Goal: Task Accomplishment & Management: Complete application form

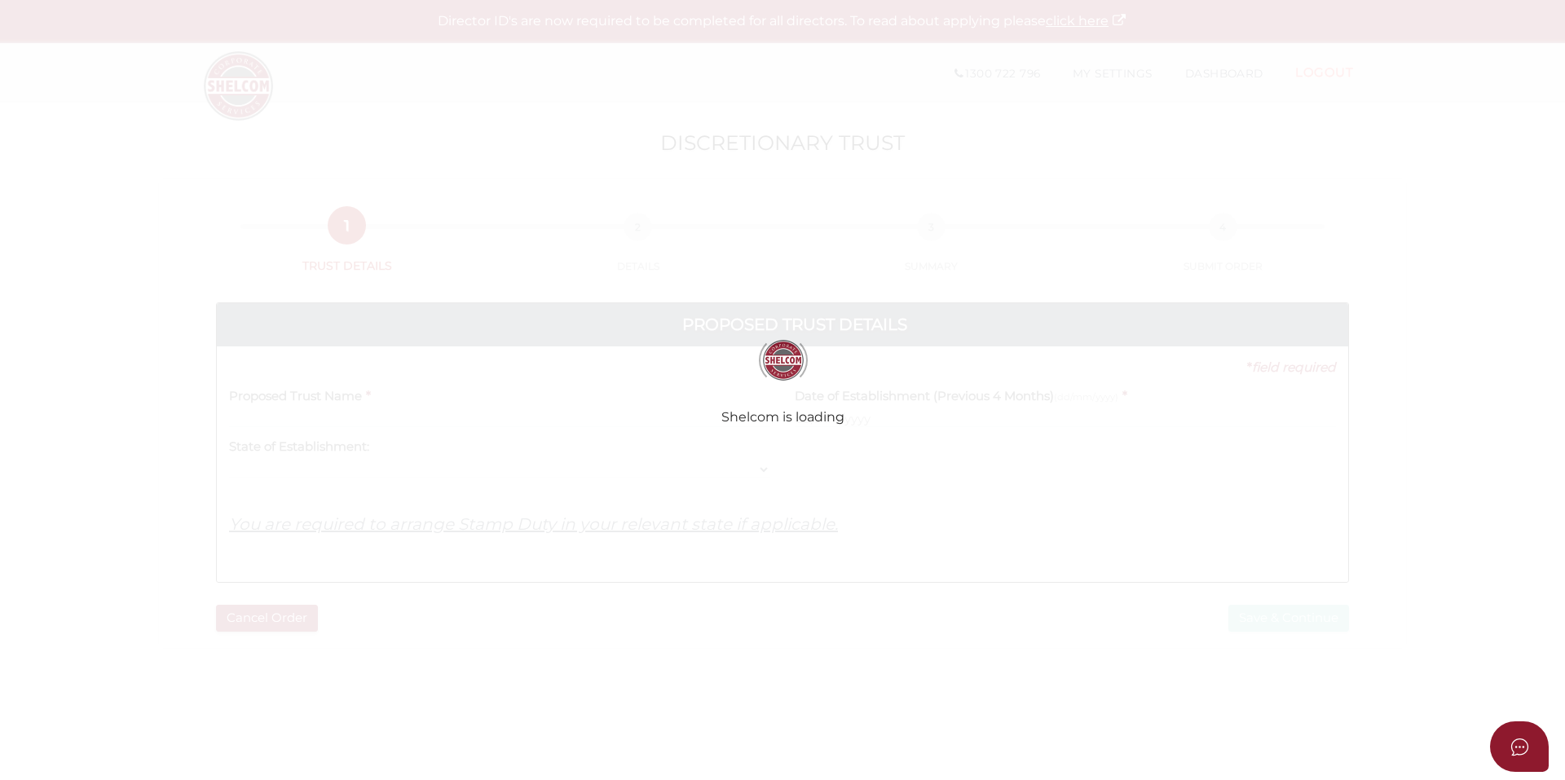
select select
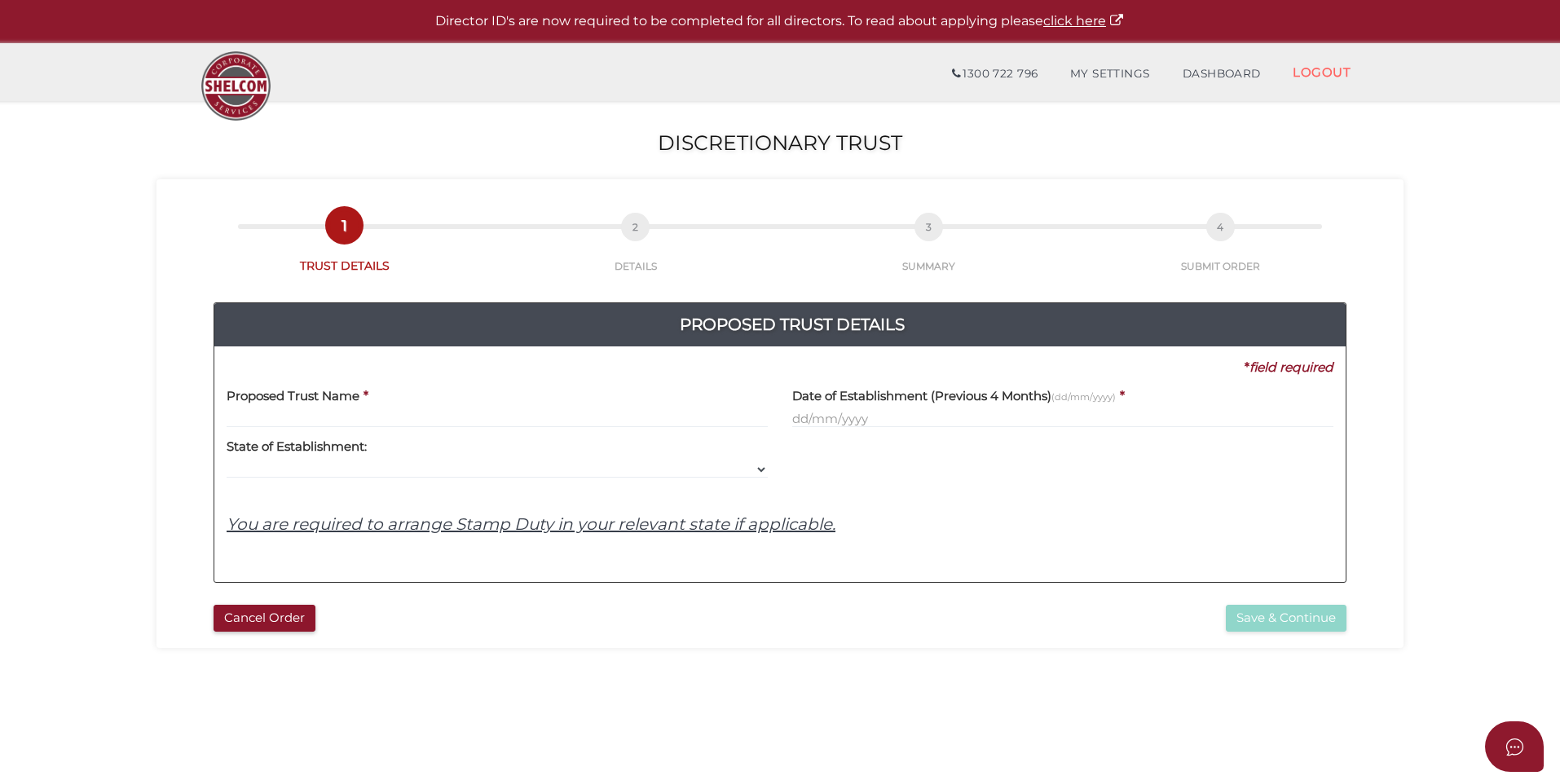
click at [285, 414] on input "text" at bounding box center [497, 419] width 541 height 18
paste input "Two States Family Trust"
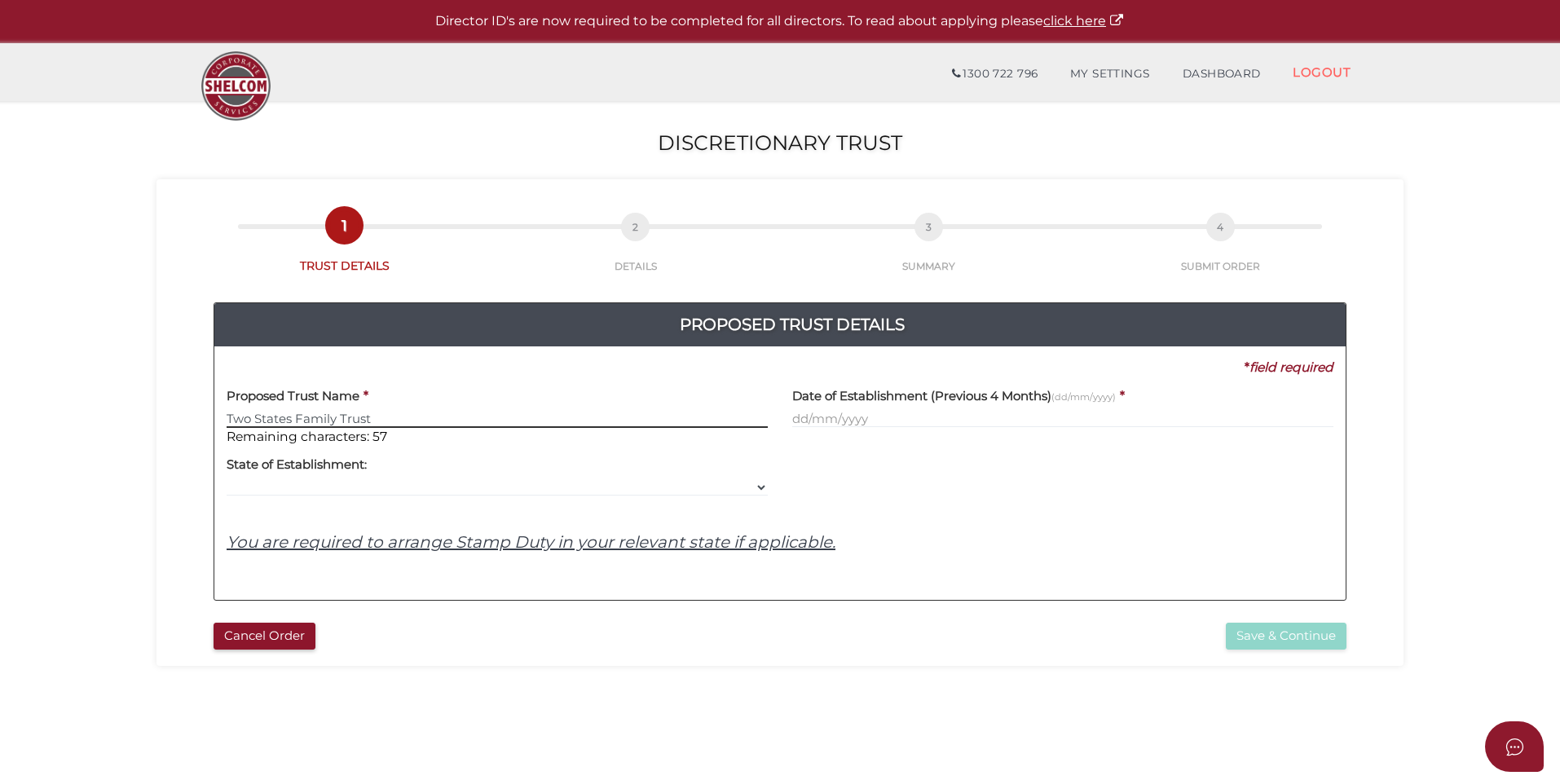
type input "Two States Family Trust"
click at [523, 471] on div "Yes No No State of Establishment: VIC ACT NSW NT QLD TAS WA SA" at bounding box center [497, 471] width 541 height 51
click at [846, 420] on input "text" at bounding box center [1062, 419] width 541 height 18
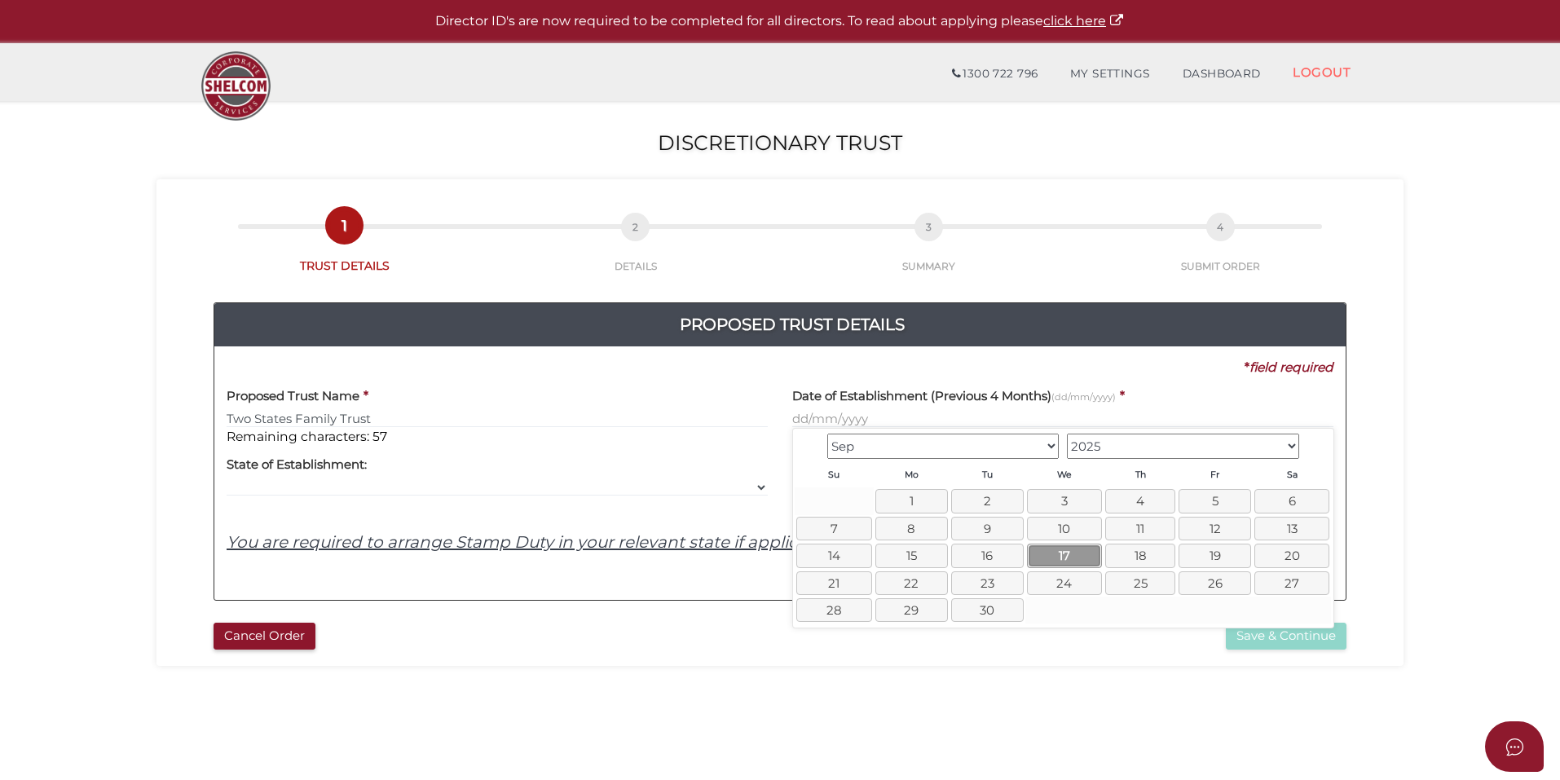
click at [1061, 549] on link "17" at bounding box center [1064, 556] width 75 height 24
type input "17/09/2025"
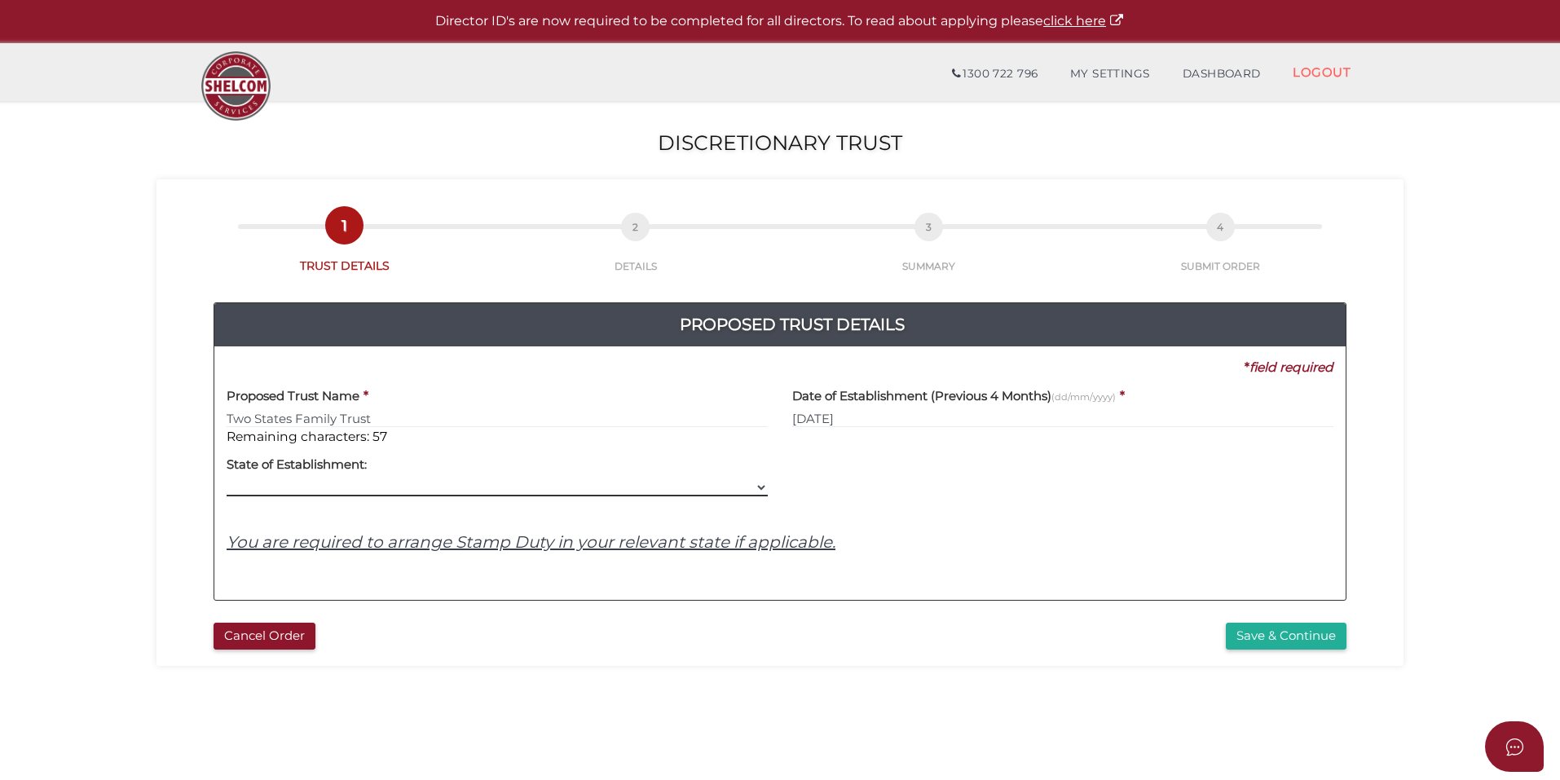
click at [309, 486] on select "VIC ACT NSW NT QLD TAS WA SA" at bounding box center [497, 488] width 541 height 18
select select "VIC"
click at [227, 479] on select "VIC ACT NSW NT QLD TAS WA SA" at bounding box center [497, 488] width 541 height 18
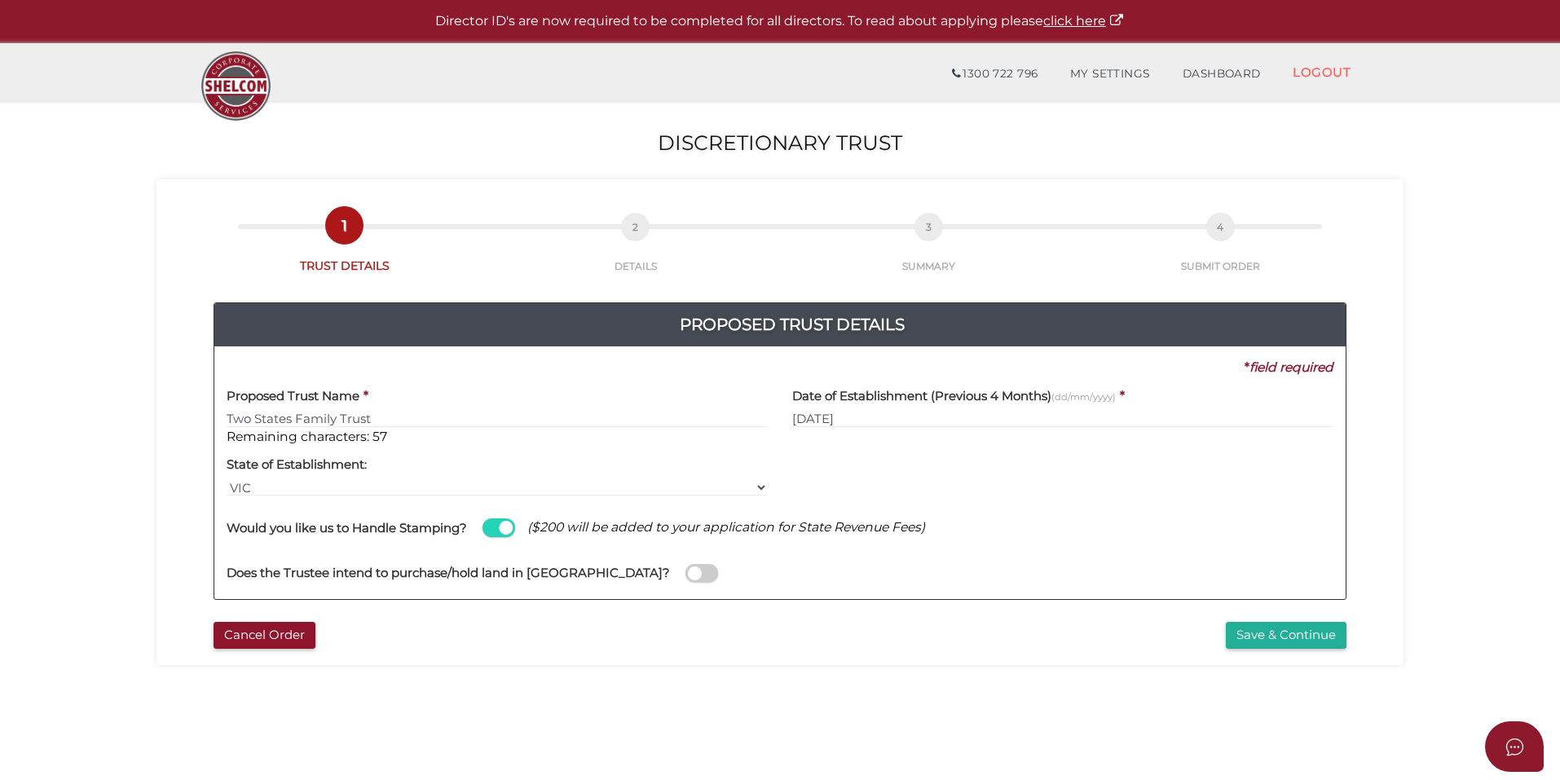
click at [496, 530] on span at bounding box center [499, 527] width 33 height 19
click at [0, 0] on input "checkbox" at bounding box center [0, 0] width 0 height 0
click at [869, 605] on div "Proposed Trust Details 3ab6fa24a588db5ce714f84df5831ad3 78850119c6451905bf6423c…" at bounding box center [780, 444] width 1223 height 341
click at [686, 577] on span at bounding box center [702, 573] width 33 height 19
click at [0, 0] on input "checkbox" at bounding box center [0, 0] width 0 height 0
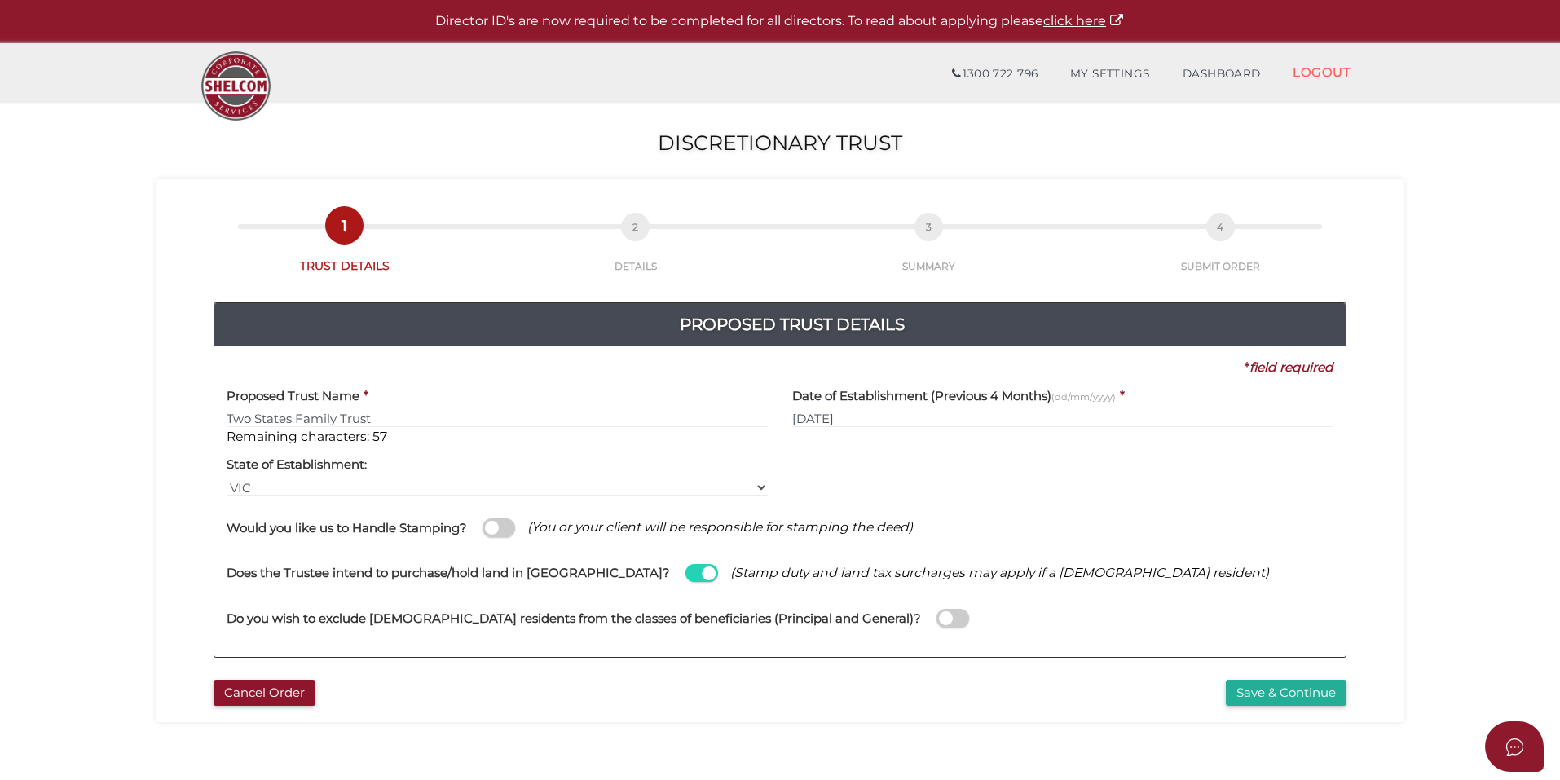
click at [686, 576] on span at bounding box center [702, 573] width 33 height 19
click at [0, 0] on input "checkbox" at bounding box center [0, 0] width 0 height 0
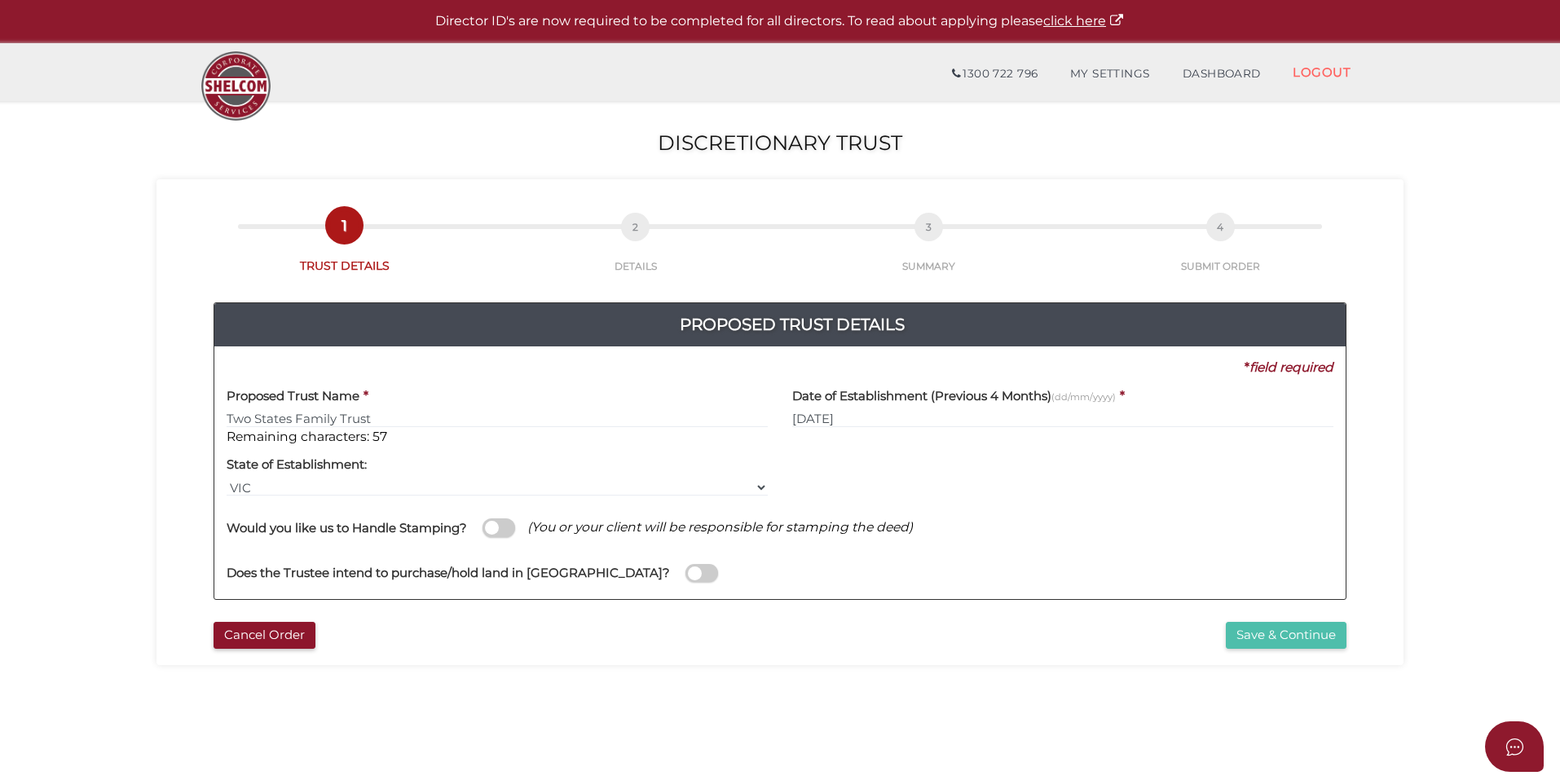
click at [1278, 631] on button "Save & Continue" at bounding box center [1286, 635] width 121 height 27
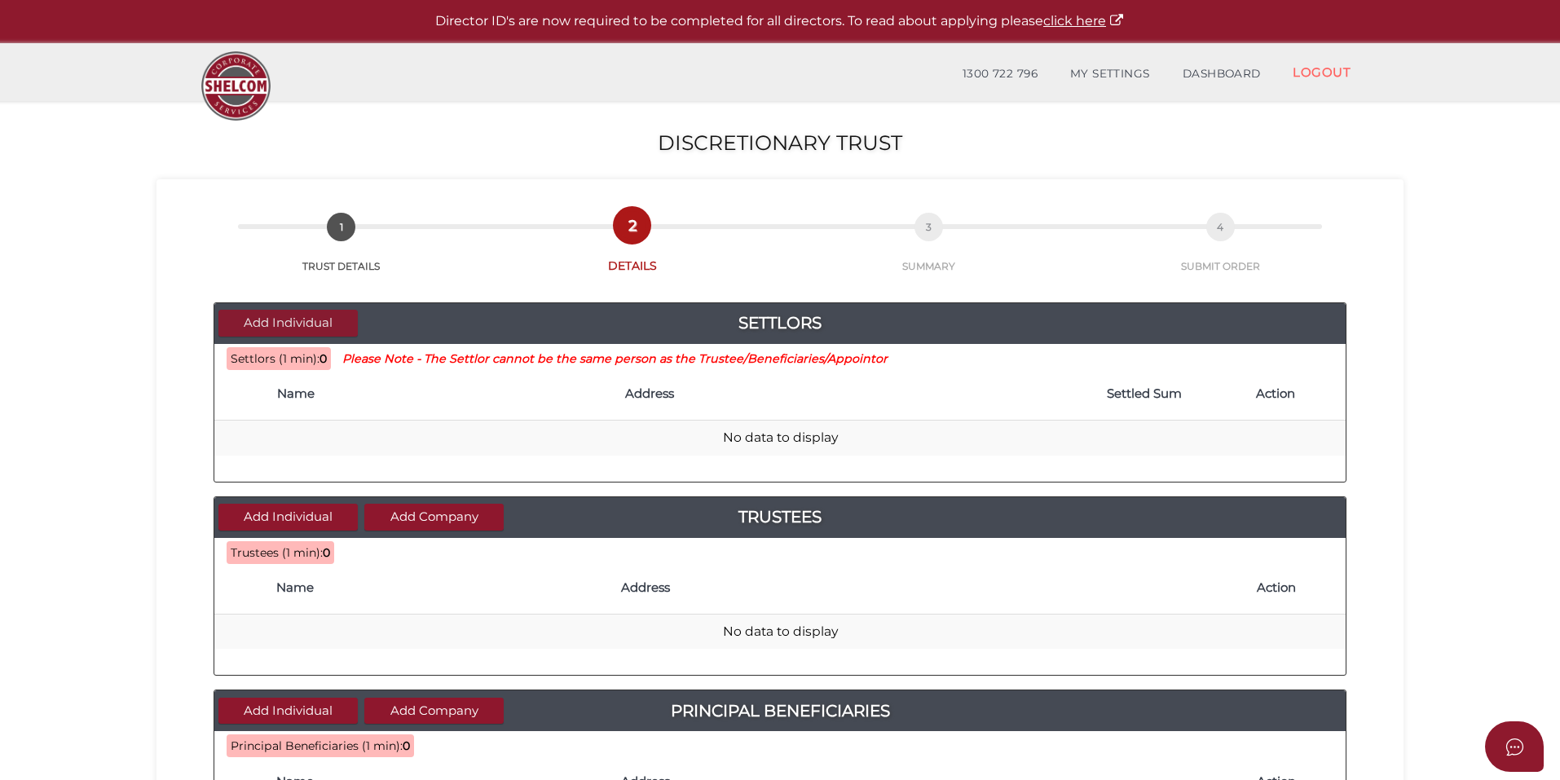
click at [307, 324] on button "Add Individual" at bounding box center [287, 323] width 139 height 27
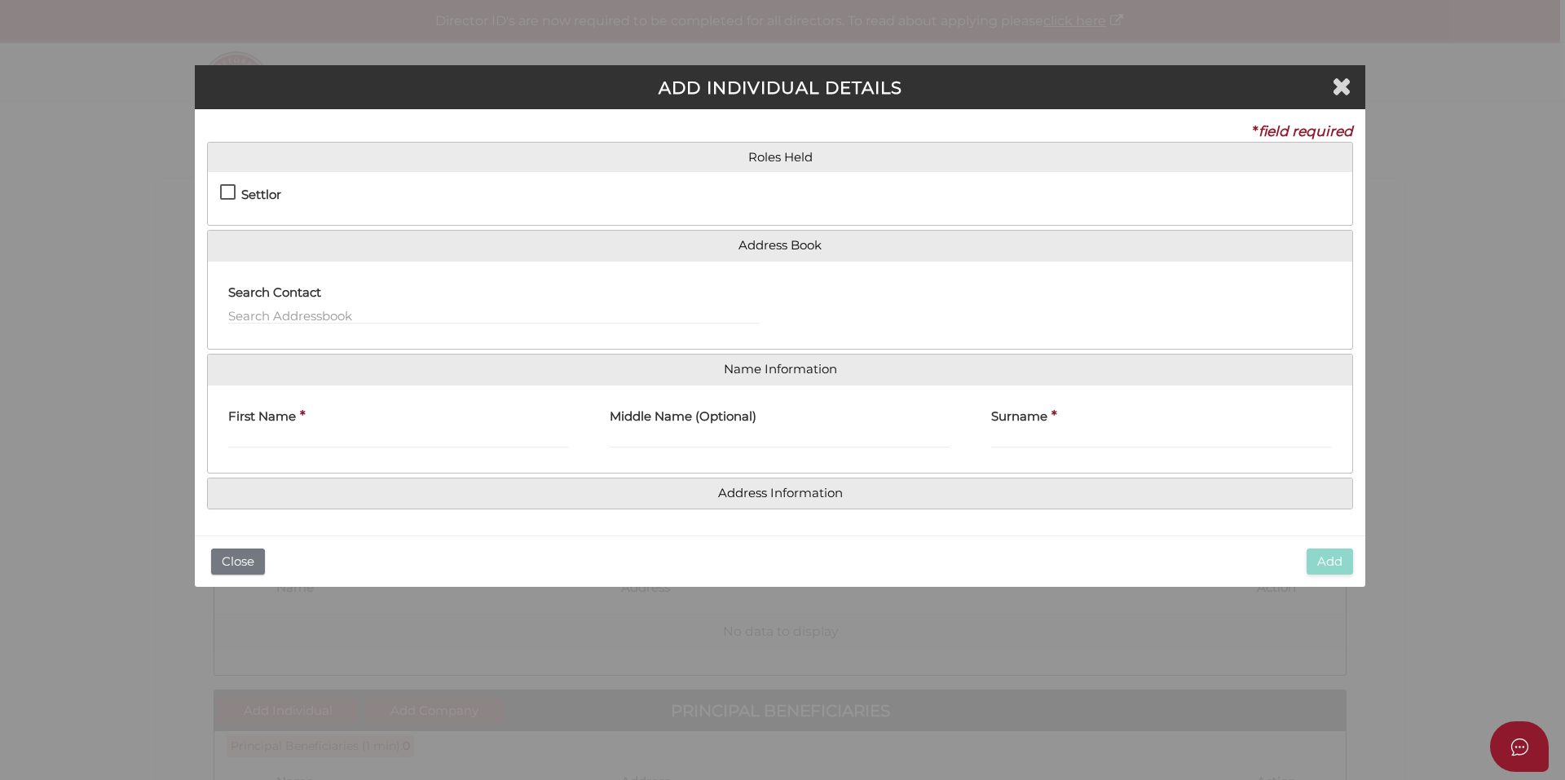
click at [245, 190] on h4 "Settlor" at bounding box center [261, 195] width 40 height 14
checkbox input "true"
type input "10"
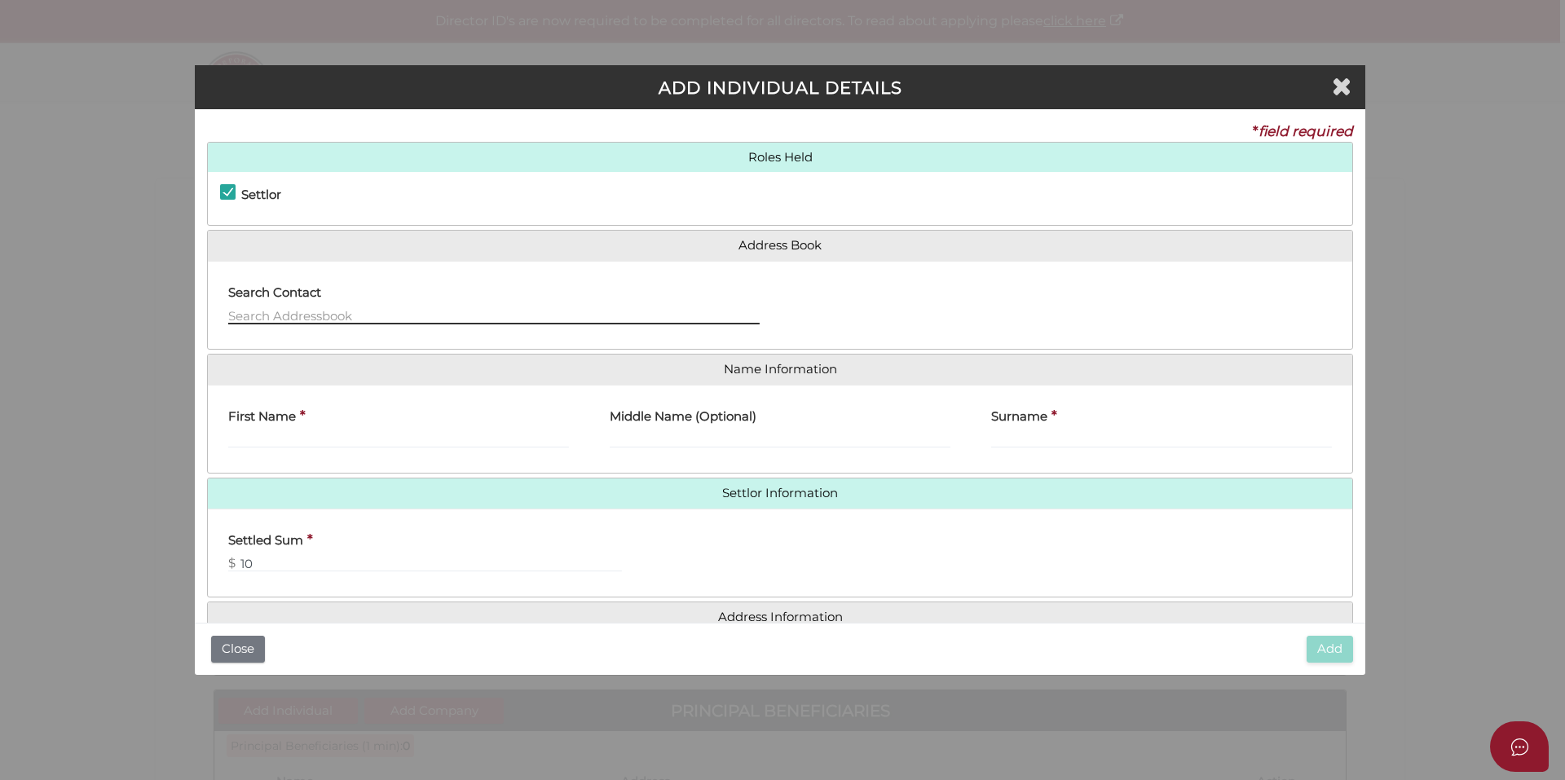
click at [329, 310] on input "text" at bounding box center [494, 316] width 532 height 18
click at [329, 420] on div "First Name *" at bounding box center [398, 423] width 341 height 51
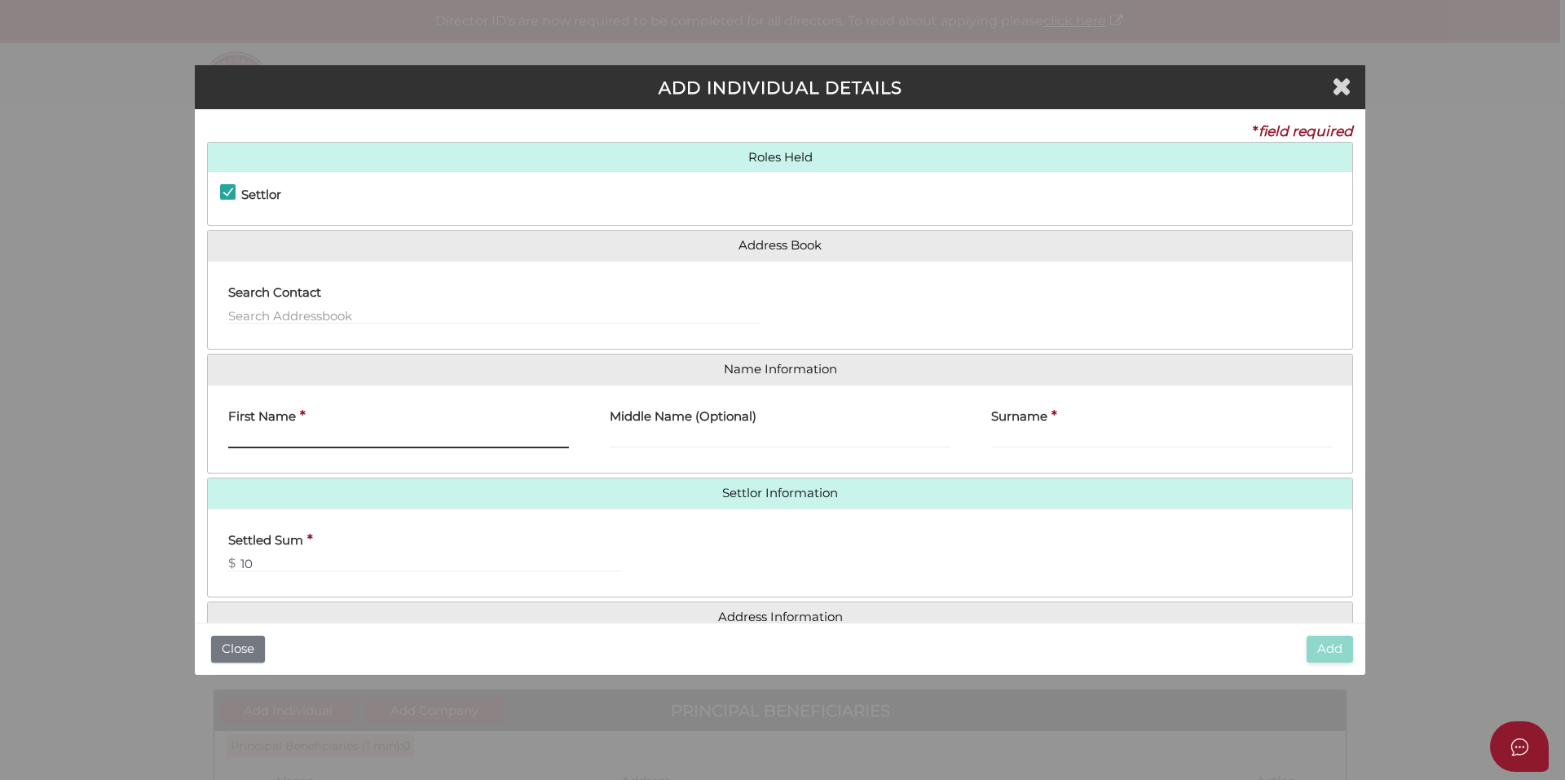
click at [297, 445] on input "First Name" at bounding box center [398, 439] width 341 height 18
type input "joseph Reddy"
drag, startPoint x: 236, startPoint y: 429, endPoint x: 0, endPoint y: 415, distance: 236.8
click at [0, 415] on div "ADD INDIVIDUAL DETAILS * field required Roles Held Settlor Trustee Principal Be…" at bounding box center [782, 390] width 1565 height 780
type input "Joseph"
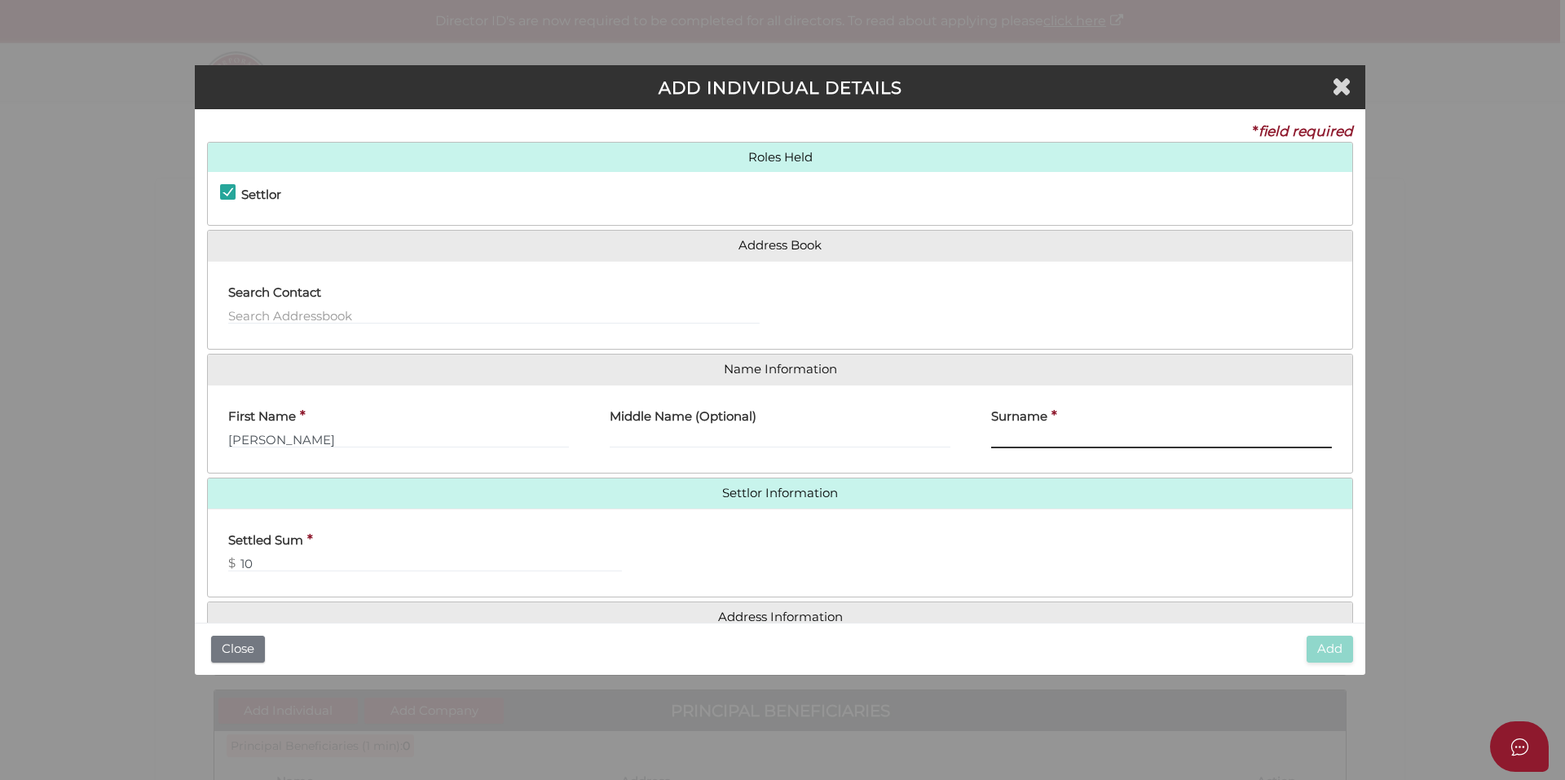
click at [1110, 442] on input "Surname" at bounding box center [1161, 439] width 341 height 18
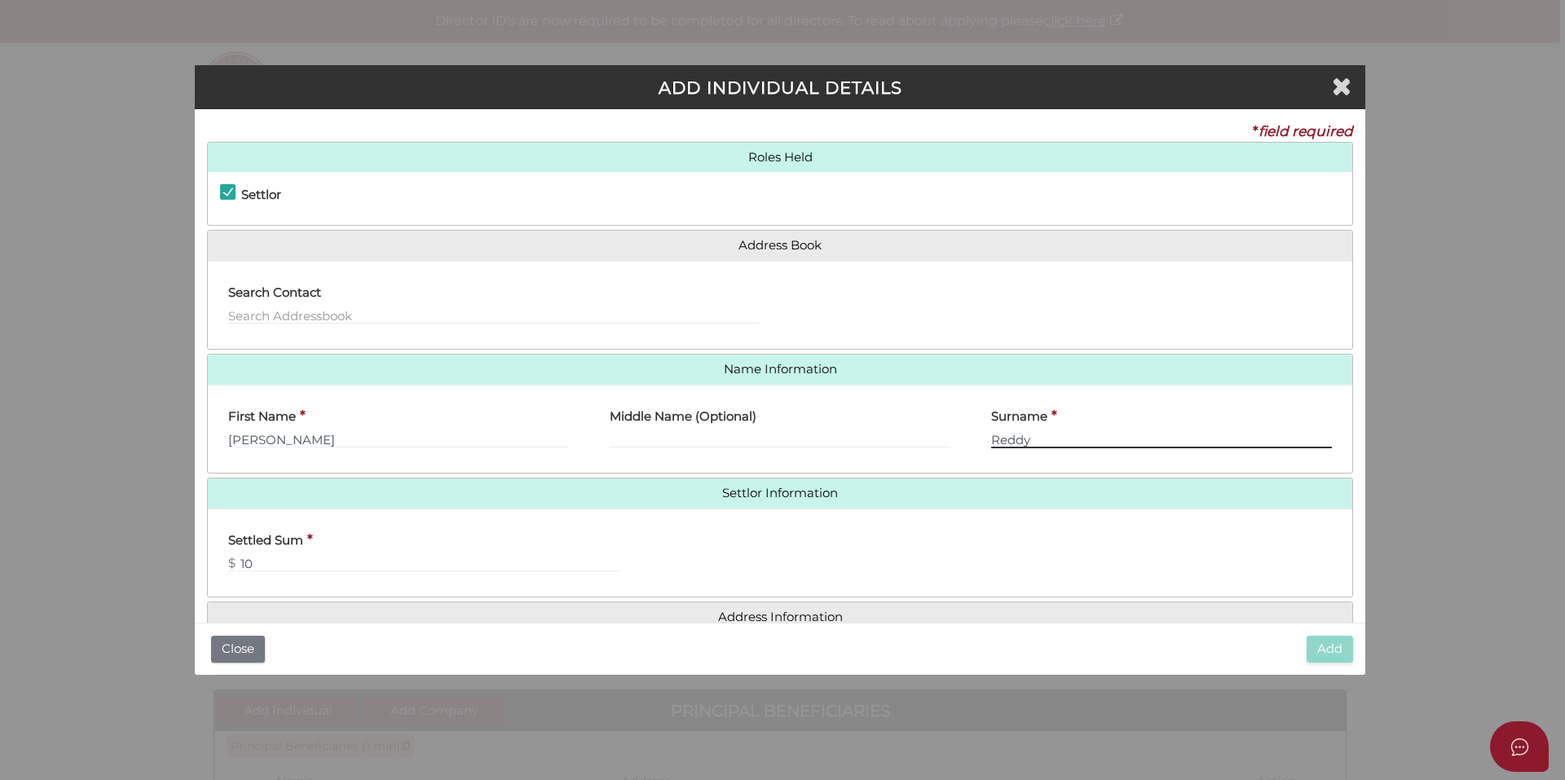
type input "Reddy"
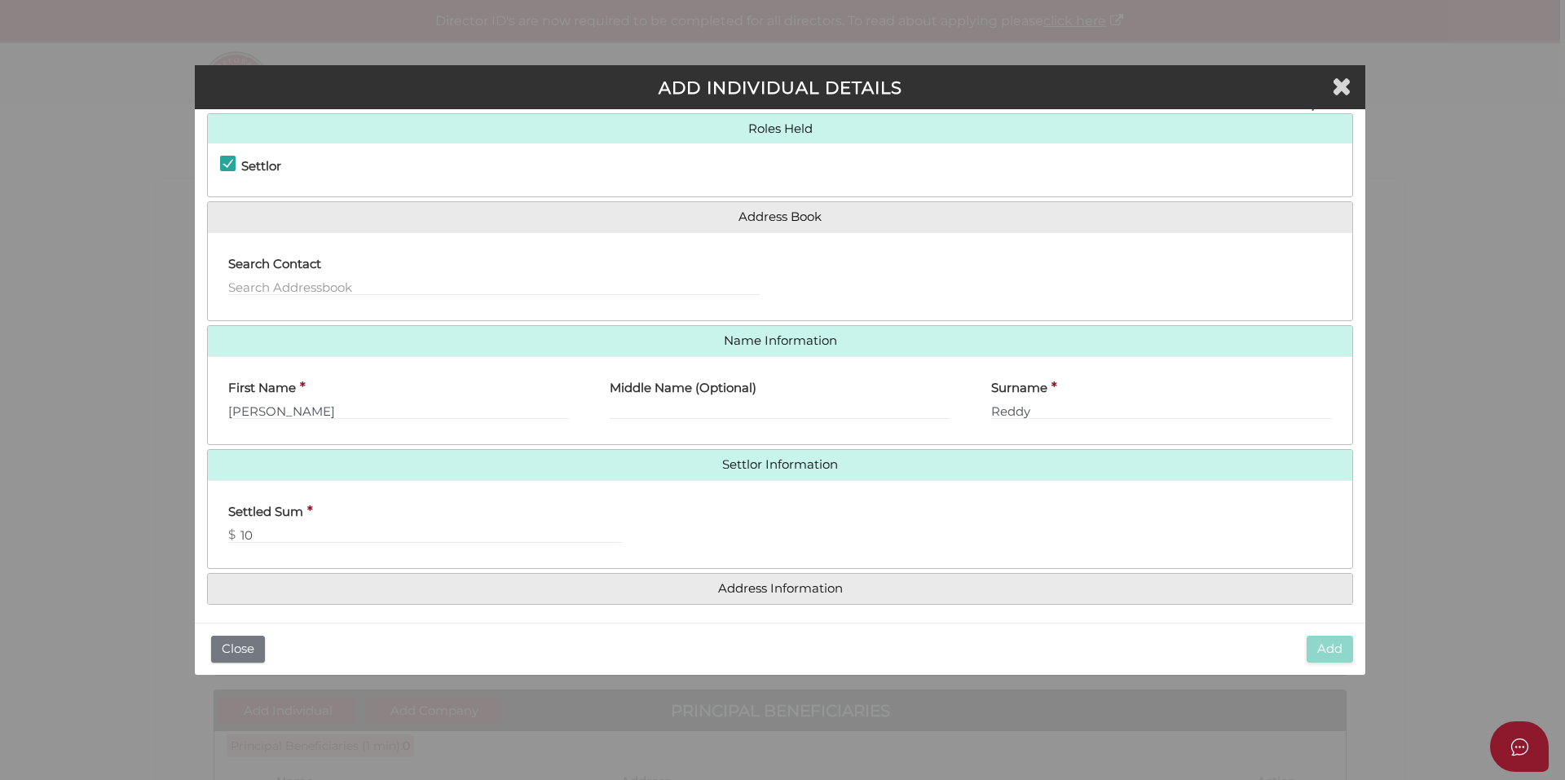
scroll to position [37, 0]
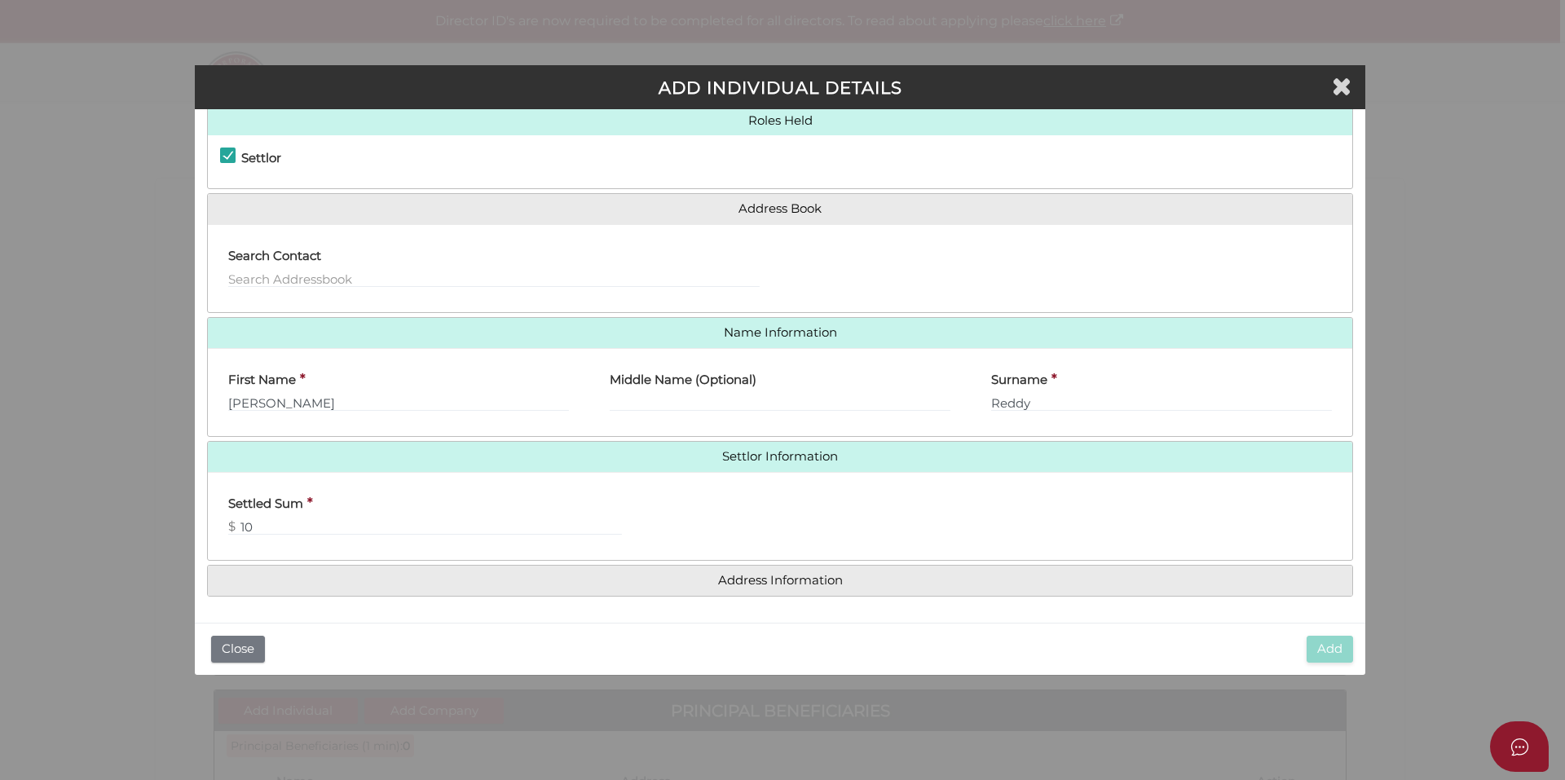
click at [410, 268] on div "Search Contact" at bounding box center [494, 262] width 532 height 51
click at [333, 270] on input "text" at bounding box center [494, 279] width 532 height 18
click at [279, 518] on input "10" at bounding box center [425, 527] width 394 height 18
type input "10"
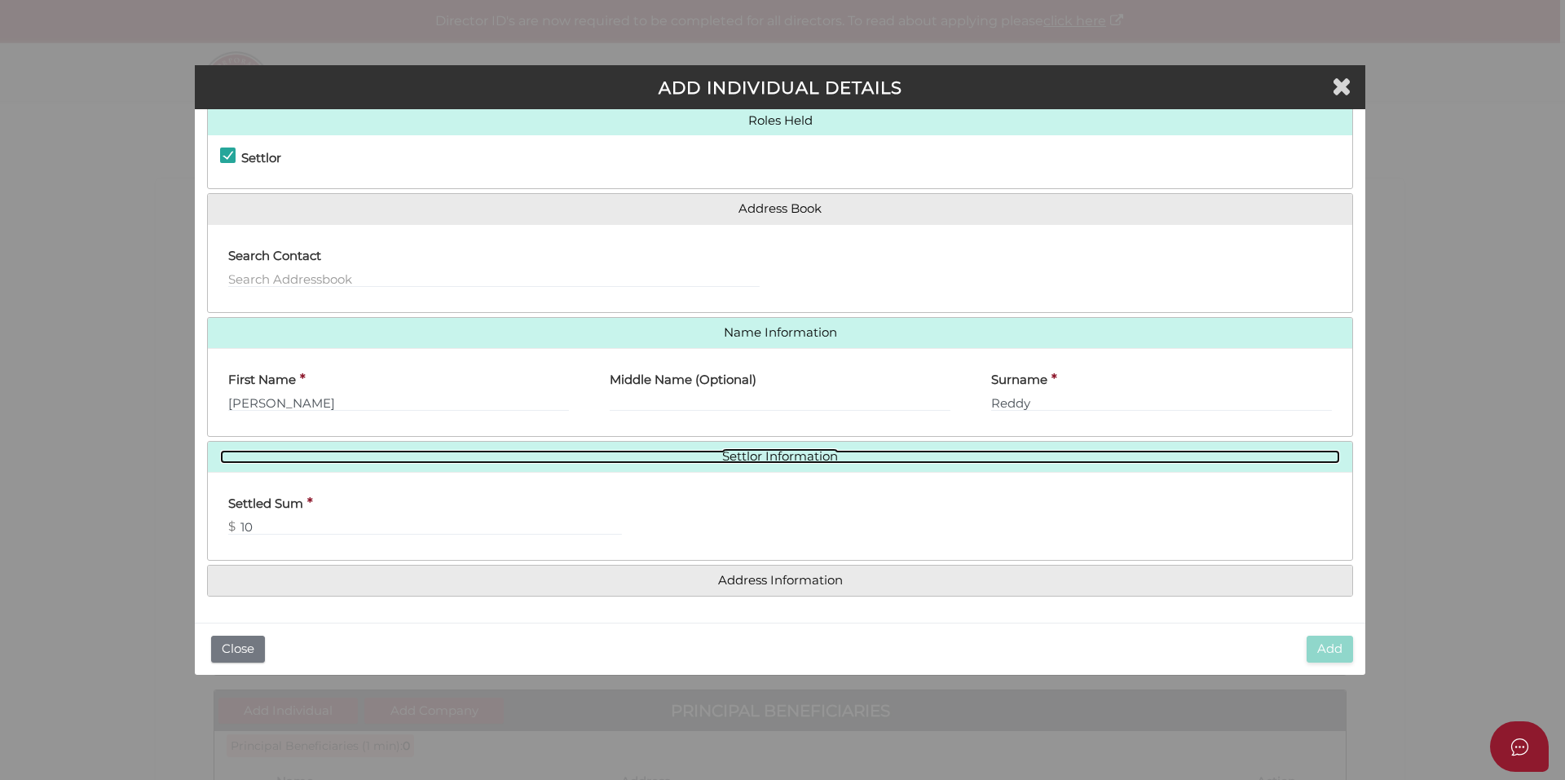
click at [812, 450] on link "Settlor Information" at bounding box center [780, 457] width 1120 height 14
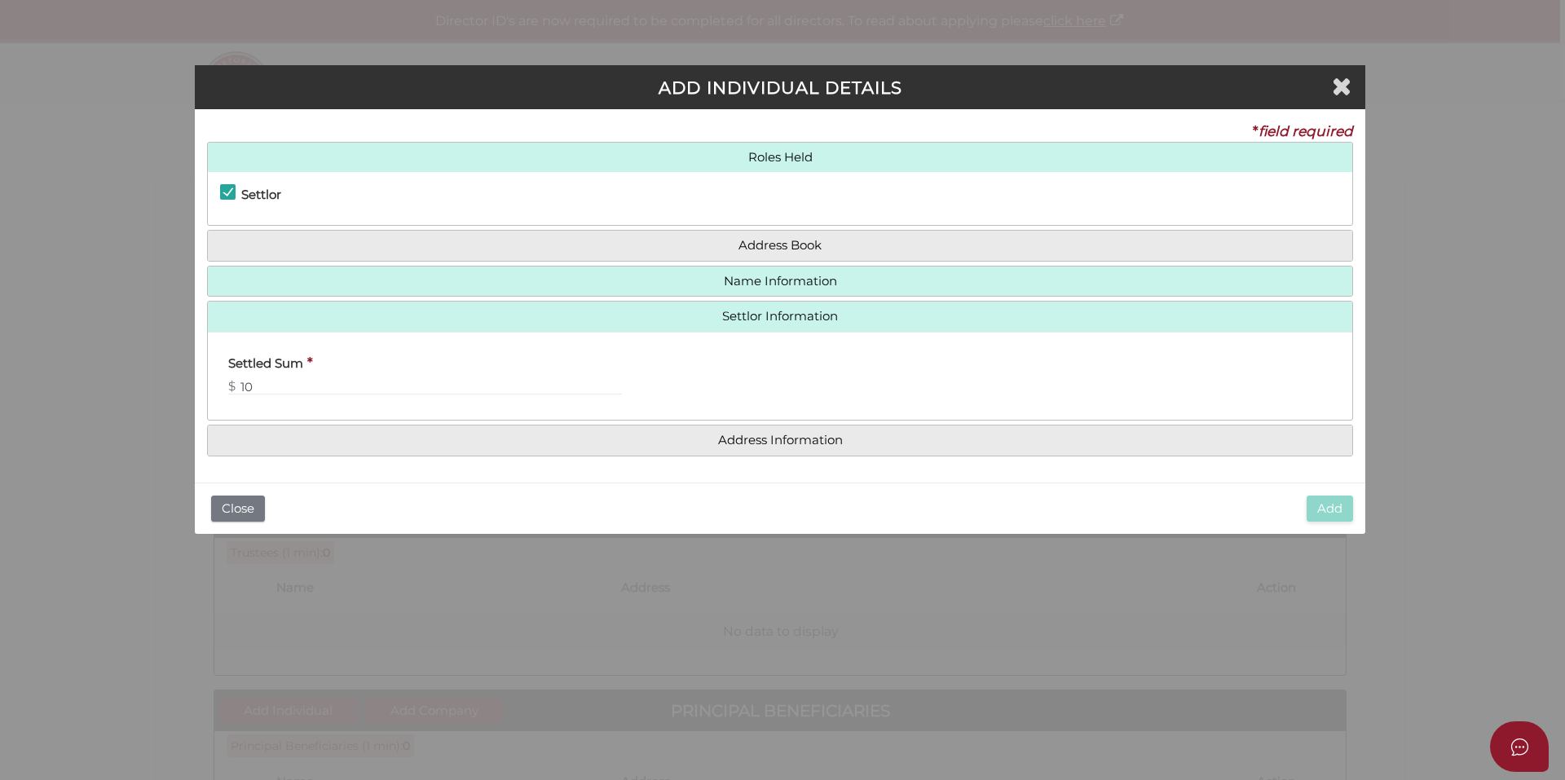
click at [1291, 119] on div "* field required Roles Held Settlor Trustee Principal Beneficiary Appointor Add…" at bounding box center [780, 295] width 1171 height 373
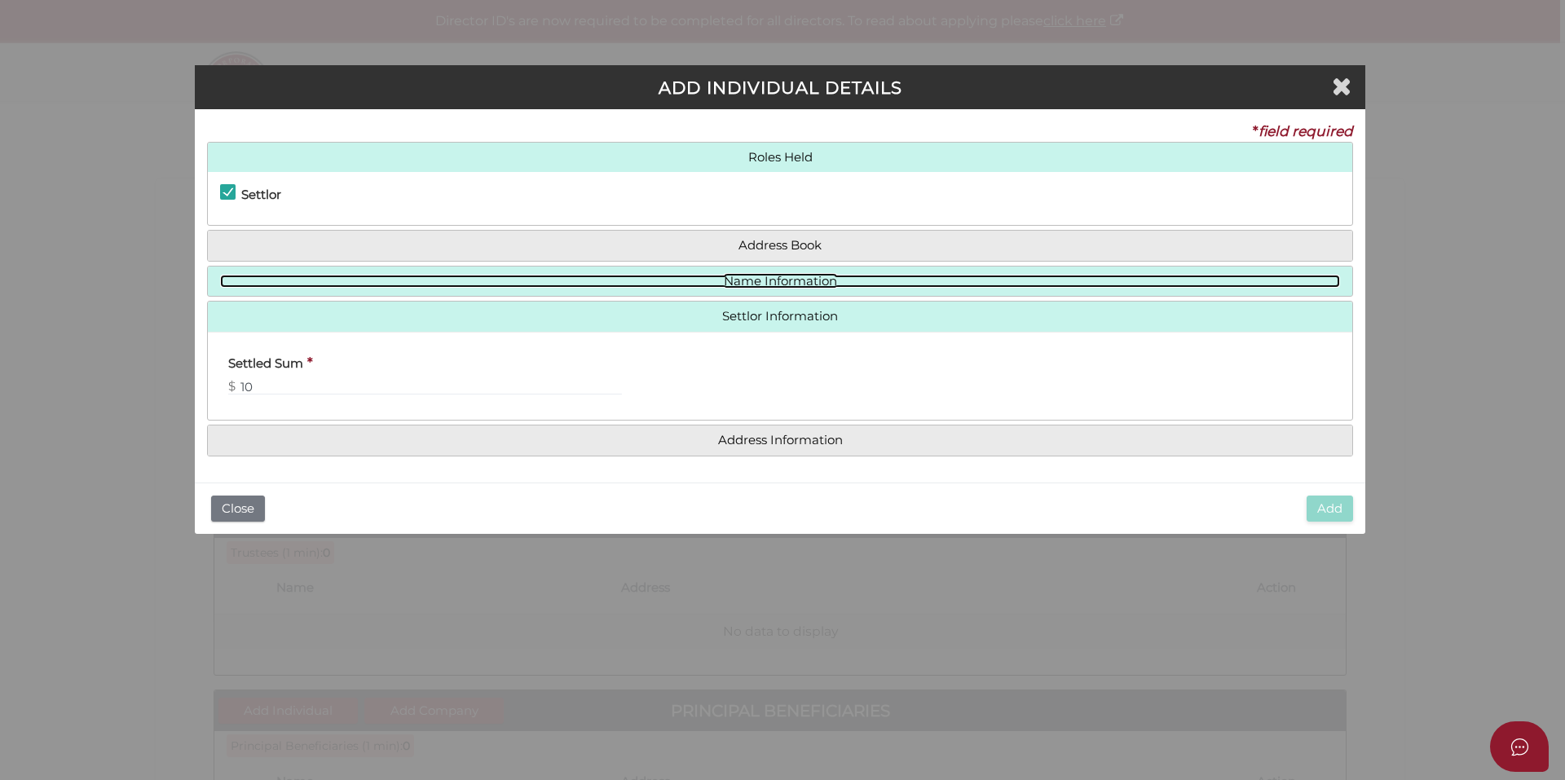
click at [779, 282] on link "Name Information" at bounding box center [780, 282] width 1120 height 14
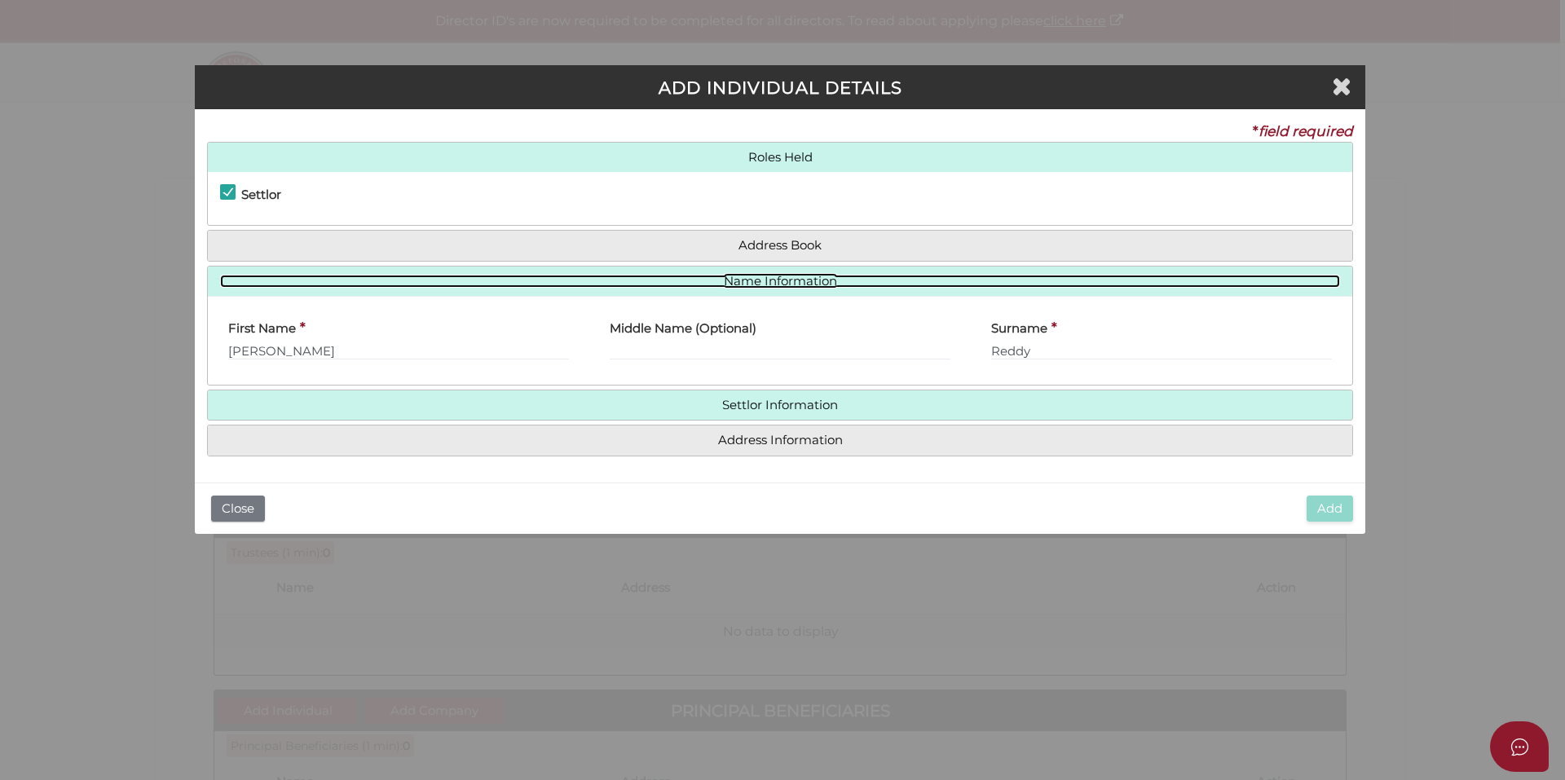
click at [779, 282] on link "Name Information" at bounding box center [780, 282] width 1120 height 14
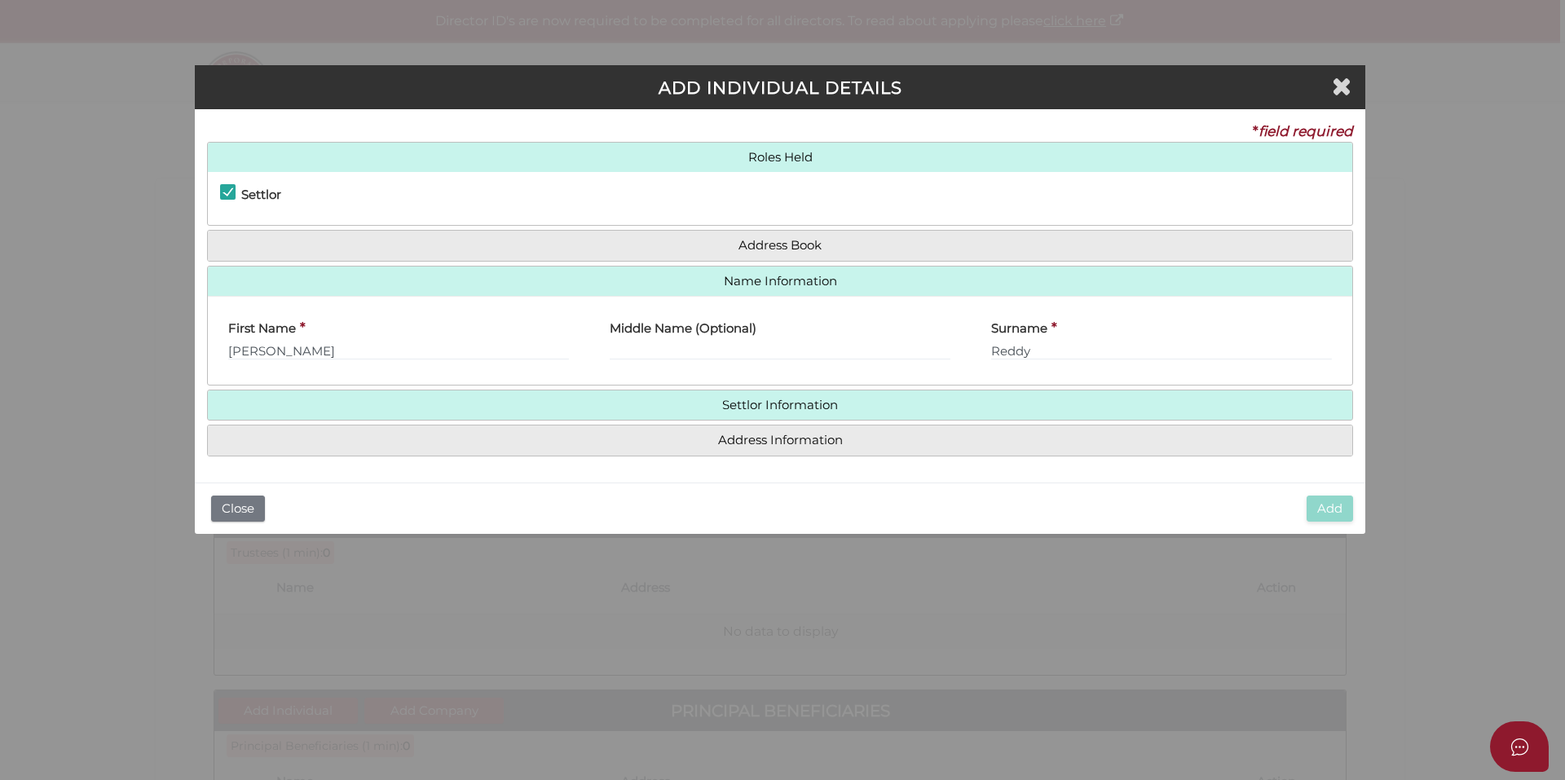
click at [792, 261] on div "Address Book Search Contact" at bounding box center [780, 246] width 1146 height 32
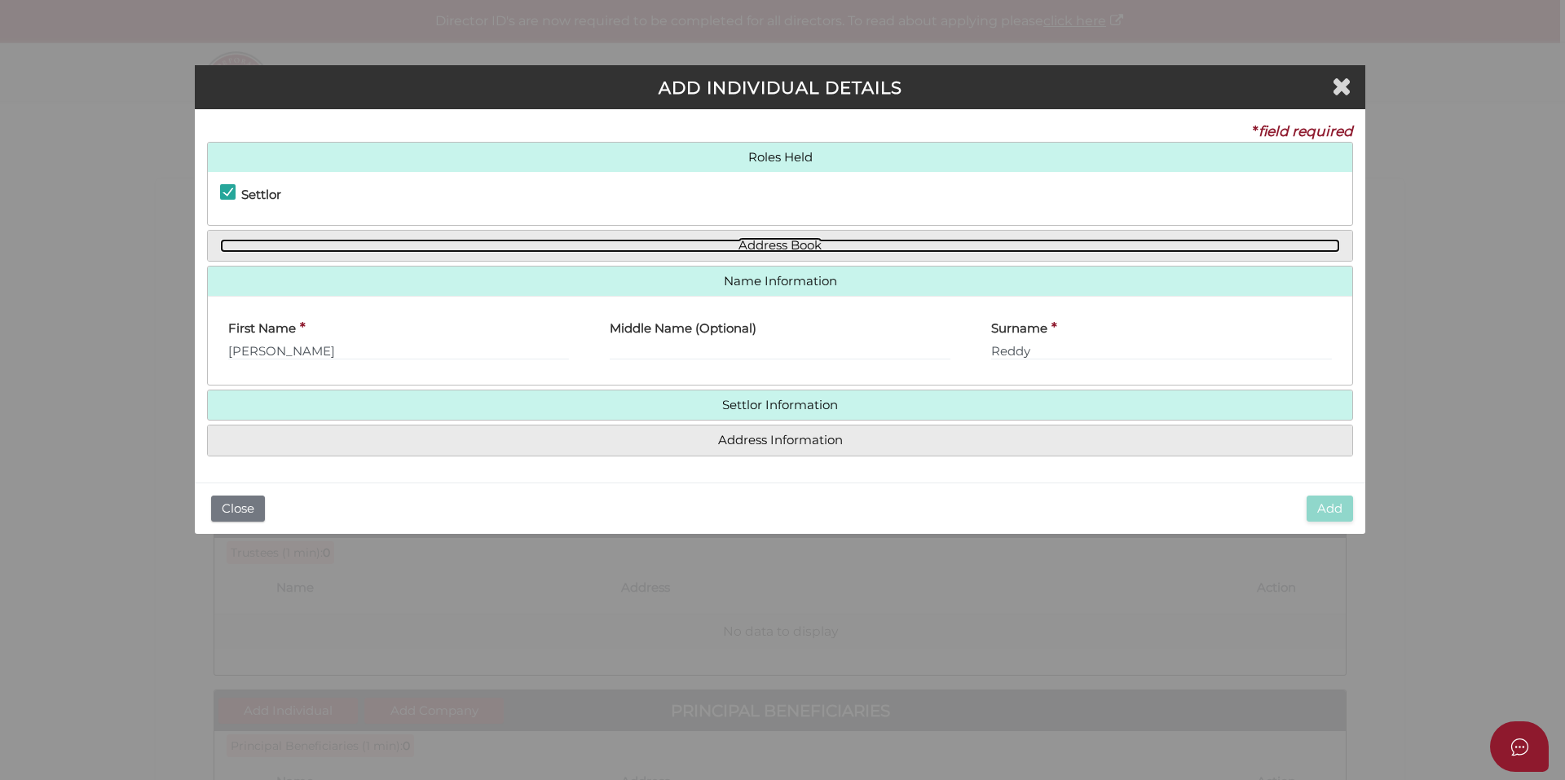
click at [794, 245] on link "Address Book" at bounding box center [780, 246] width 1120 height 14
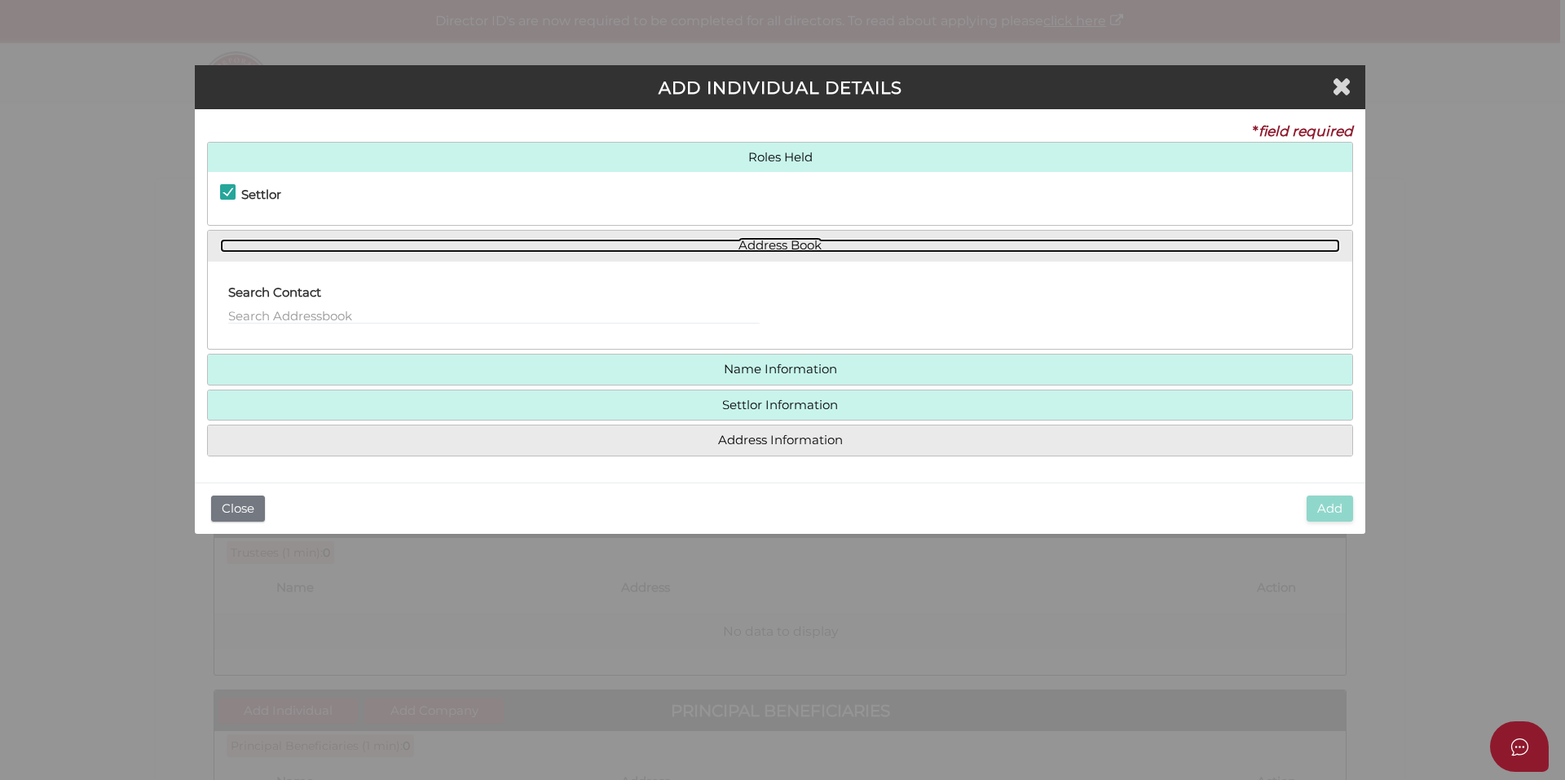
click at [794, 245] on link "Address Book" at bounding box center [780, 246] width 1120 height 14
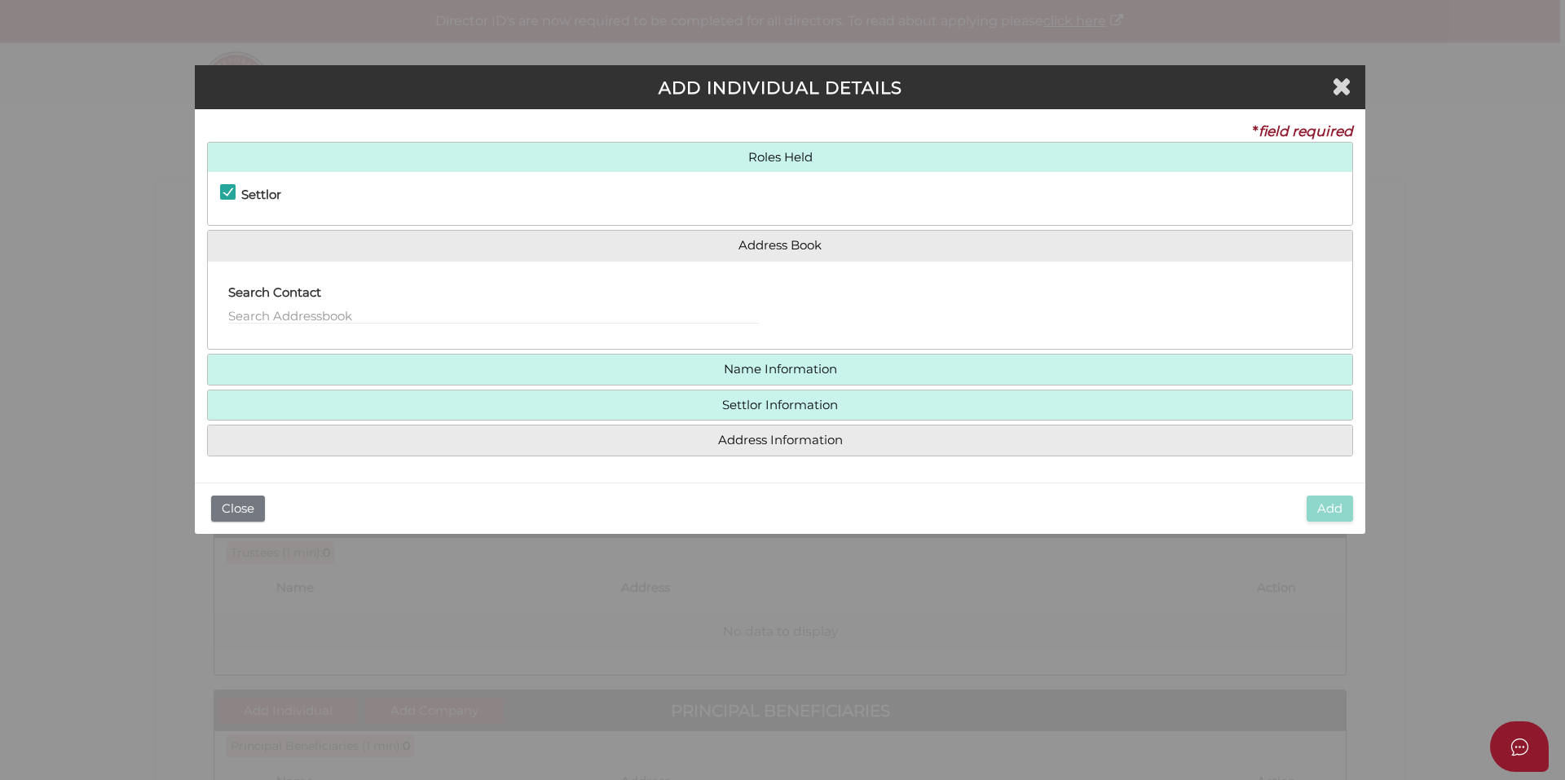
click at [798, 413] on h4 "Settlor Information" at bounding box center [780, 405] width 1145 height 30
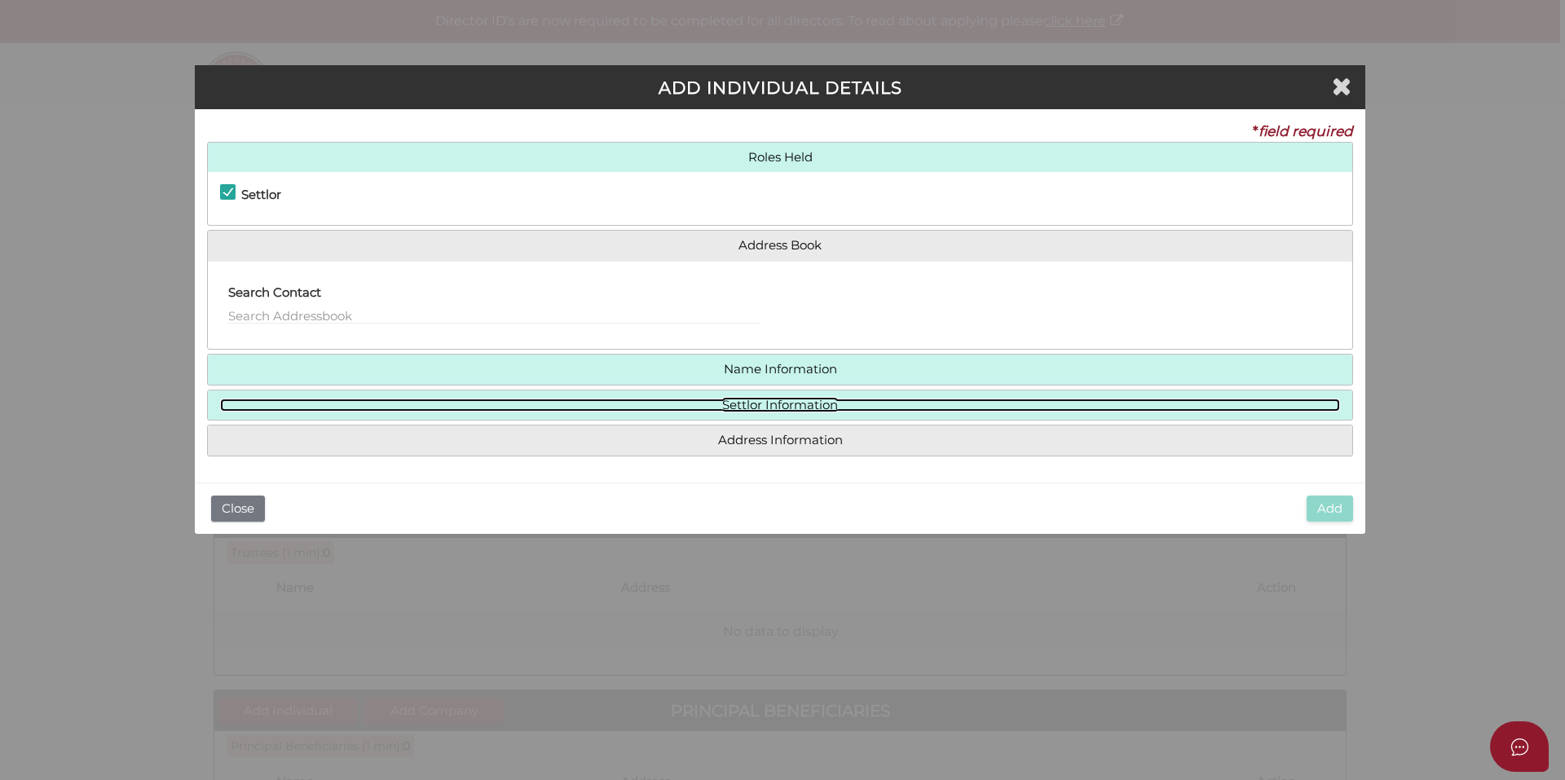
click at [786, 404] on link "Settlor Information" at bounding box center [780, 406] width 1120 height 14
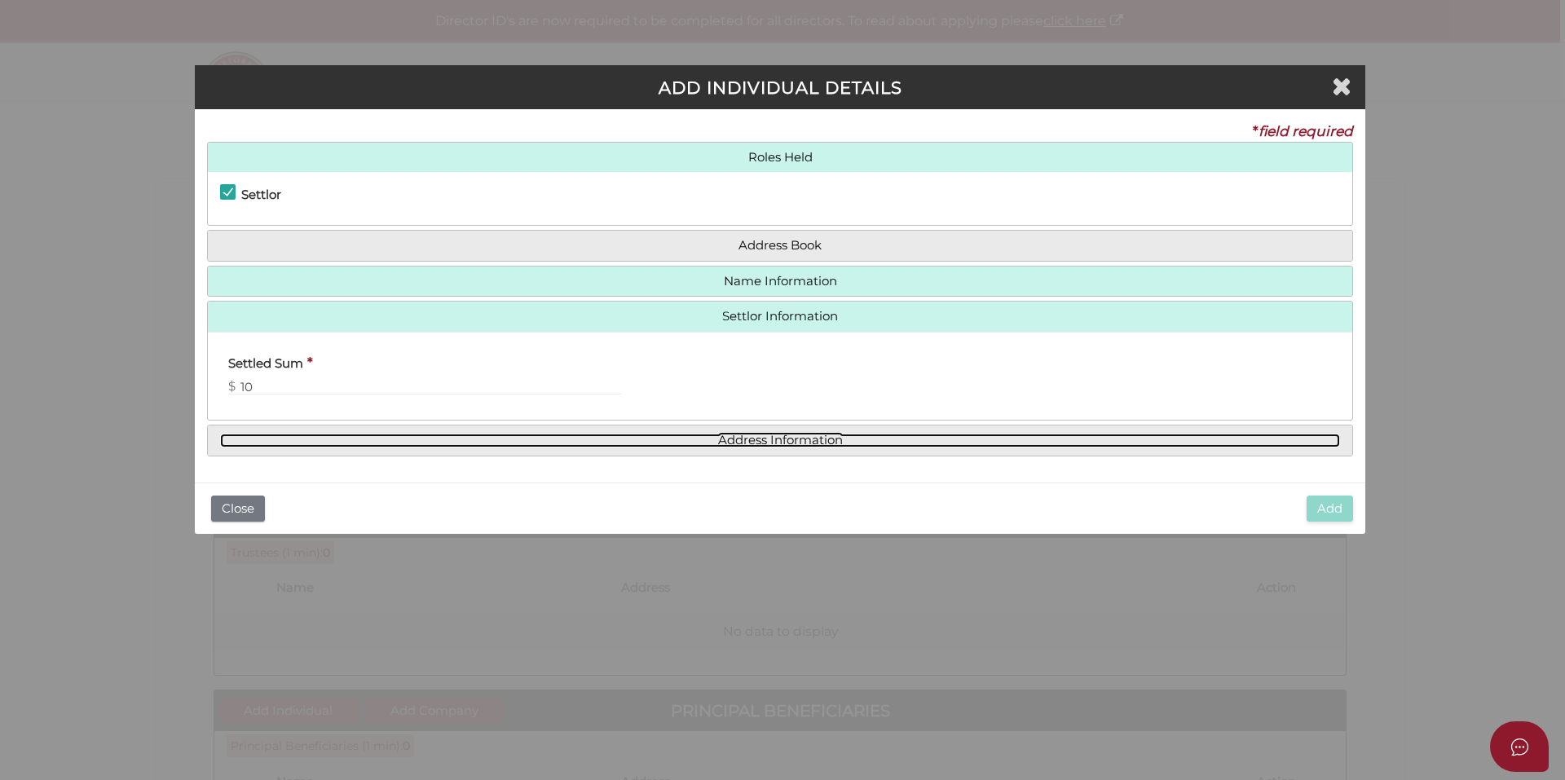
click at [782, 440] on link "Address Information" at bounding box center [780, 441] width 1120 height 14
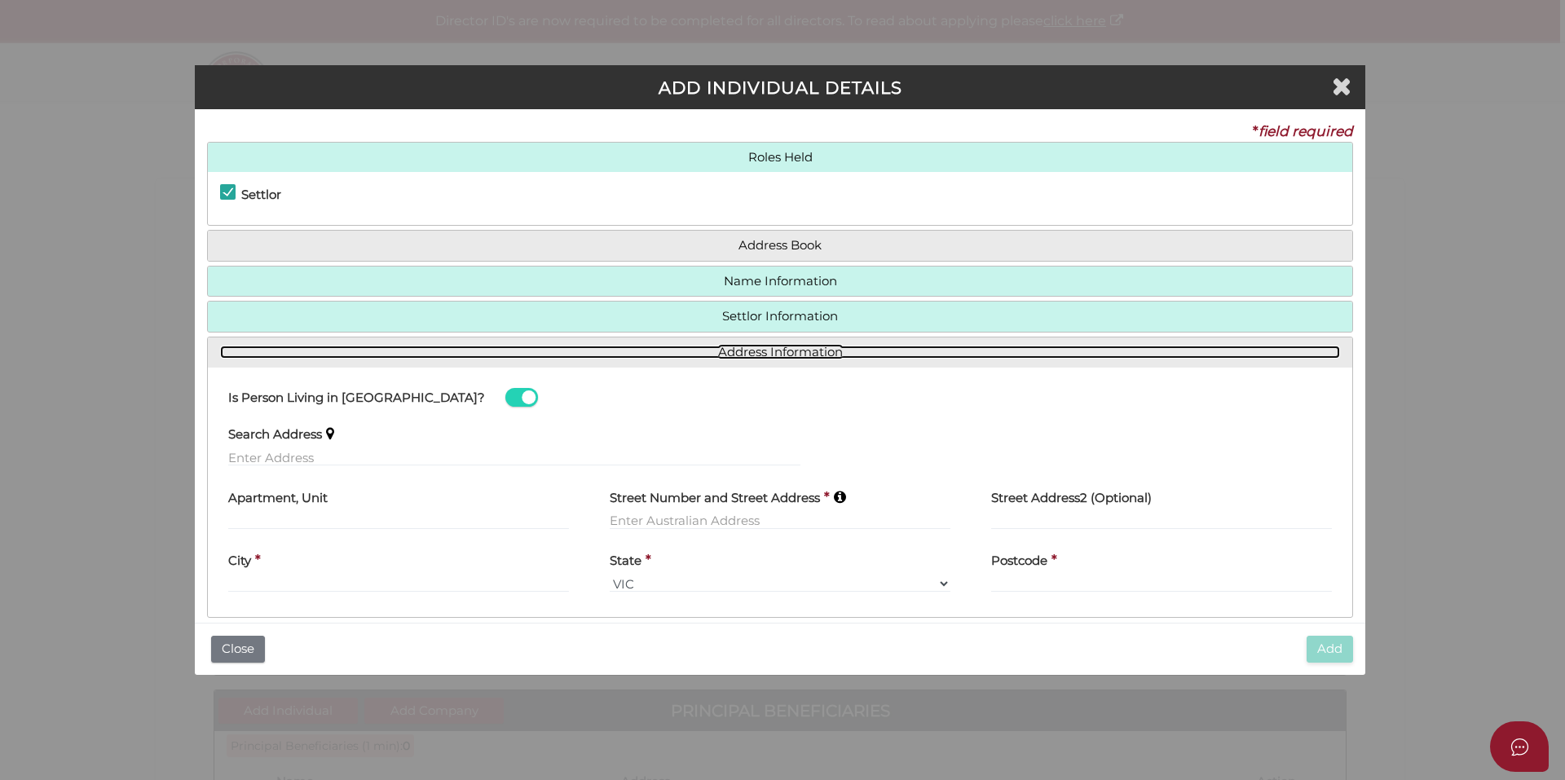
scroll to position [21, 0]
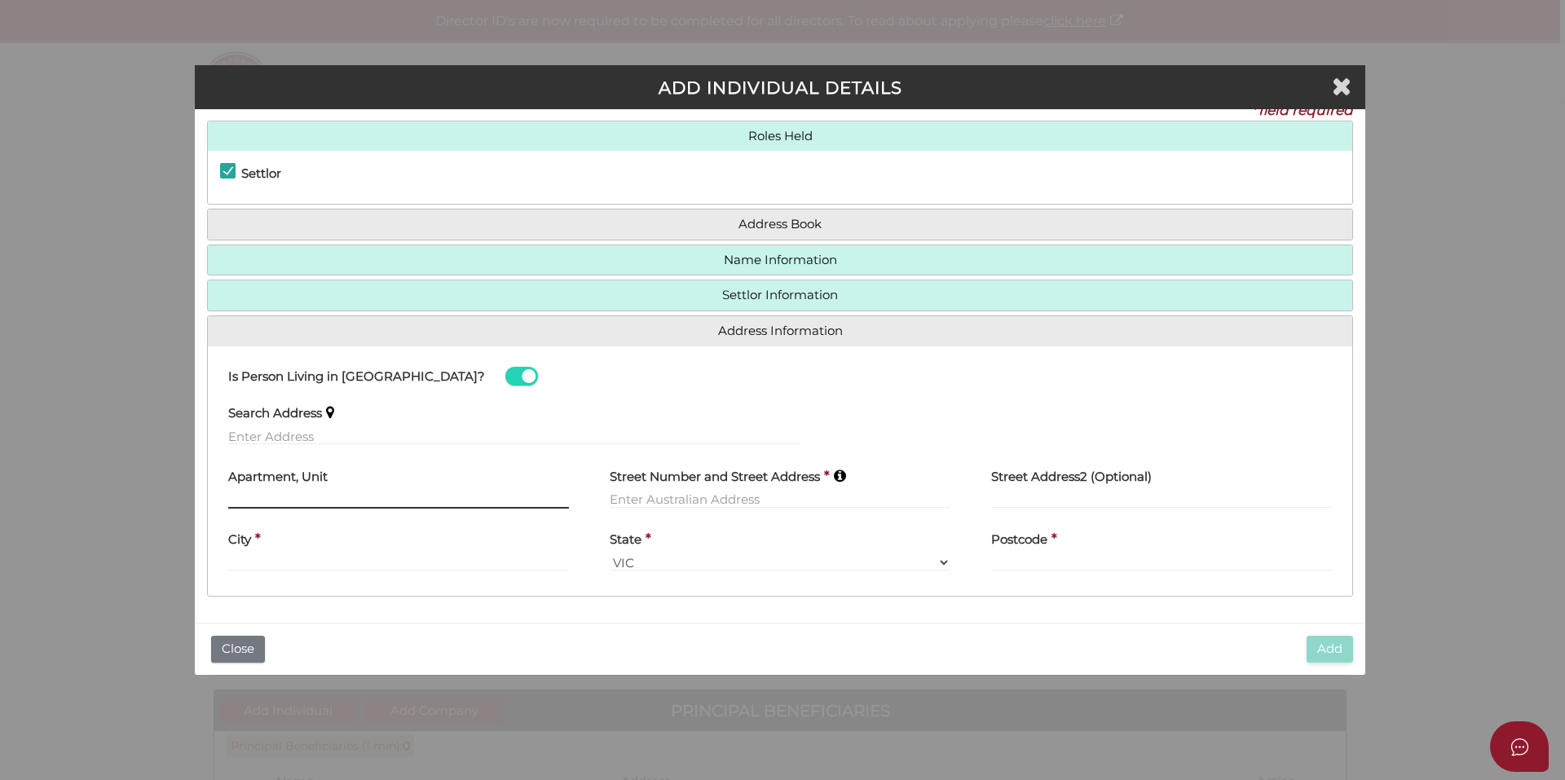
click at [302, 494] on input "text" at bounding box center [398, 500] width 341 height 18
type input "u"
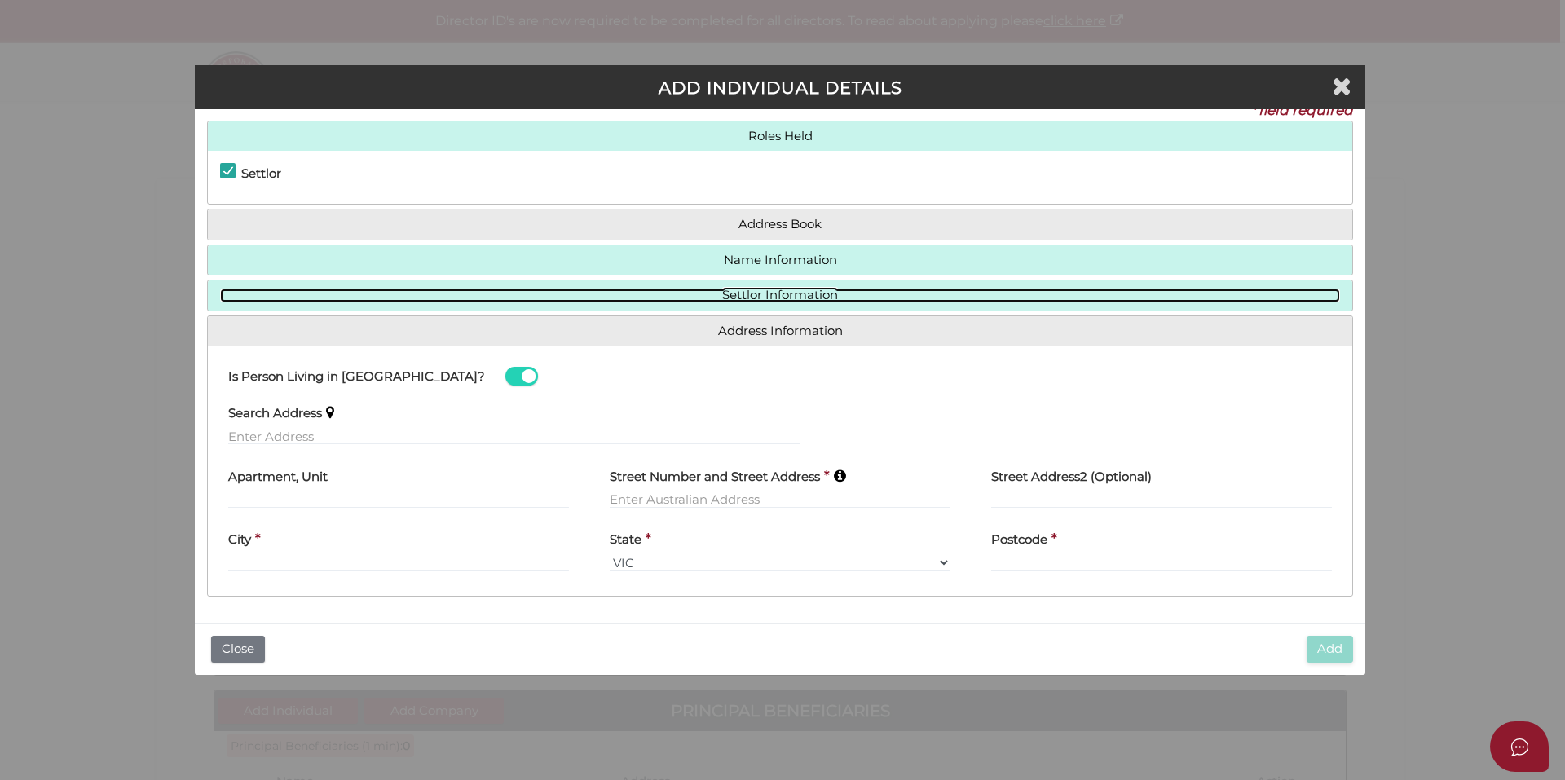
click at [748, 290] on link "Settlor Information" at bounding box center [780, 296] width 1120 height 14
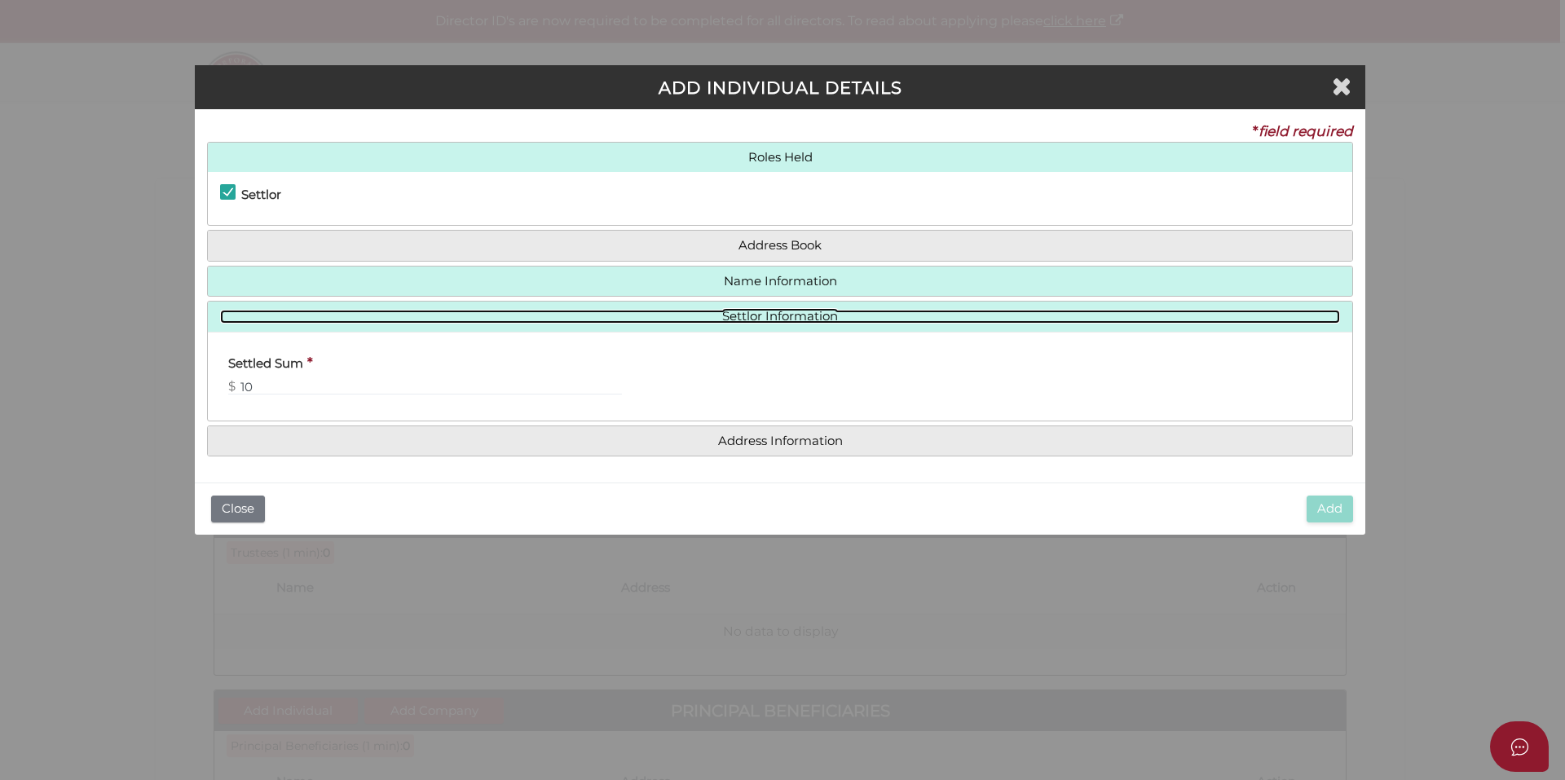
scroll to position [0, 0]
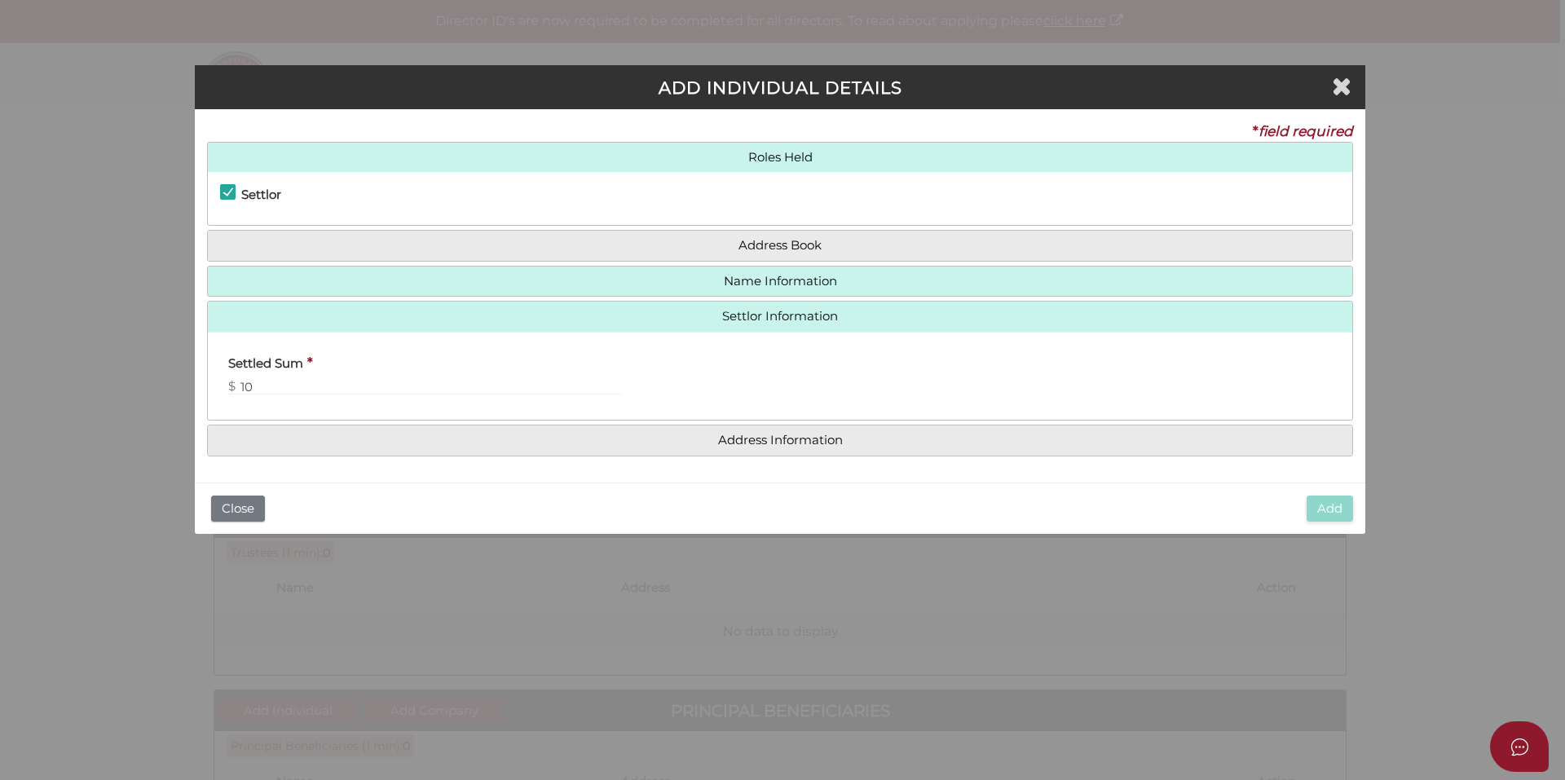
click at [611, 292] on h4 "Name Information" at bounding box center [780, 282] width 1145 height 30
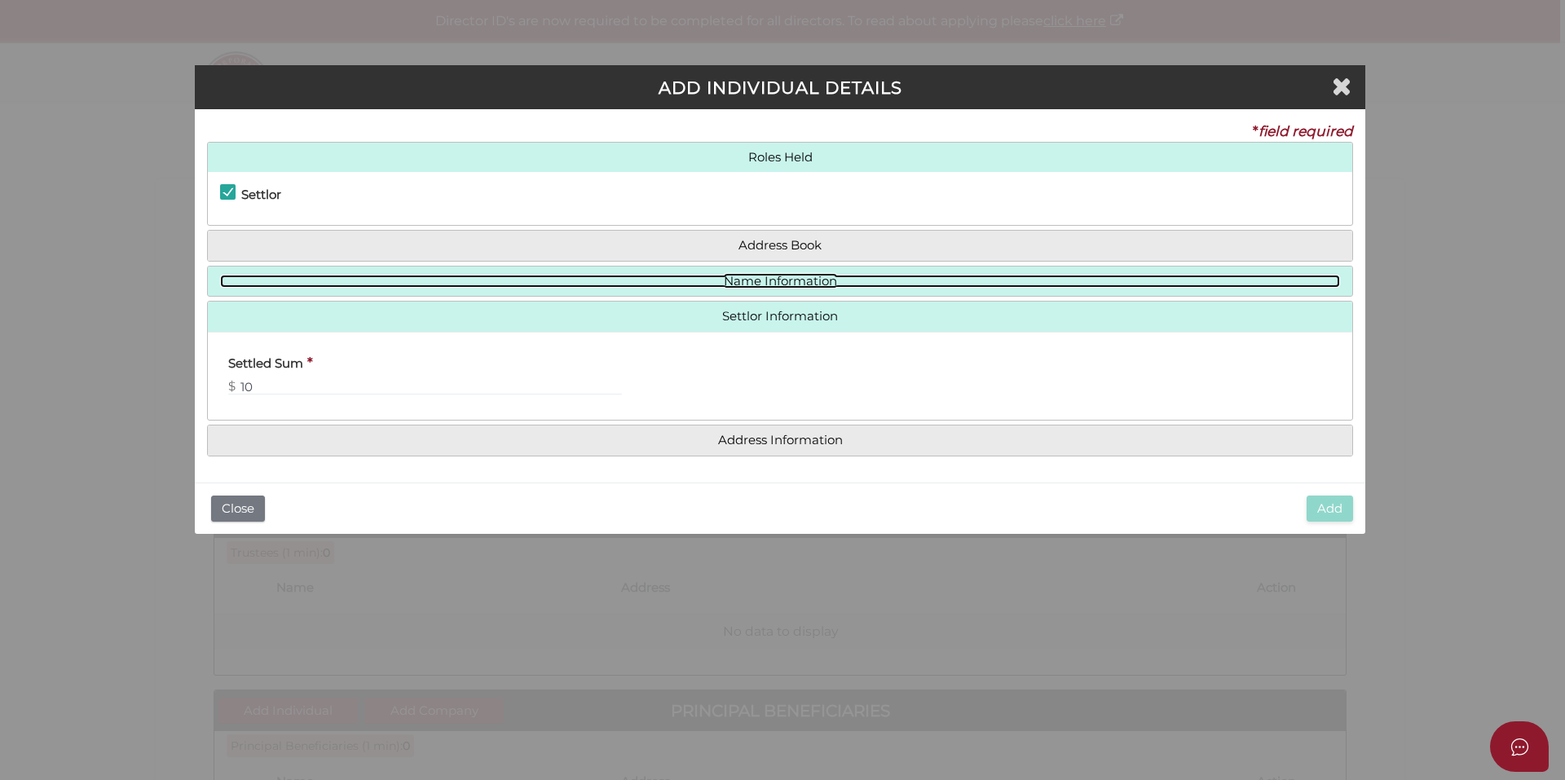
click at [608, 282] on link "Name Information" at bounding box center [780, 282] width 1120 height 14
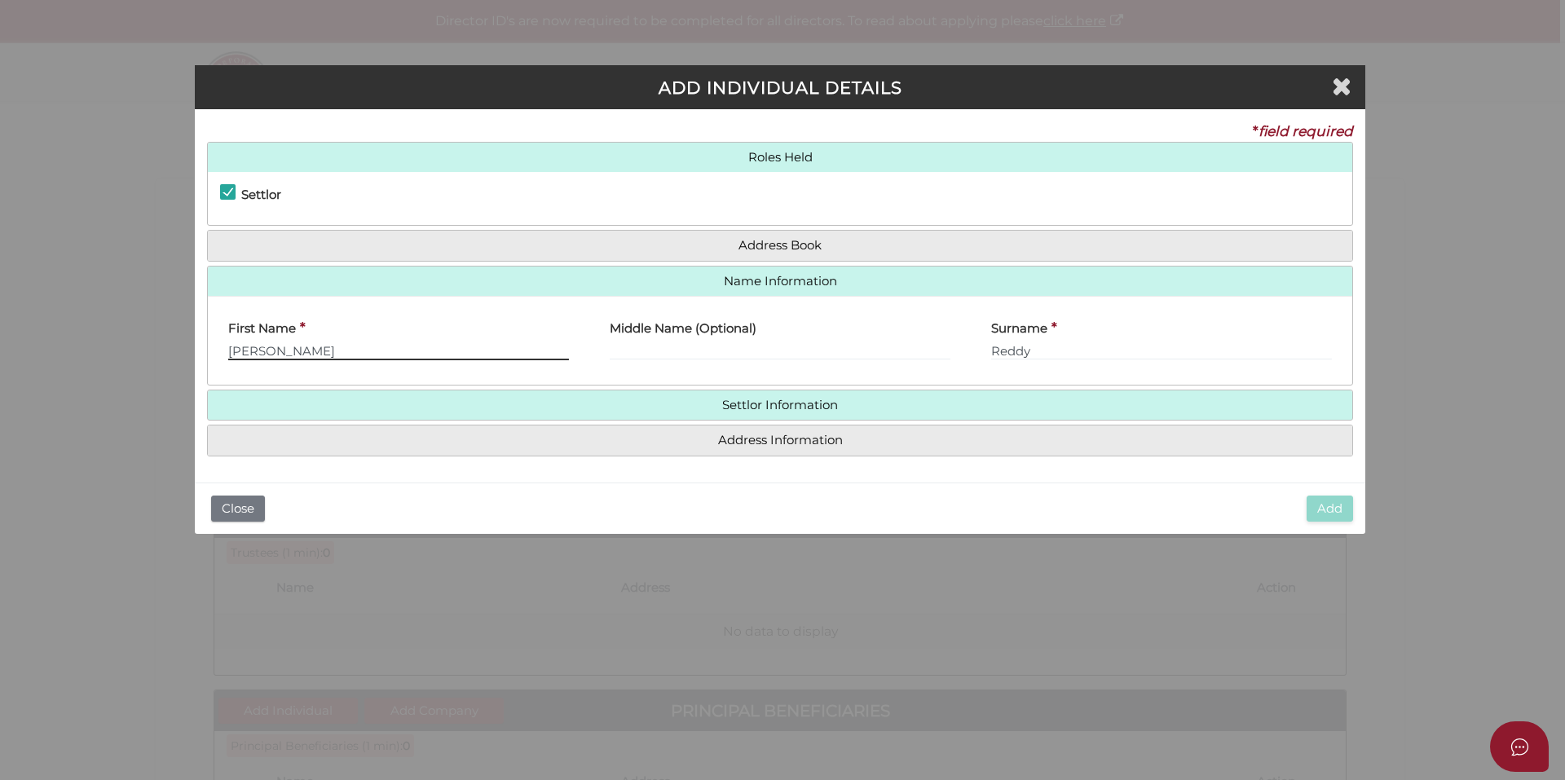
drag, startPoint x: 354, startPoint y: 351, endPoint x: 0, endPoint y: 377, distance: 354.7
click at [0, 377] on div "ADD INDIVIDUAL DETAILS * field required Roles Held Settlor Trustee Principal Be…" at bounding box center [782, 390] width 1565 height 780
paste input "OSEPH REDDY"
type input "JOSEPH REDDY"
drag, startPoint x: 1039, startPoint y: 348, endPoint x: 759, endPoint y: 378, distance: 281.2
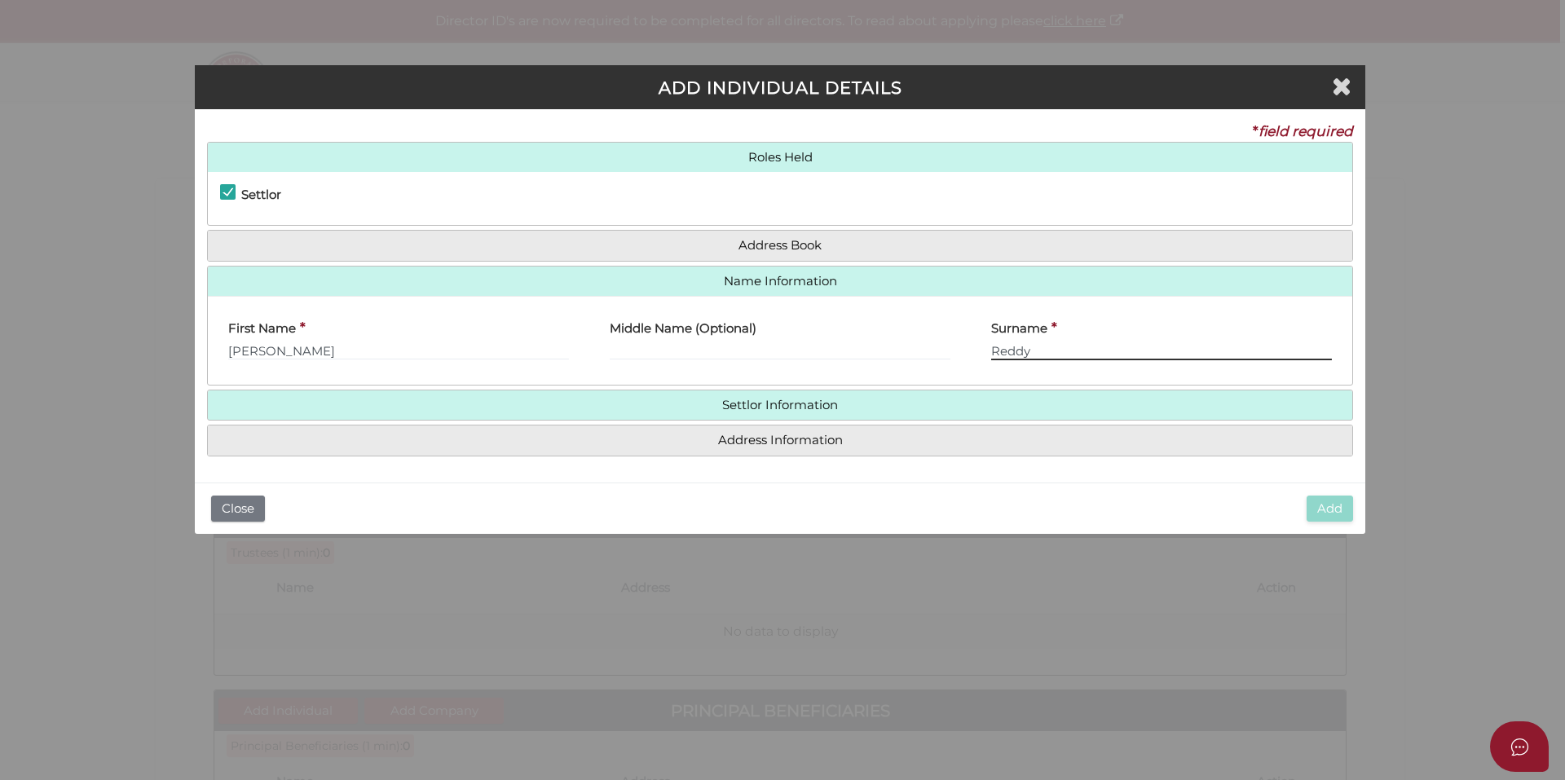
click at [759, 378] on div "First Name * JOSEPH REDDY Middle Name (Optional) Surname * Reddy" at bounding box center [780, 340] width 1145 height 89
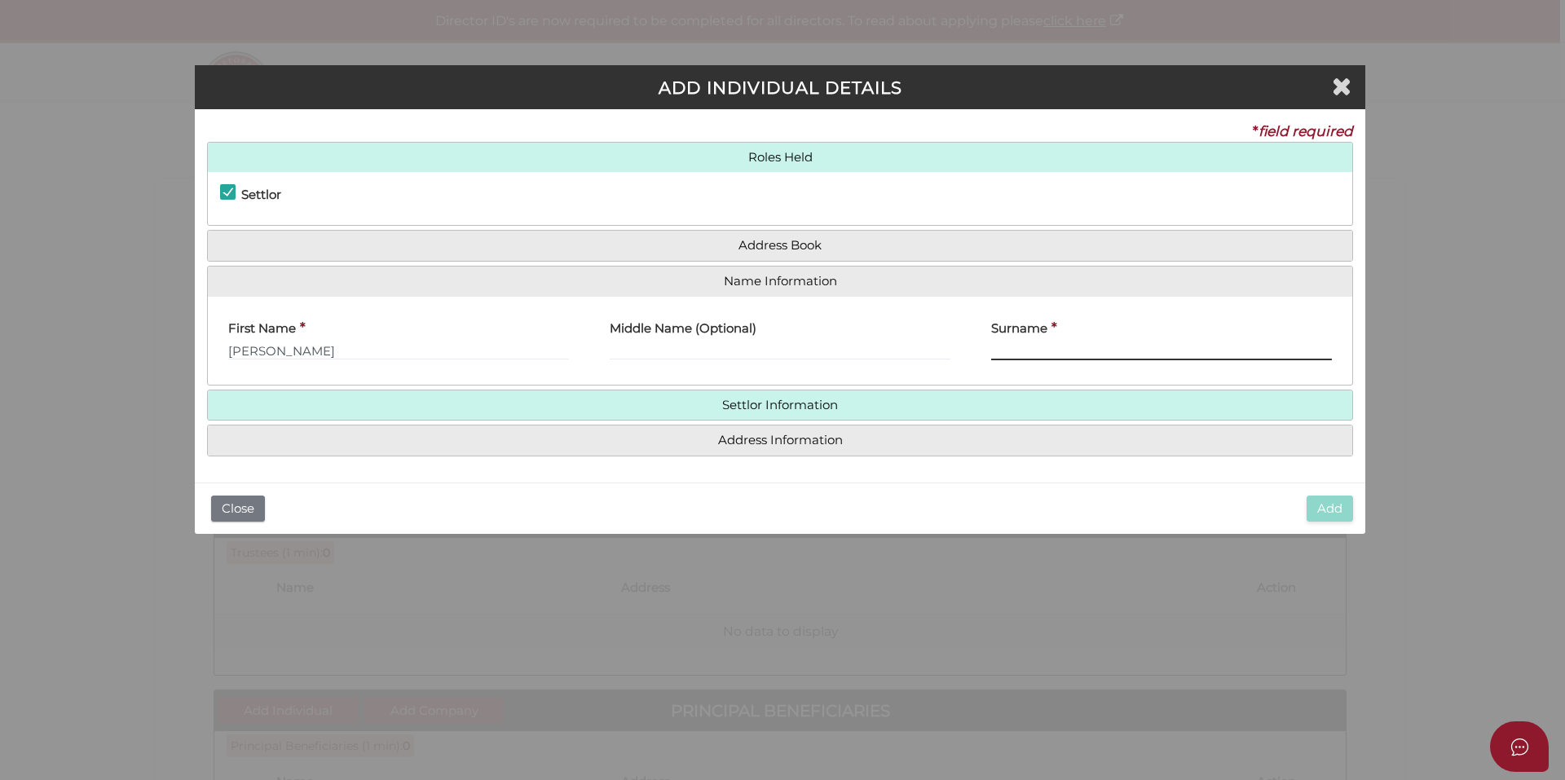
click at [1162, 342] on input "Surname" at bounding box center [1161, 351] width 341 height 18
paste input "THATHIREDDY"
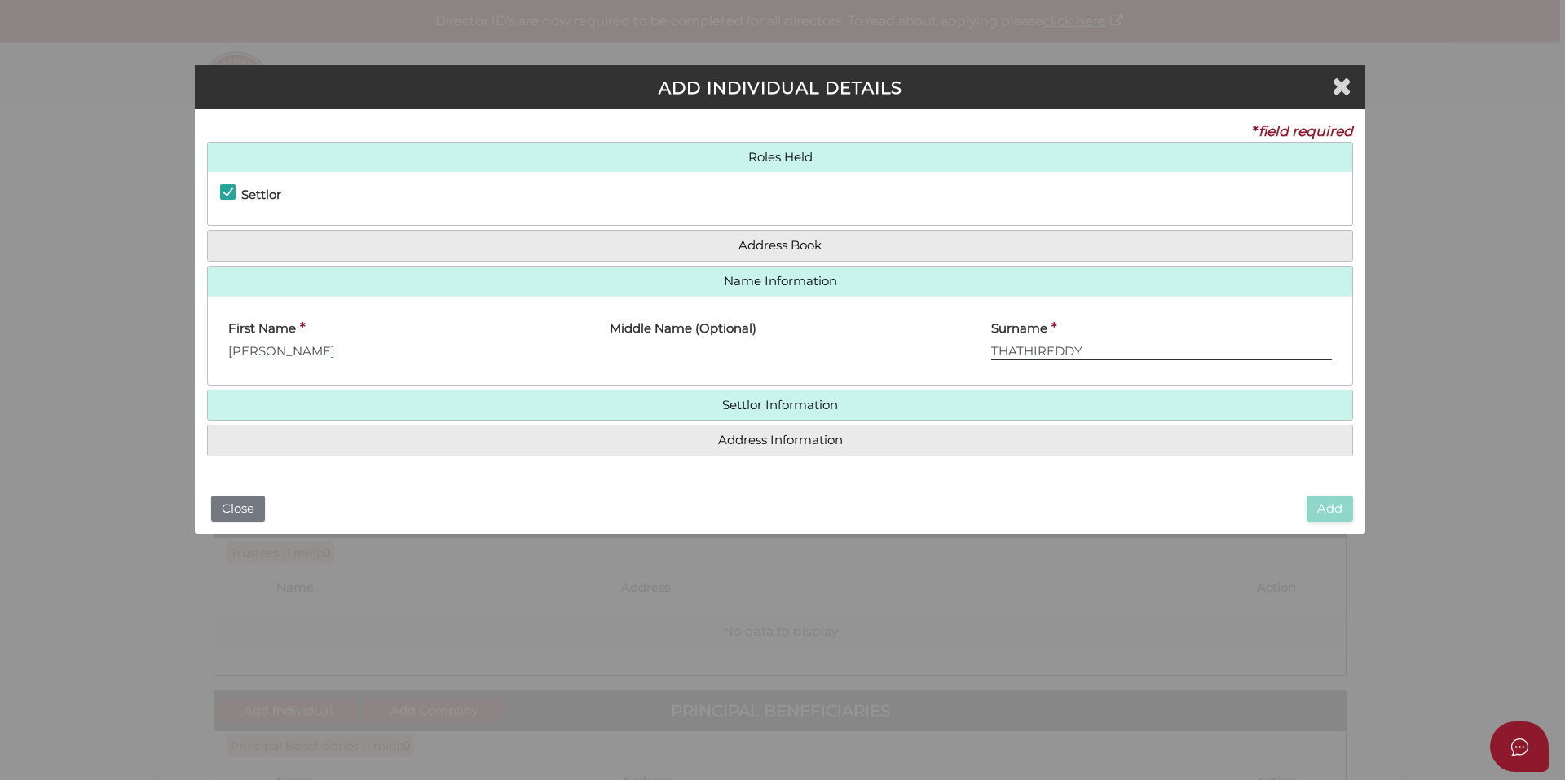
type input "THATHIREDDY"
click at [877, 449] on h4 "Address Information" at bounding box center [780, 441] width 1145 height 30
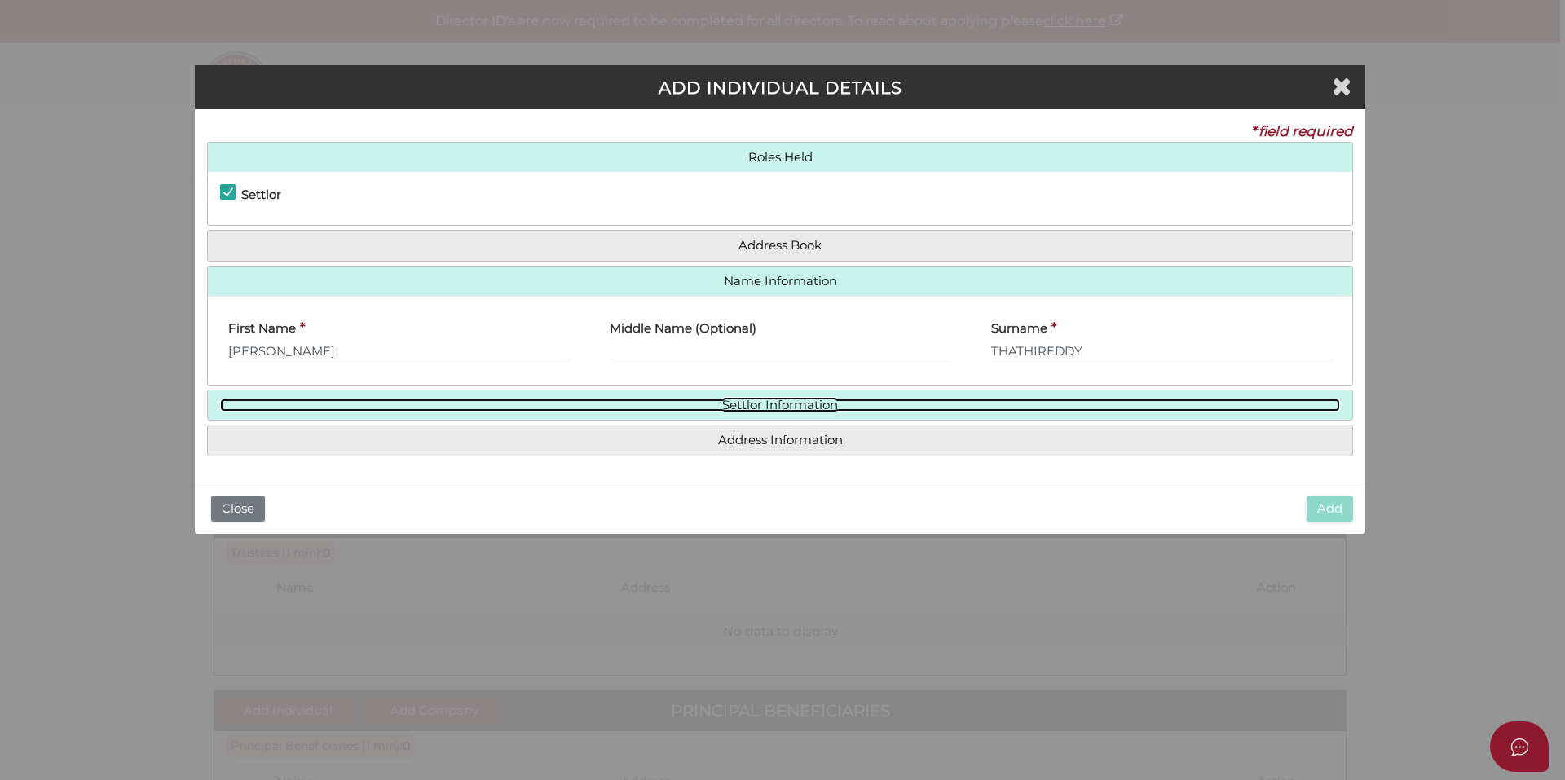
click at [793, 409] on link "Settlor Information" at bounding box center [780, 406] width 1120 height 14
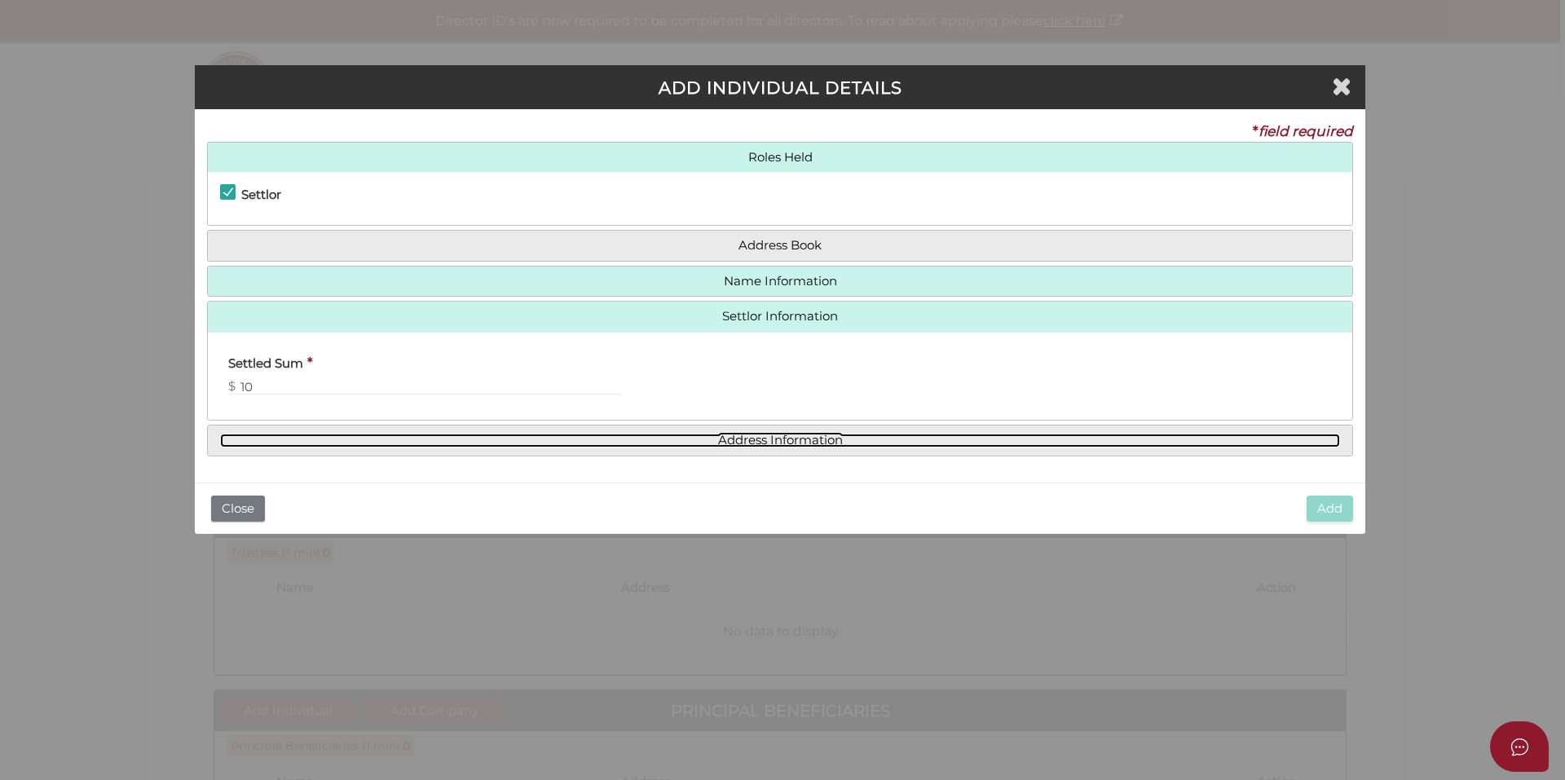
click at [739, 446] on link "Address Information" at bounding box center [780, 441] width 1120 height 14
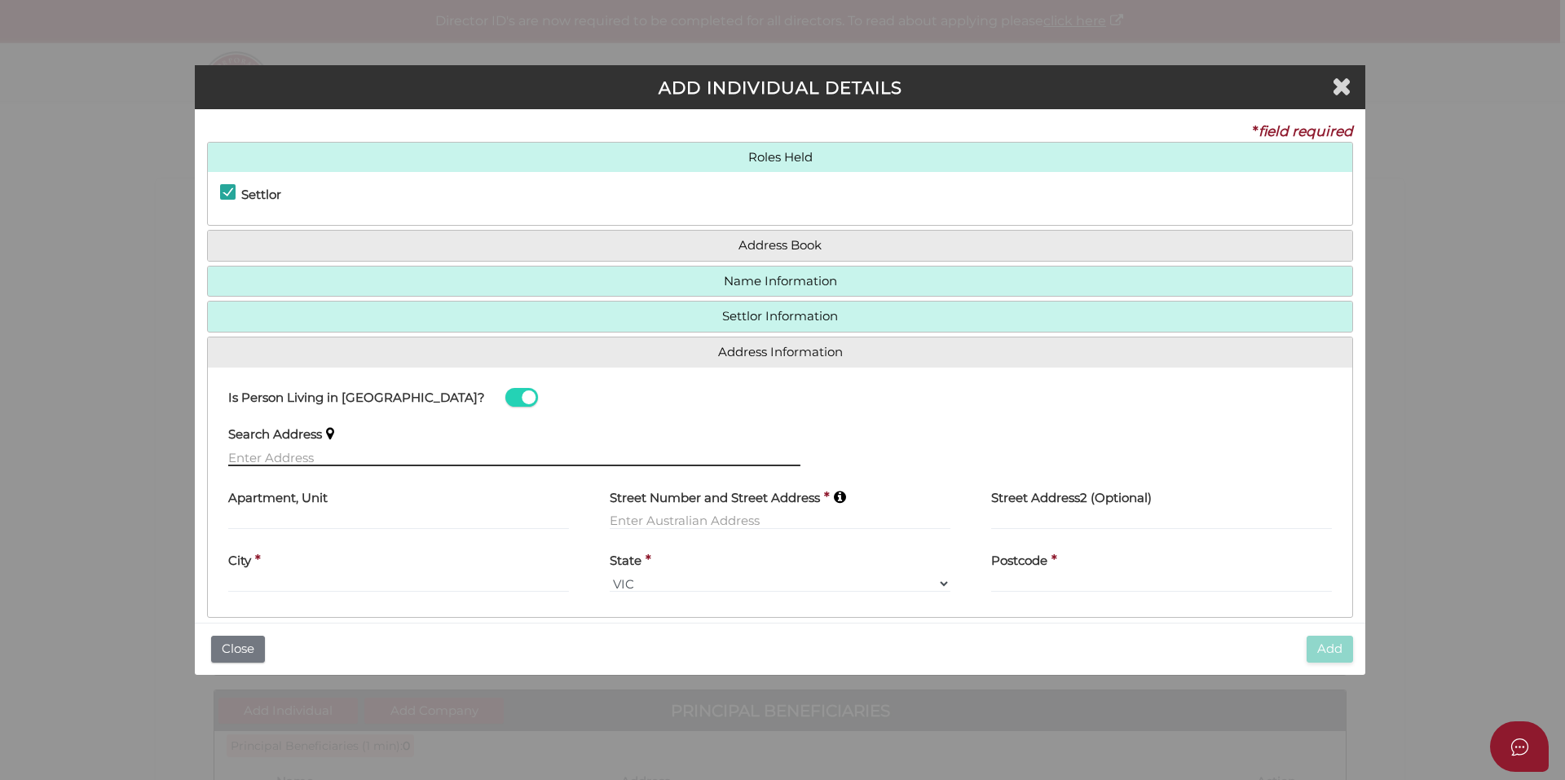
click at [324, 459] on input "text" at bounding box center [514, 457] width 572 height 18
paste input "Unit 41 2 Fastline Road Truganina Vic 3029"
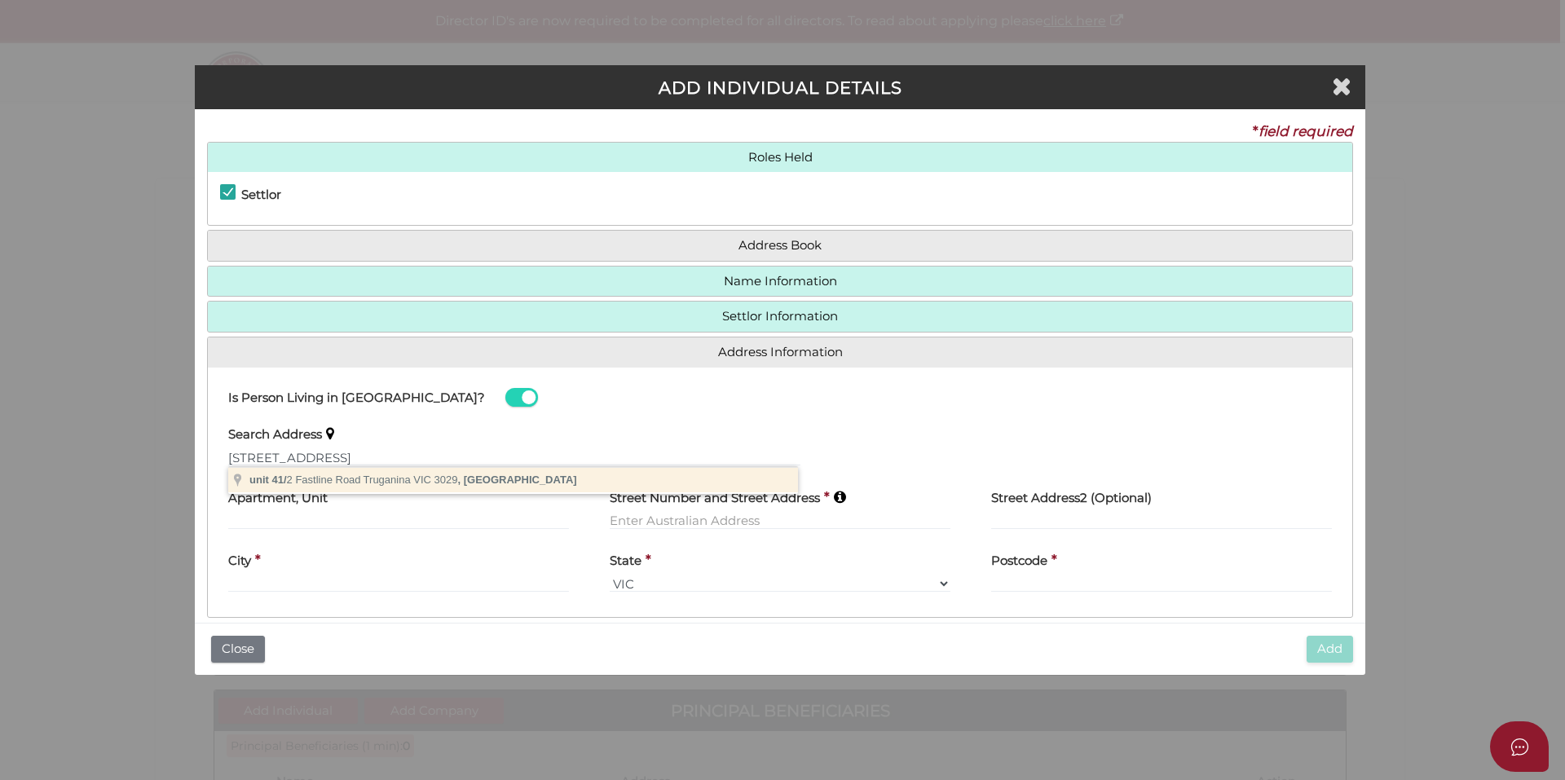
type input "unit 41/2 Fastline Road, Truganina VIC 3029, Australia"
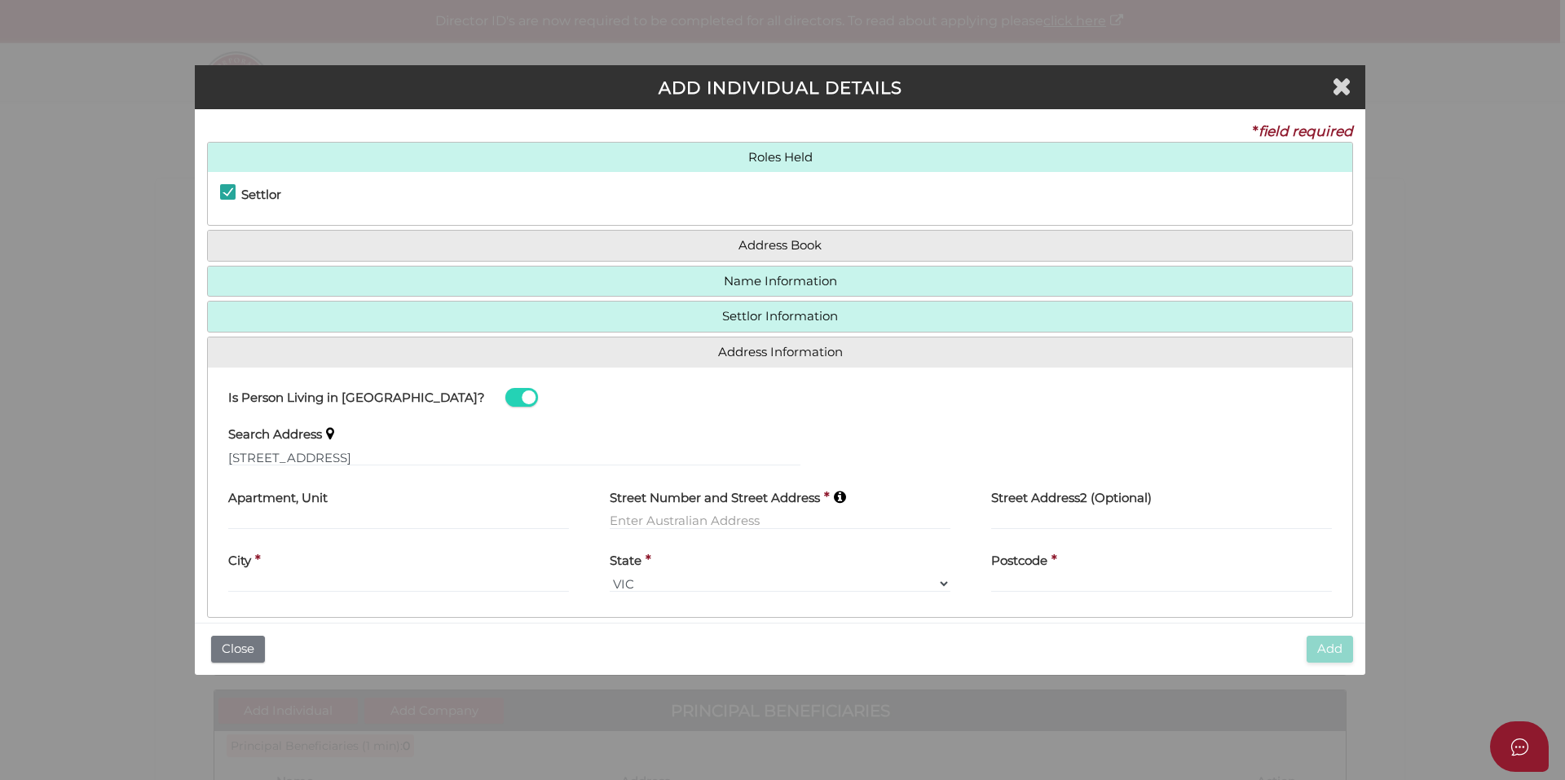
type input "unit 41"
type input "2 Fastline Road"
type input "Truganina"
select select "VIC"
type input "3029"
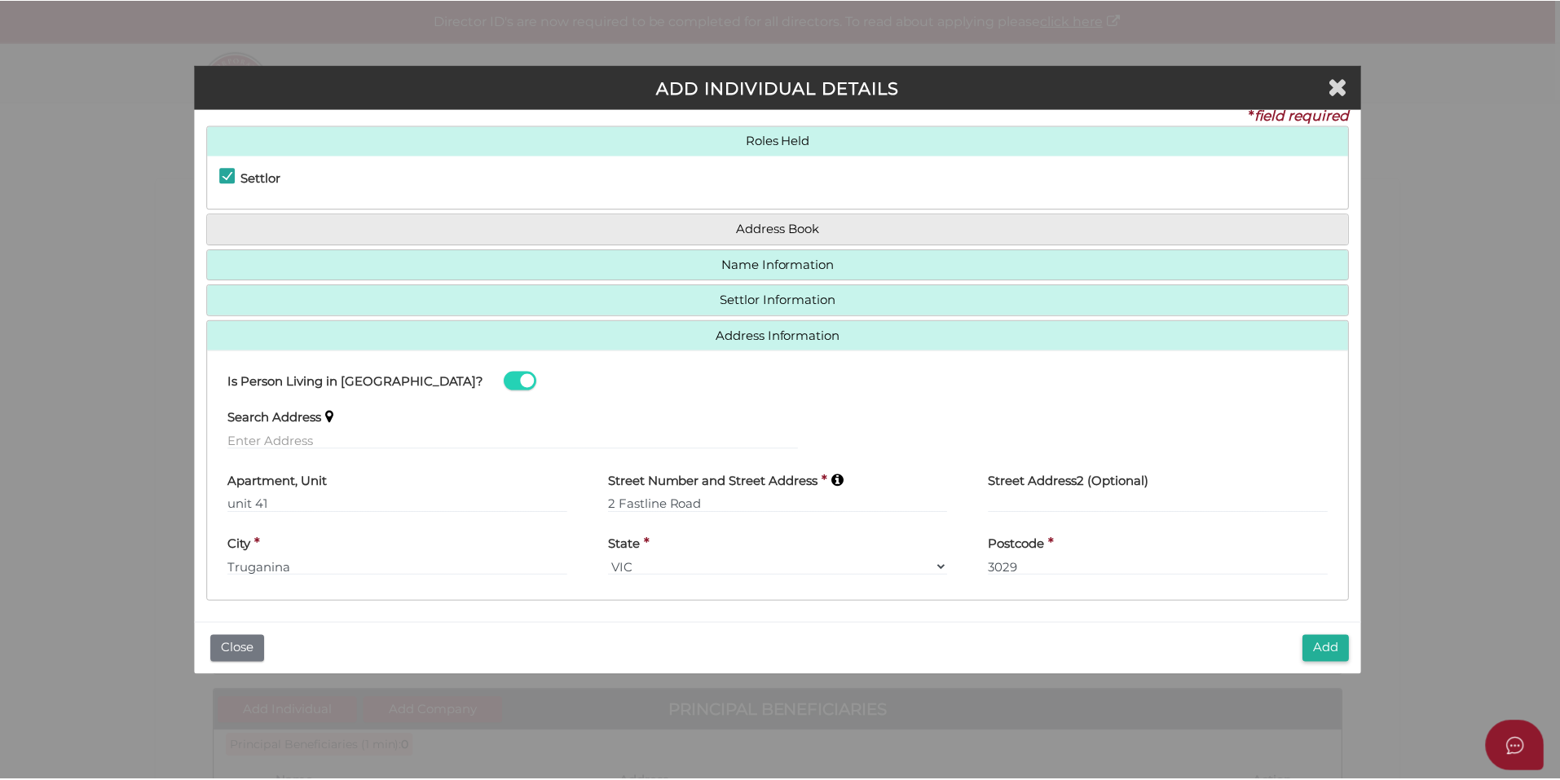
scroll to position [21, 0]
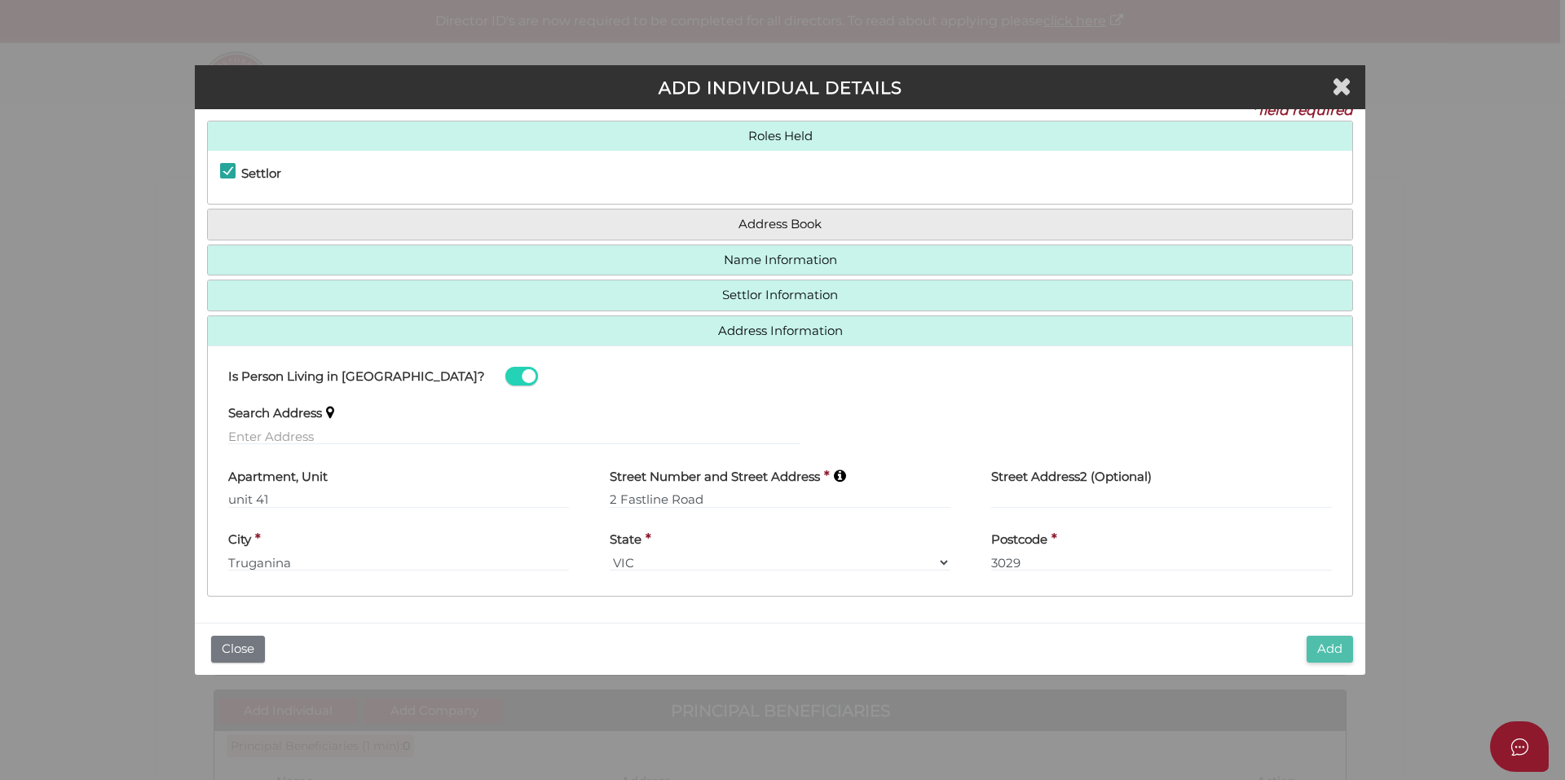
click at [1340, 648] on button "Add" at bounding box center [1330, 649] width 46 height 27
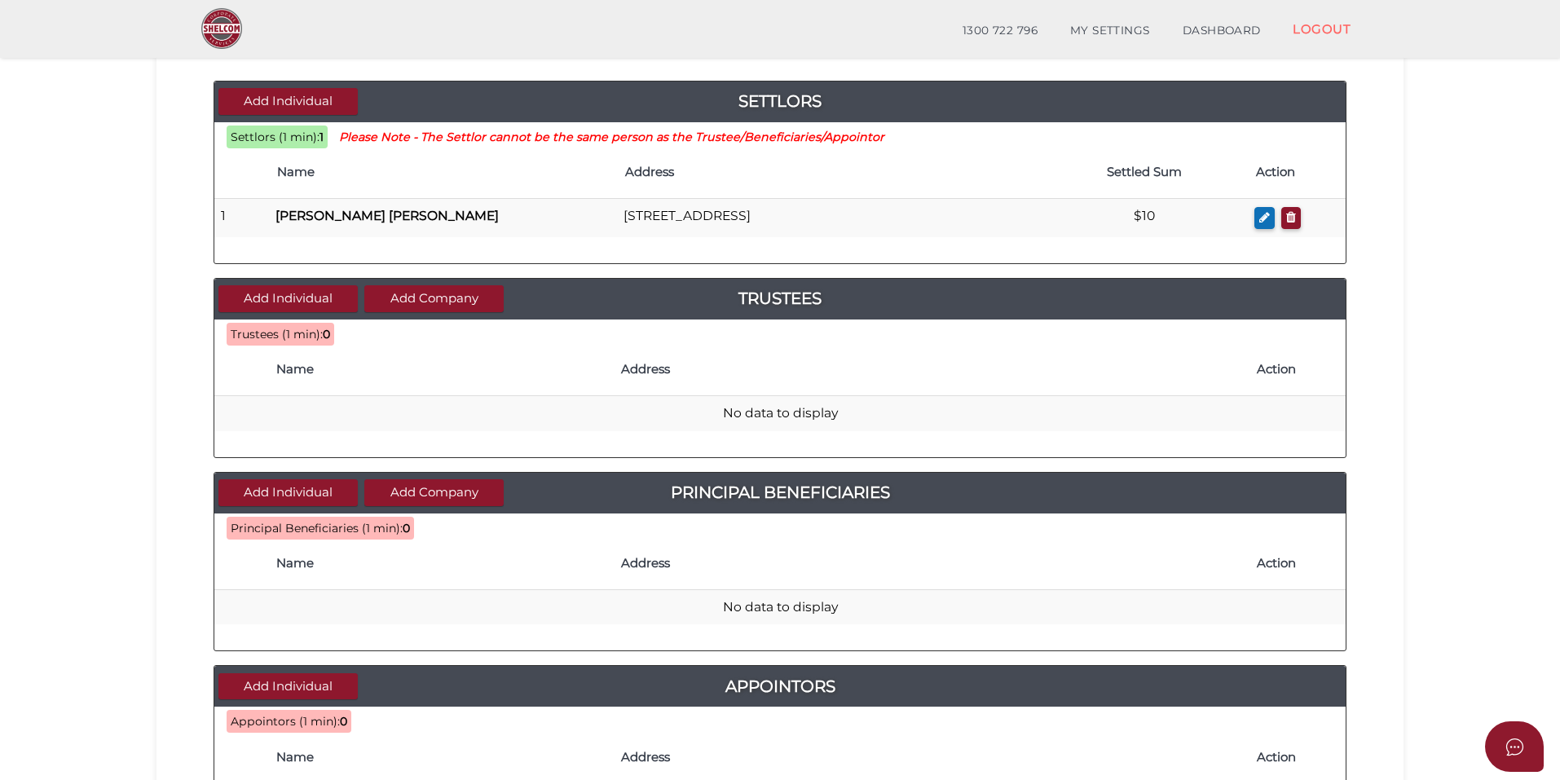
scroll to position [163, 0]
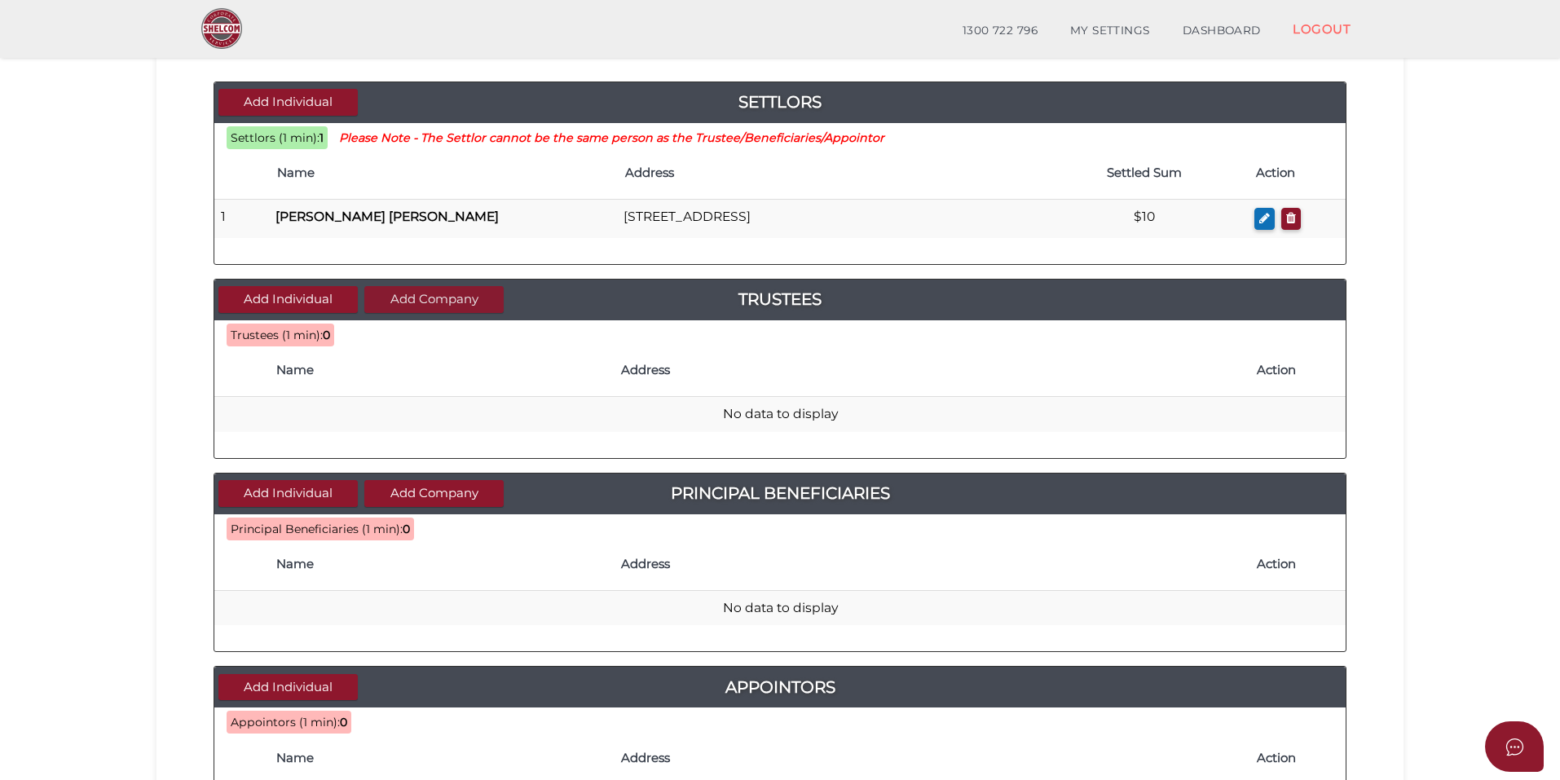
click at [448, 298] on button "Add Company" at bounding box center [433, 299] width 139 height 27
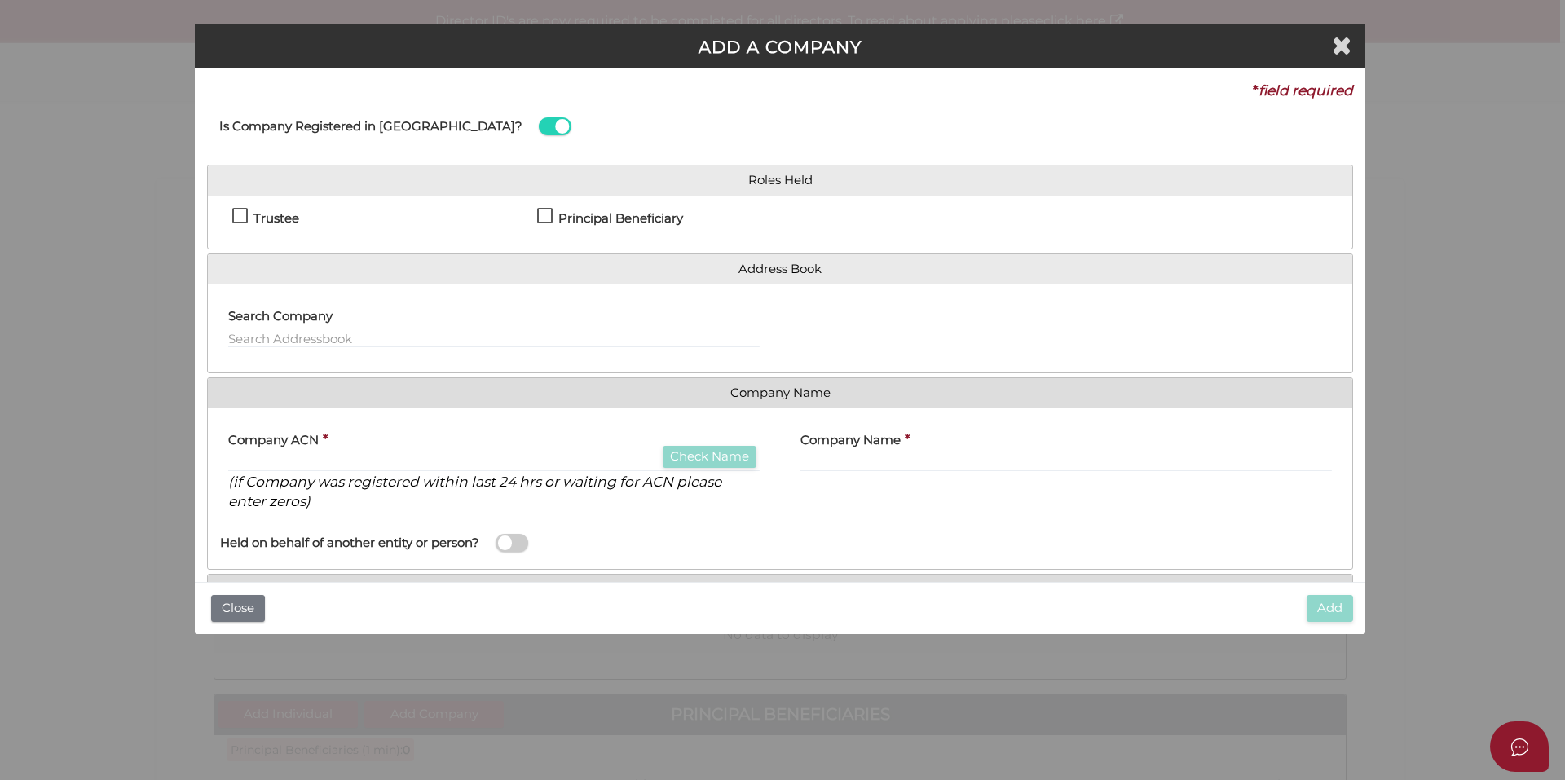
click at [244, 220] on label "Trustee" at bounding box center [265, 222] width 67 height 20
checkbox input "true"
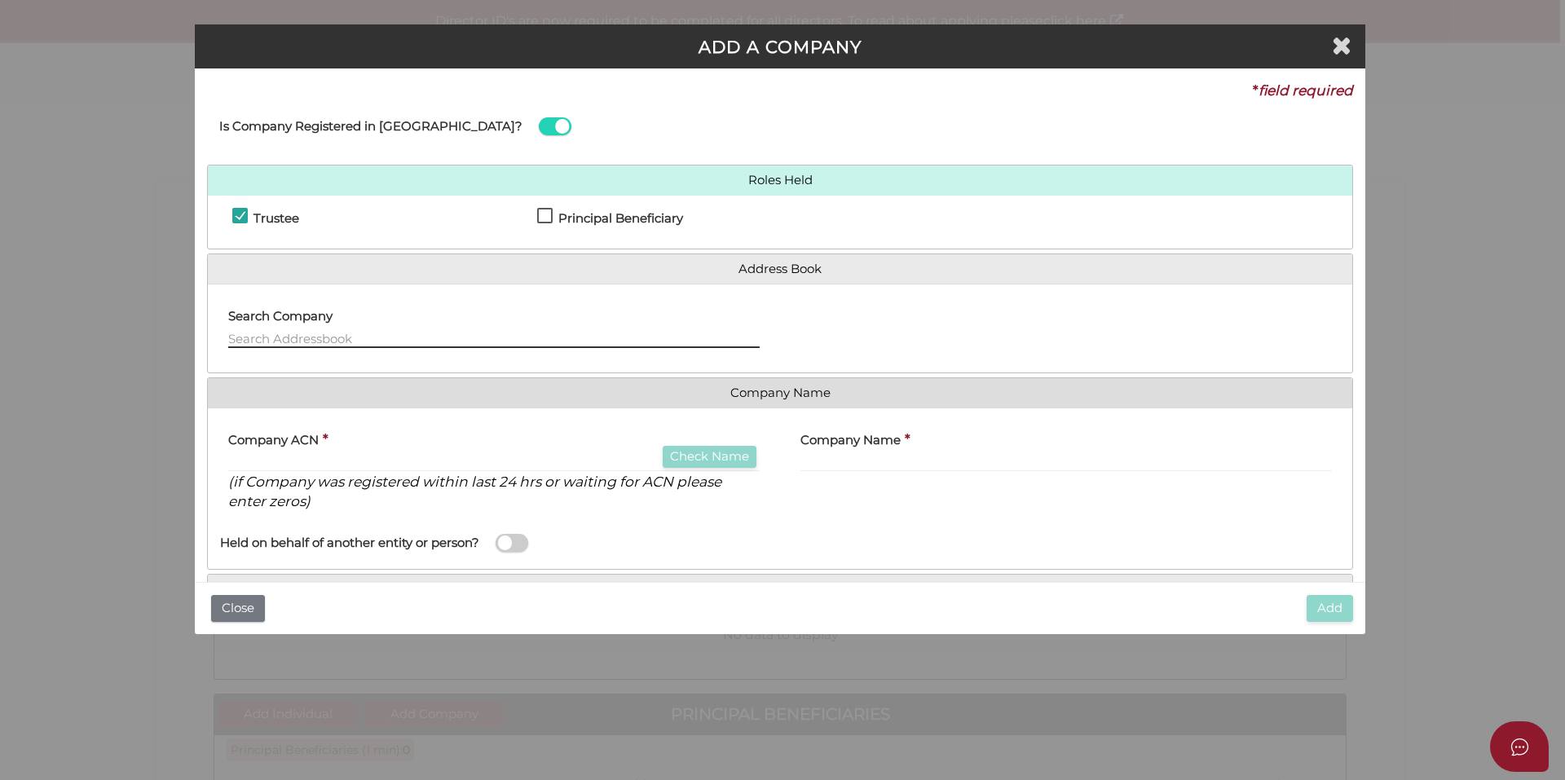
click at [307, 334] on input "text" at bounding box center [494, 339] width 532 height 18
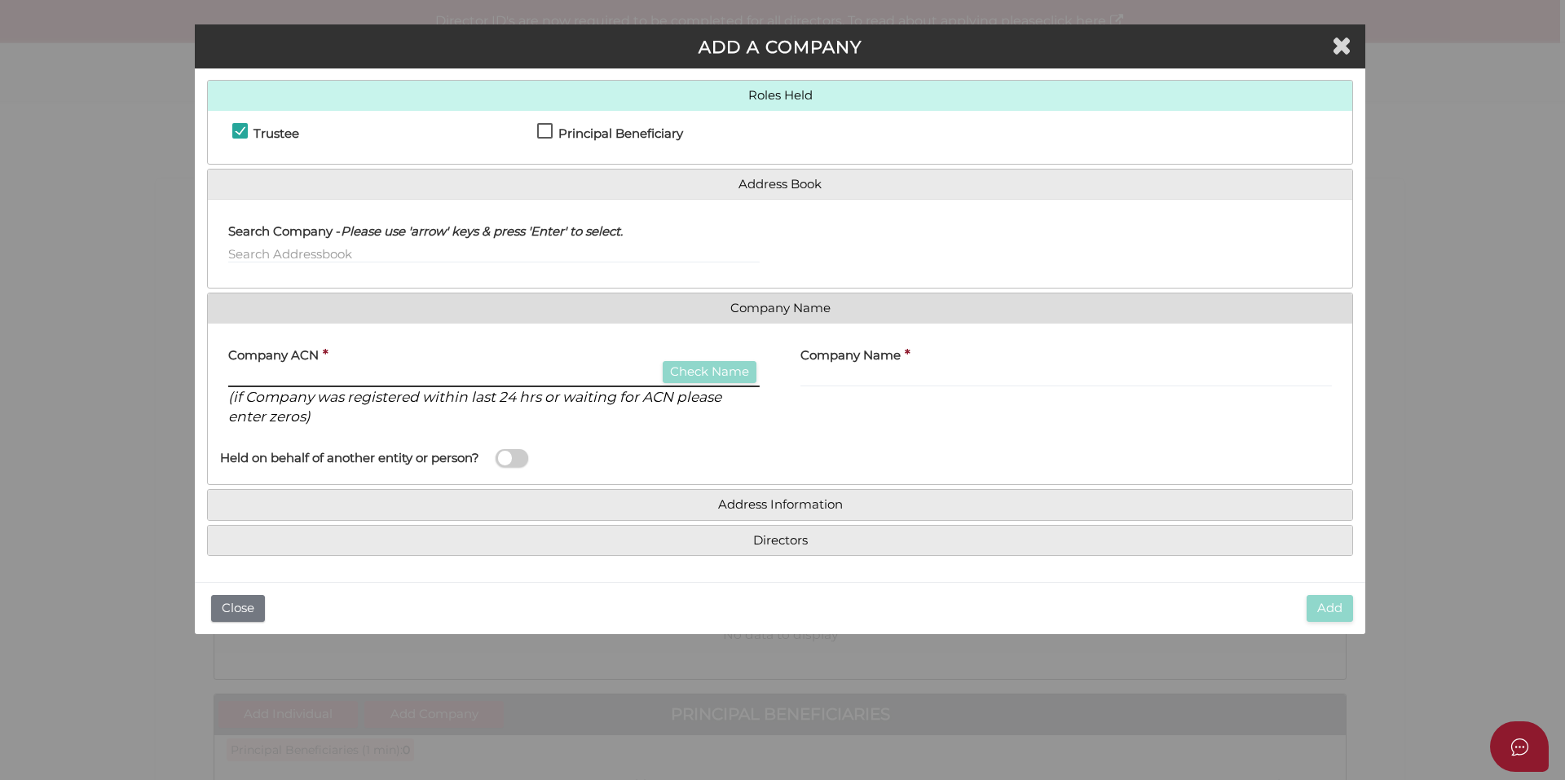
click at [451, 382] on input "text" at bounding box center [494, 378] width 532 height 18
click at [308, 385] on input "text" at bounding box center [494, 378] width 532 height 18
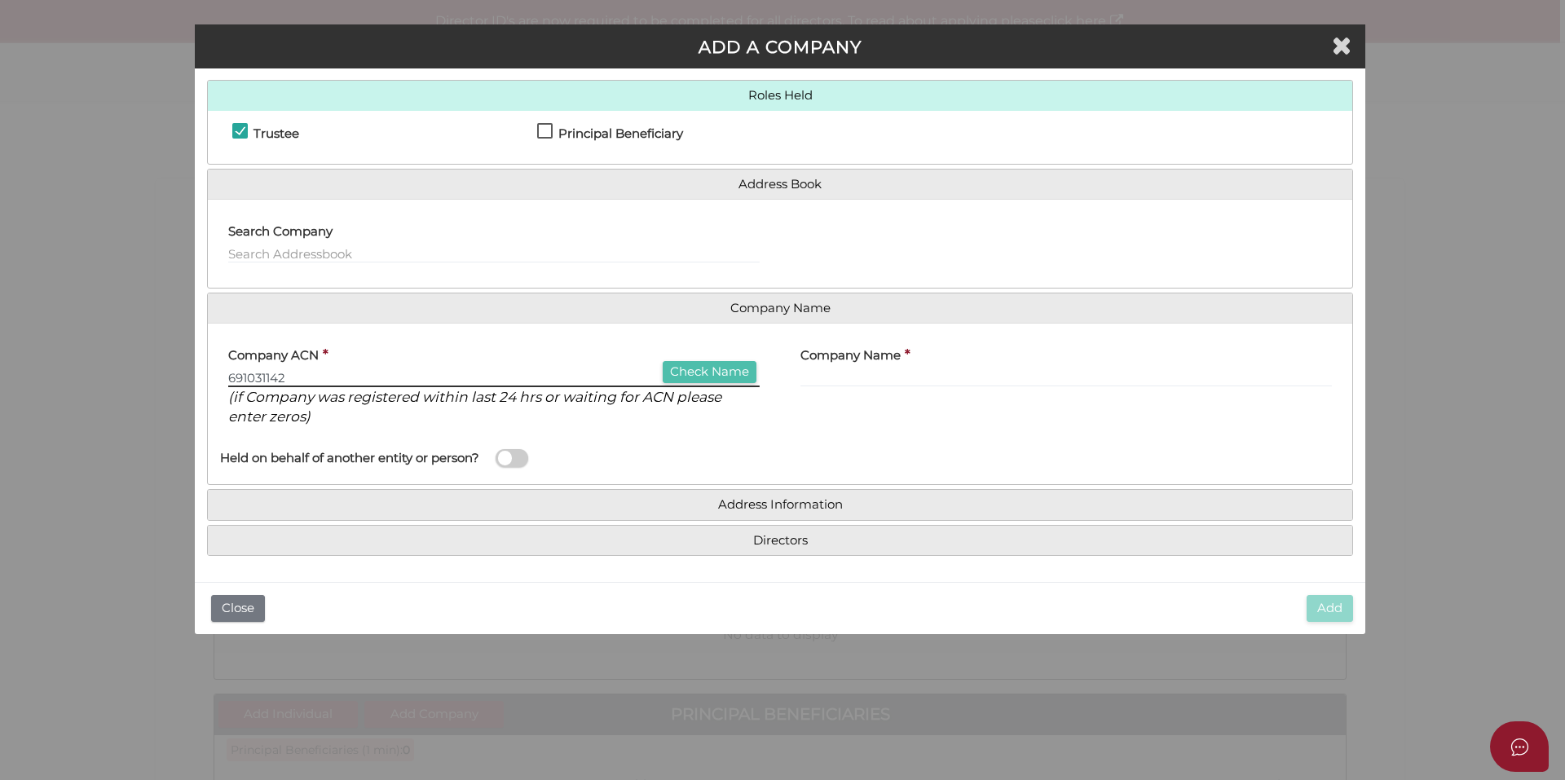
type input "691031142"
click at [699, 380] on button "Check Name" at bounding box center [710, 372] width 94 height 22
type input "TWO STATES FAMILY PTY LTD"
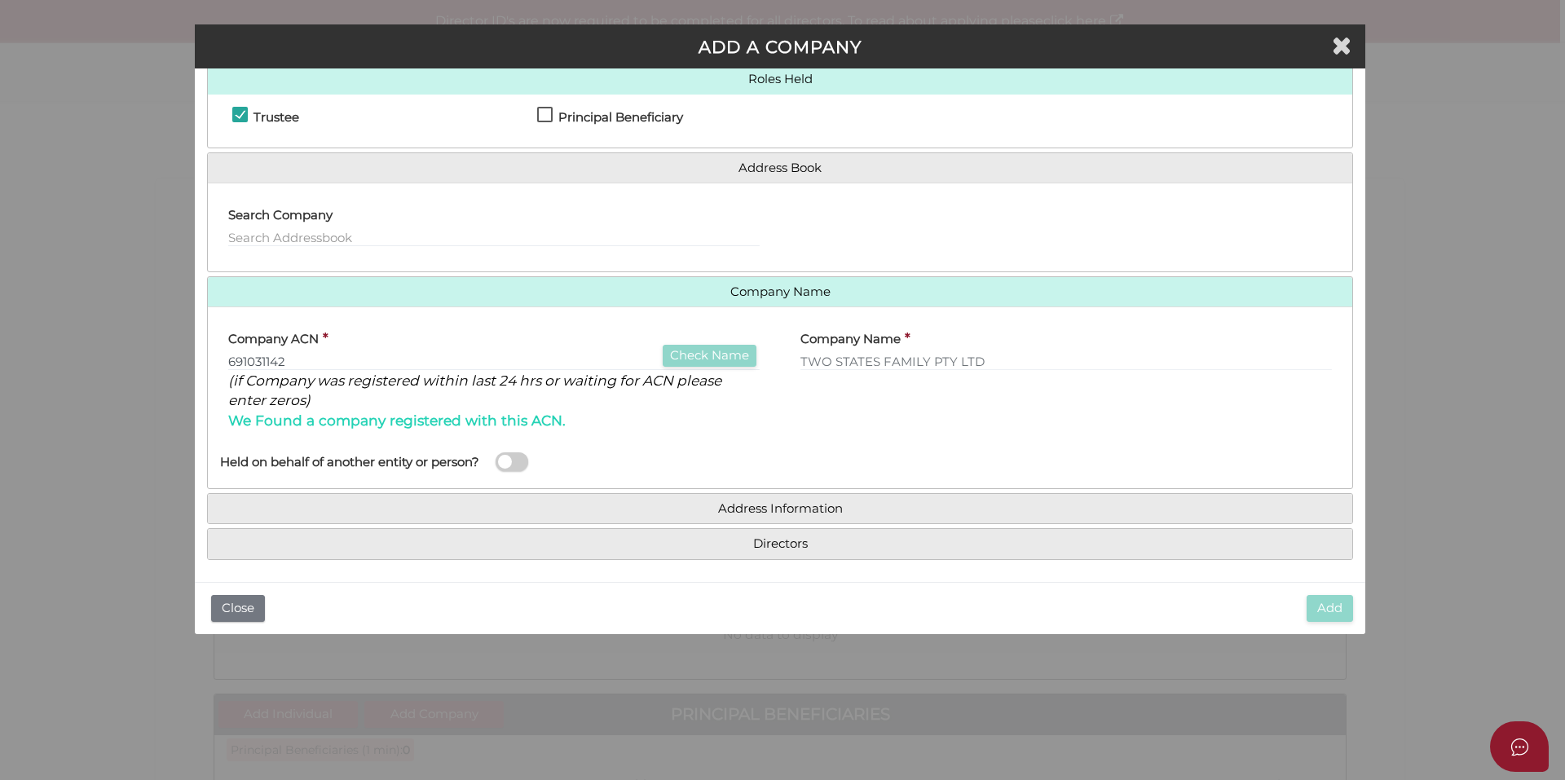
scroll to position [105, 0]
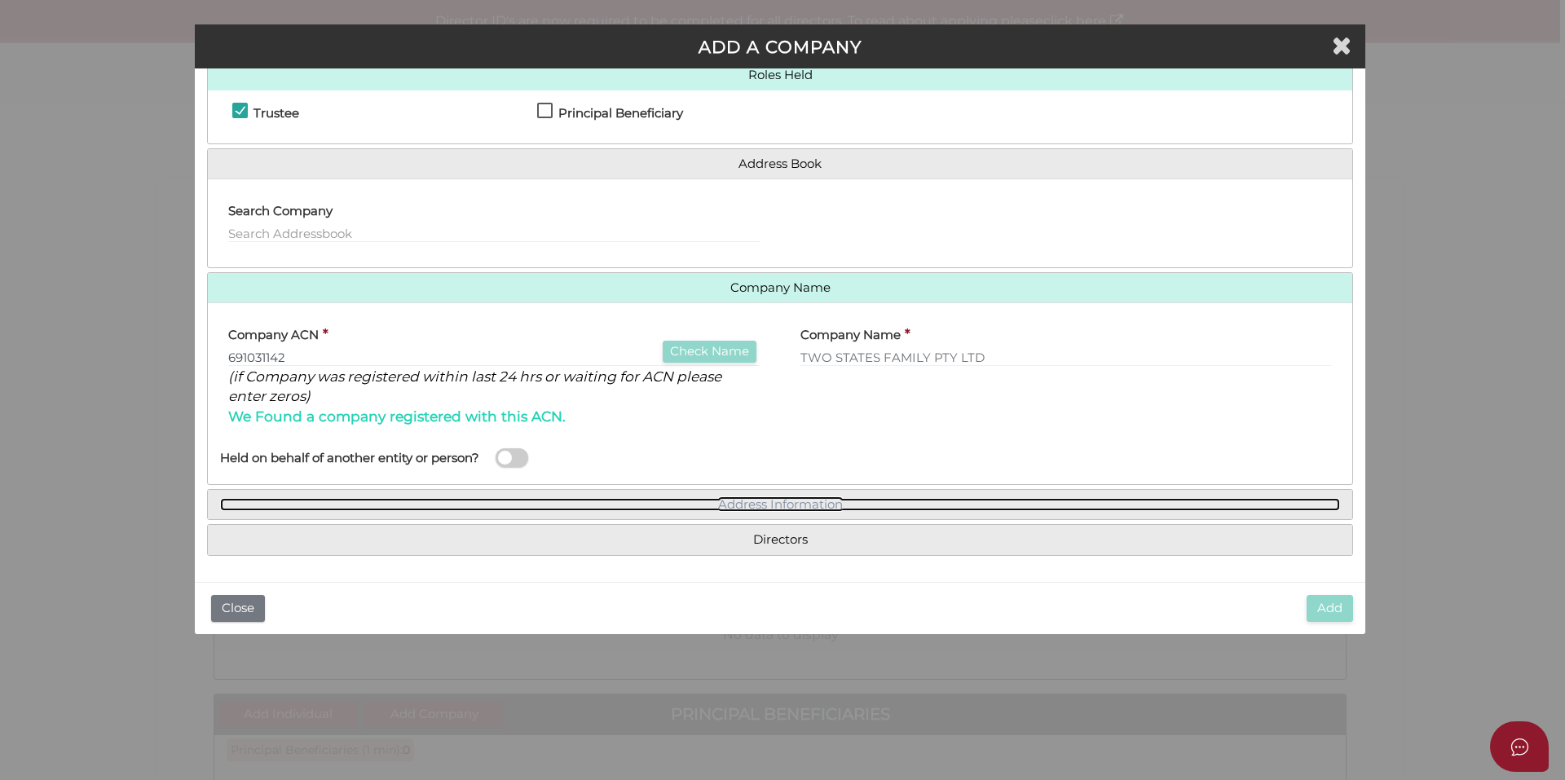
click at [744, 503] on link "Address Information" at bounding box center [780, 505] width 1120 height 14
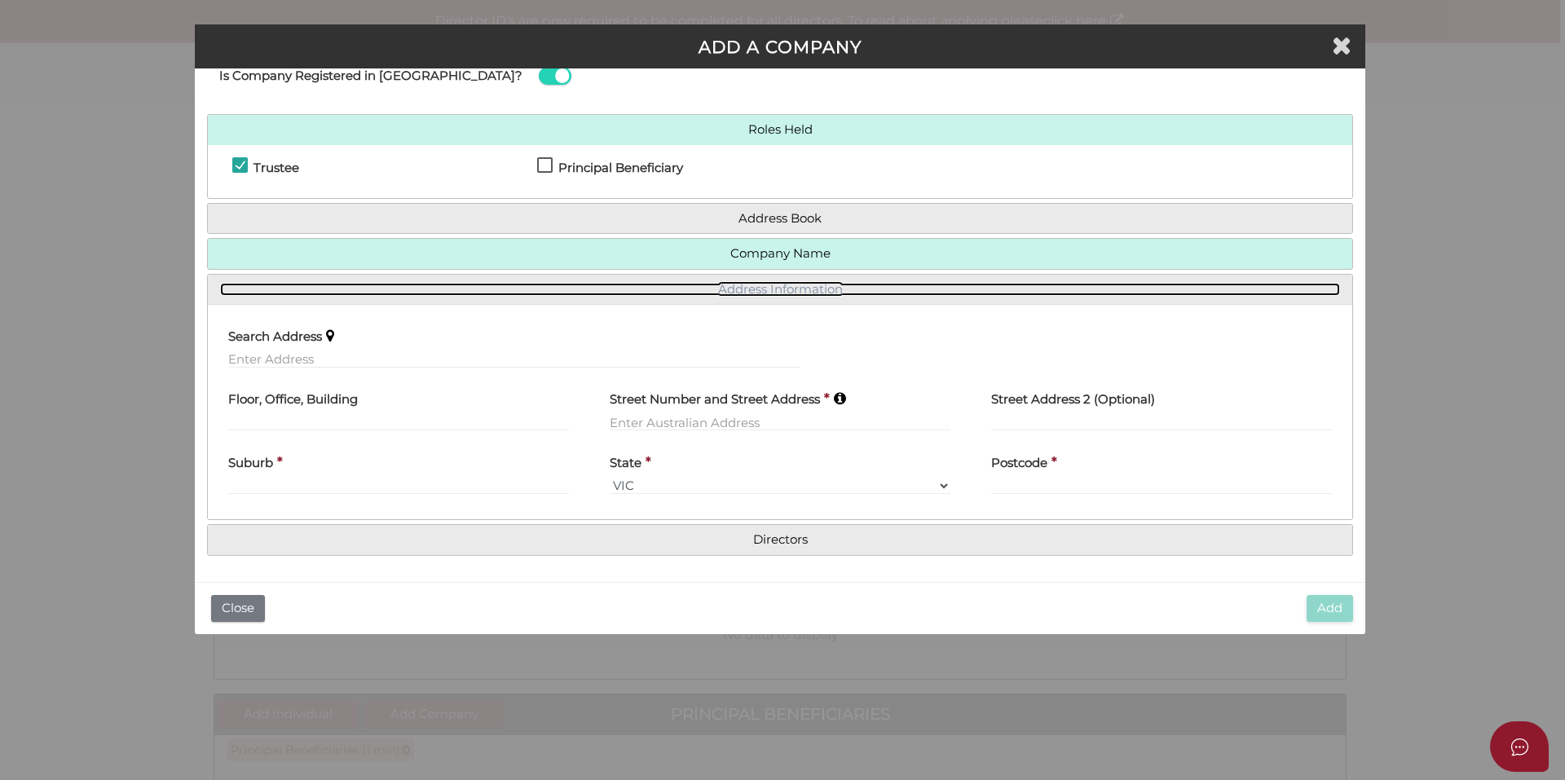
scroll to position [50, 0]
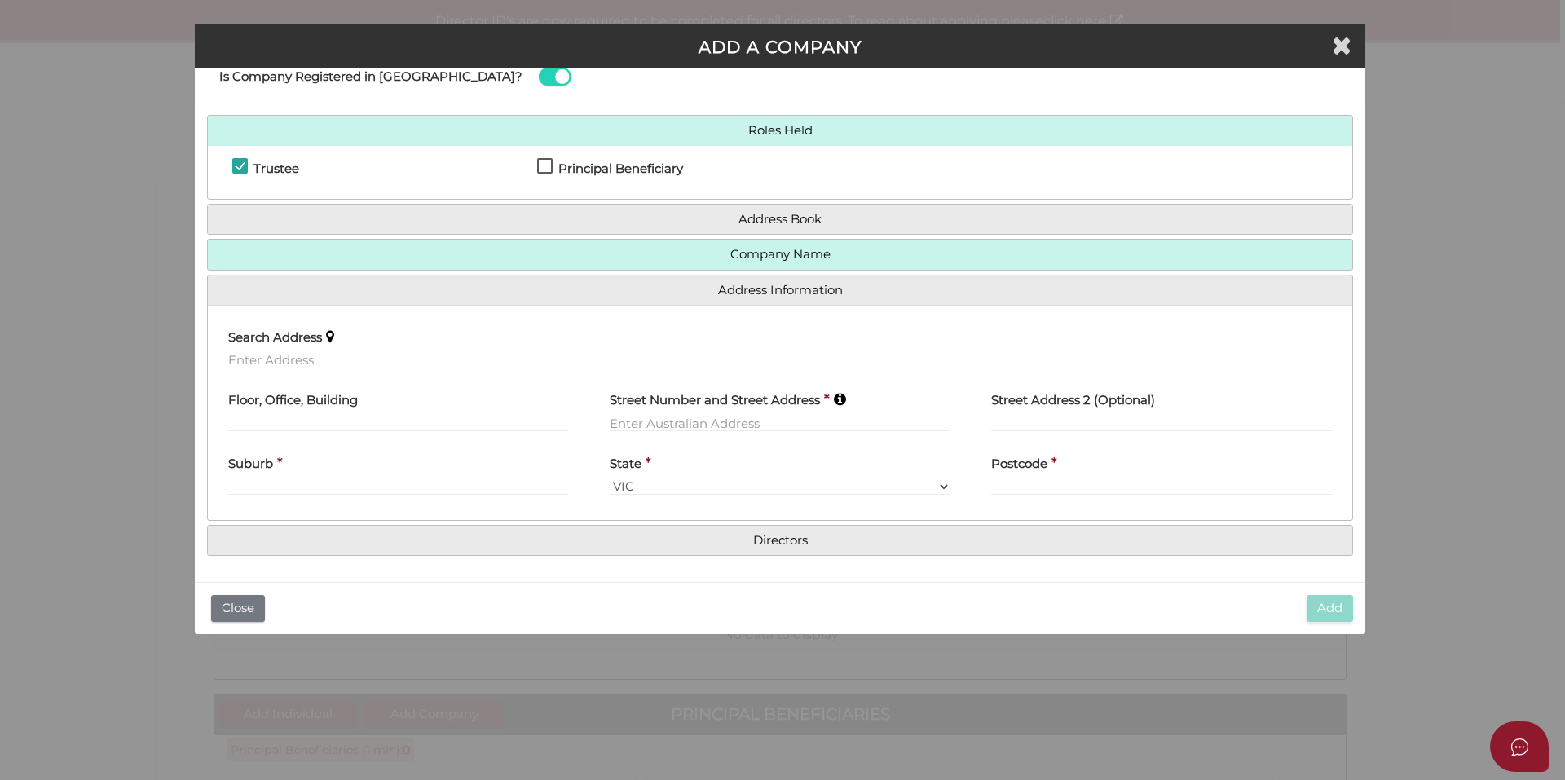
click at [257, 351] on label "Search Address" at bounding box center [275, 334] width 94 height 33
click at [307, 355] on input "text" at bounding box center [514, 360] width 572 height 18
paste input "1 Mapleton Way, Tarneit,"
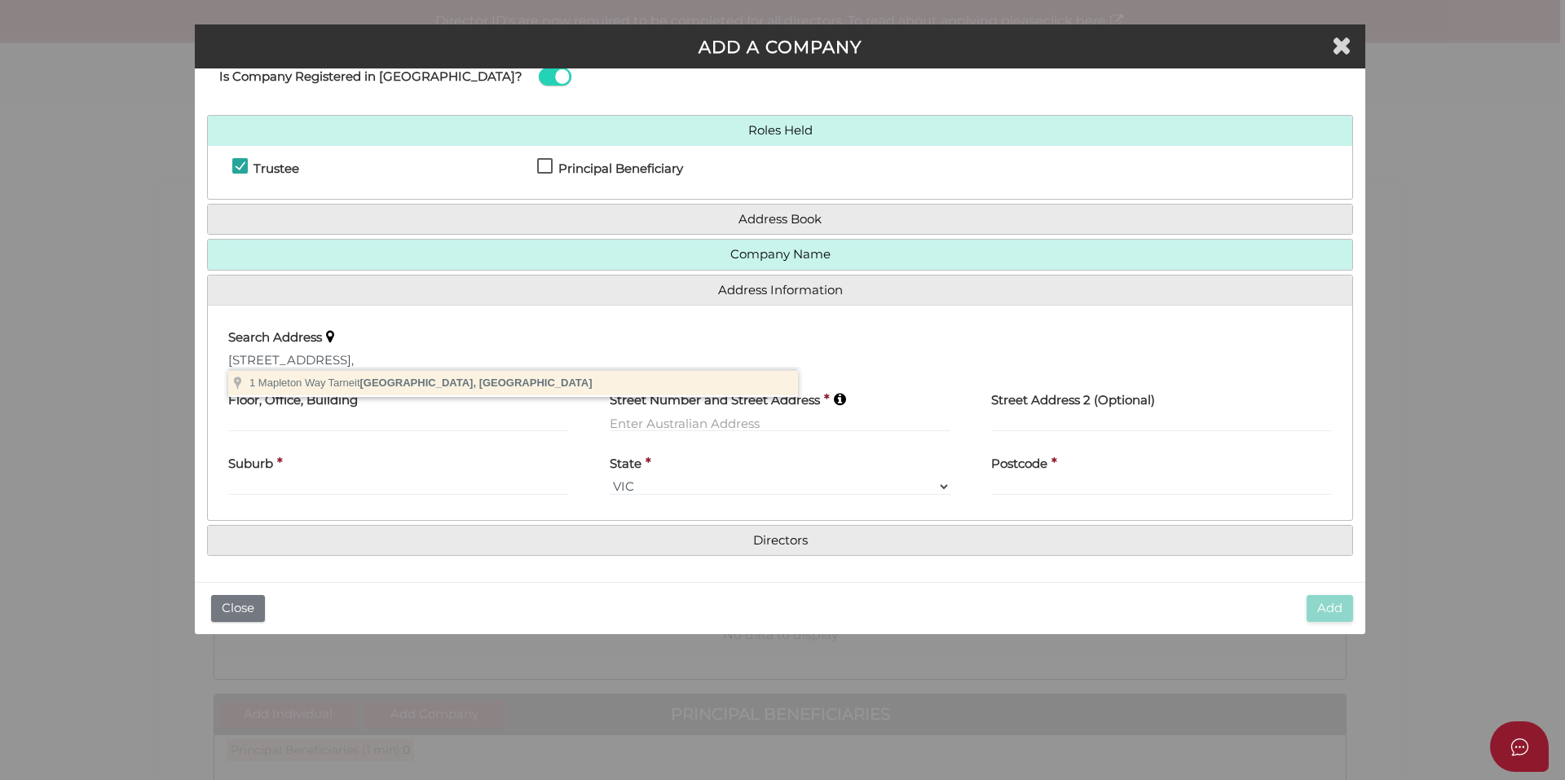
type input "[STREET_ADDRESS]"
type input "Tarneit"
select select "VIC"
type input "3029"
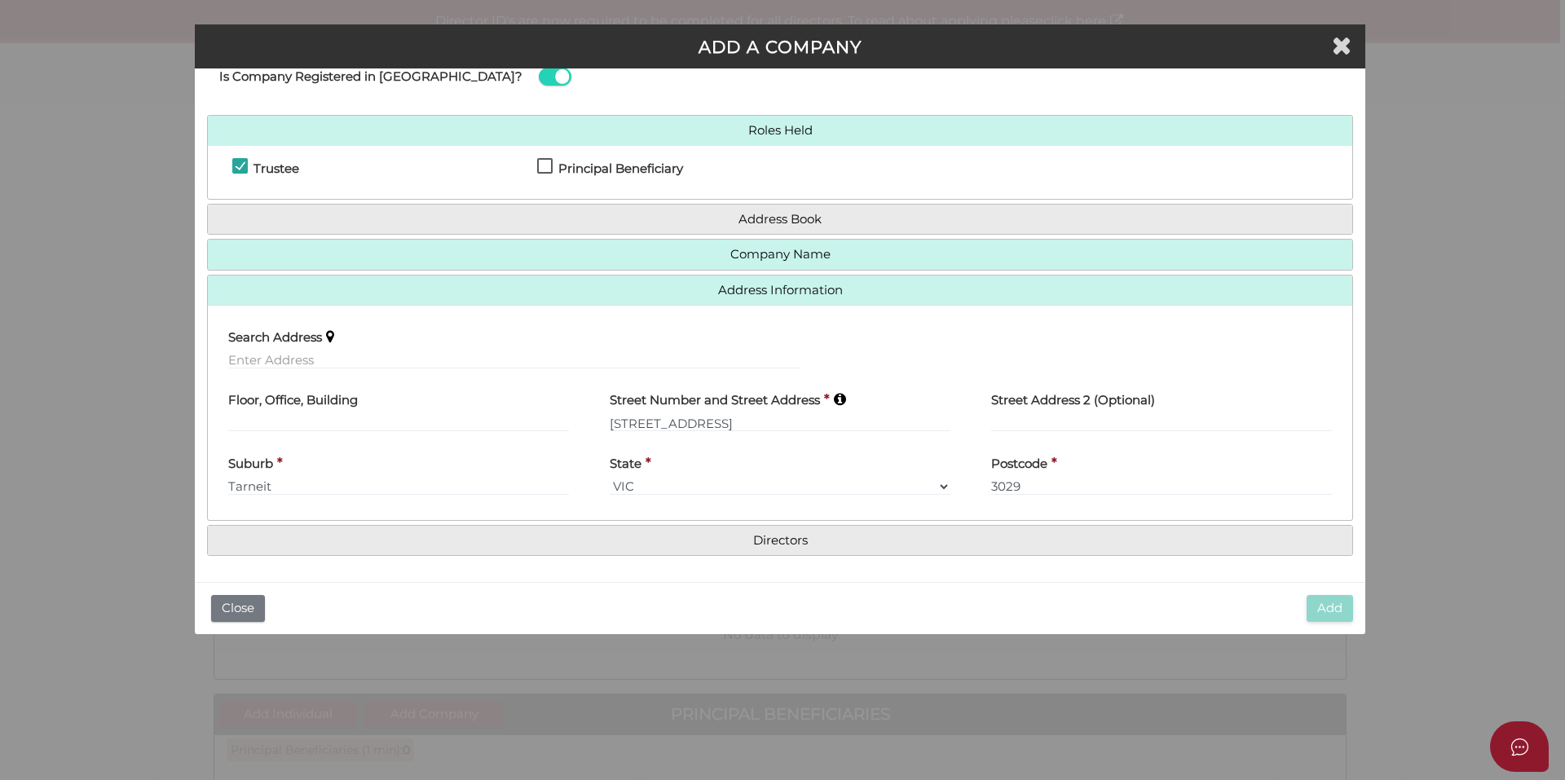
click at [747, 532] on h4 "Directors" at bounding box center [780, 541] width 1145 height 30
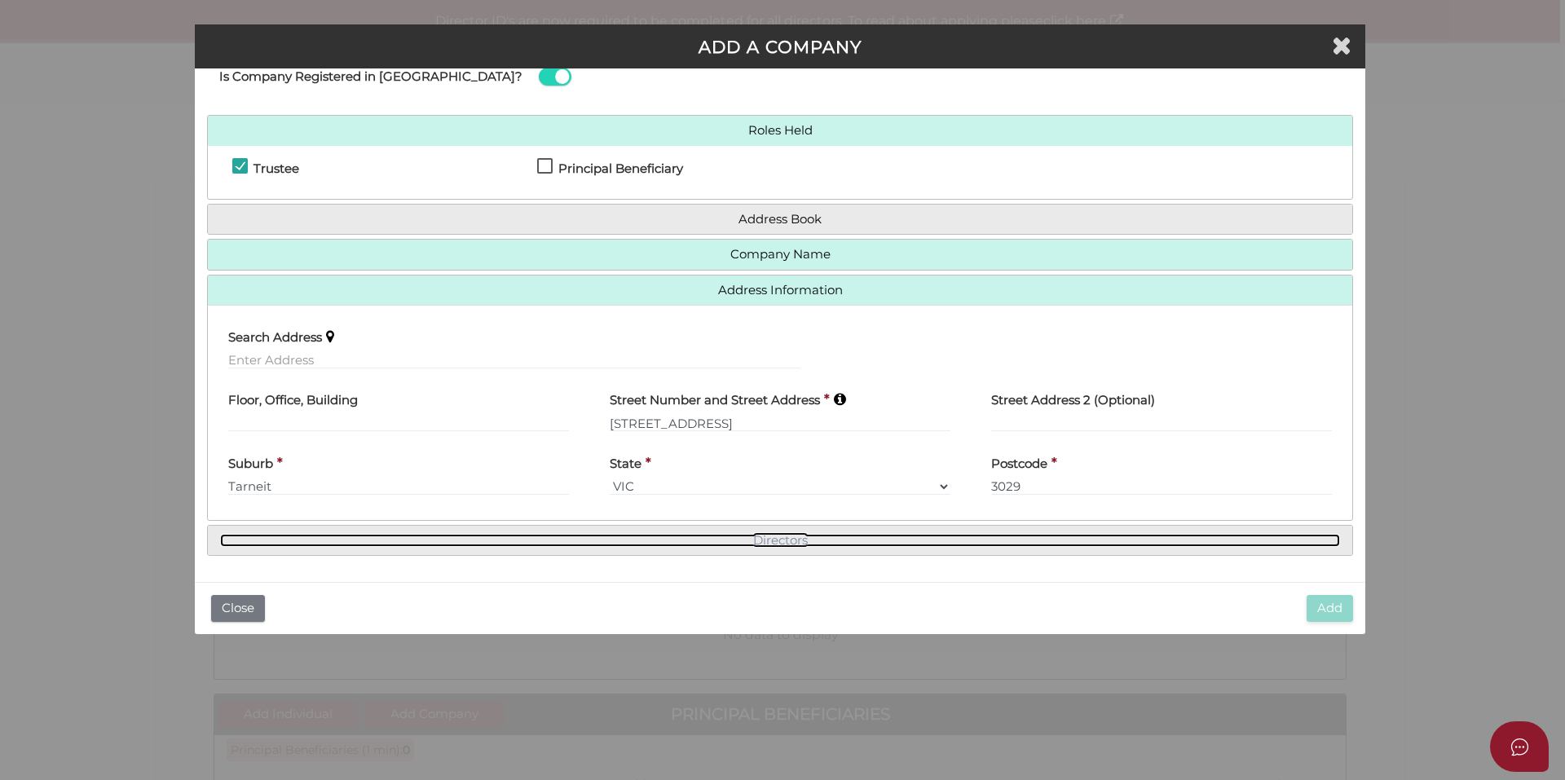
click at [765, 543] on link "Directors" at bounding box center [780, 541] width 1120 height 14
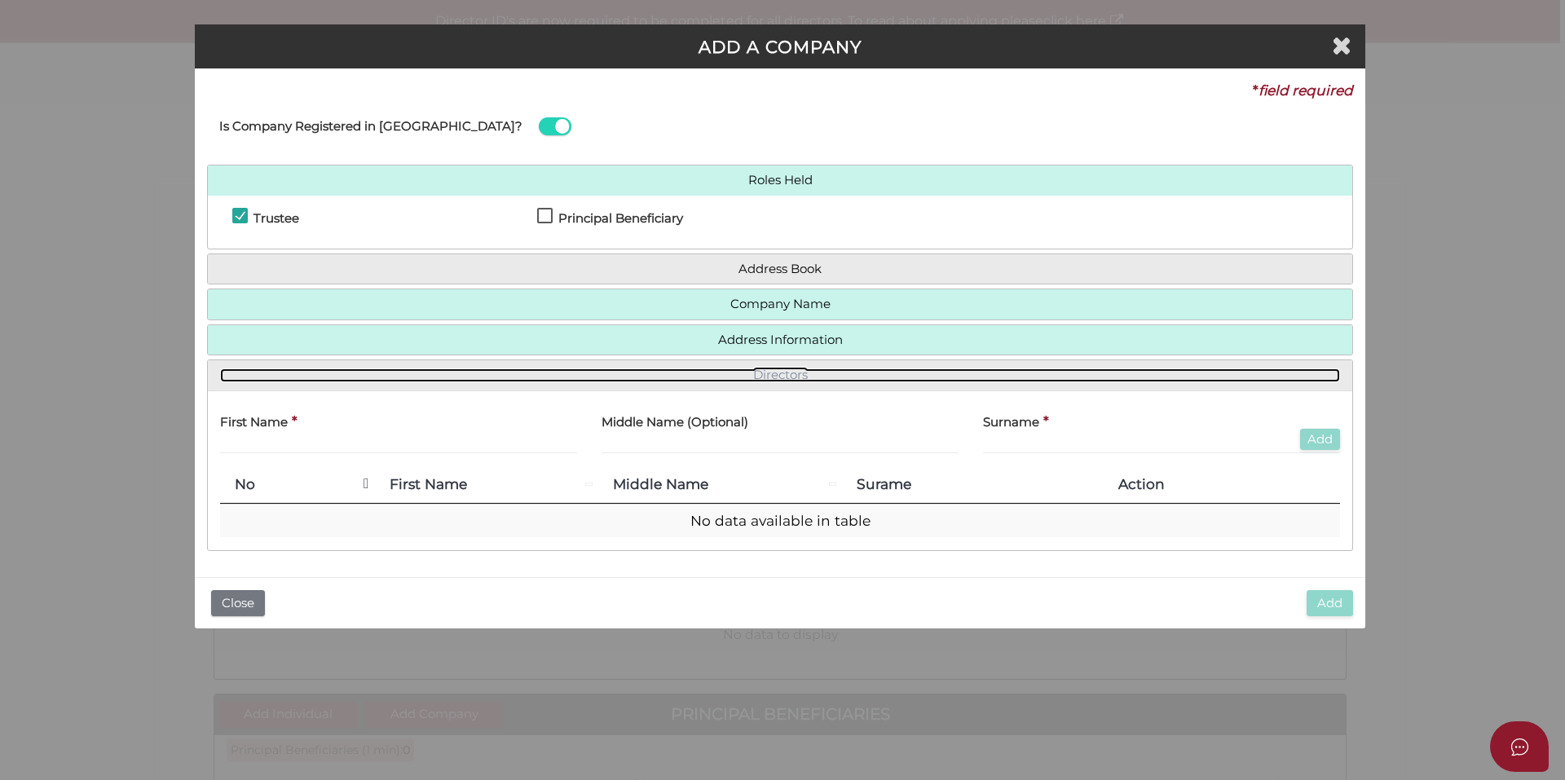
scroll to position [0, 0]
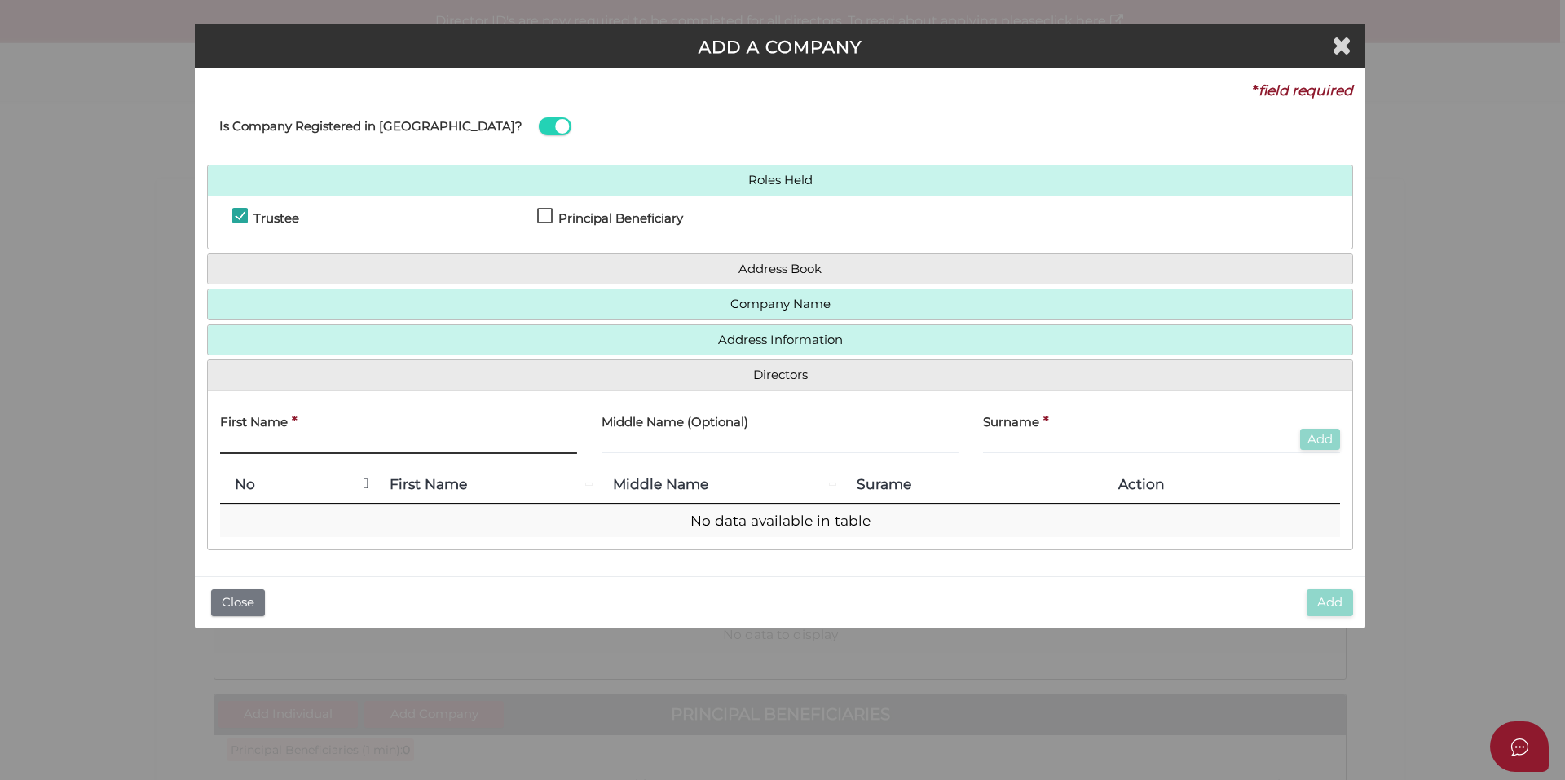
click at [358, 446] on input "text" at bounding box center [398, 445] width 357 height 18
paste input "Prabhakar"
type input "Prabhakar"
click at [1047, 441] on input "text" at bounding box center [1161, 445] width 357 height 18
paste input "Agraja"
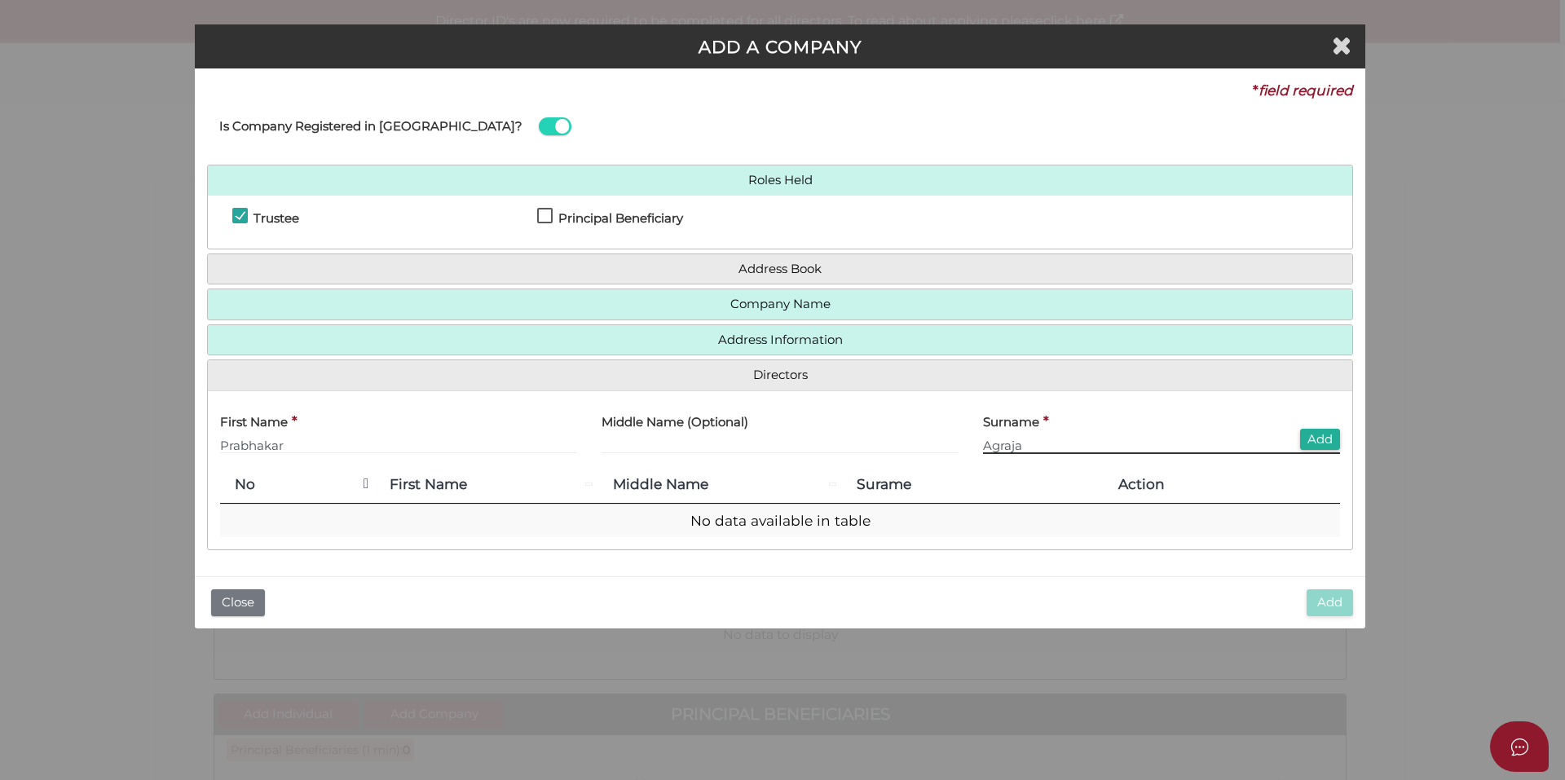
type input "Agraja"
click at [438, 437] on input "Prabhakar" at bounding box center [398, 445] width 357 height 18
click at [1326, 439] on button "Add" at bounding box center [1320, 440] width 40 height 22
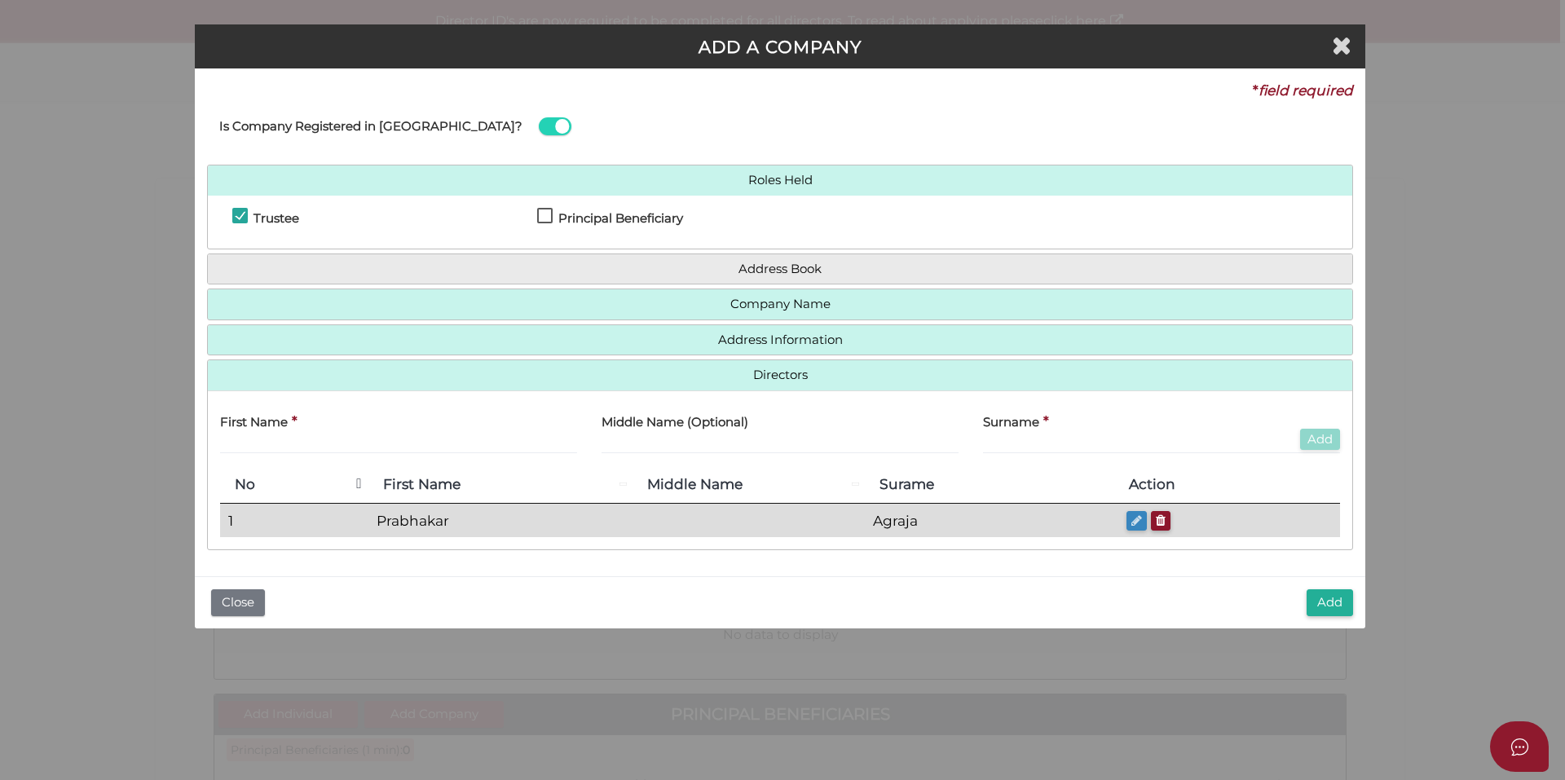
click at [1136, 523] on icon "button" at bounding box center [1137, 520] width 11 height 12
type input "Prabhakar"
type input "Agraja"
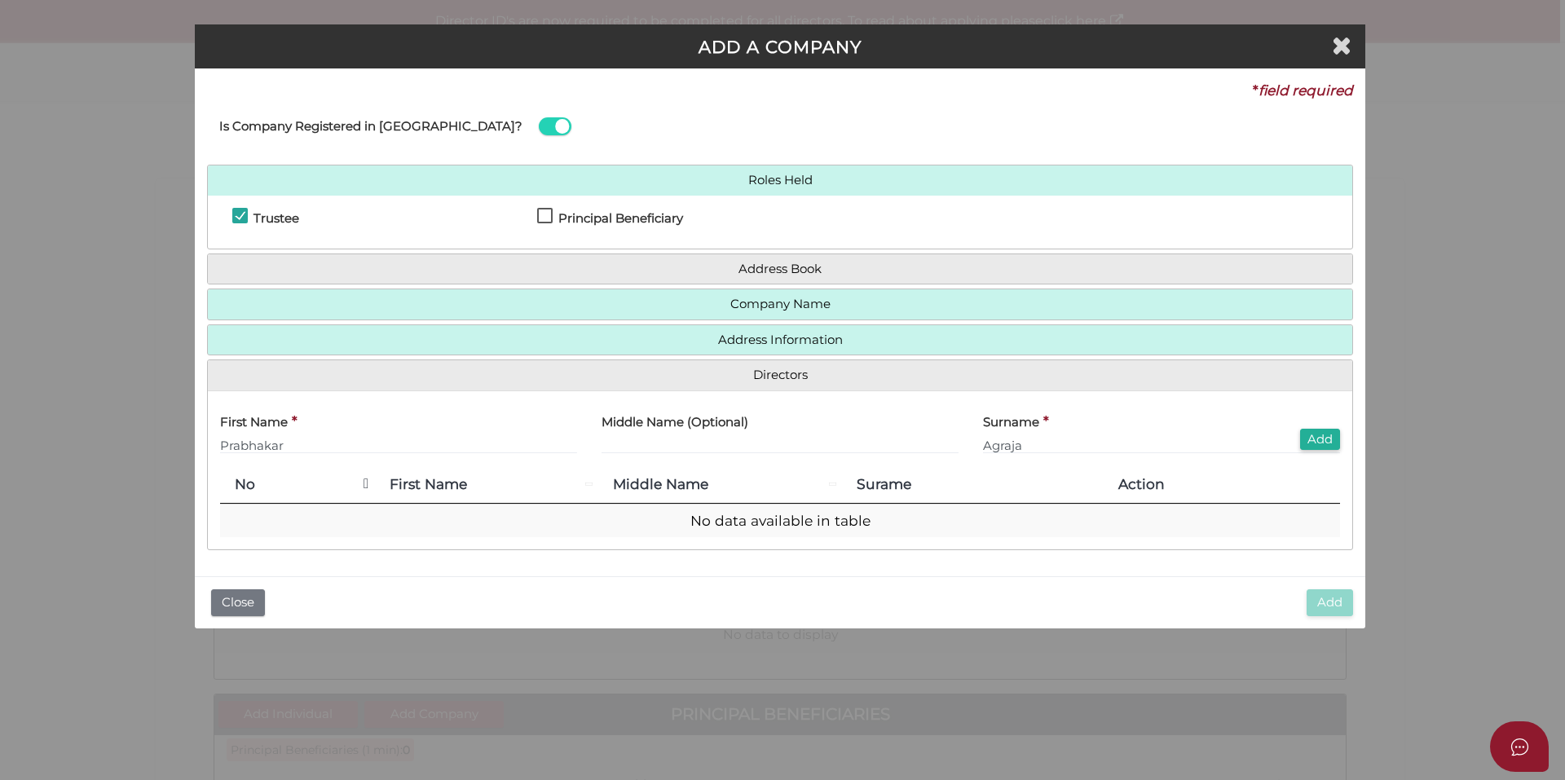
click at [238, 481] on th "No" at bounding box center [297, 485] width 155 height 38
click at [239, 492] on th "No" at bounding box center [297, 485] width 155 height 38
click at [1323, 443] on button "Add" at bounding box center [1320, 440] width 40 height 22
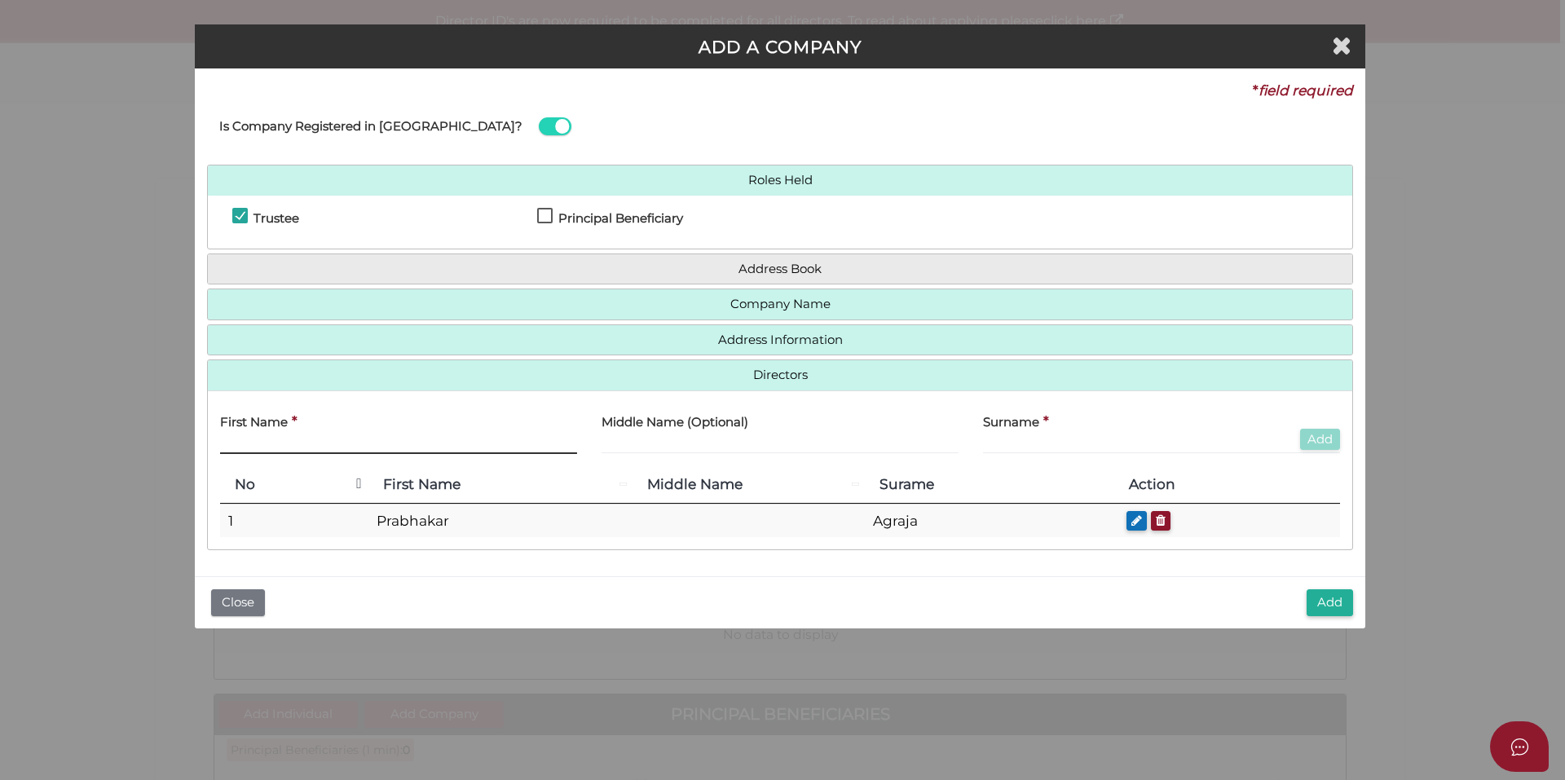
click at [240, 448] on input "text" at bounding box center [398, 445] width 357 height 18
paste input "Simran"
type input "Simran"
click at [1051, 448] on input "text" at bounding box center [1161, 445] width 357 height 18
paste input "Kaur"
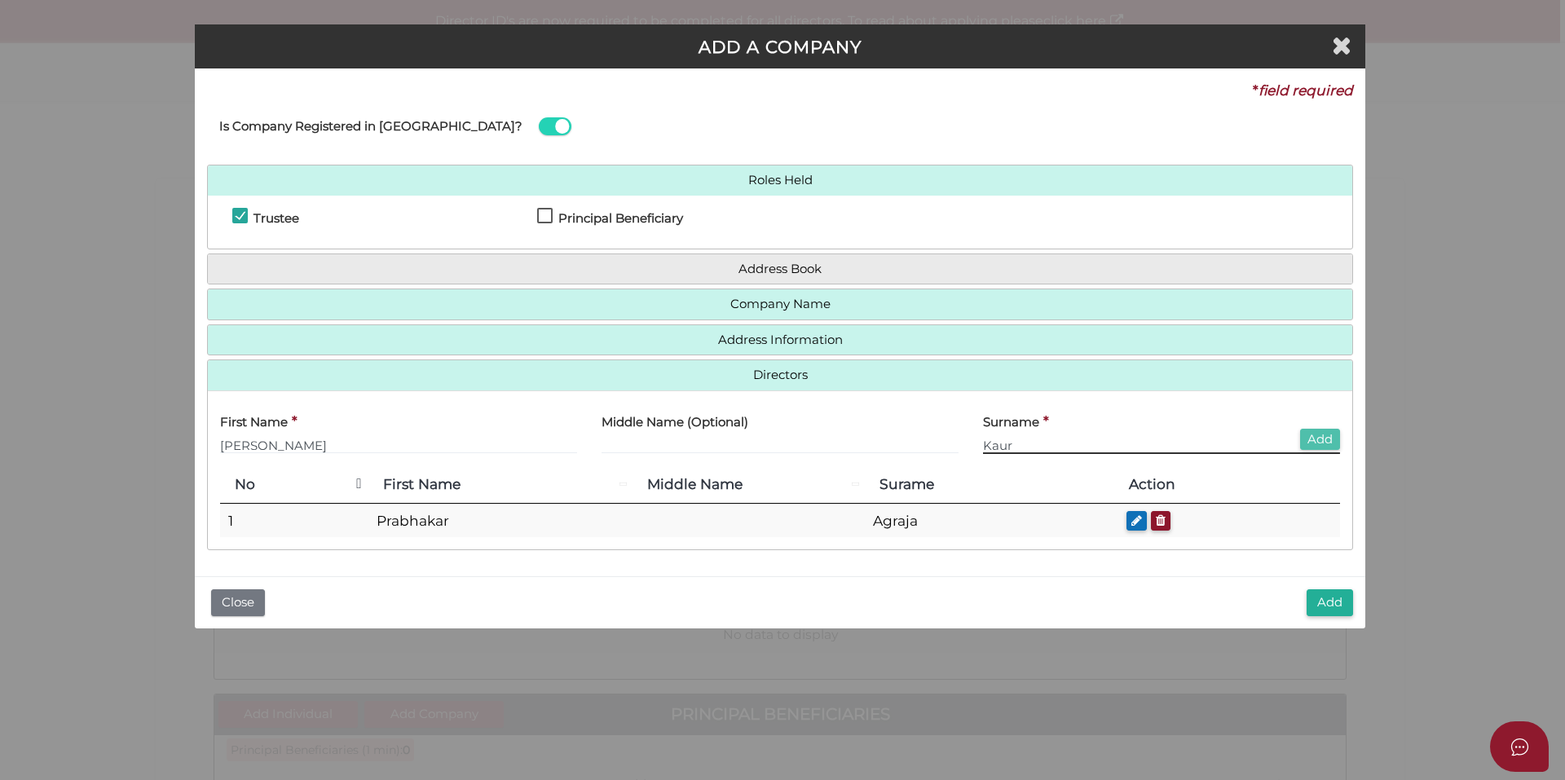
type input "Kaur"
click at [1326, 435] on button "Add" at bounding box center [1320, 440] width 40 height 22
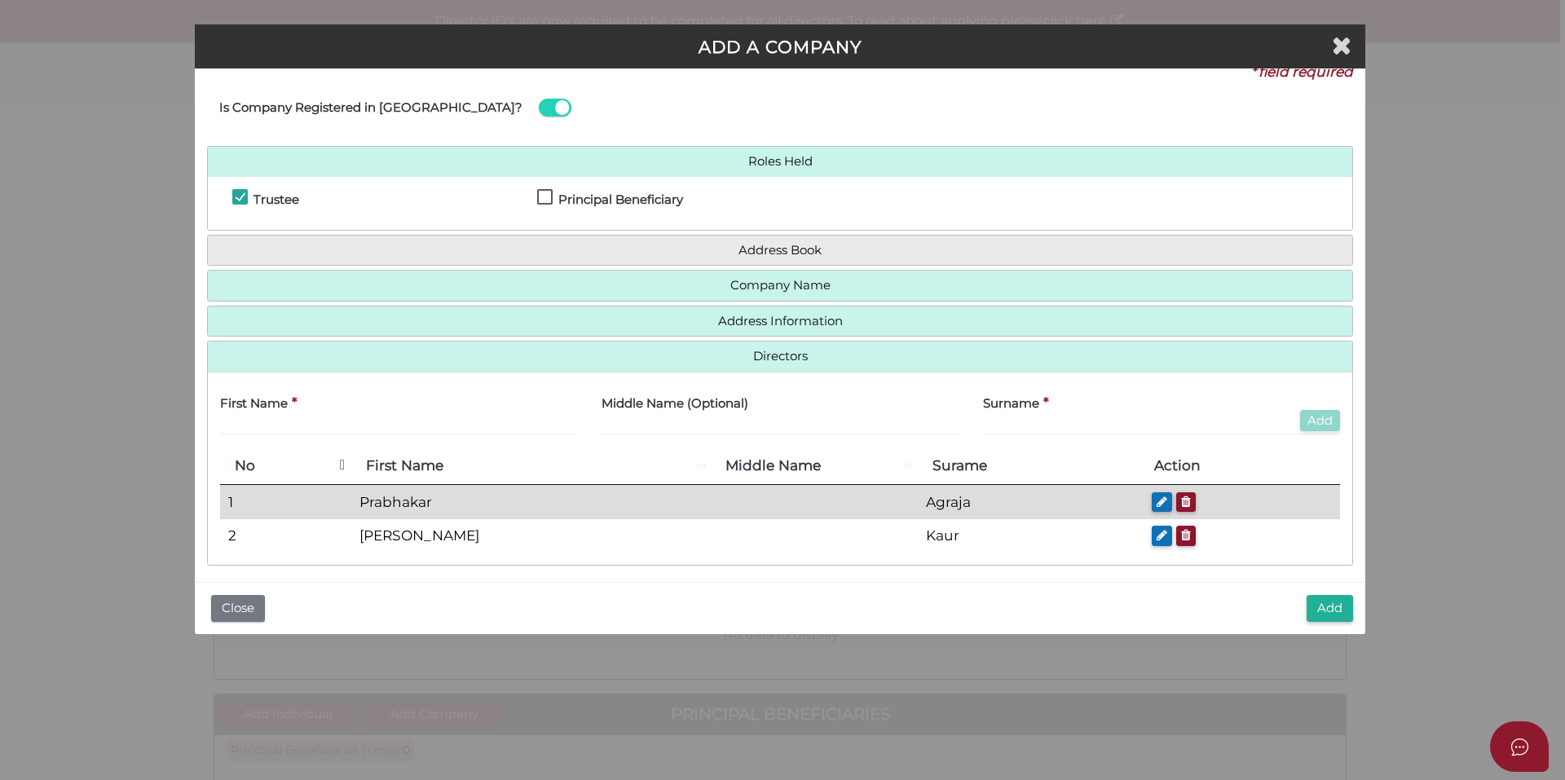
scroll to position [29, 0]
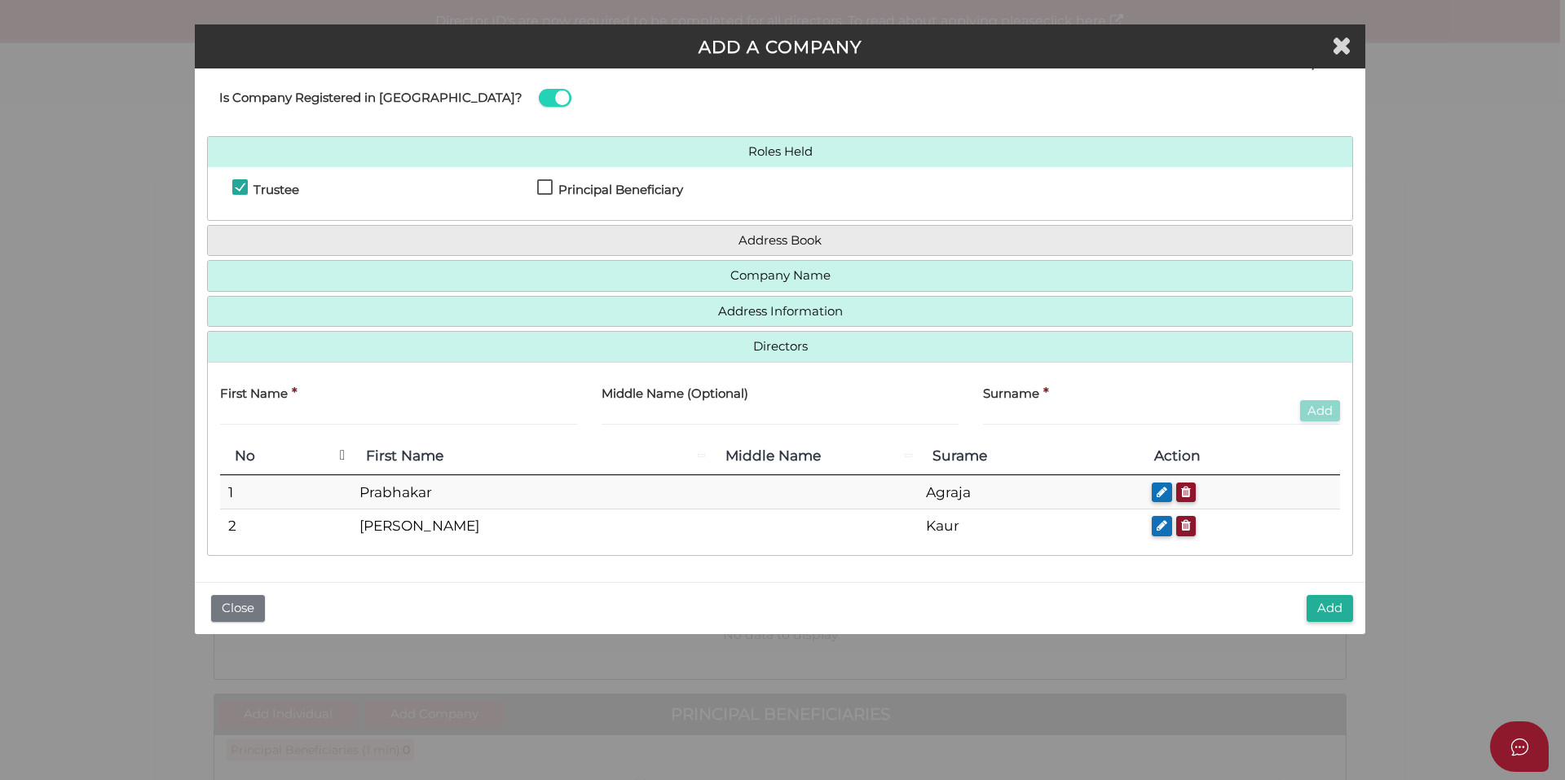
click at [785, 319] on h4 "Address Information" at bounding box center [780, 312] width 1145 height 30
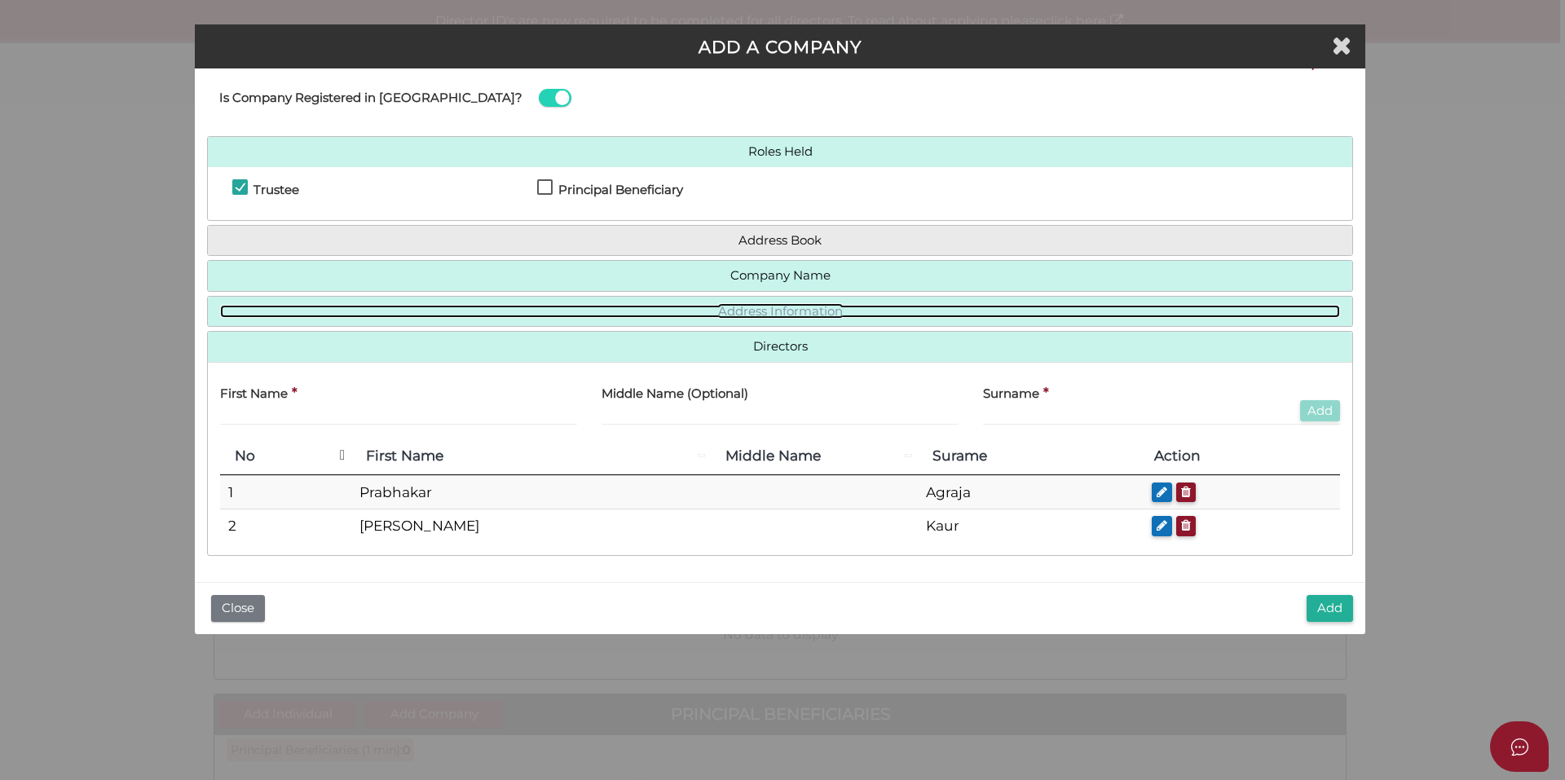
click at [771, 312] on link "Address Information" at bounding box center [780, 312] width 1120 height 14
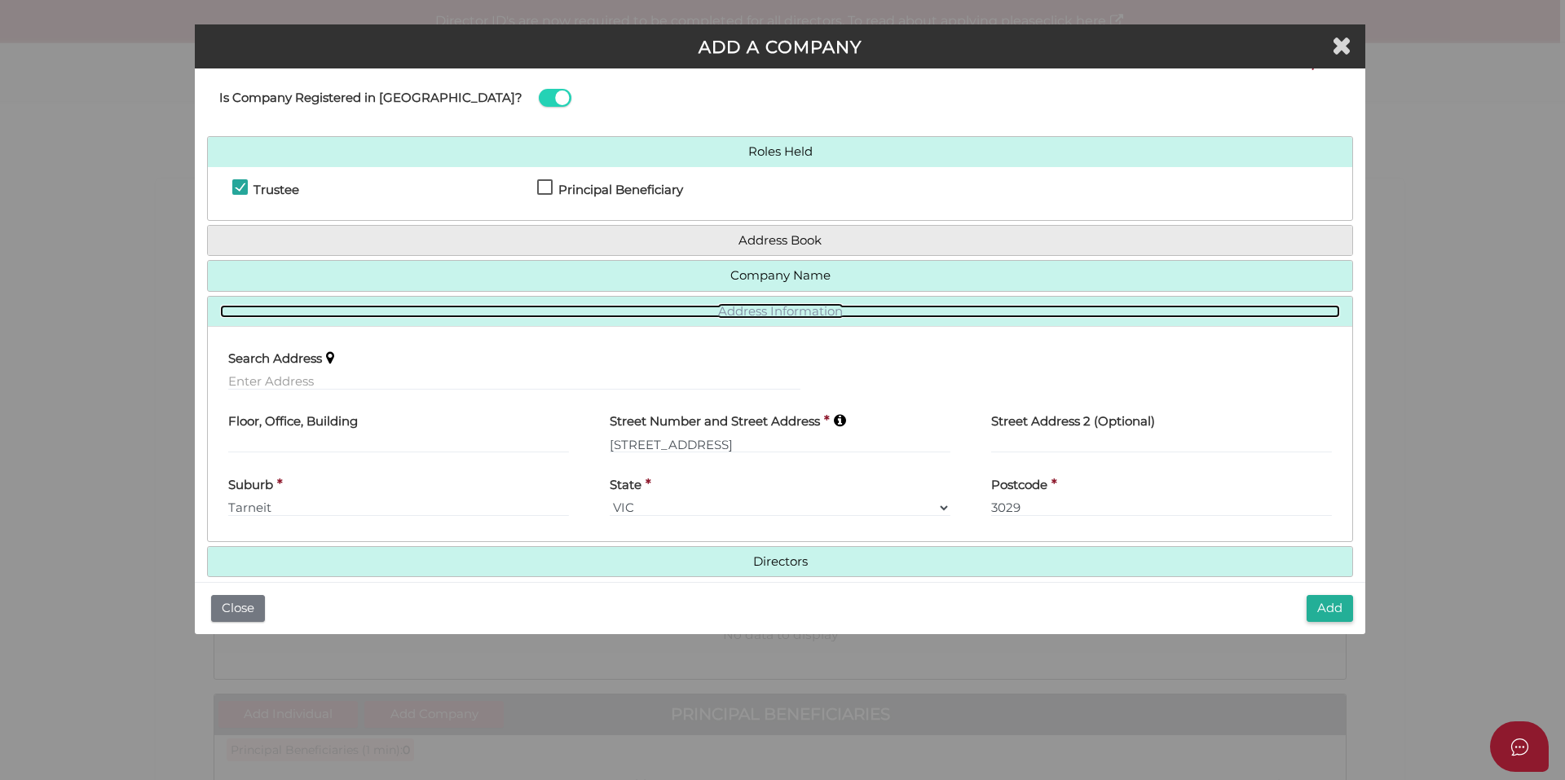
click at [771, 312] on link "Address Information" at bounding box center [780, 312] width 1120 height 14
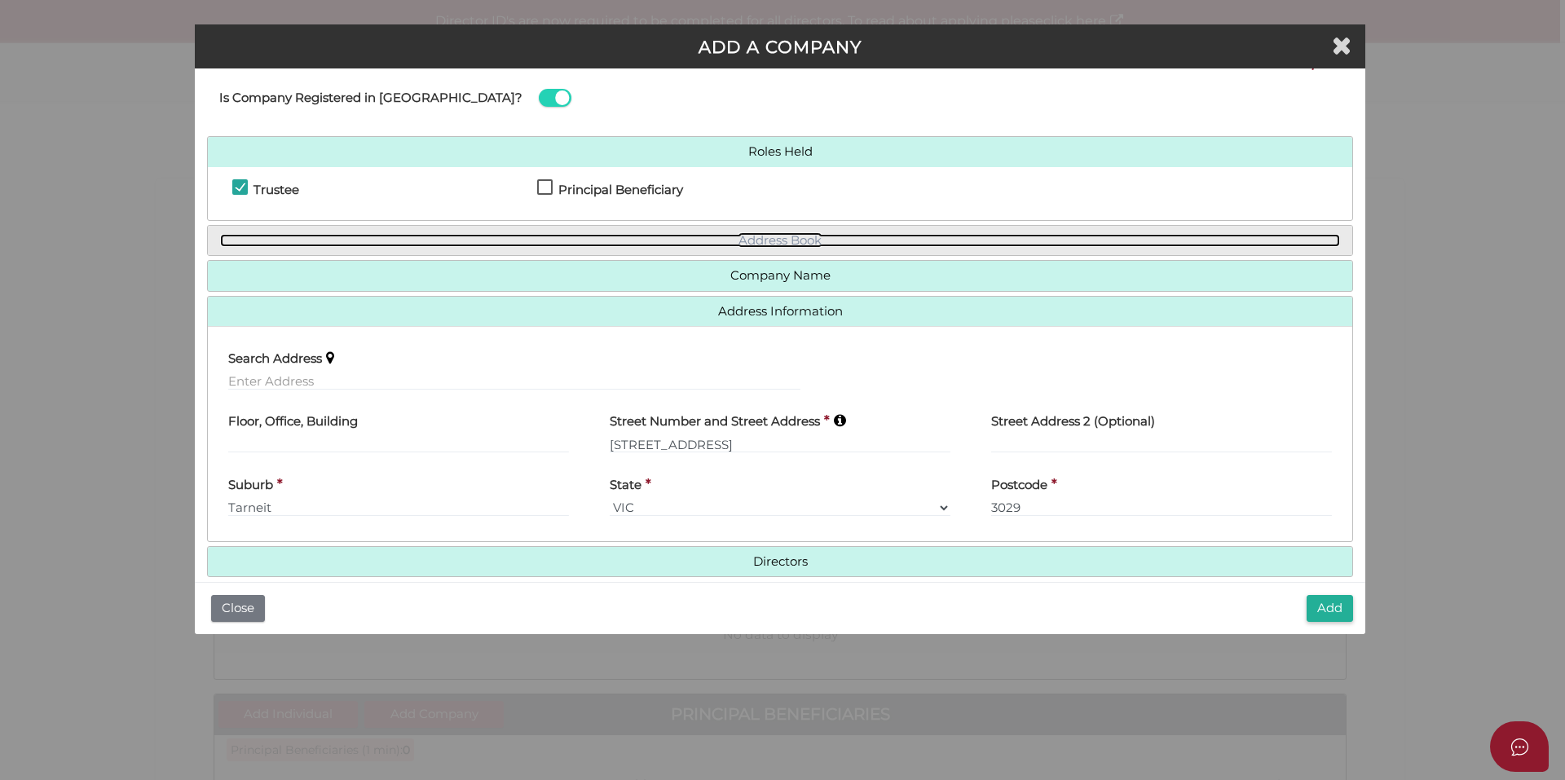
click at [858, 240] on link "Address Book" at bounding box center [780, 241] width 1120 height 14
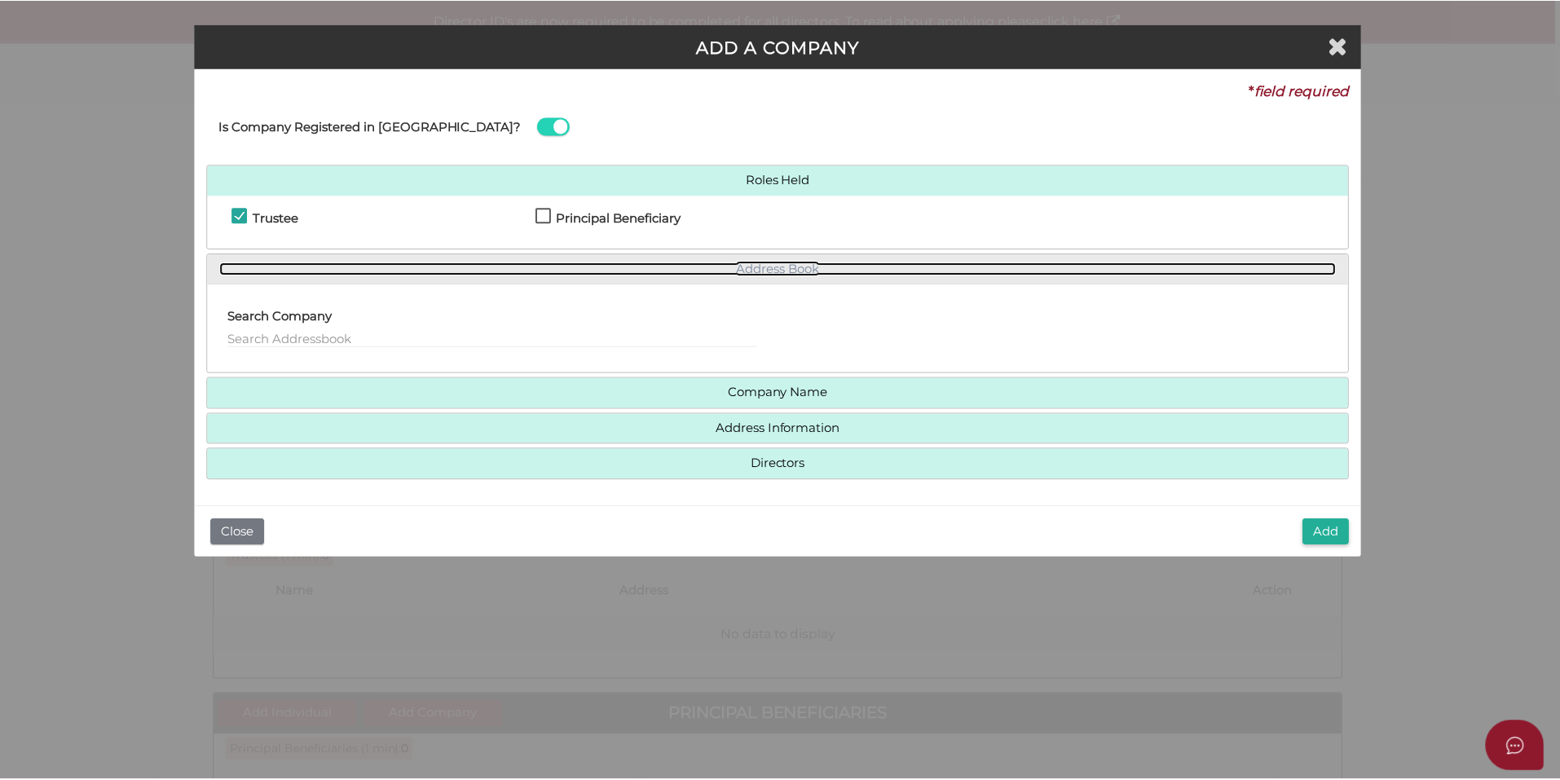
scroll to position [0, 0]
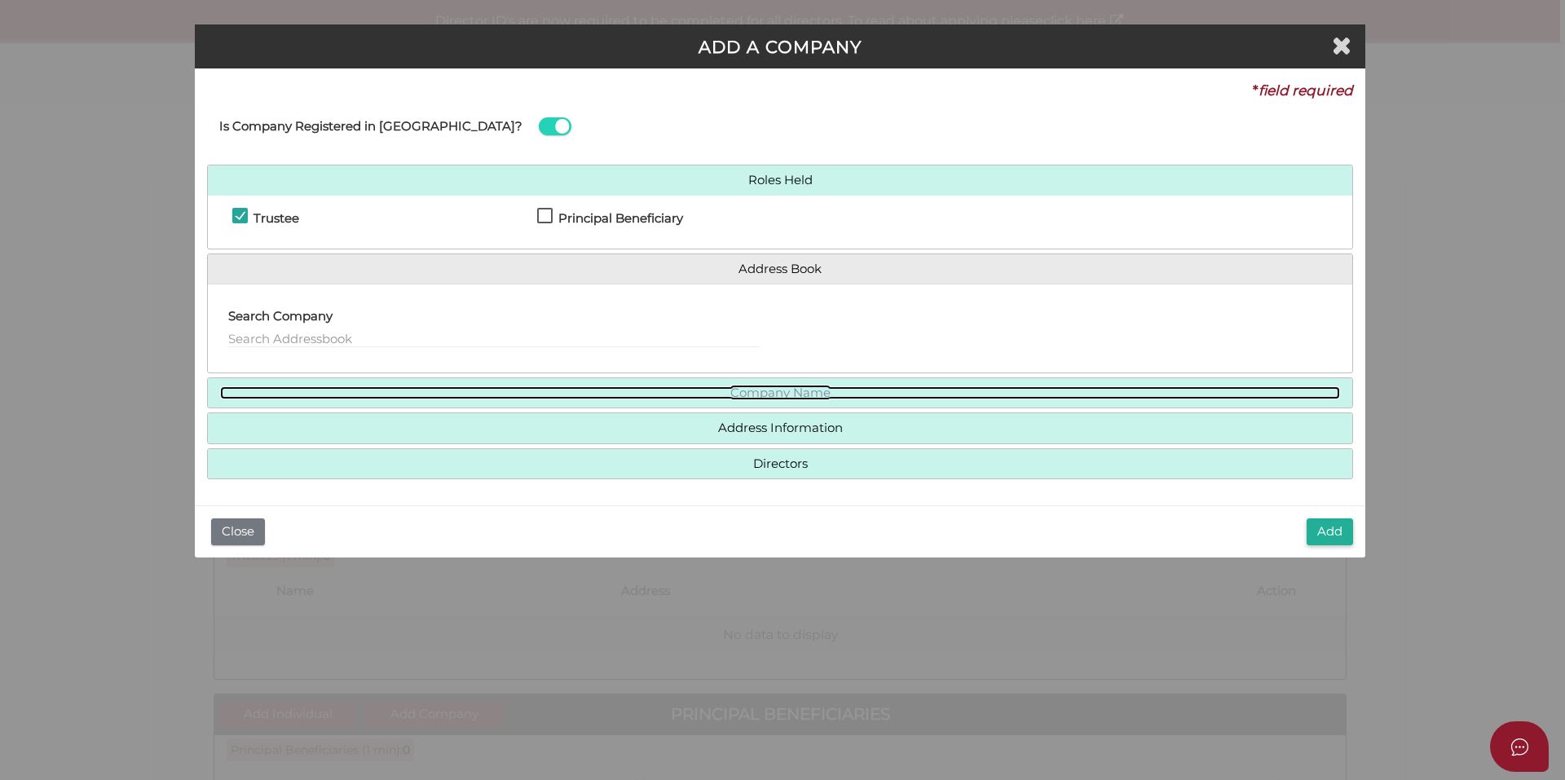
click at [791, 394] on link "Company Name" at bounding box center [780, 393] width 1120 height 14
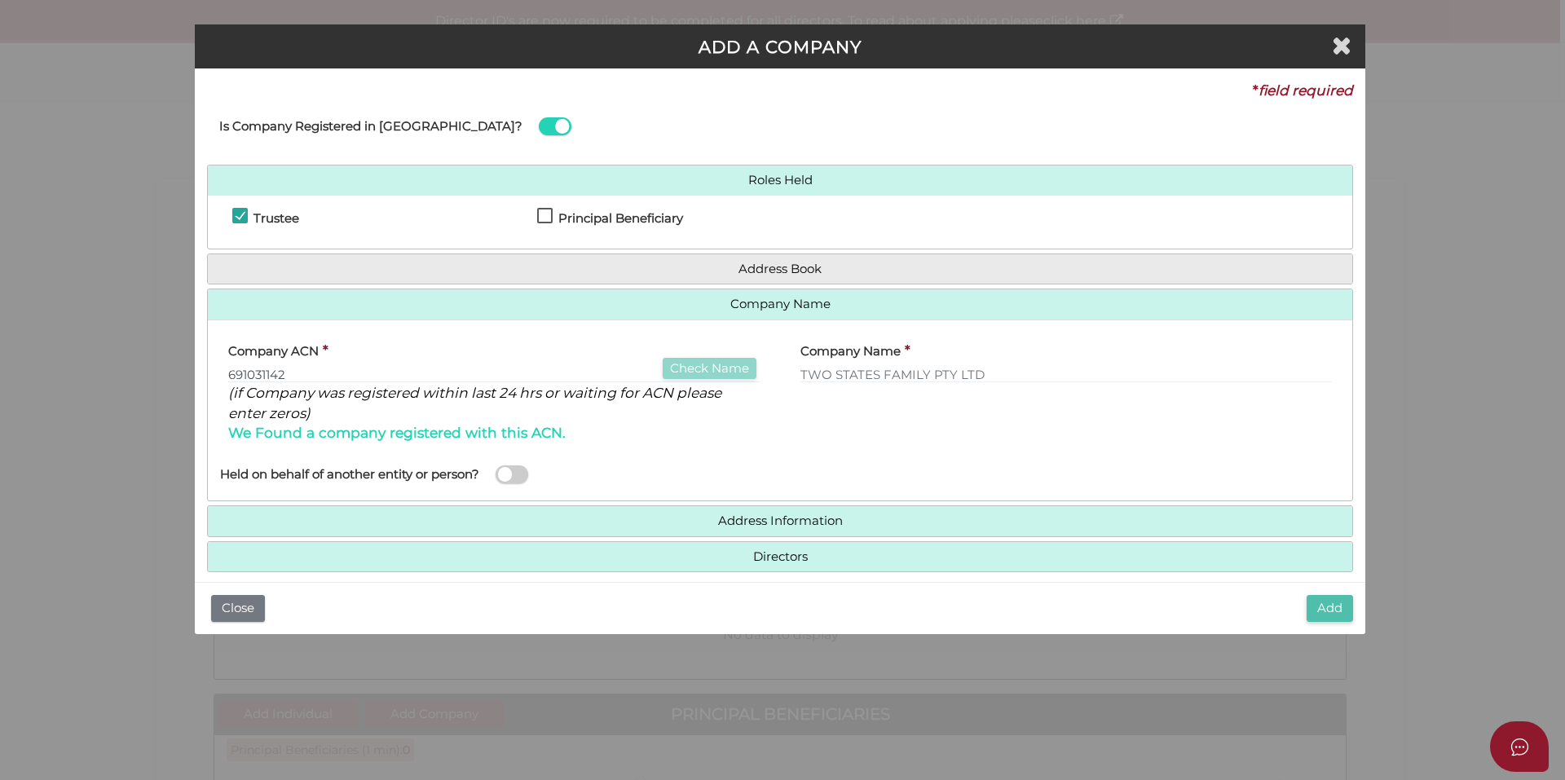
click at [1330, 608] on button "Add" at bounding box center [1330, 608] width 46 height 27
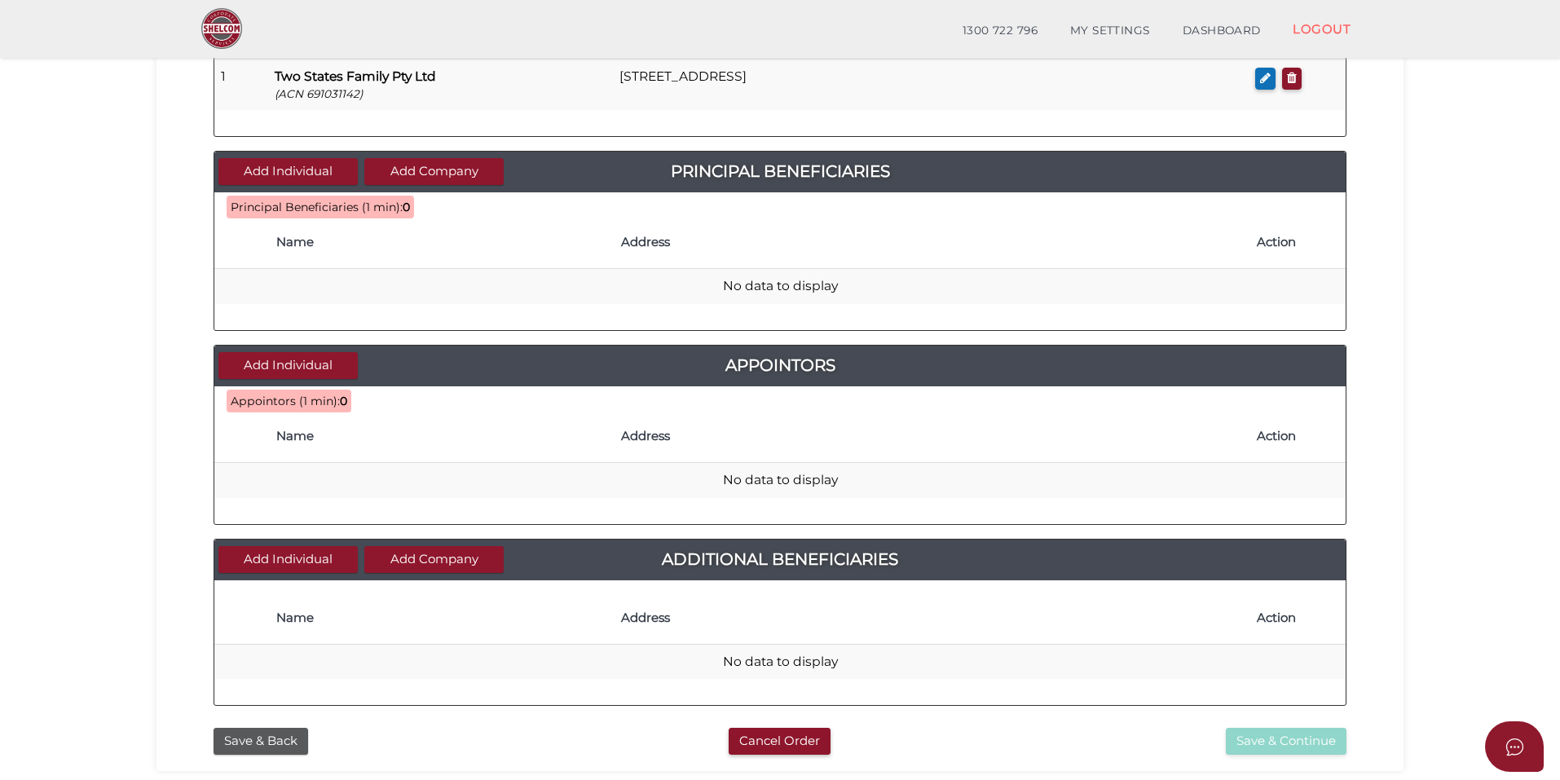
scroll to position [295, 0]
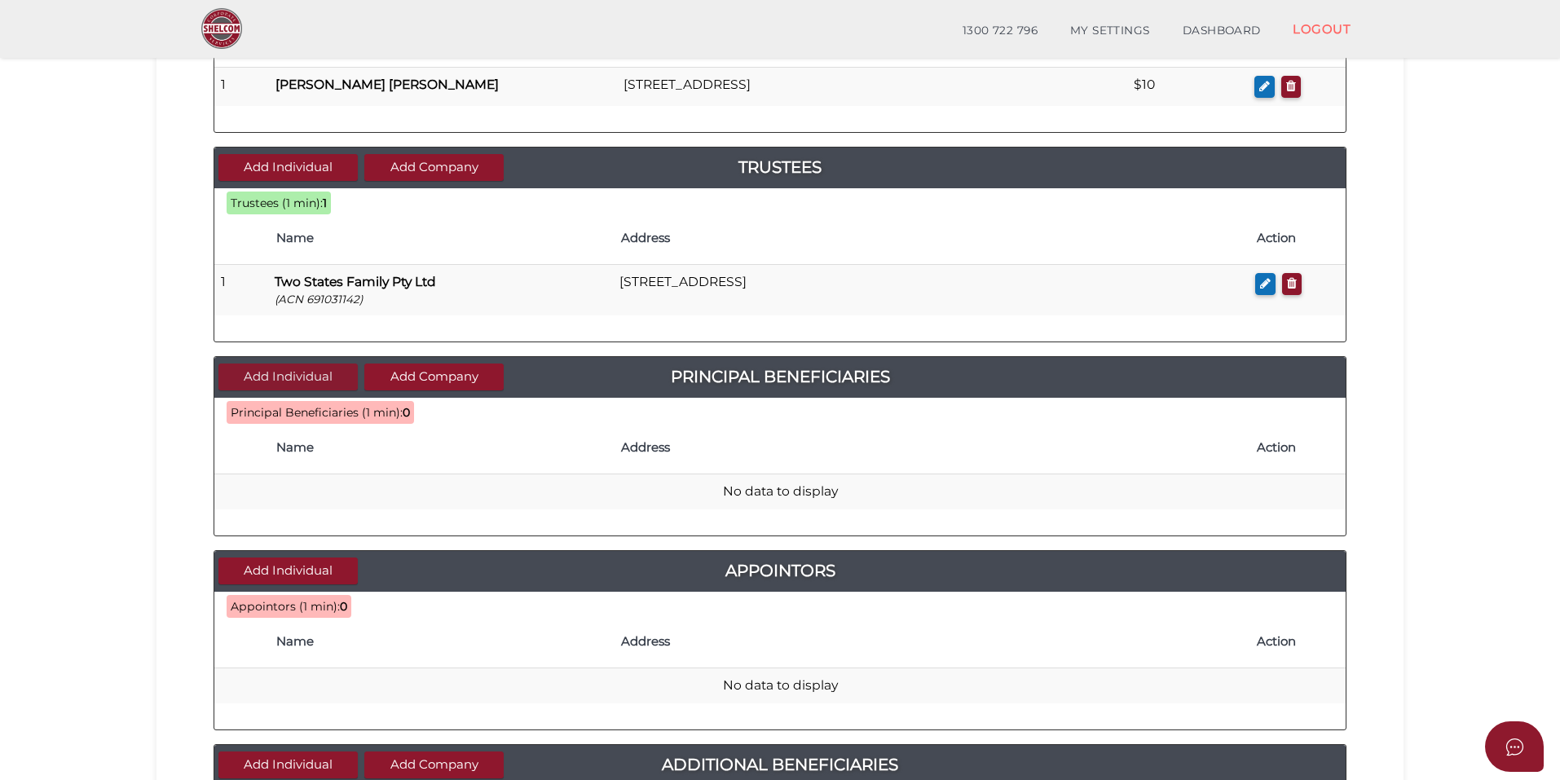
click at [282, 374] on button "Add Individual" at bounding box center [287, 377] width 139 height 27
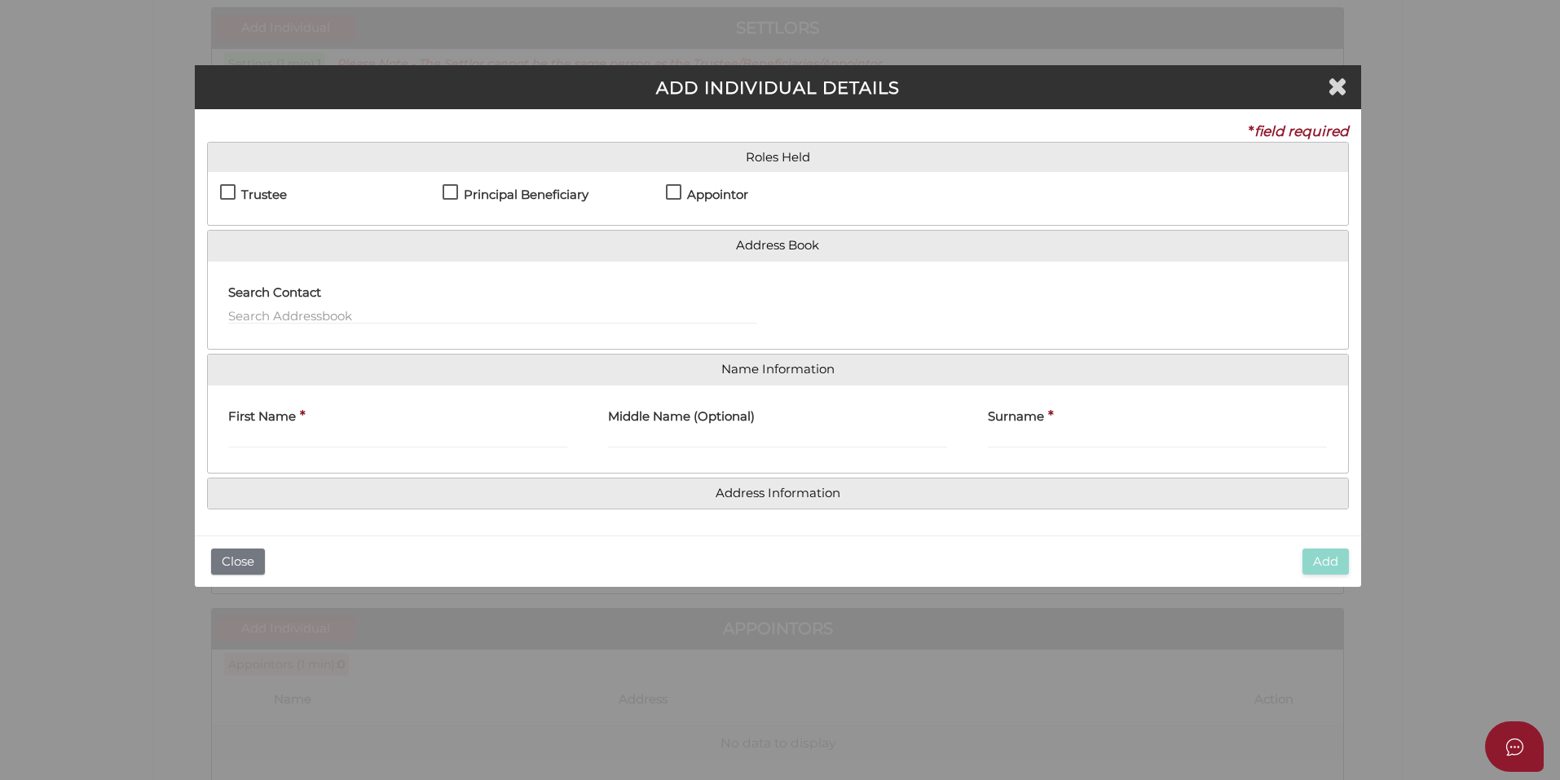
scroll to position [0, 0]
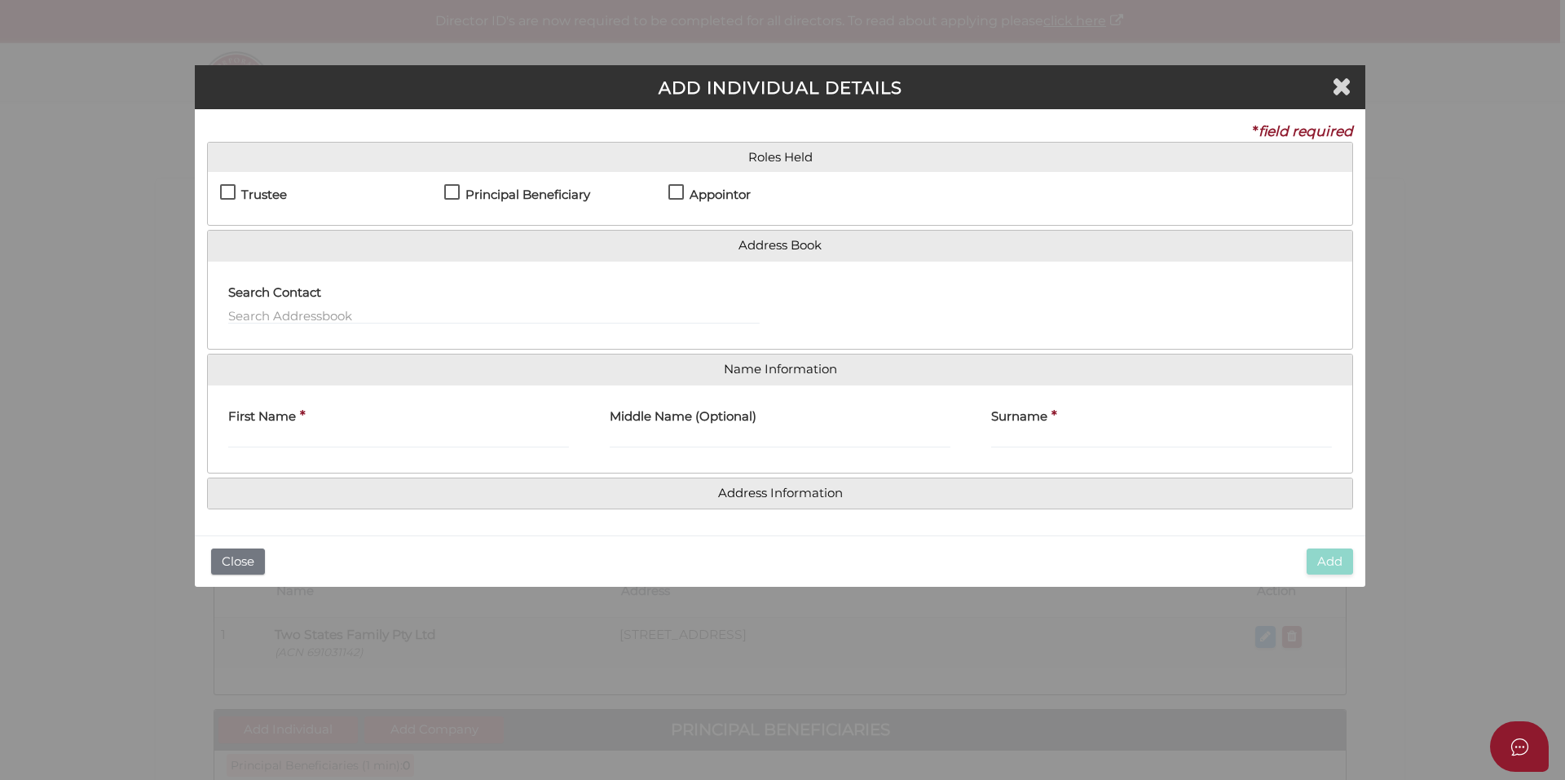
click at [526, 194] on h4 "Principal Beneficiary" at bounding box center [527, 195] width 125 height 14
checkbox input "true"
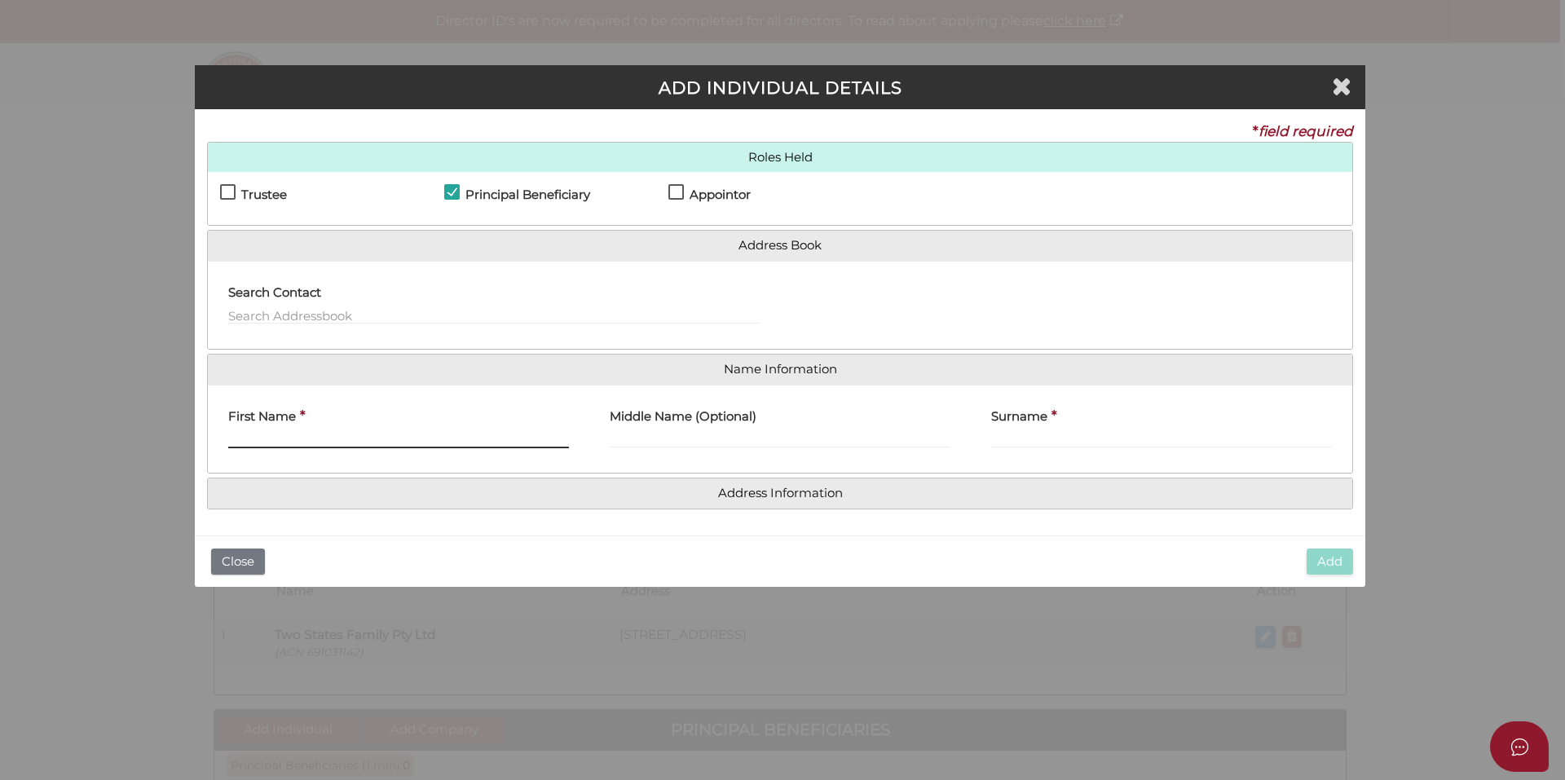
click at [342, 434] on input "First Name" at bounding box center [398, 439] width 341 height 18
paste input "Prabhakar"
type input "Prabhakar"
click at [1029, 430] on label "Surname" at bounding box center [1019, 414] width 56 height 33
click at [1029, 430] on input "Surname" at bounding box center [1161, 439] width 341 height 18
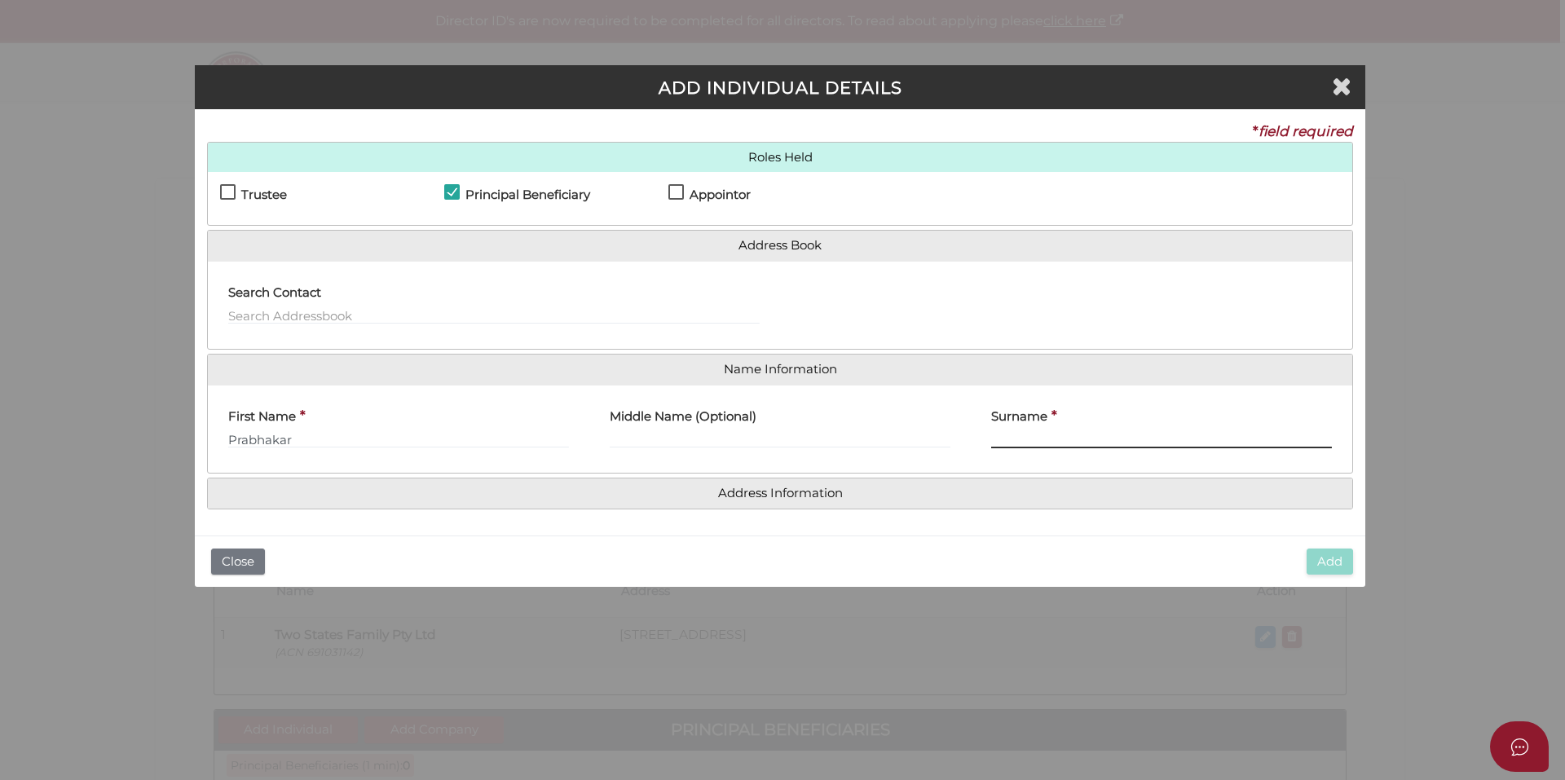
click at [1035, 436] on input "Surname" at bounding box center [1161, 439] width 341 height 18
paste input "Agraja"
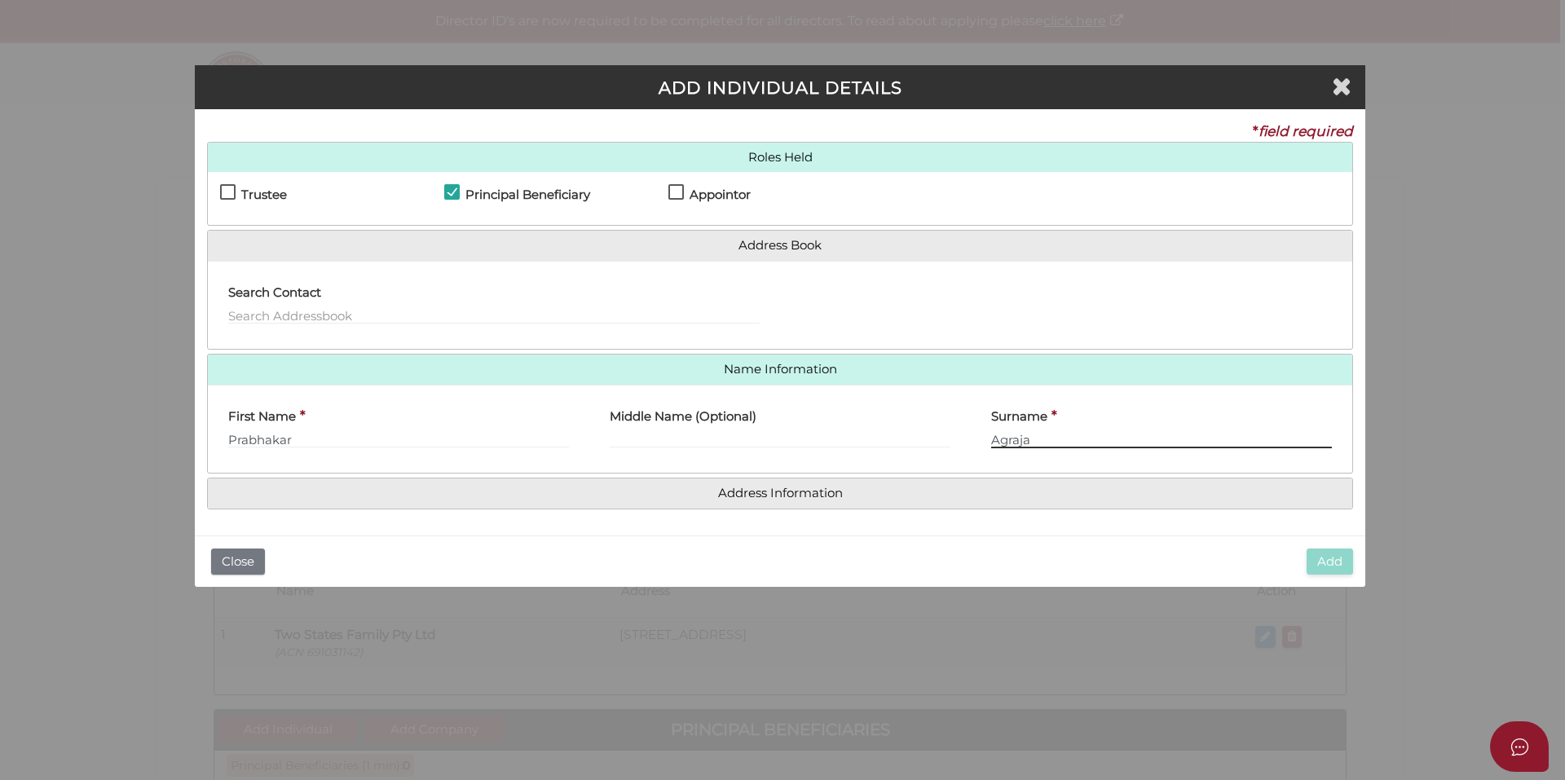
type input "Agraja"
click at [1065, 417] on div "Surname * Agraja" at bounding box center [1161, 423] width 341 height 51
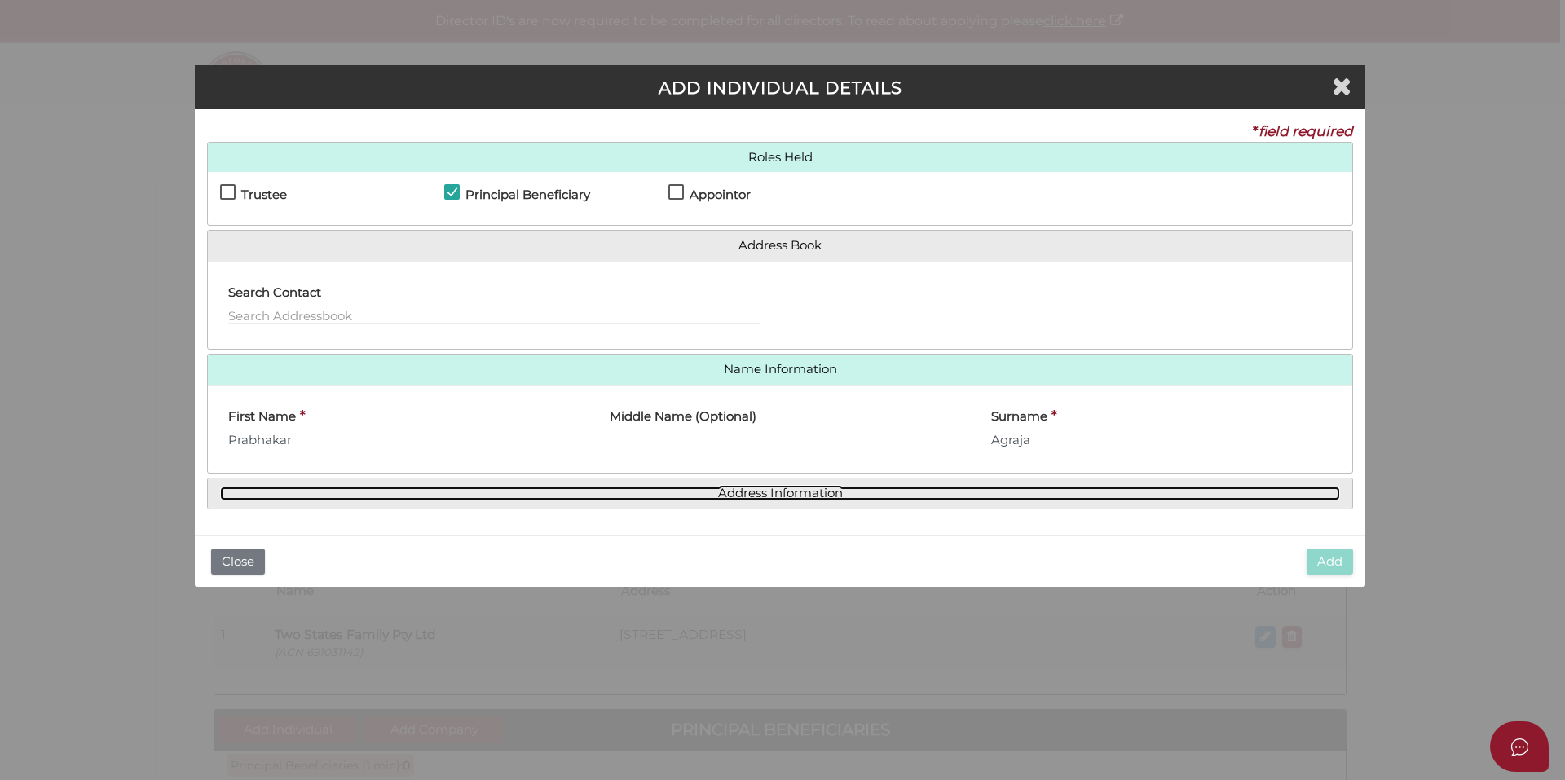
click at [775, 490] on link "Address Information" at bounding box center [780, 494] width 1120 height 14
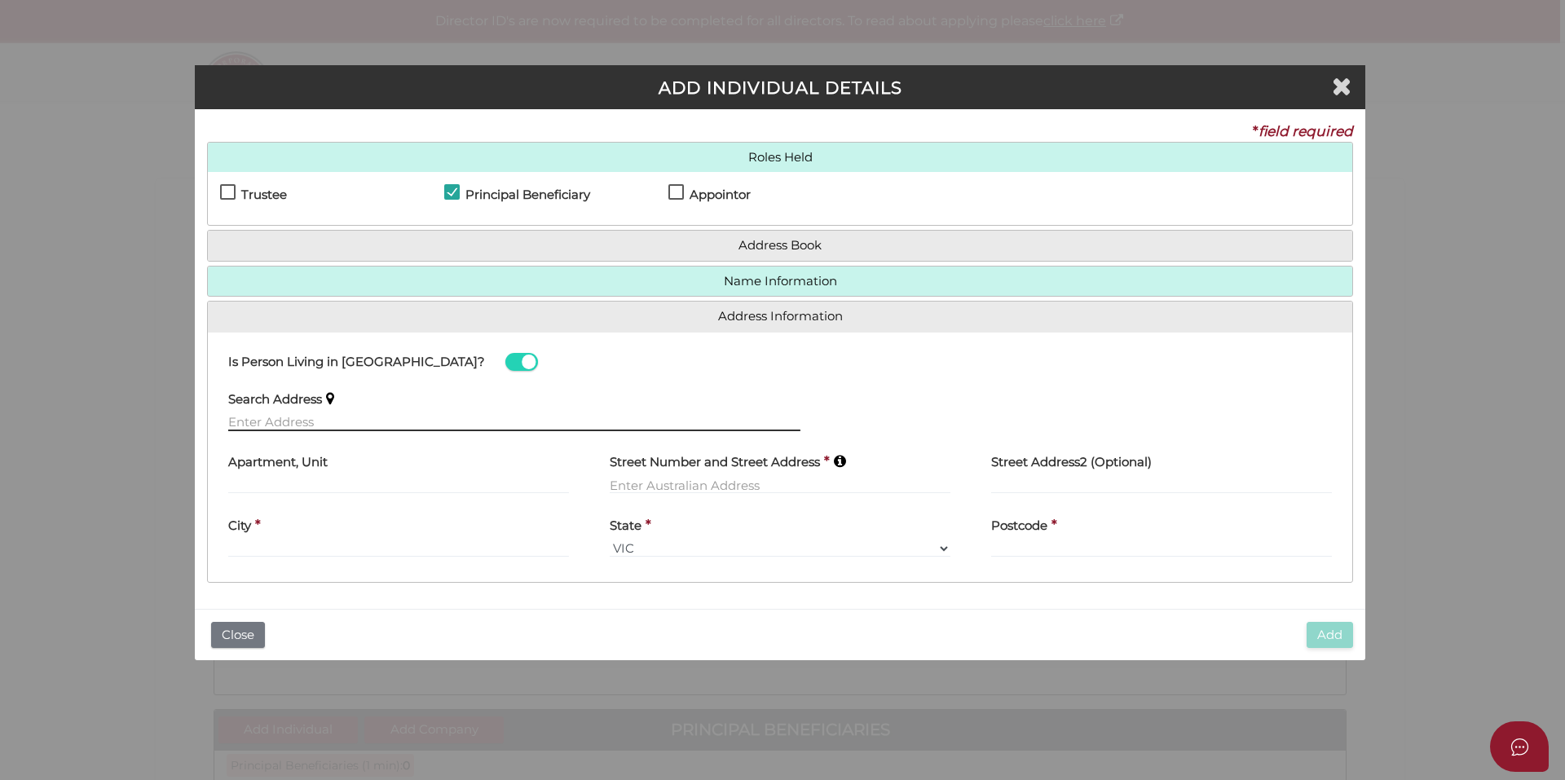
click at [338, 425] on input "text" at bounding box center [514, 422] width 572 height 18
paste input "[STREET_ADDRESS]"
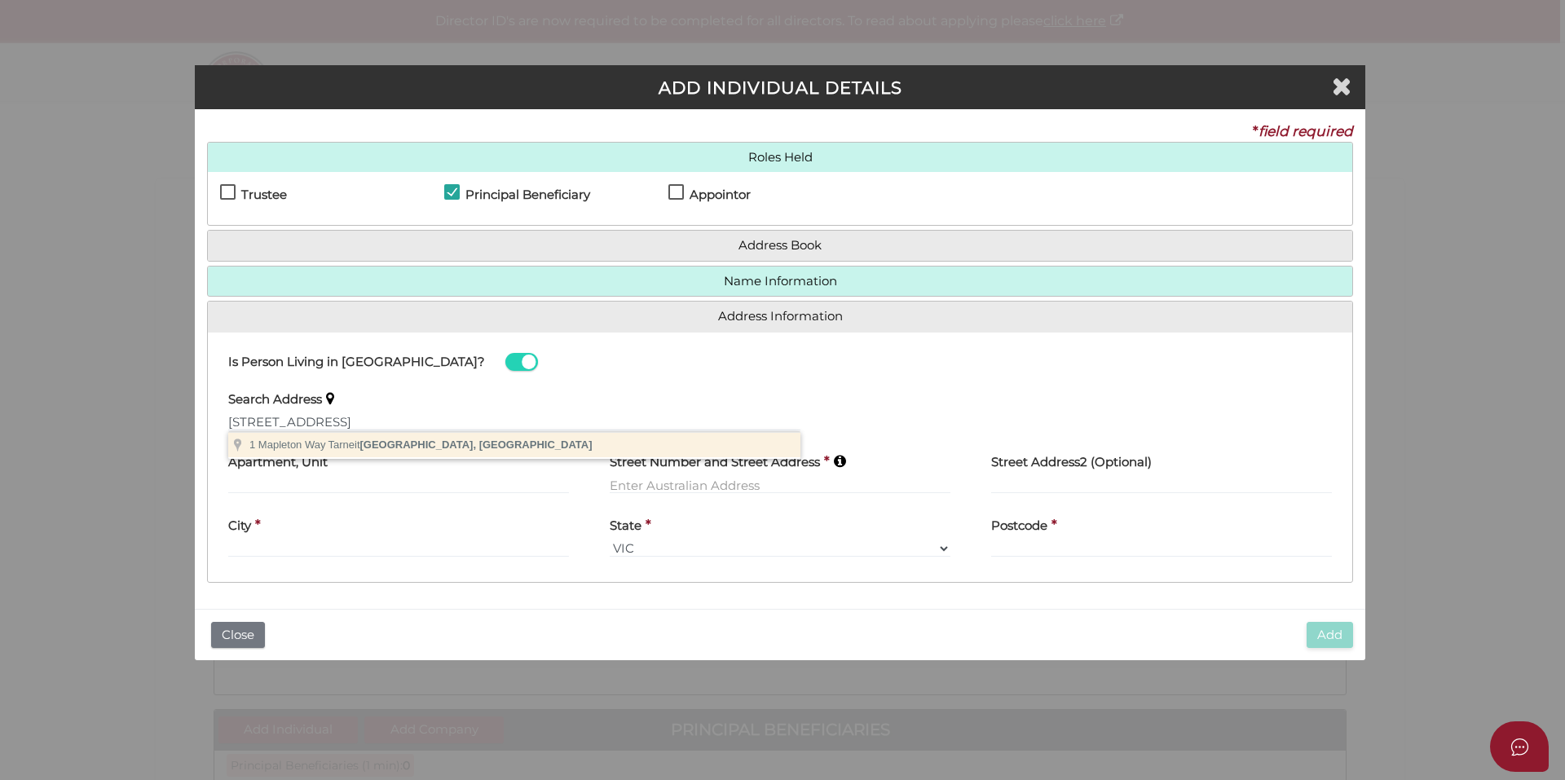
type input "[STREET_ADDRESS]"
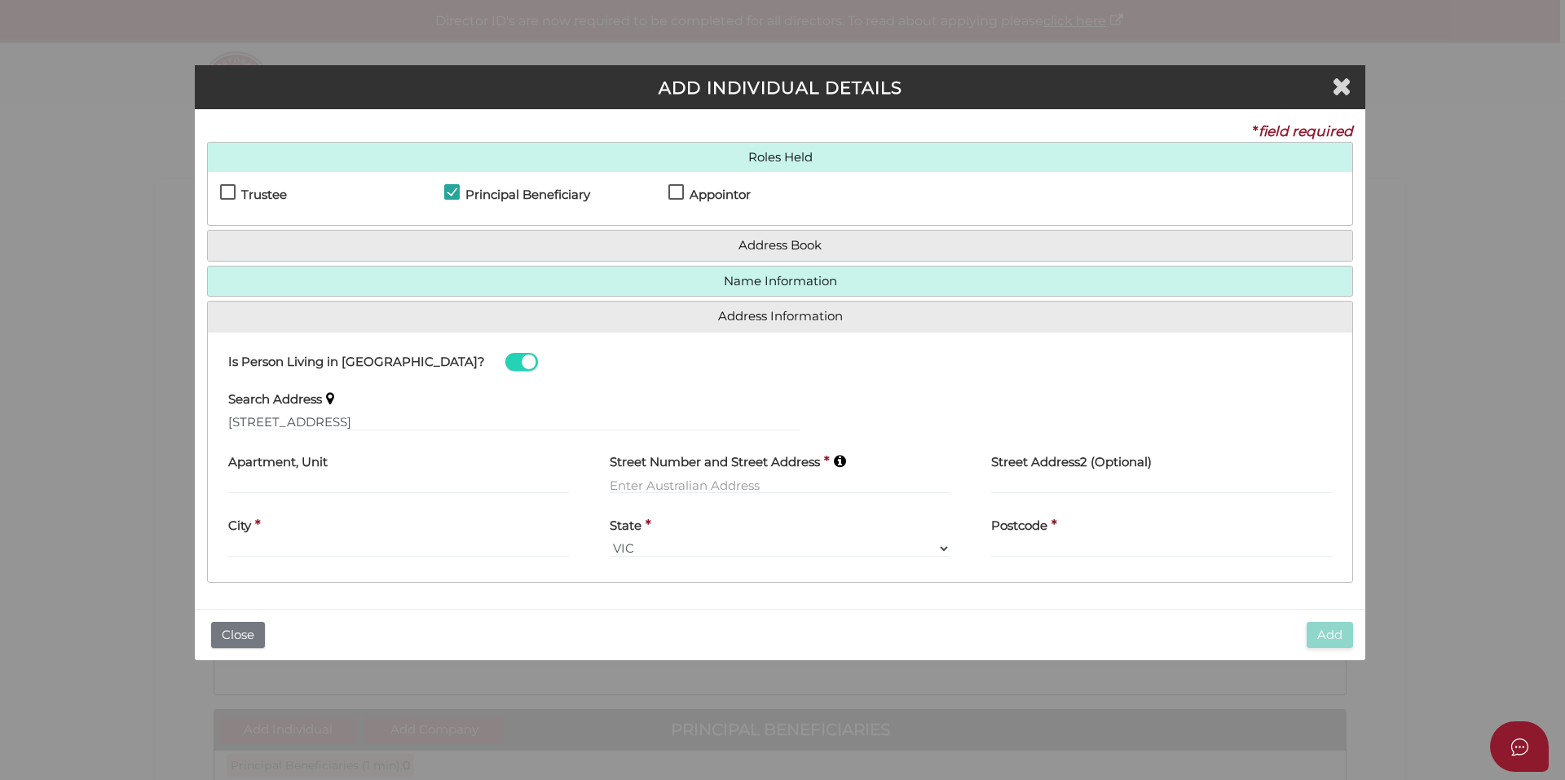
type input "[STREET_ADDRESS]"
type input "Tarneit"
select select "VIC"
type input "3029"
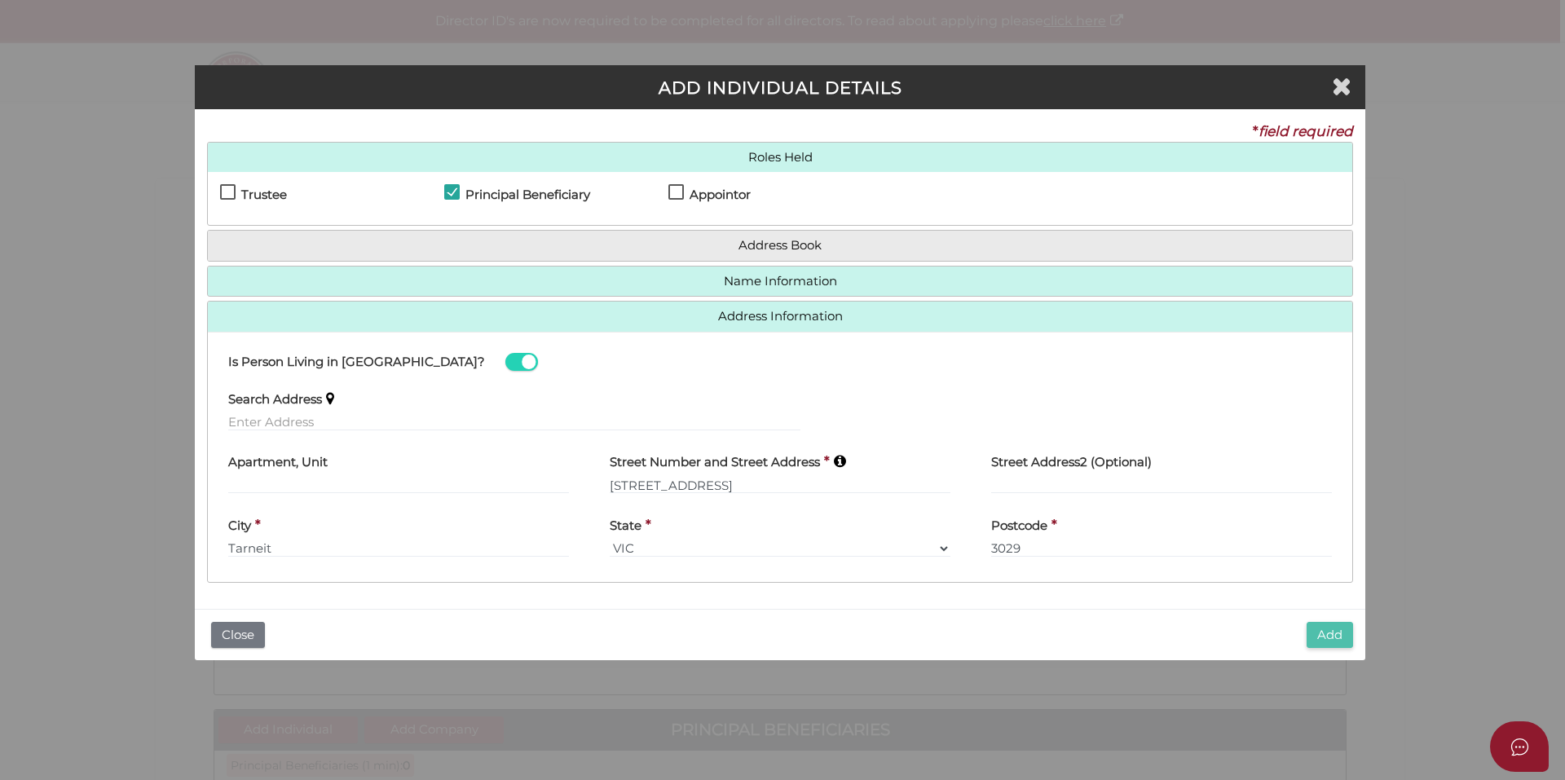
click at [1307, 635] on button "Add" at bounding box center [1330, 635] width 46 height 27
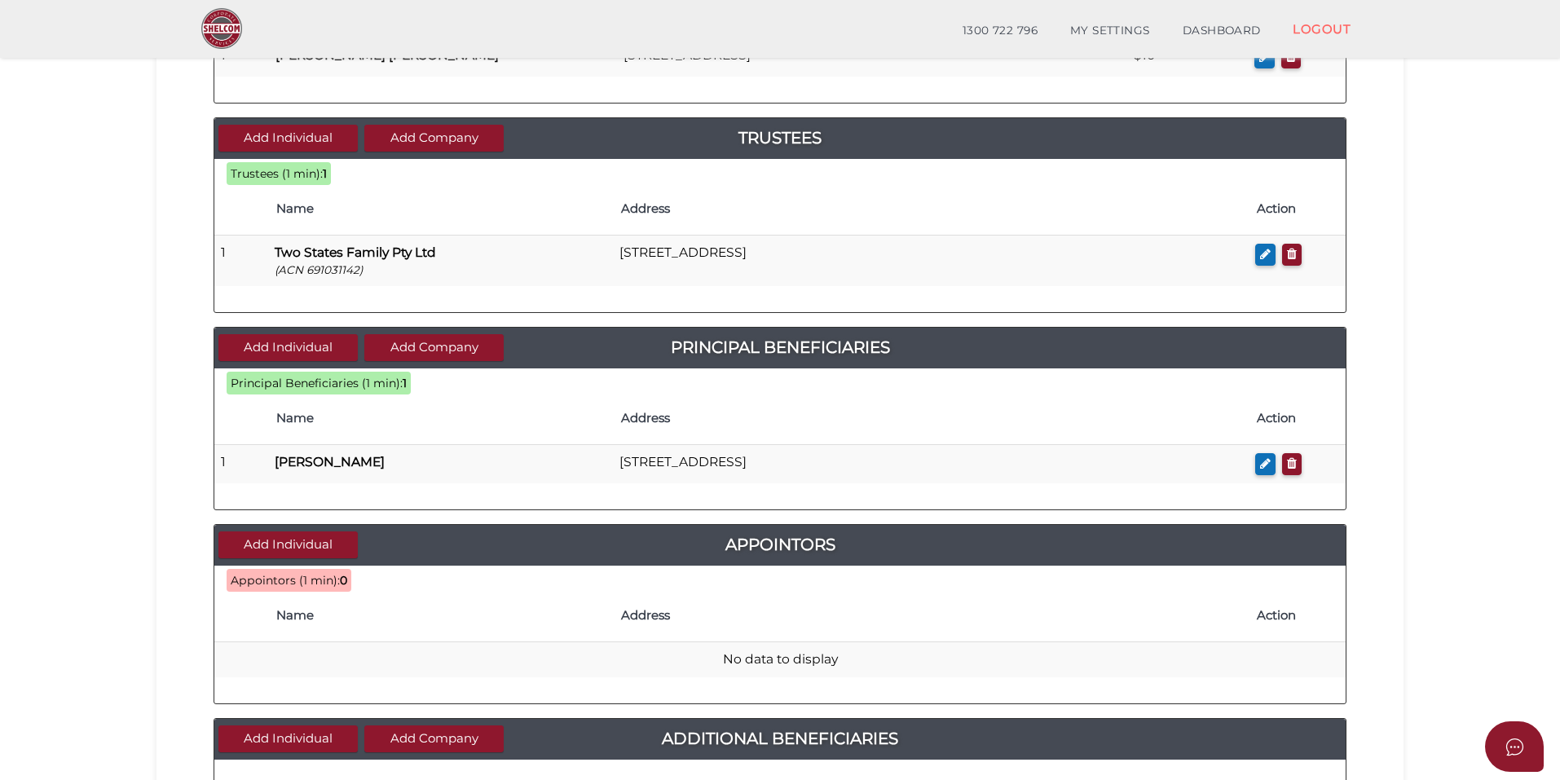
scroll to position [326, 0]
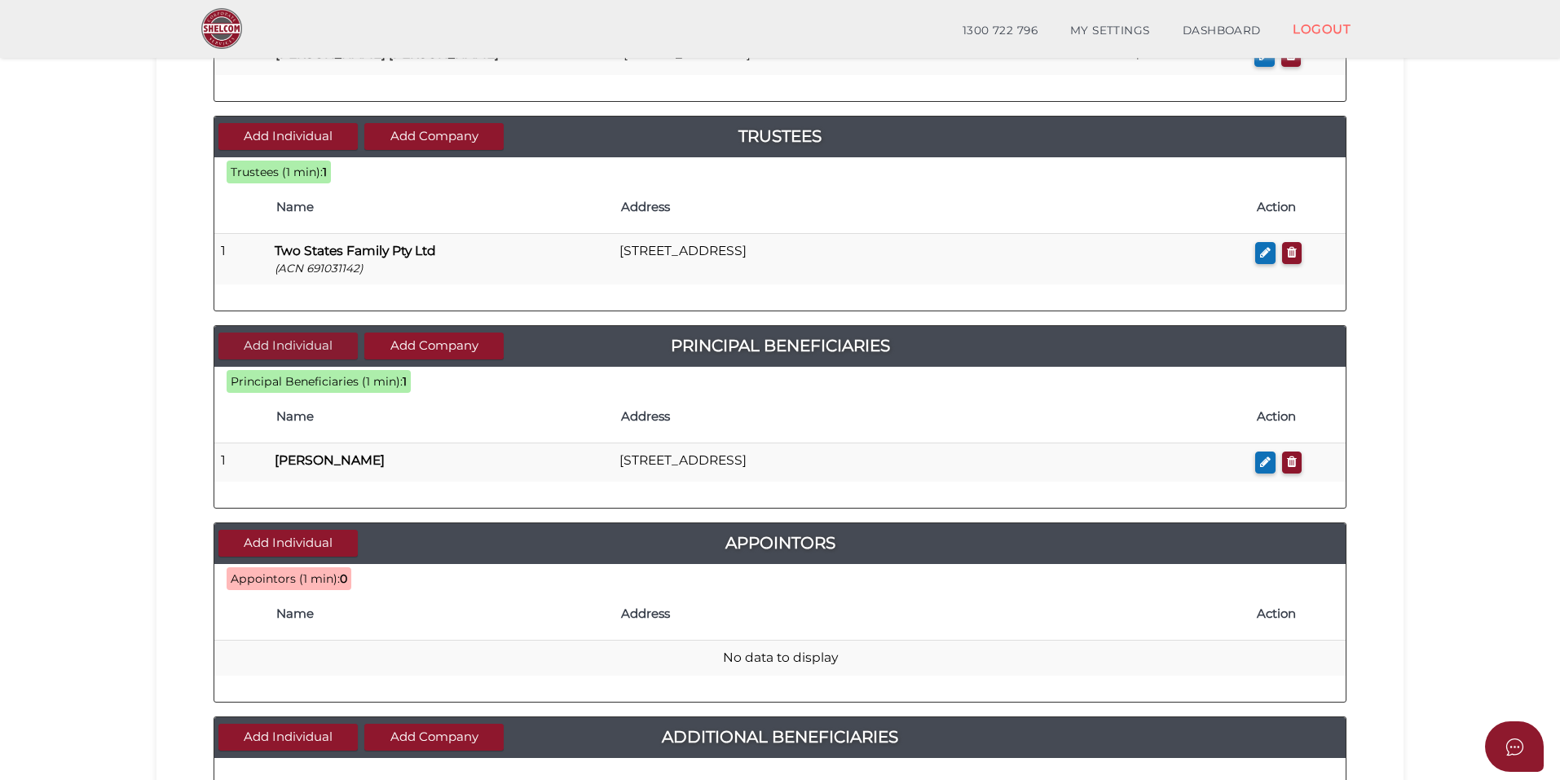
click at [313, 345] on button "Add Individual" at bounding box center [287, 346] width 139 height 27
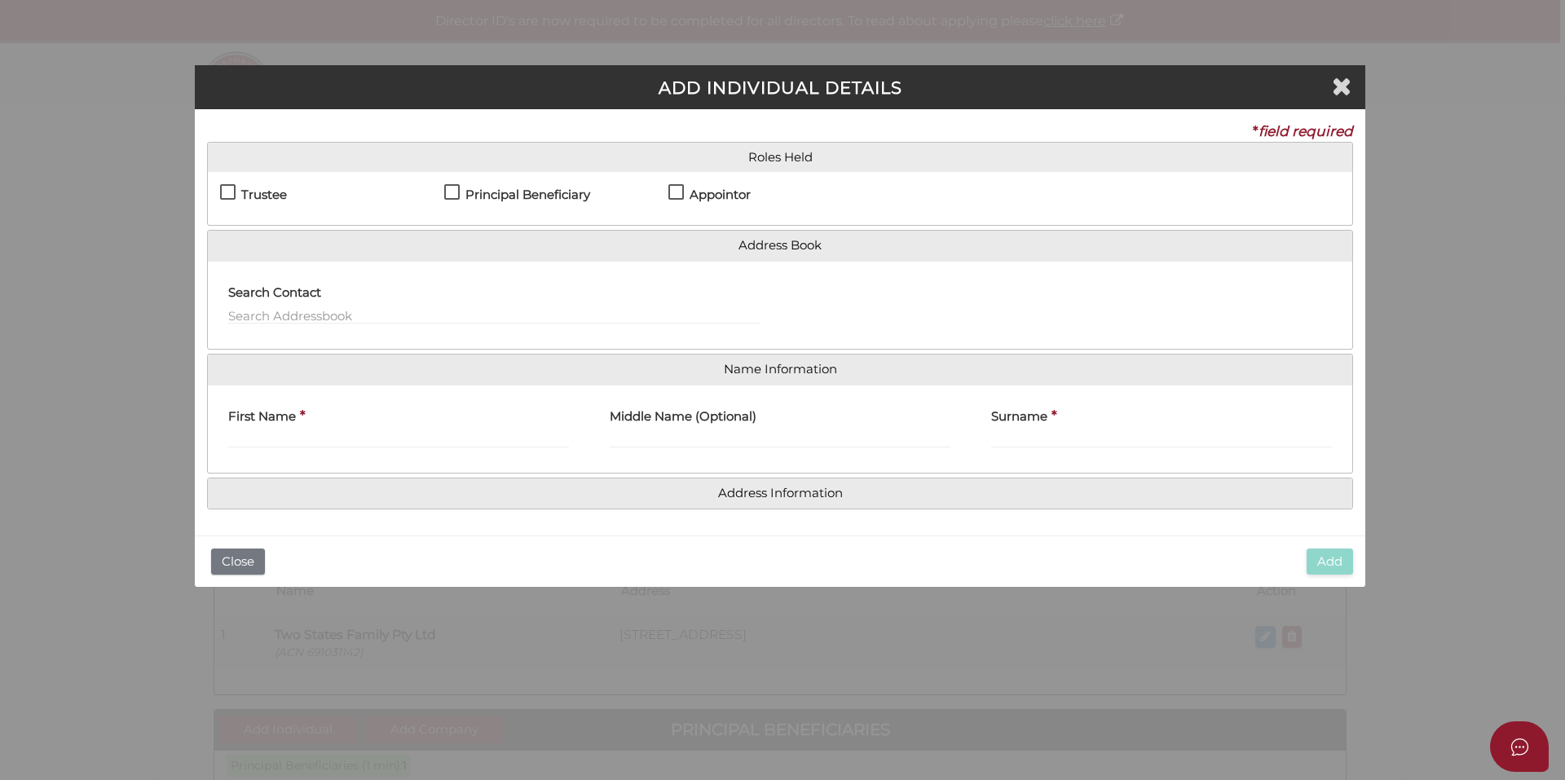
click at [549, 196] on h4 "Principal Beneficiary" at bounding box center [527, 195] width 125 height 14
checkbox input "true"
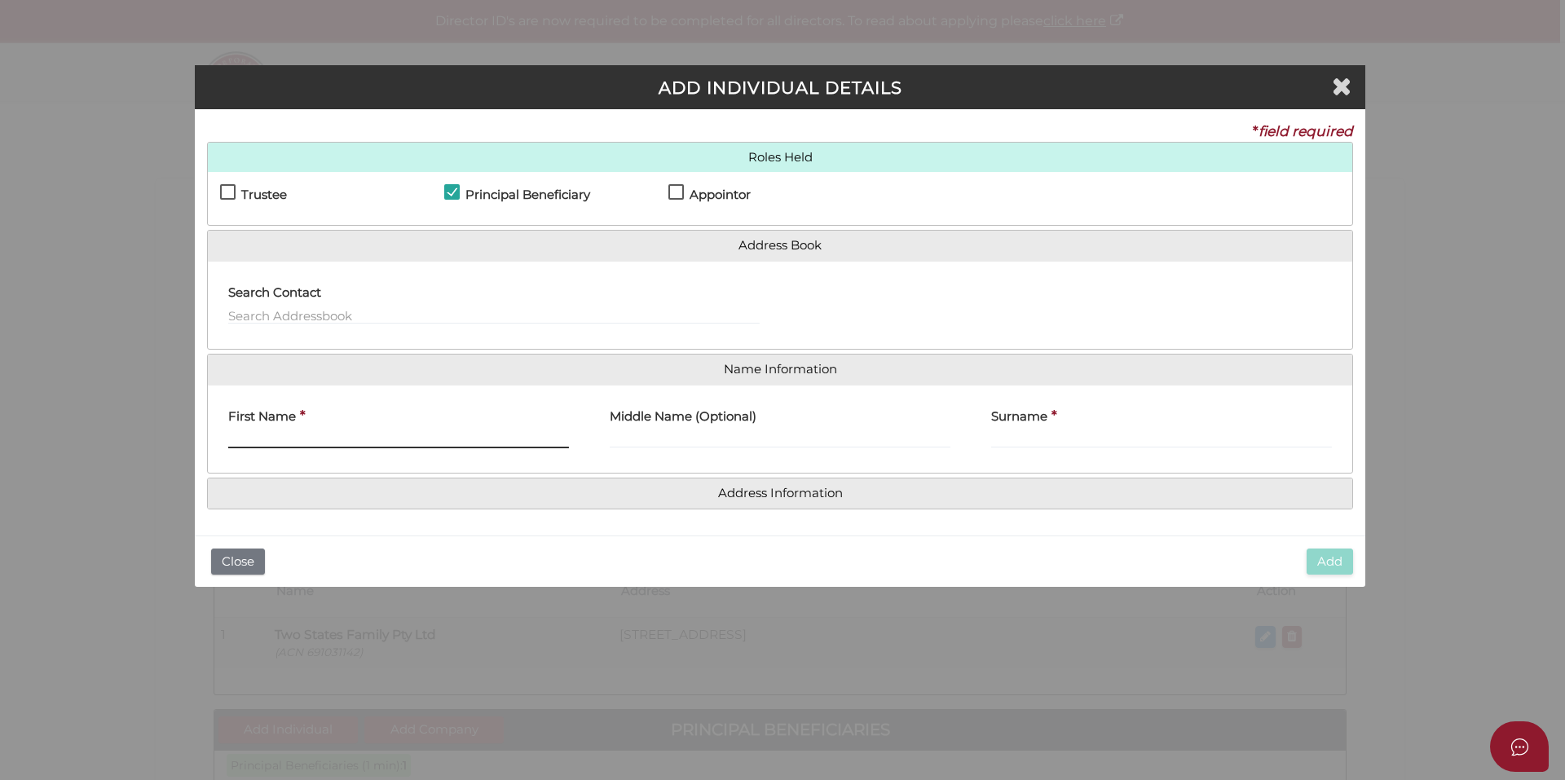
click at [323, 440] on input "First Name" at bounding box center [398, 439] width 341 height 18
paste input "Simran"
type input "Simran"
click at [1049, 439] on input "Surname" at bounding box center [1161, 439] width 341 height 18
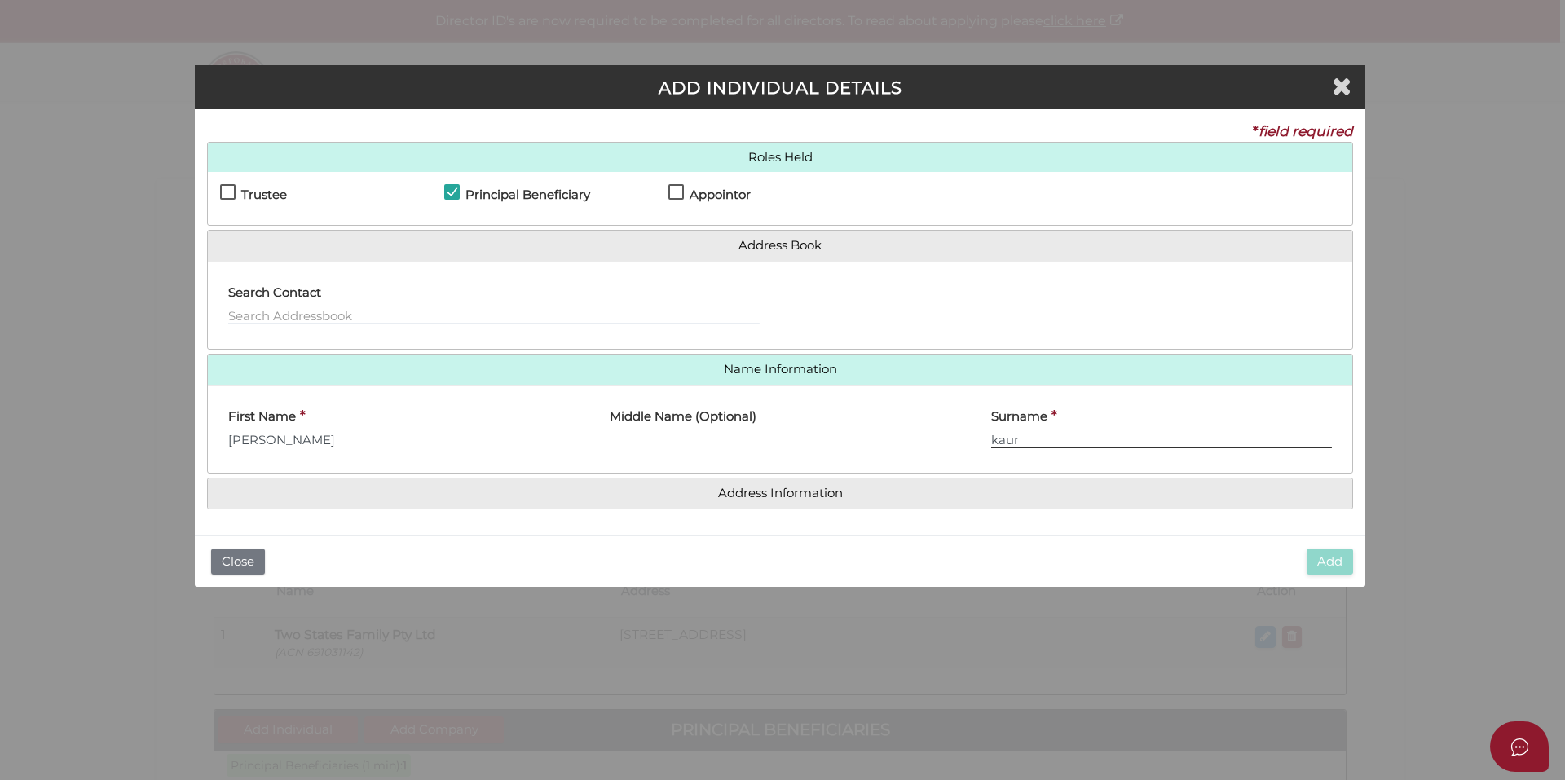
type input "kaur"
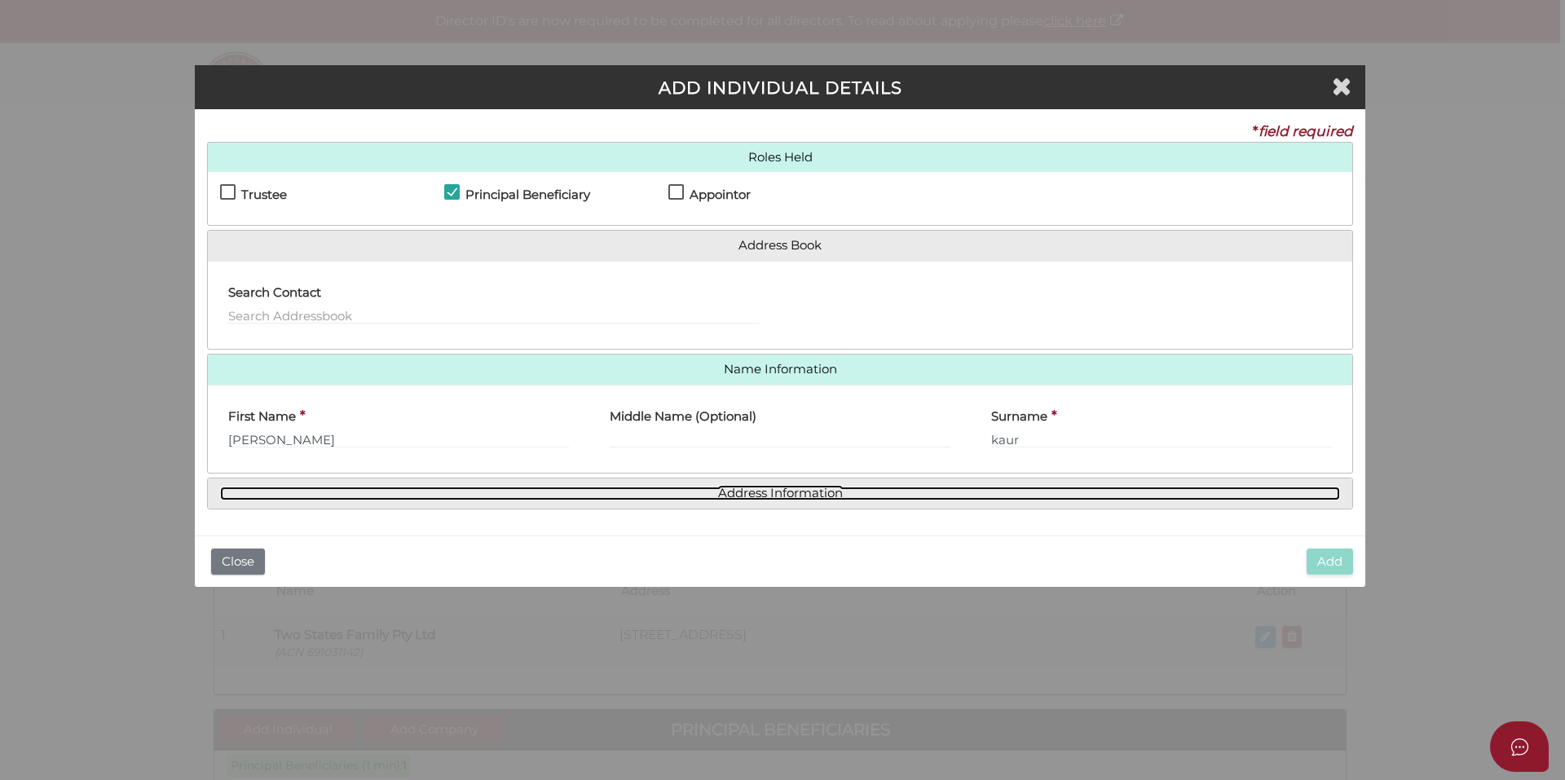
click at [878, 495] on link "Address Information" at bounding box center [780, 494] width 1120 height 14
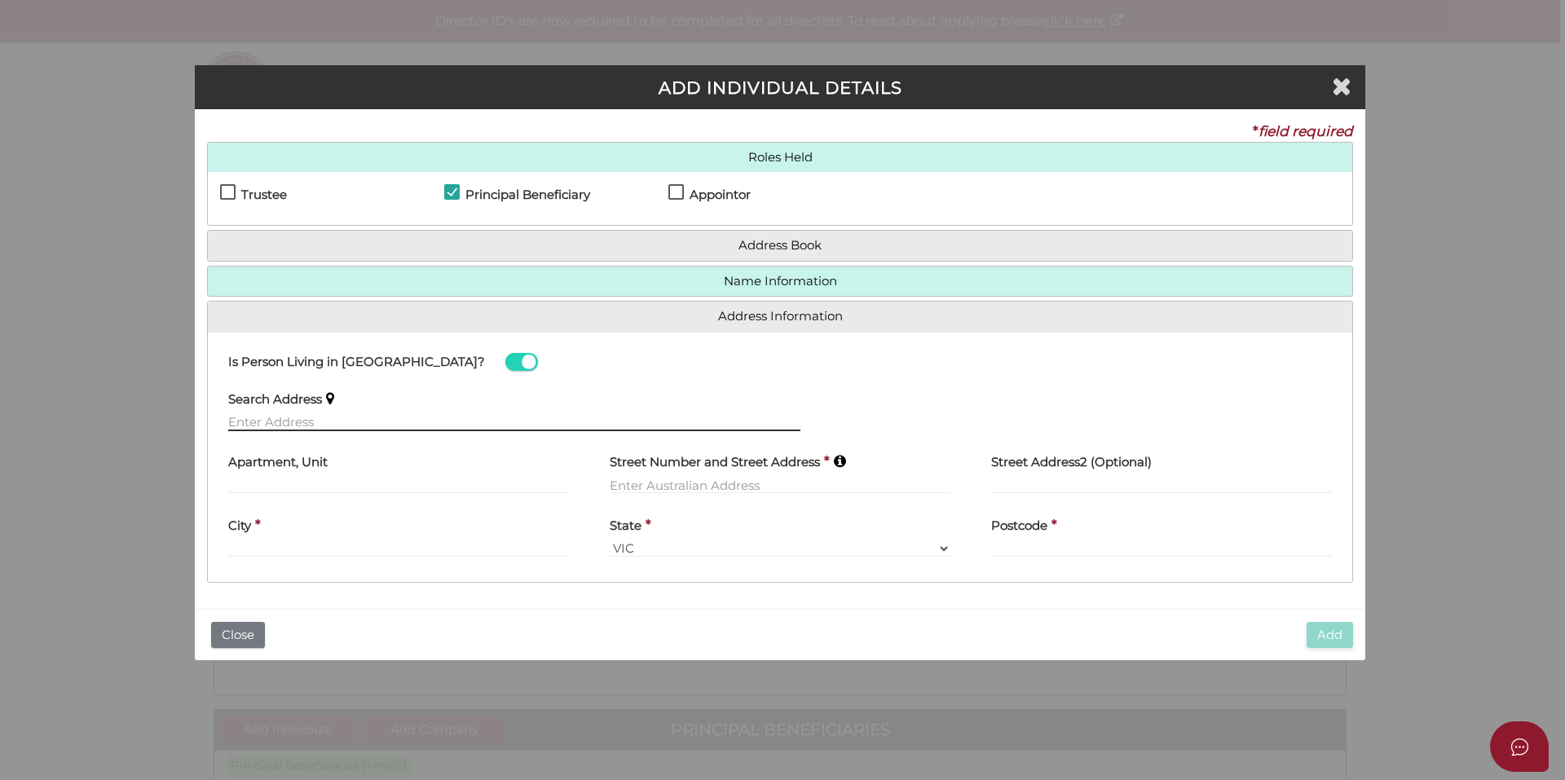
click at [369, 423] on input "text" at bounding box center [514, 422] width 572 height 18
paste input "Simran"
type input "Simran"
drag, startPoint x: 357, startPoint y: 421, endPoint x: 20, endPoint y: 442, distance: 338.2
click at [20, 442] on div "ADD INDIVIDUAL DETAILS * field required Roles Held Settlor Trustee Principal Be…" at bounding box center [782, 390] width 1565 height 780
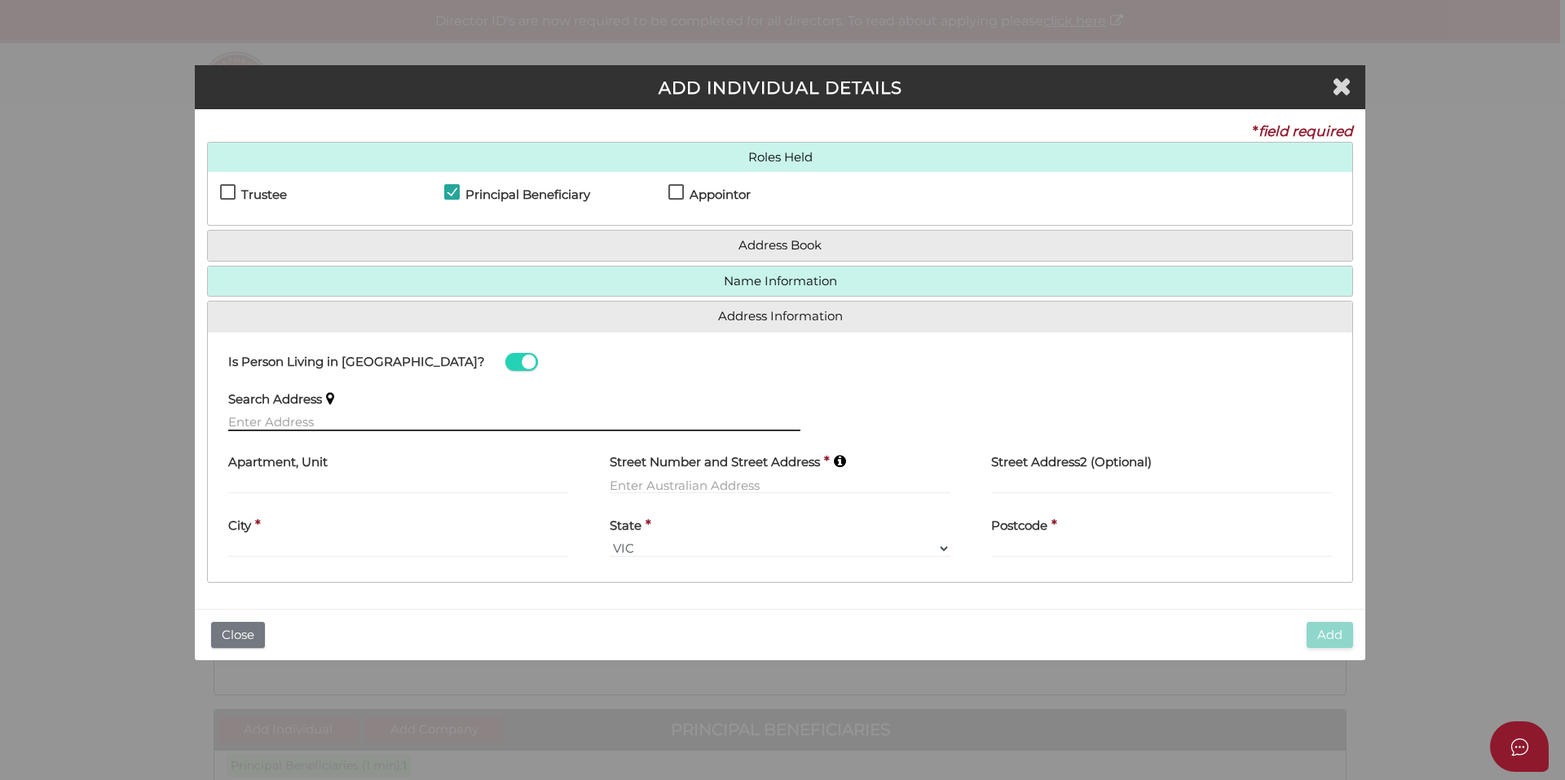
paste input "1 Mapleton Way, Tarneit"
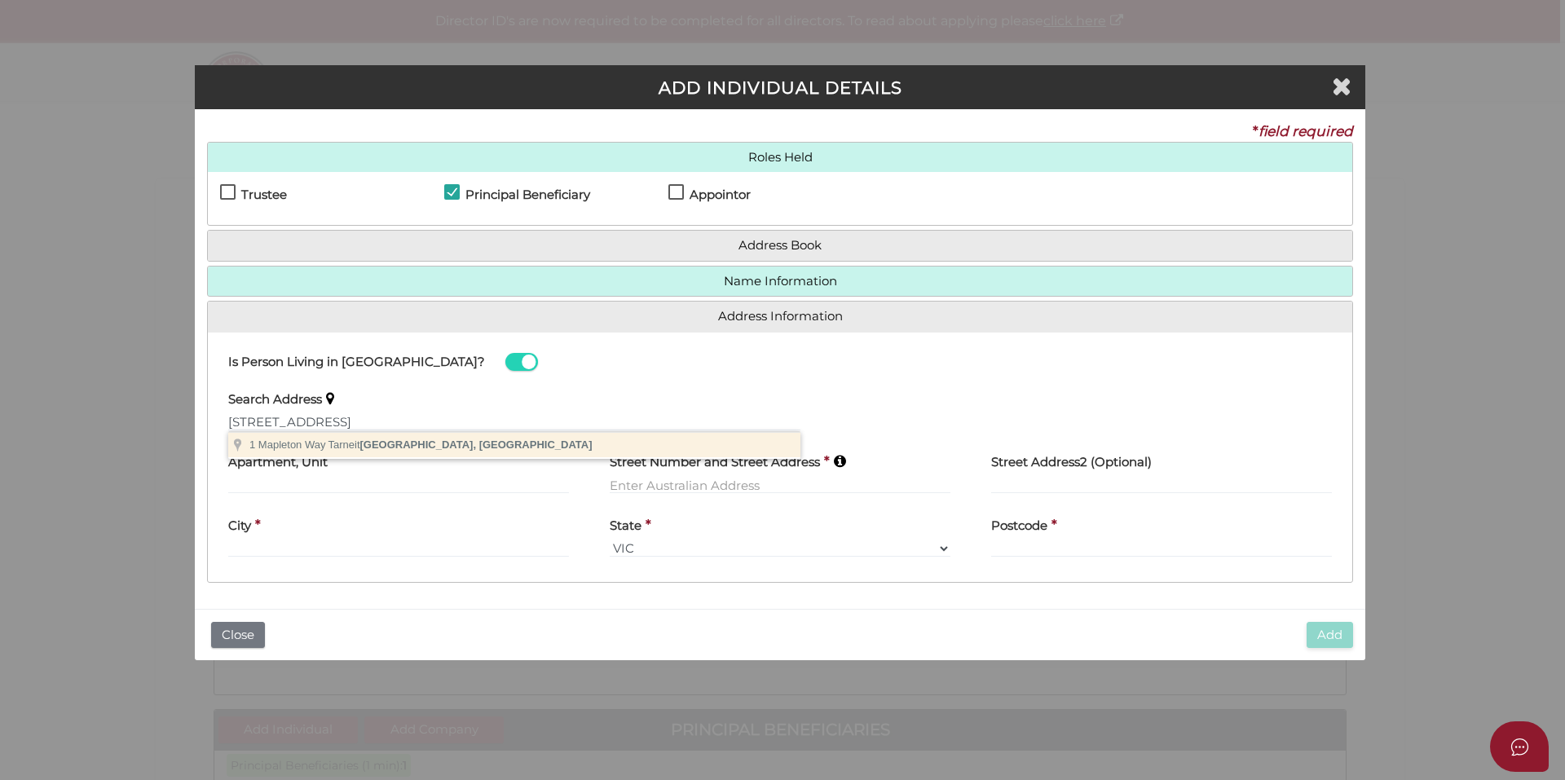
type input "1 Mapleton Way, Tarneit VIC, Australia"
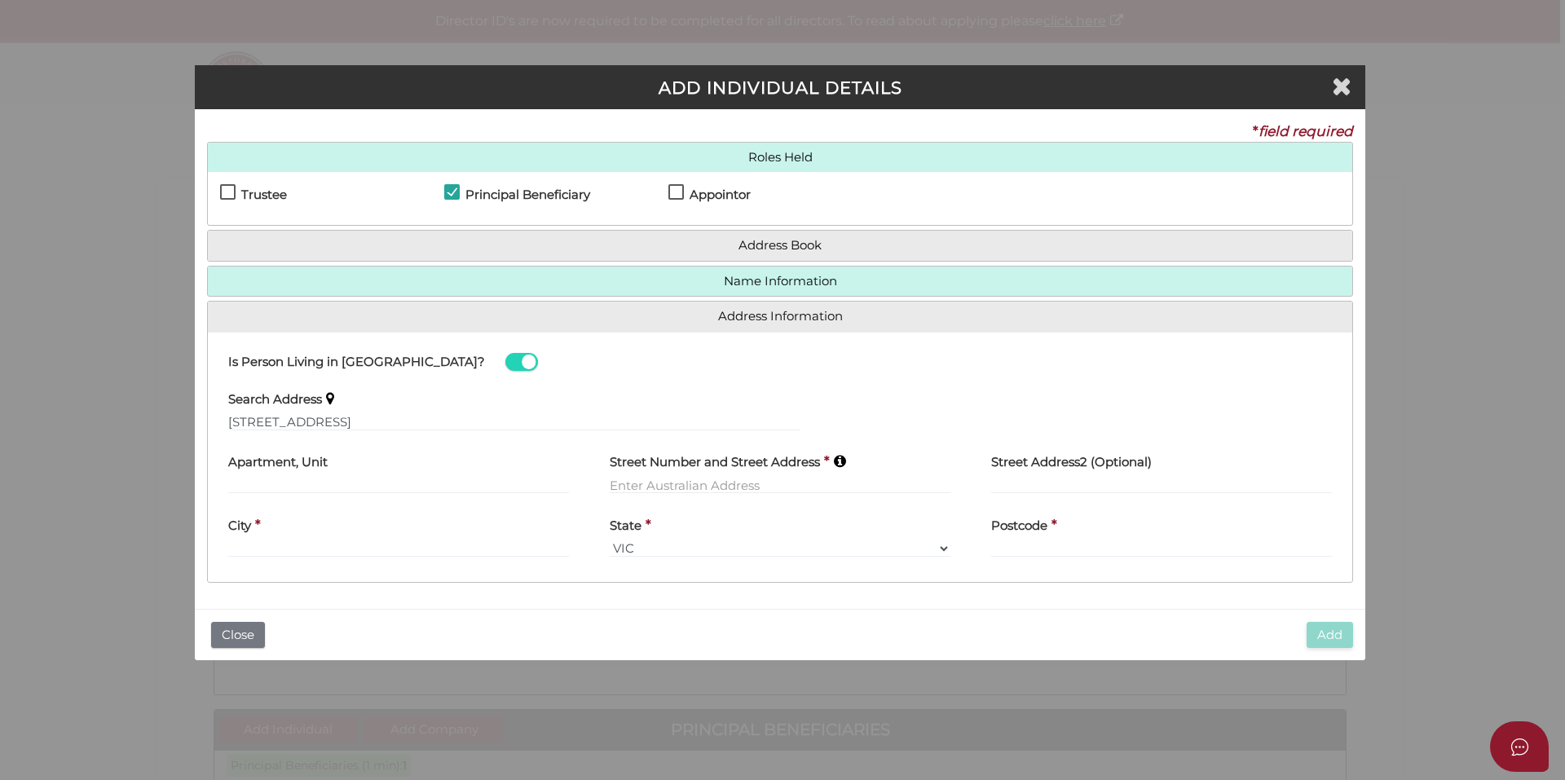
type input "1 Mapleton Way"
type input "Tarneit"
select select "VIC"
type input "3029"
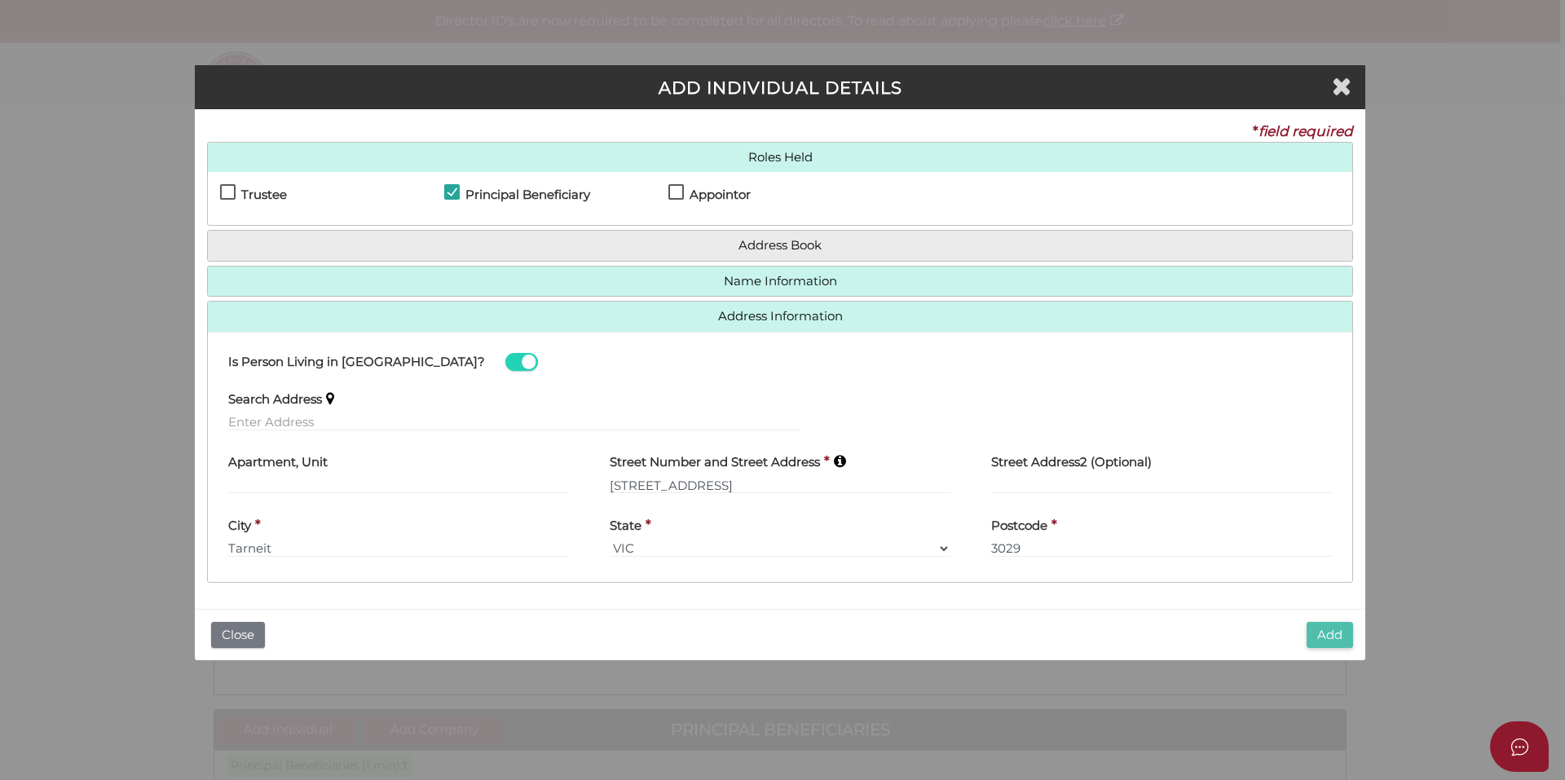
click at [1338, 642] on button "Add" at bounding box center [1330, 635] width 46 height 27
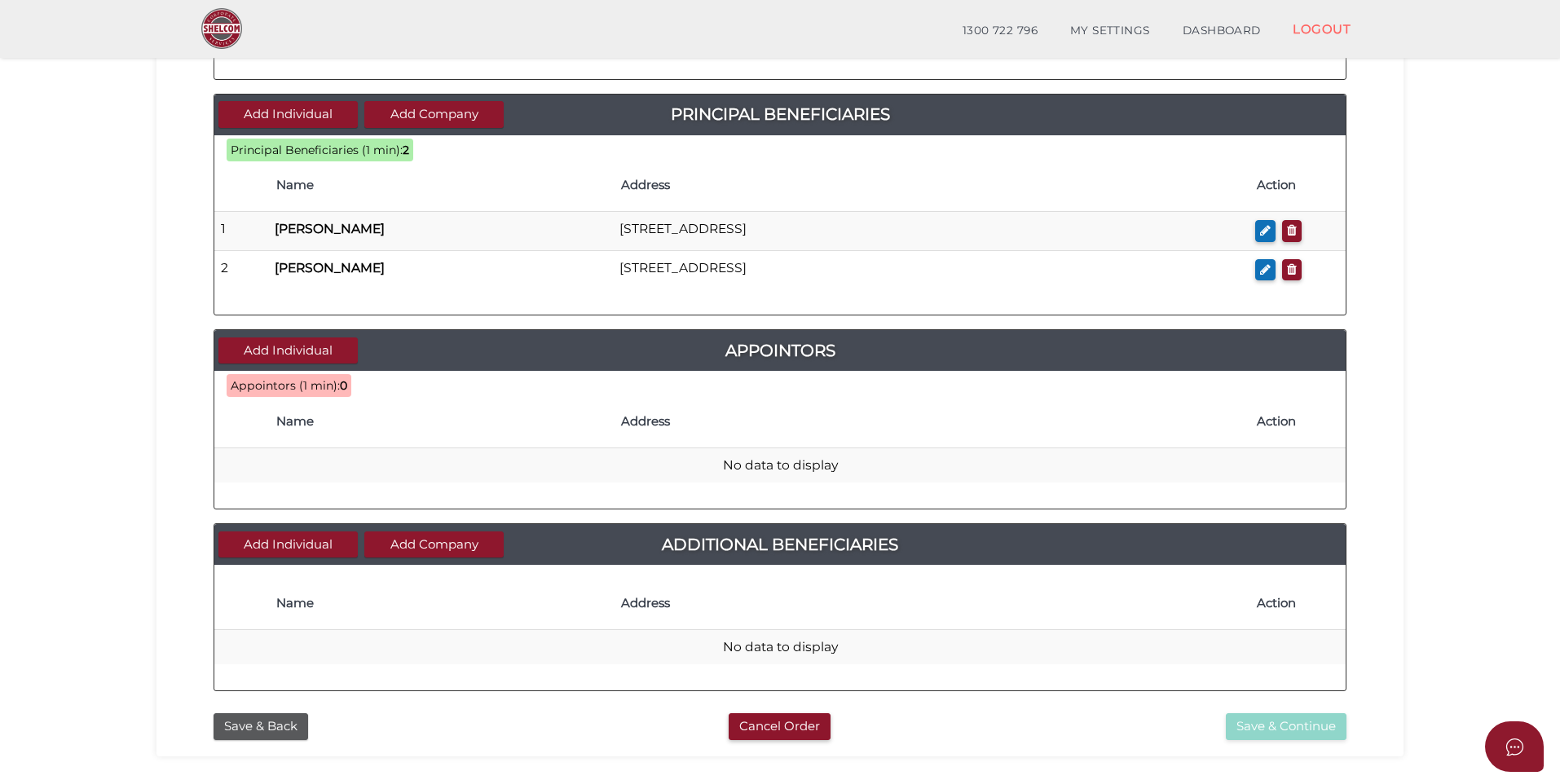
scroll to position [418, 0]
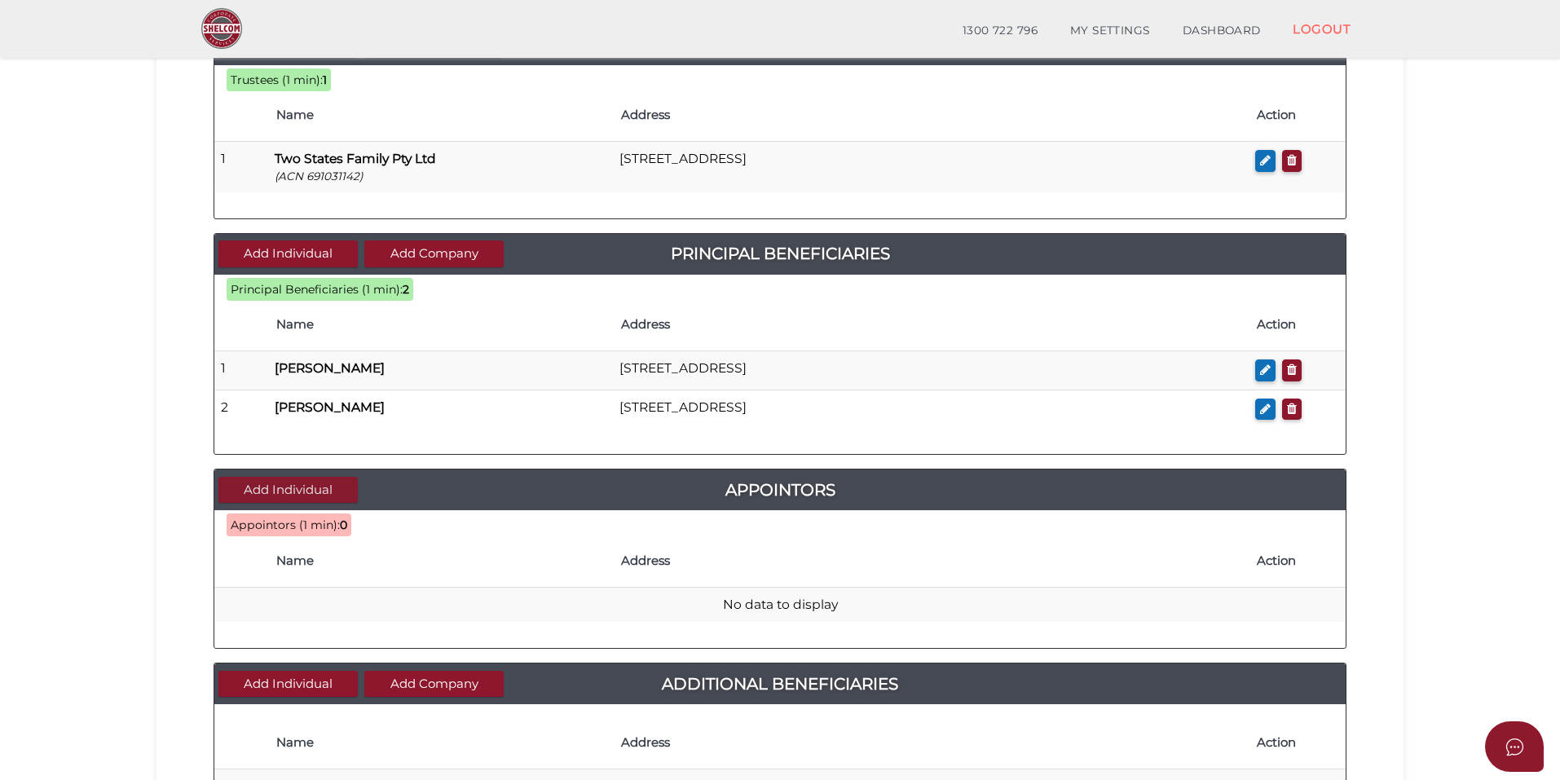
click at [302, 485] on button "Add Individual" at bounding box center [287, 490] width 139 height 27
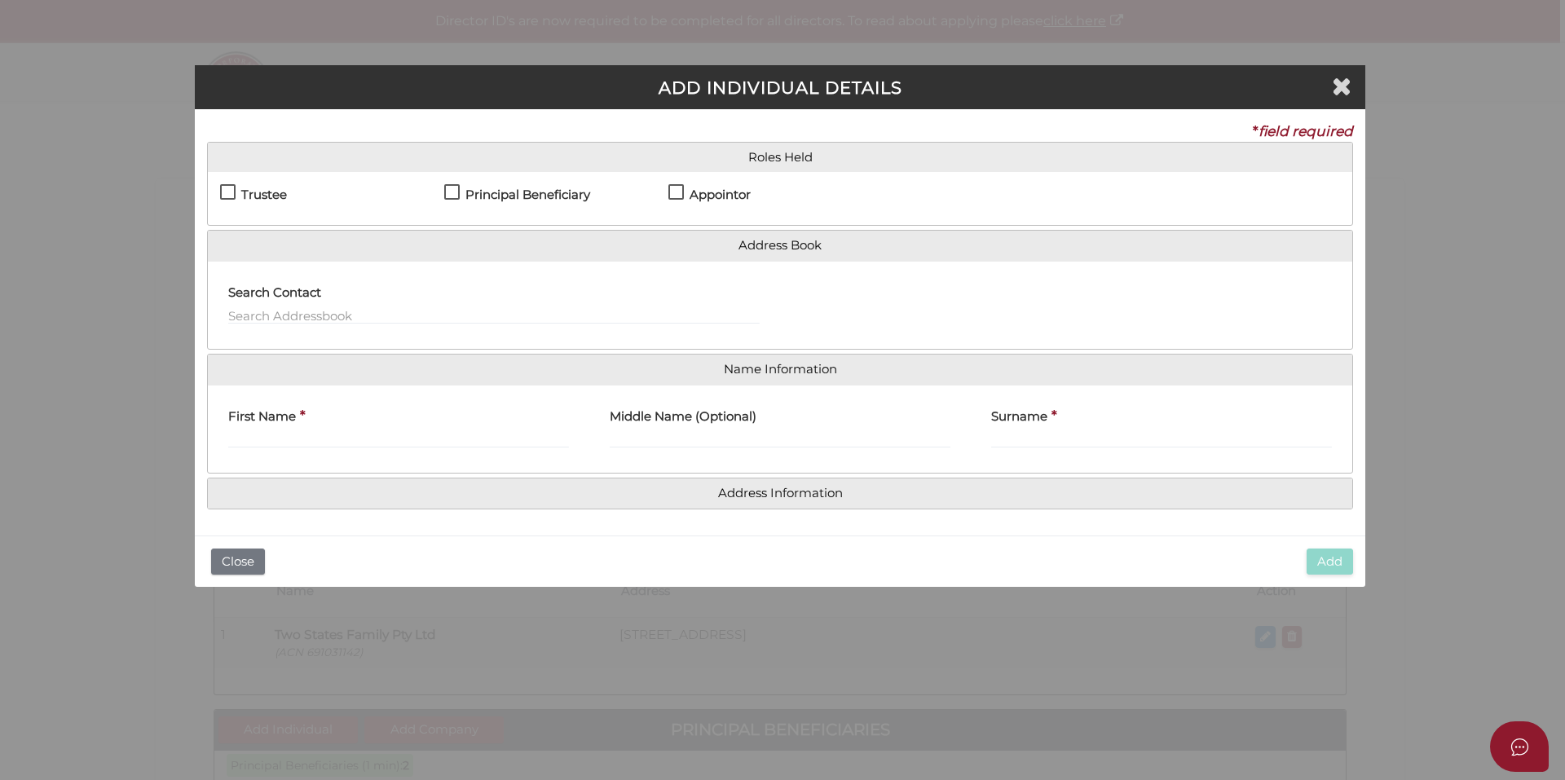
click at [725, 191] on h4 "Appointor" at bounding box center [720, 195] width 61 height 14
checkbox input "true"
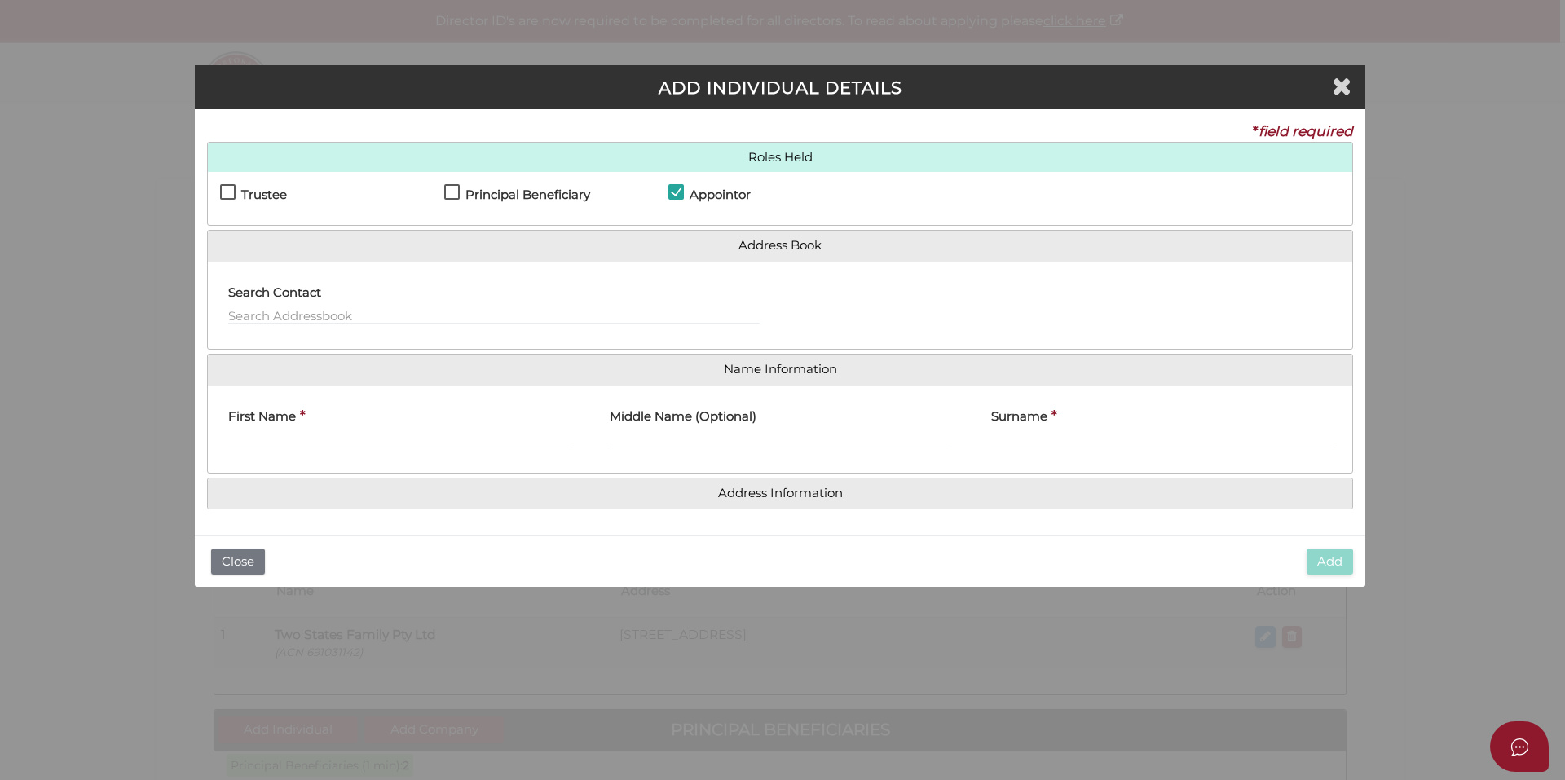
click at [322, 423] on div "First Name *" at bounding box center [398, 423] width 341 height 51
click at [324, 434] on input "First Name" at bounding box center [398, 439] width 341 height 18
type input "prabhakar"
click at [1126, 433] on input "Surname" at bounding box center [1161, 439] width 341 height 18
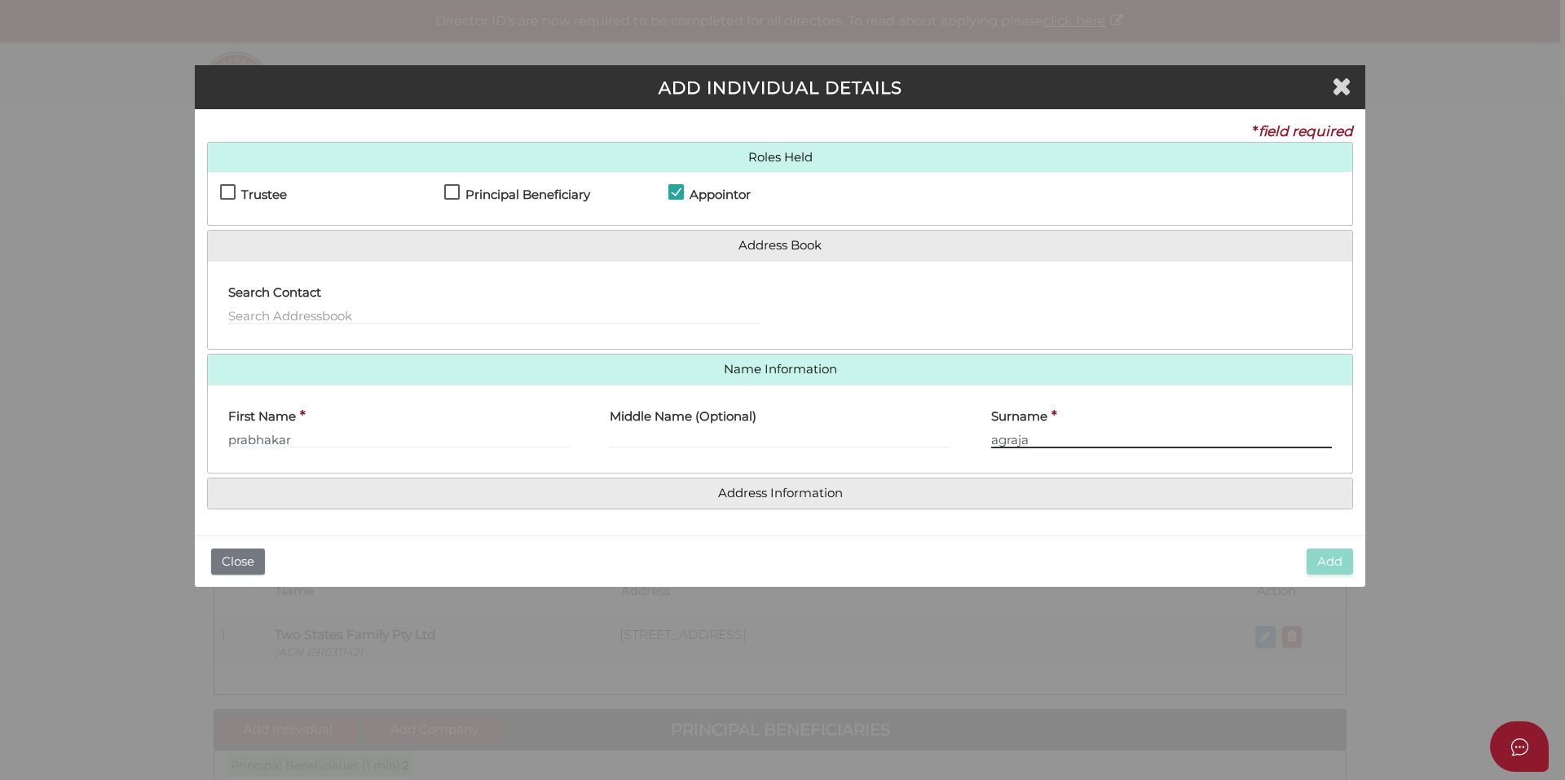
type input "agraja"
drag, startPoint x: 304, startPoint y: 439, endPoint x: 36, endPoint y: 438, distance: 268.2
click at [37, 438] on div "ADD INDIVIDUAL DETAILS * field required Roles Held Settlor Trustee Principal Be…" at bounding box center [782, 390] width 1565 height 780
paste input "P"
type input "Prabhakar"
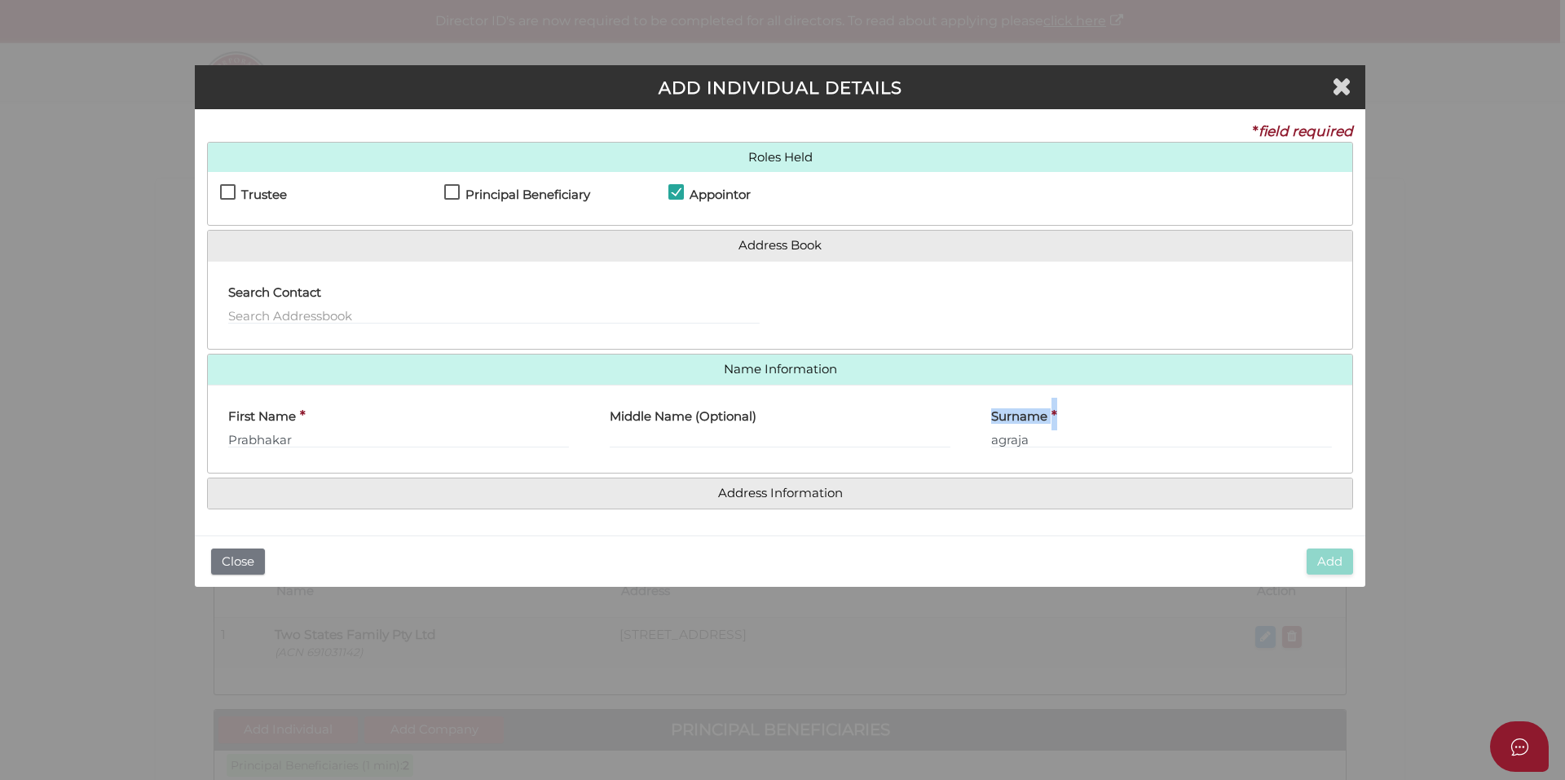
drag, startPoint x: 1078, startPoint y: 428, endPoint x: 808, endPoint y: 468, distance: 272.8
click at [808, 468] on div "First Name * [PERSON_NAME] Middle Name (Optional) Surname * agraja" at bounding box center [780, 429] width 1145 height 89
drag, startPoint x: 808, startPoint y: 468, endPoint x: 1011, endPoint y: 439, distance: 205.0
click at [1011, 439] on input "agraja" at bounding box center [1161, 439] width 341 height 18
drag, startPoint x: 1047, startPoint y: 444, endPoint x: 896, endPoint y: 452, distance: 151.0
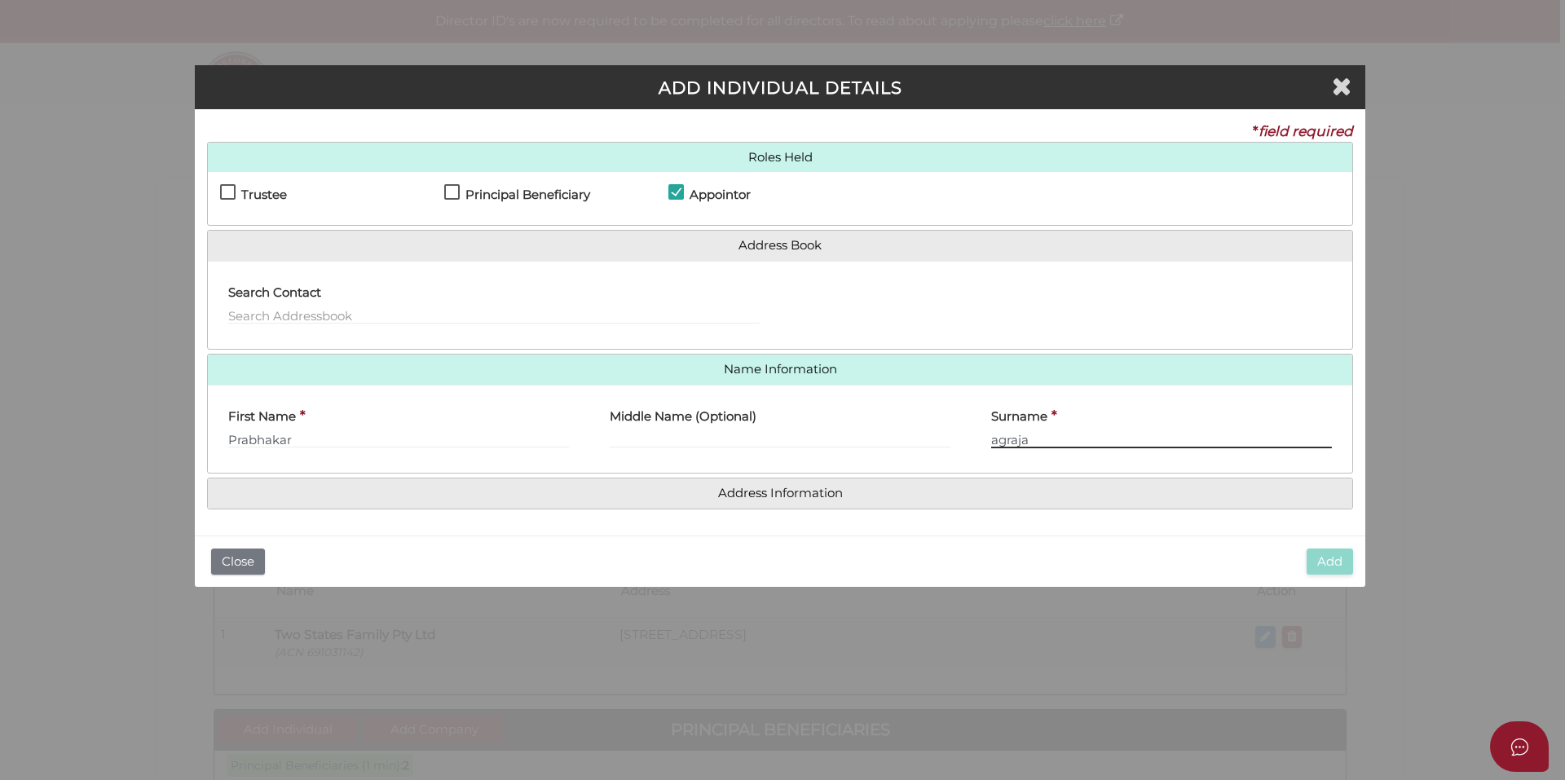
click at [896, 452] on div "First Name * [PERSON_NAME] Middle Name (Optional) Surname * agraja" at bounding box center [780, 430] width 1145 height 64
paste input "A"
type input "Agraja"
click at [735, 448] on input "Middle Name (Optional)" at bounding box center [780, 439] width 341 height 18
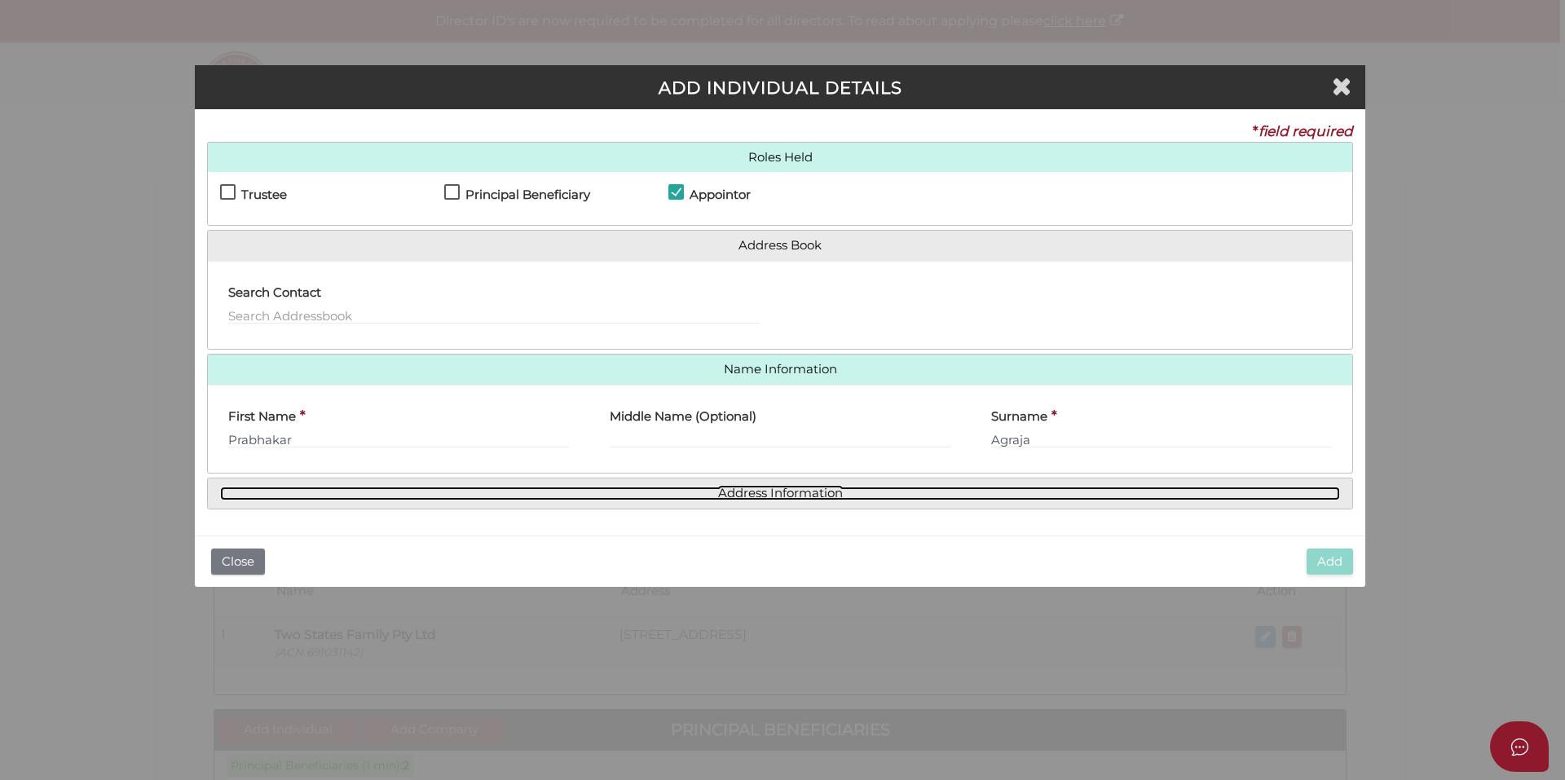
click at [757, 496] on link "Address Information" at bounding box center [780, 494] width 1120 height 14
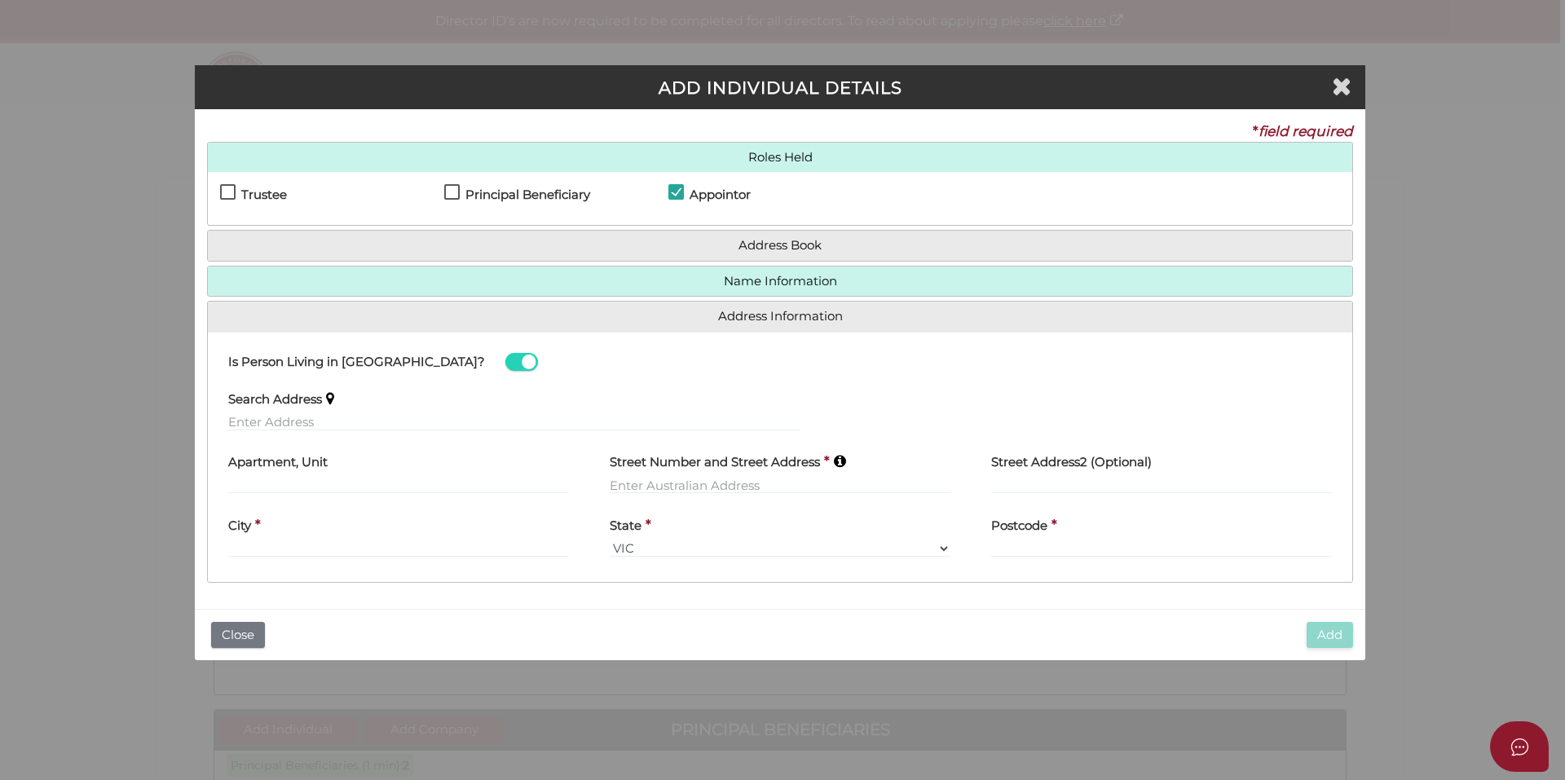
click at [282, 413] on label "Search Address" at bounding box center [275, 396] width 94 height 33
click at [291, 416] on input "text" at bounding box center [514, 422] width 572 height 18
paste input "[STREET_ADDRESS],"
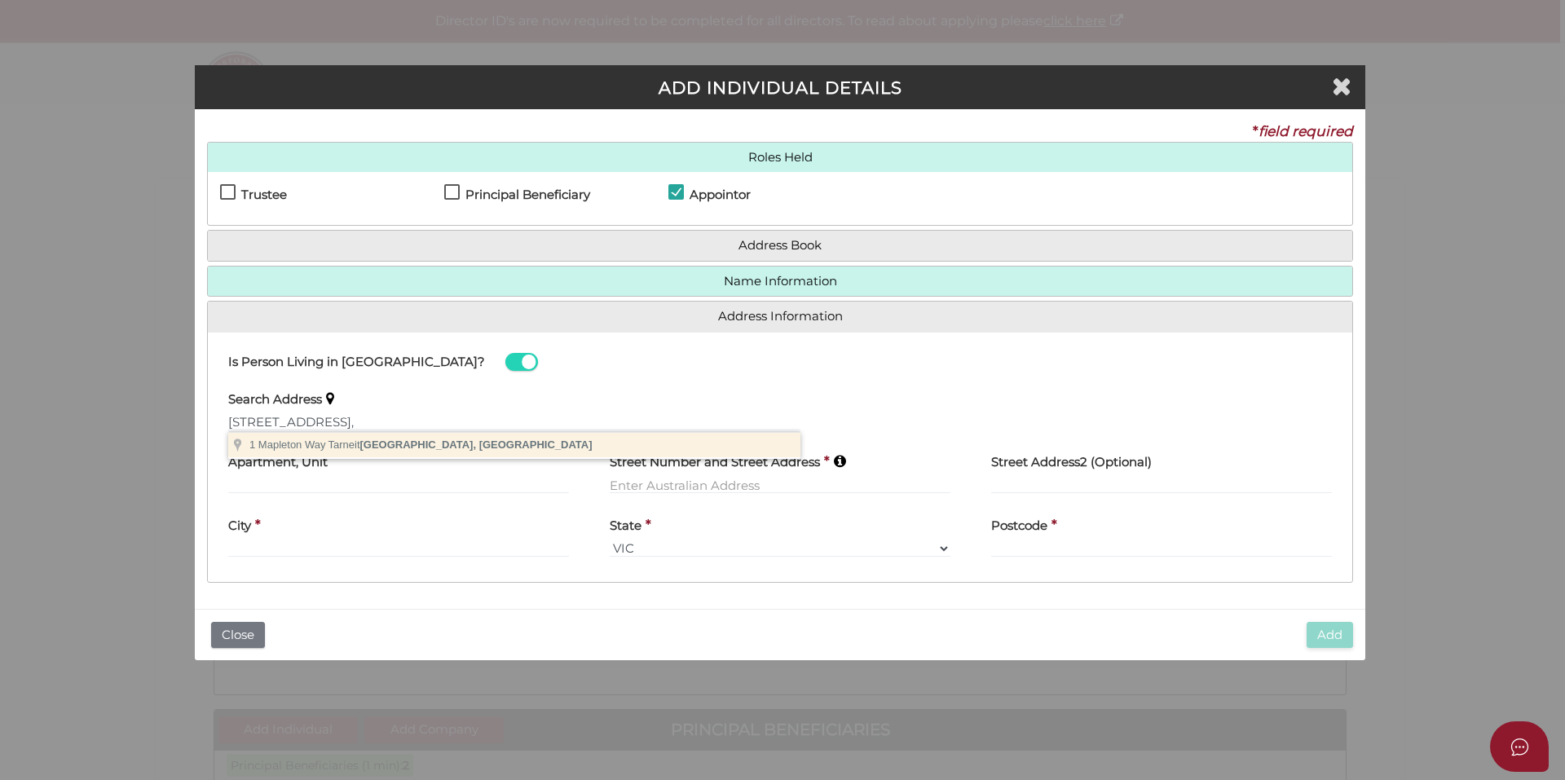
type input "1 Mapleton Way, Tarneit VIC, Australia"
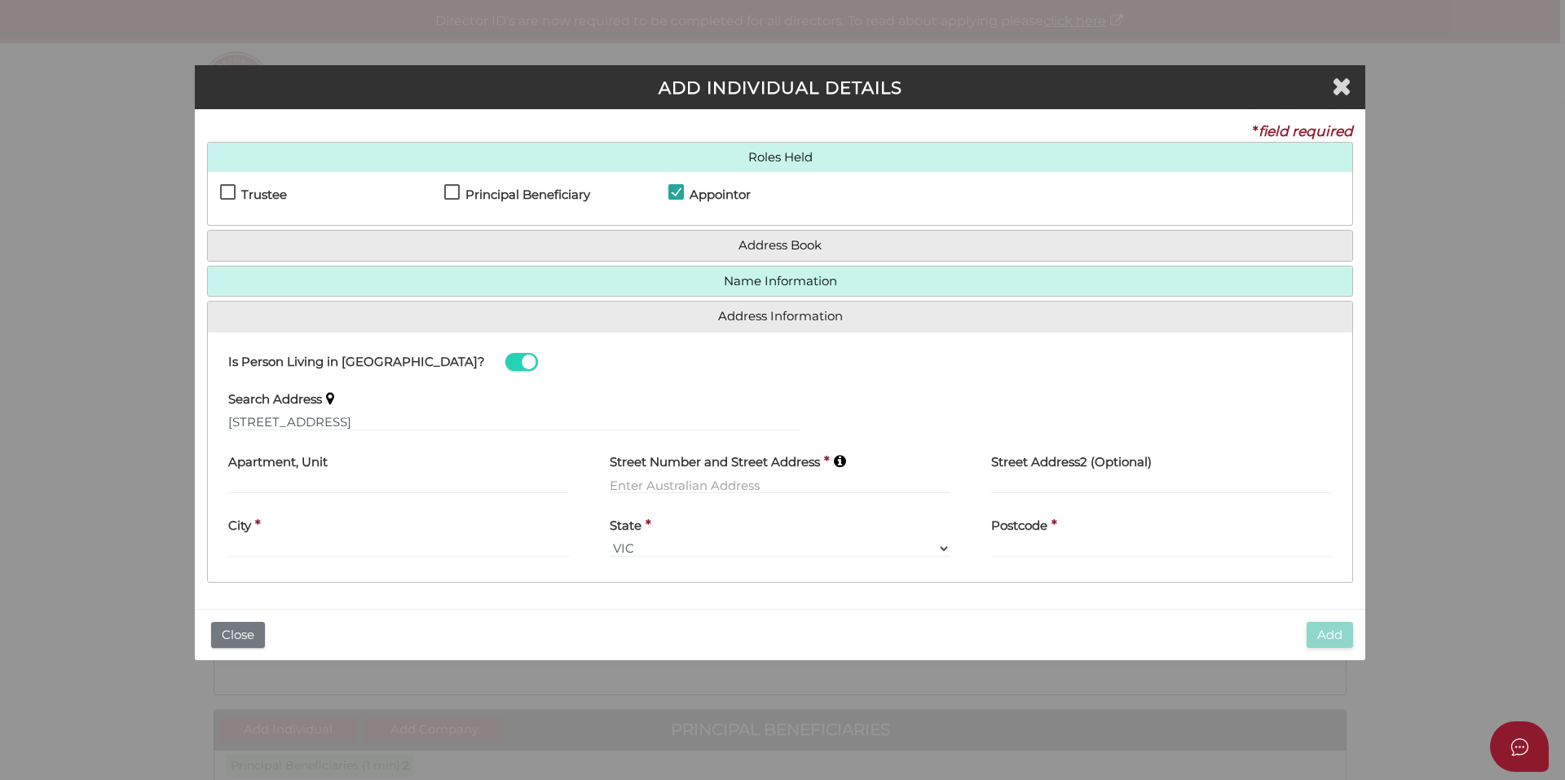
type input "1 Mapleton Way"
type input "Tarneit"
select select "VIC"
type input "3029"
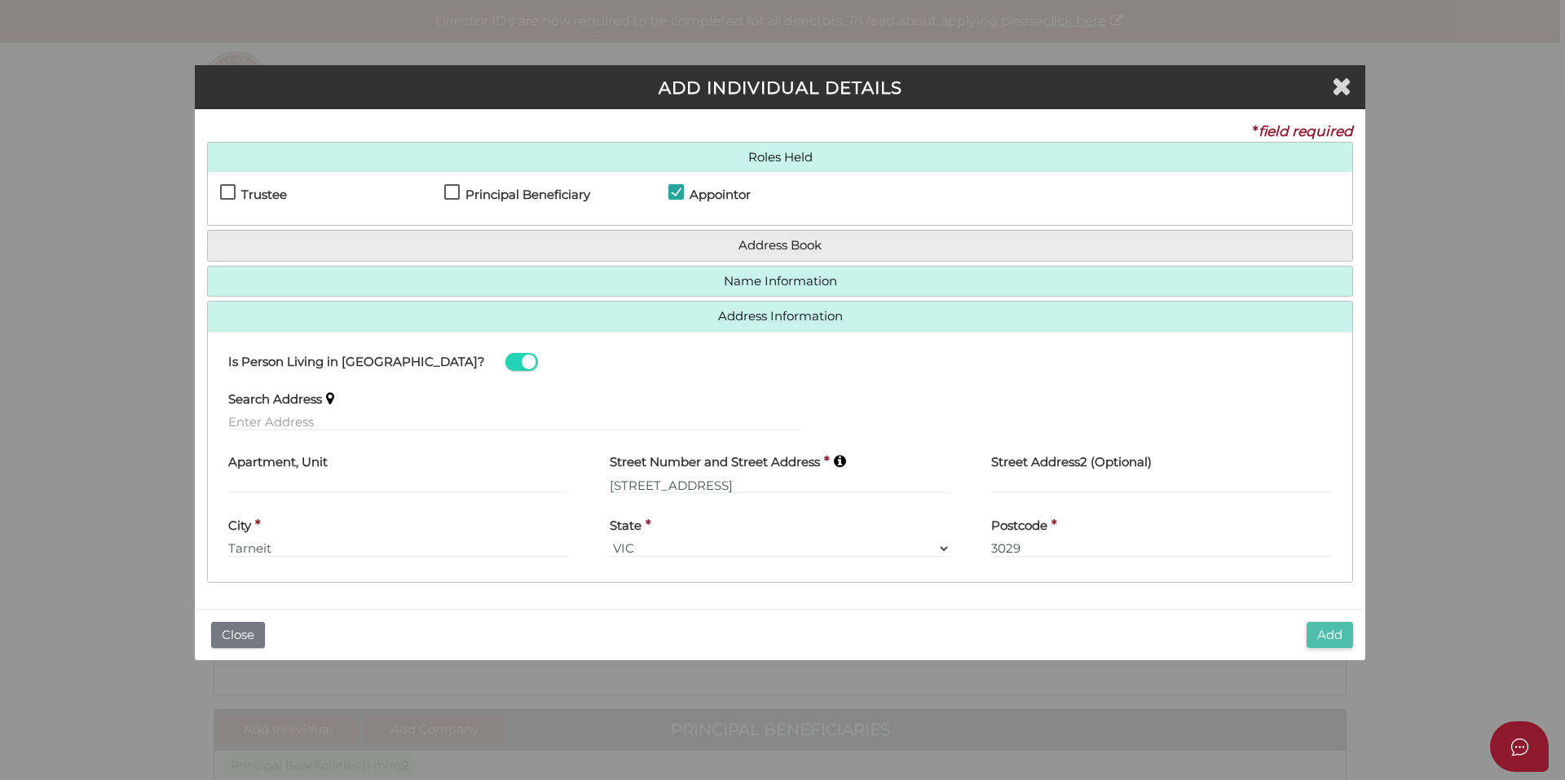
click at [1321, 632] on button "Add" at bounding box center [1330, 635] width 46 height 27
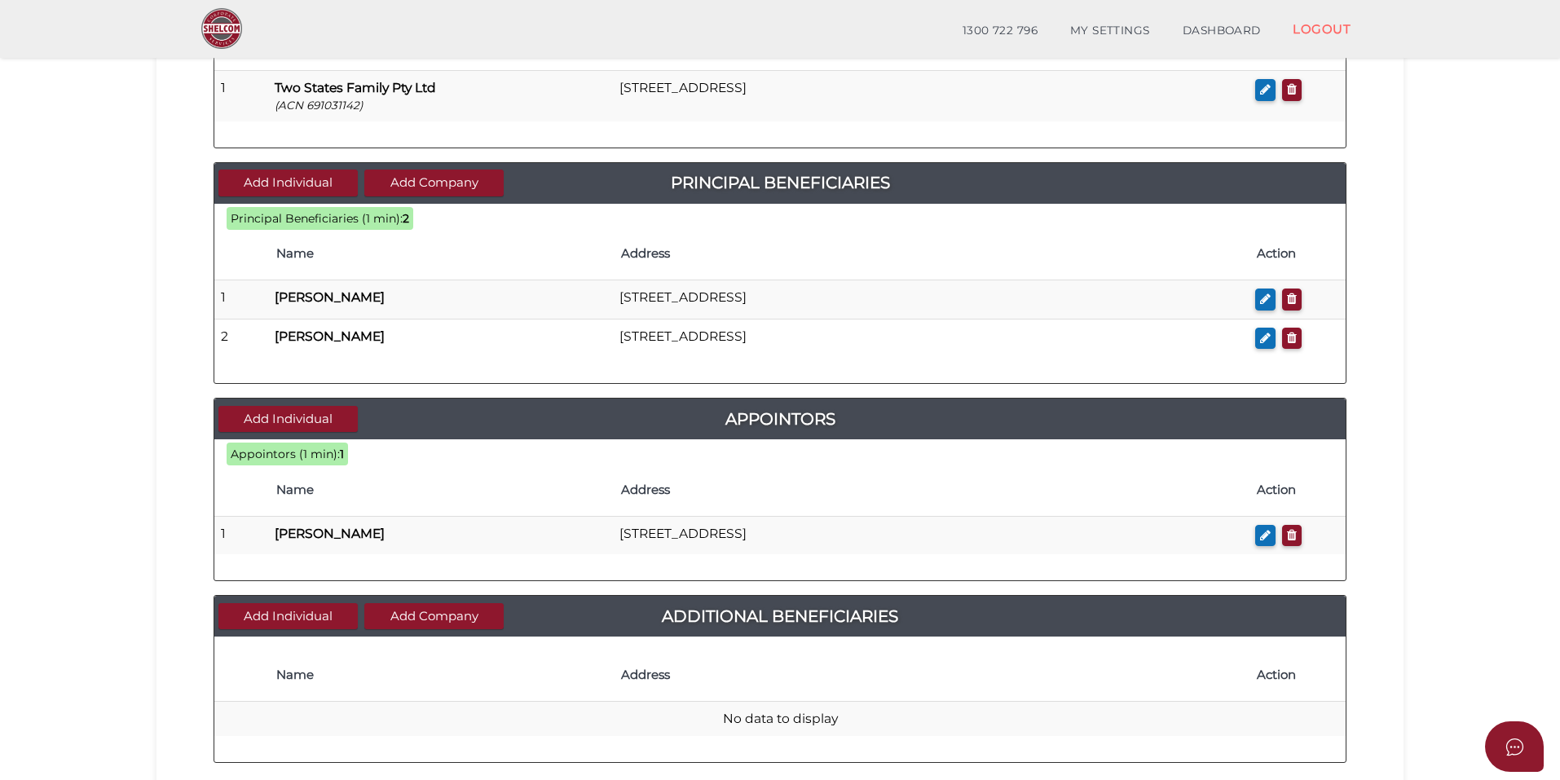
scroll to position [666, 0]
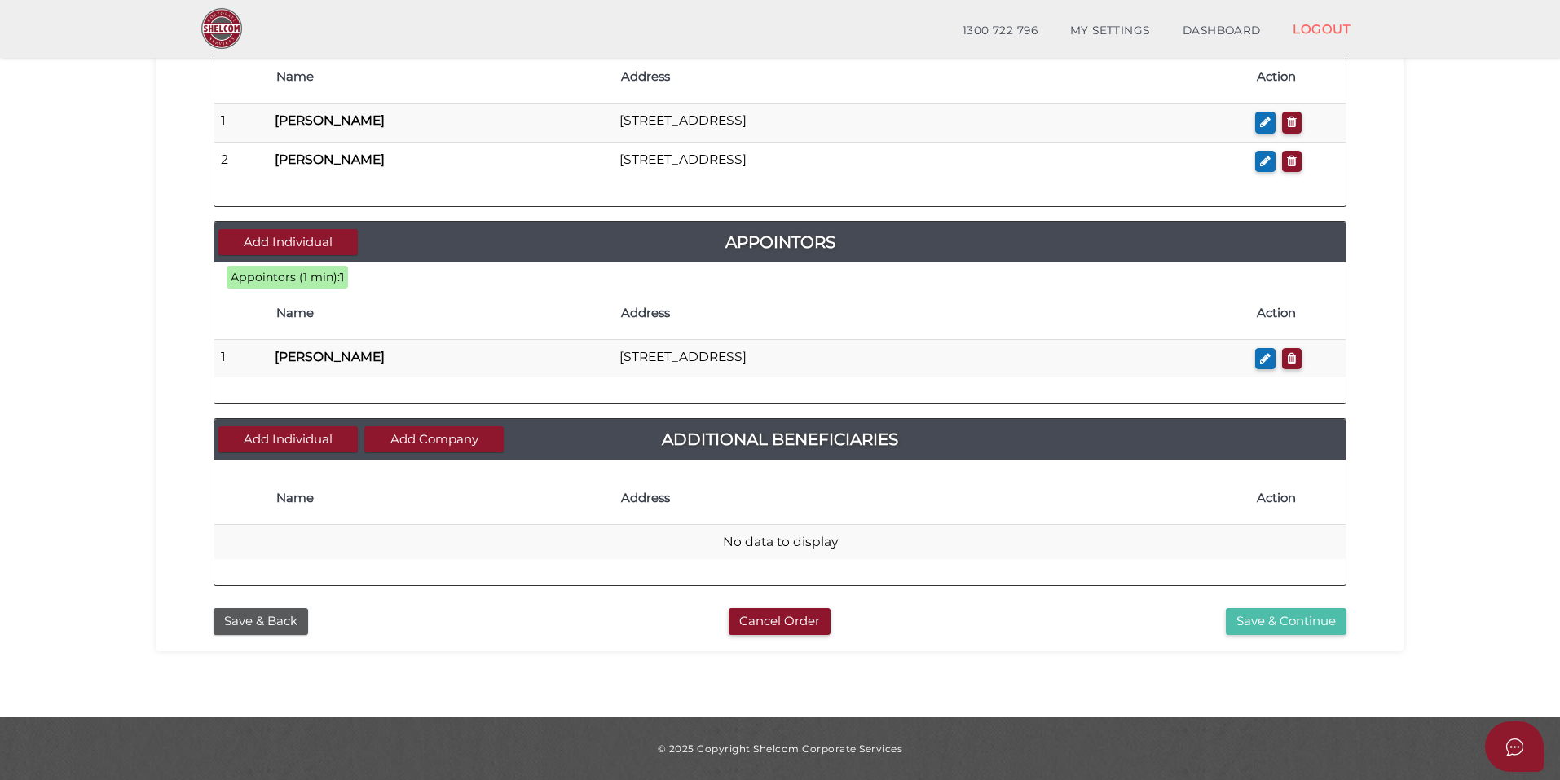
click at [1312, 615] on button "Save & Continue" at bounding box center [1286, 621] width 121 height 27
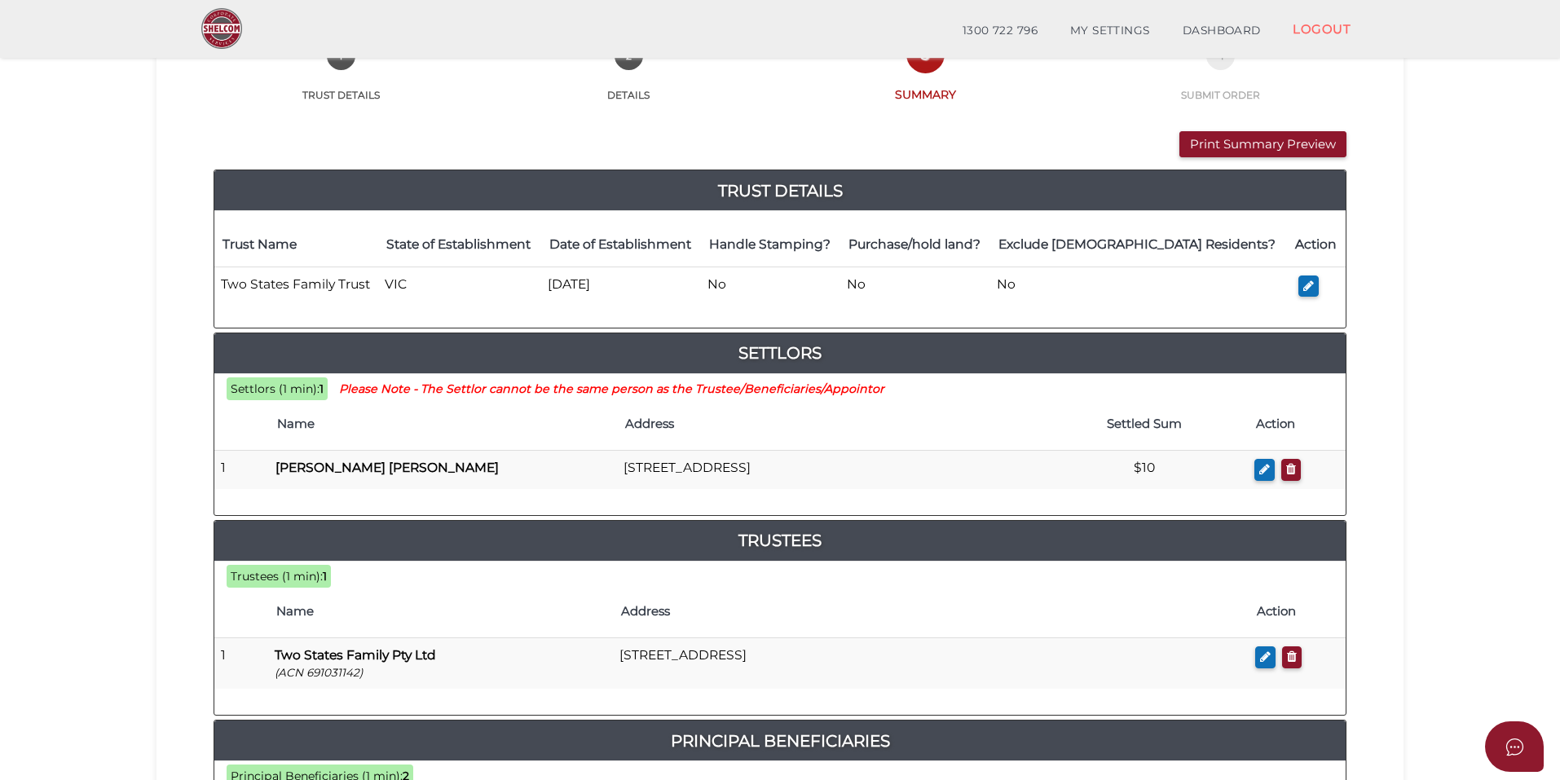
scroll to position [95, 0]
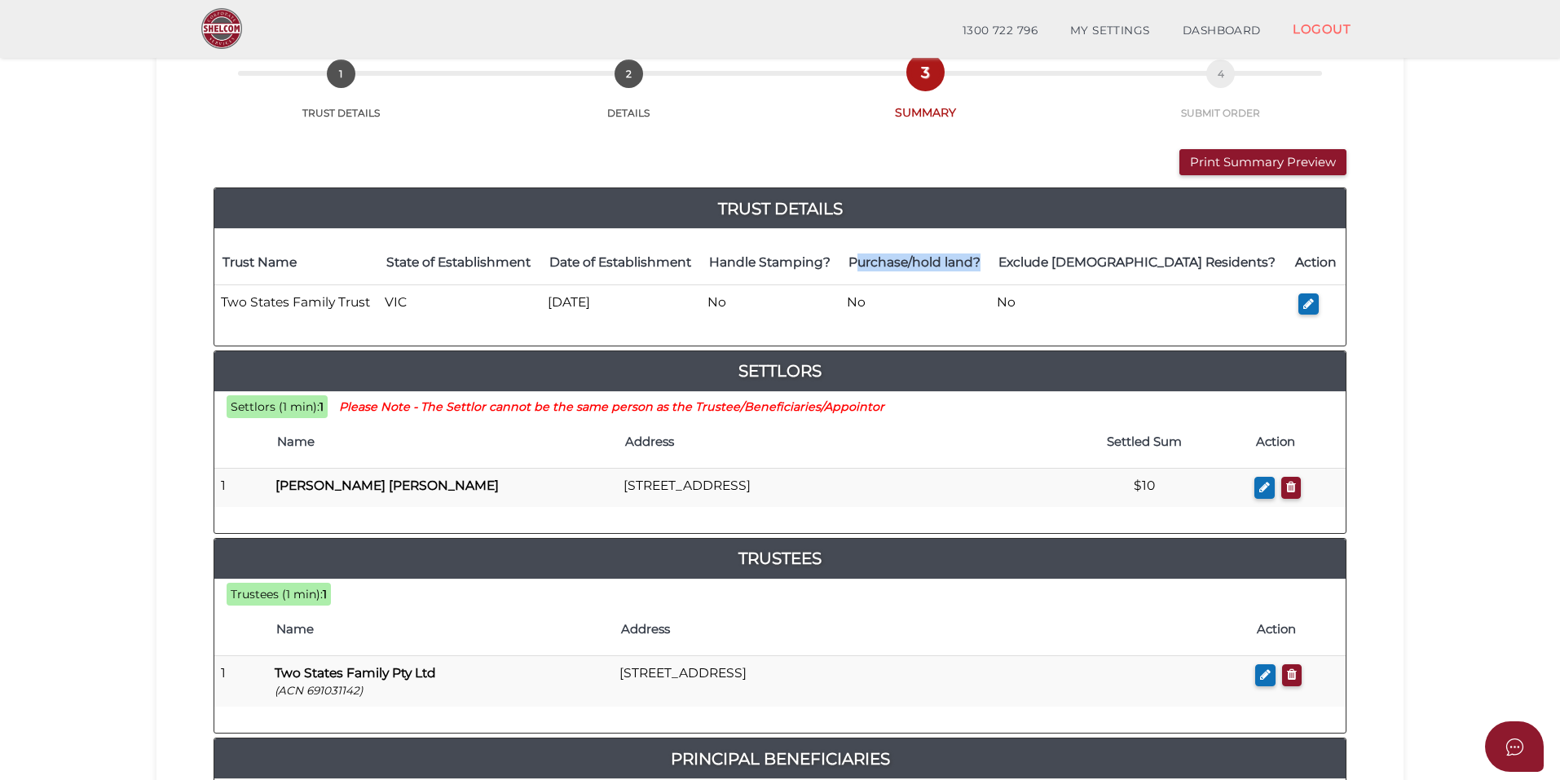
drag, startPoint x: 1051, startPoint y: 269, endPoint x: 922, endPoint y: 264, distance: 128.9
click at [922, 264] on th "Purchase/hold land?" at bounding box center [915, 262] width 150 height 43
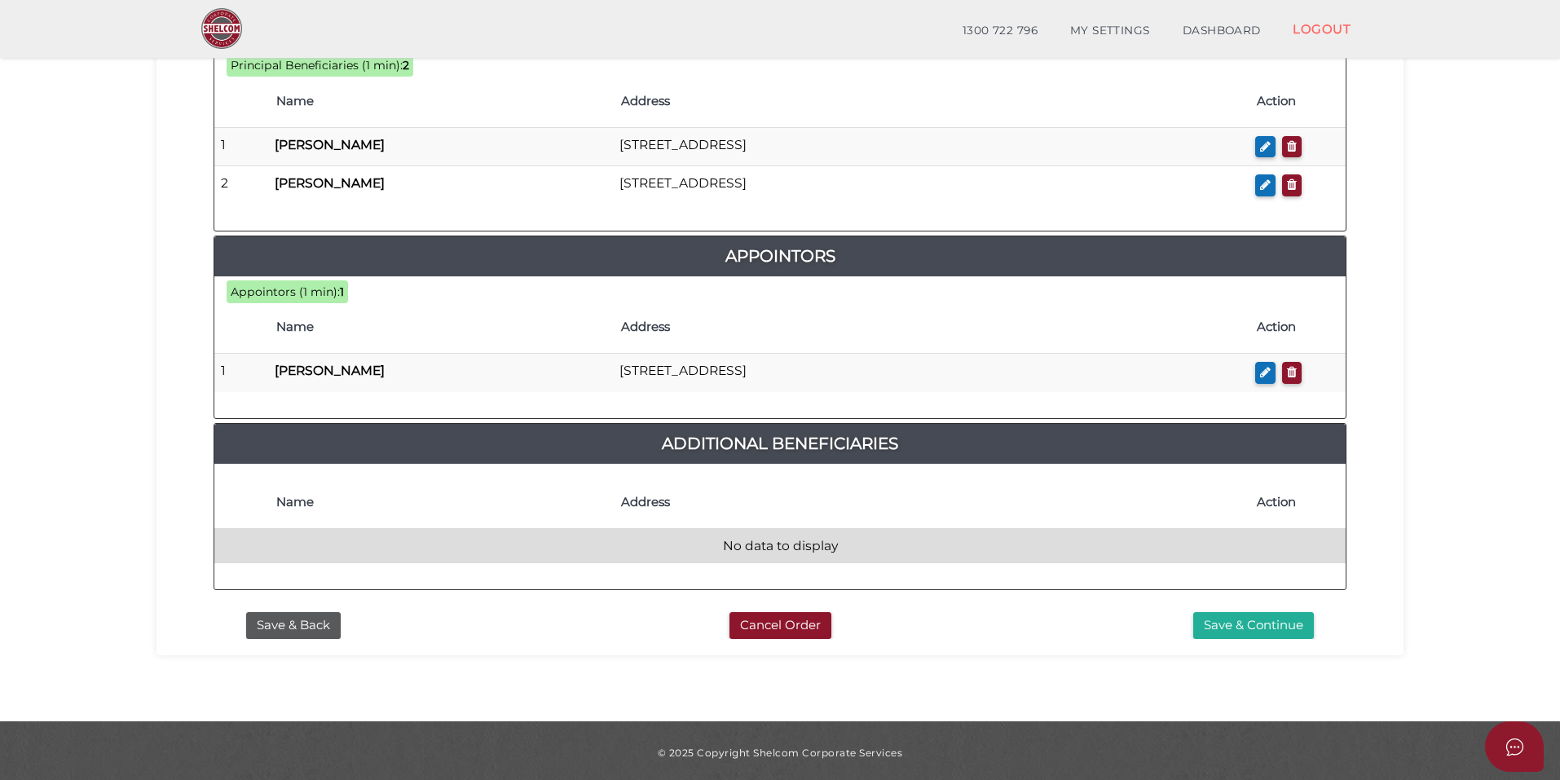
scroll to position [829, 0]
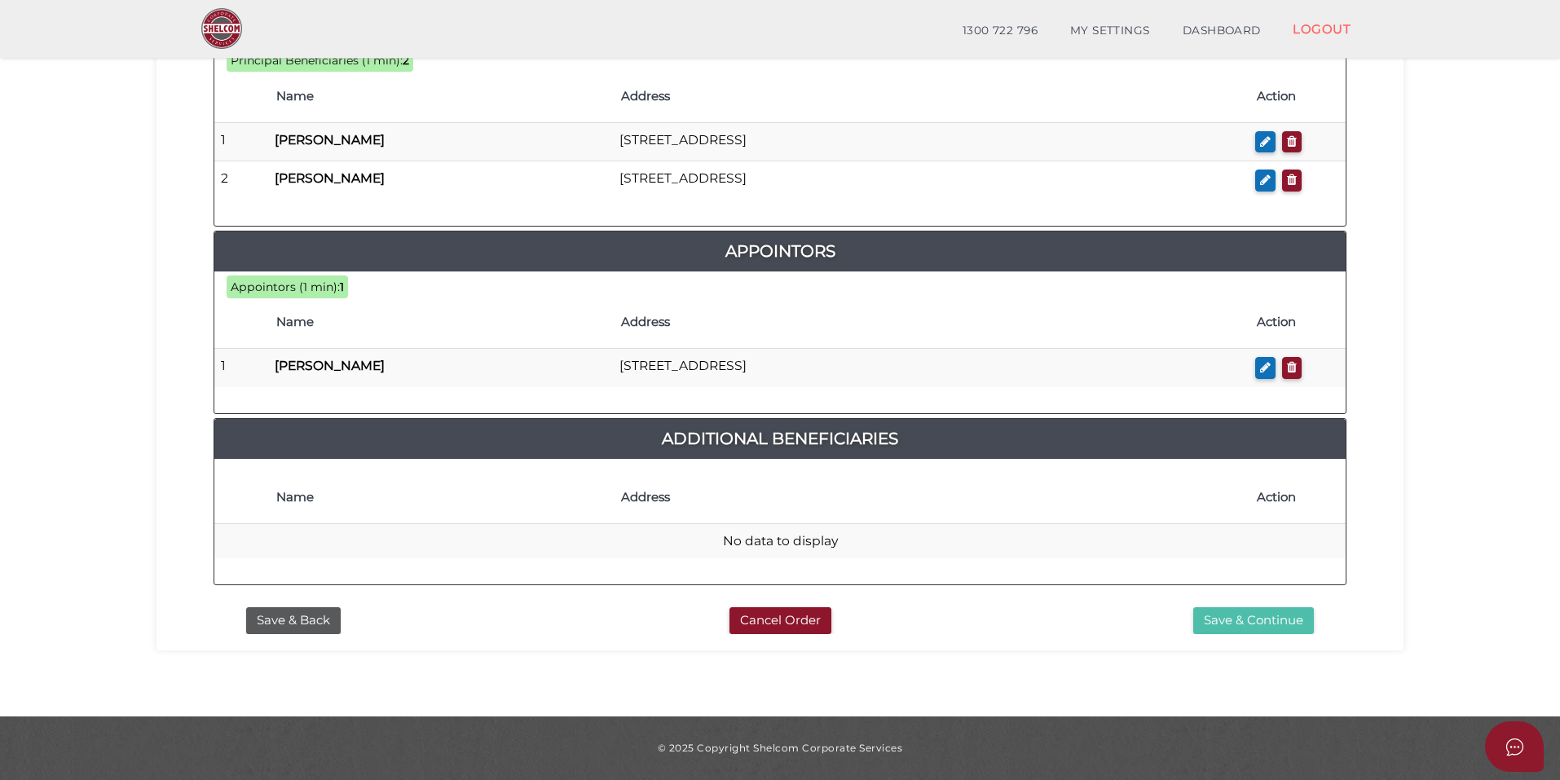
click at [1211, 620] on button "Save & Continue" at bounding box center [1253, 620] width 121 height 27
click at [1224, 622] on button "Save & Continue" at bounding box center [1253, 620] width 121 height 27
click at [1257, 620] on button "Save & Continue" at bounding box center [1253, 620] width 121 height 27
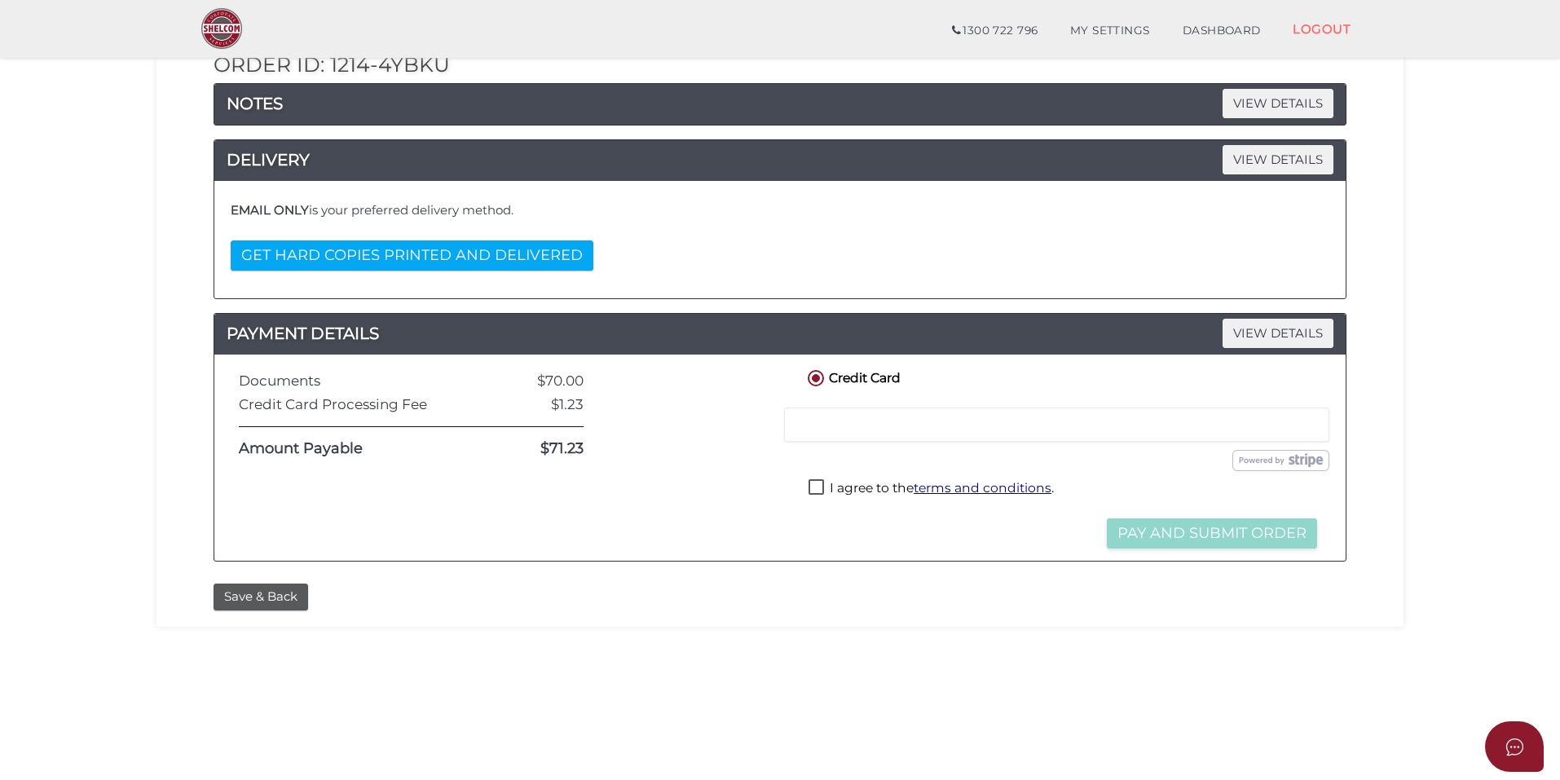
scroll to position [163, 0]
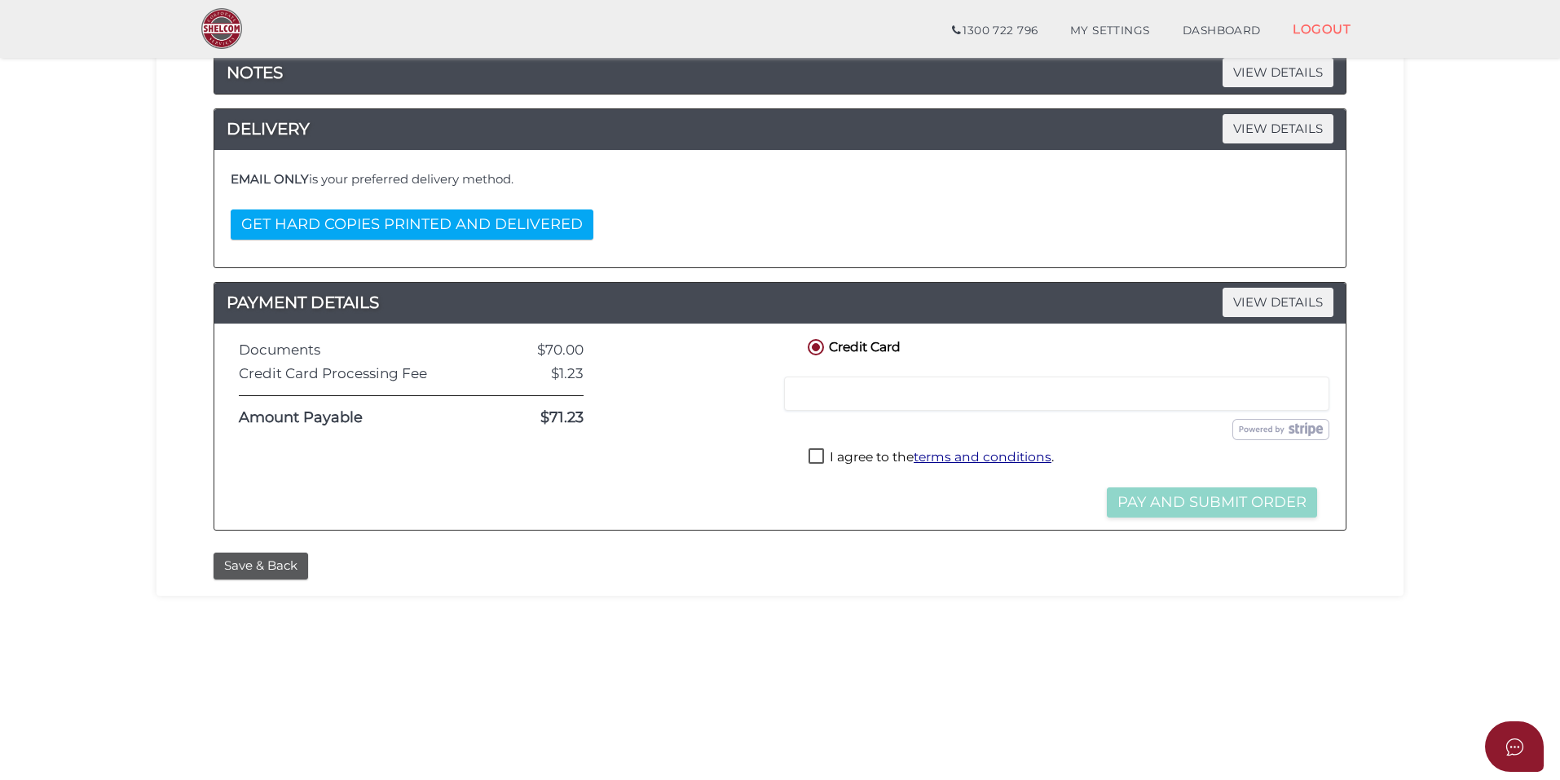
scroll to position [245, 0]
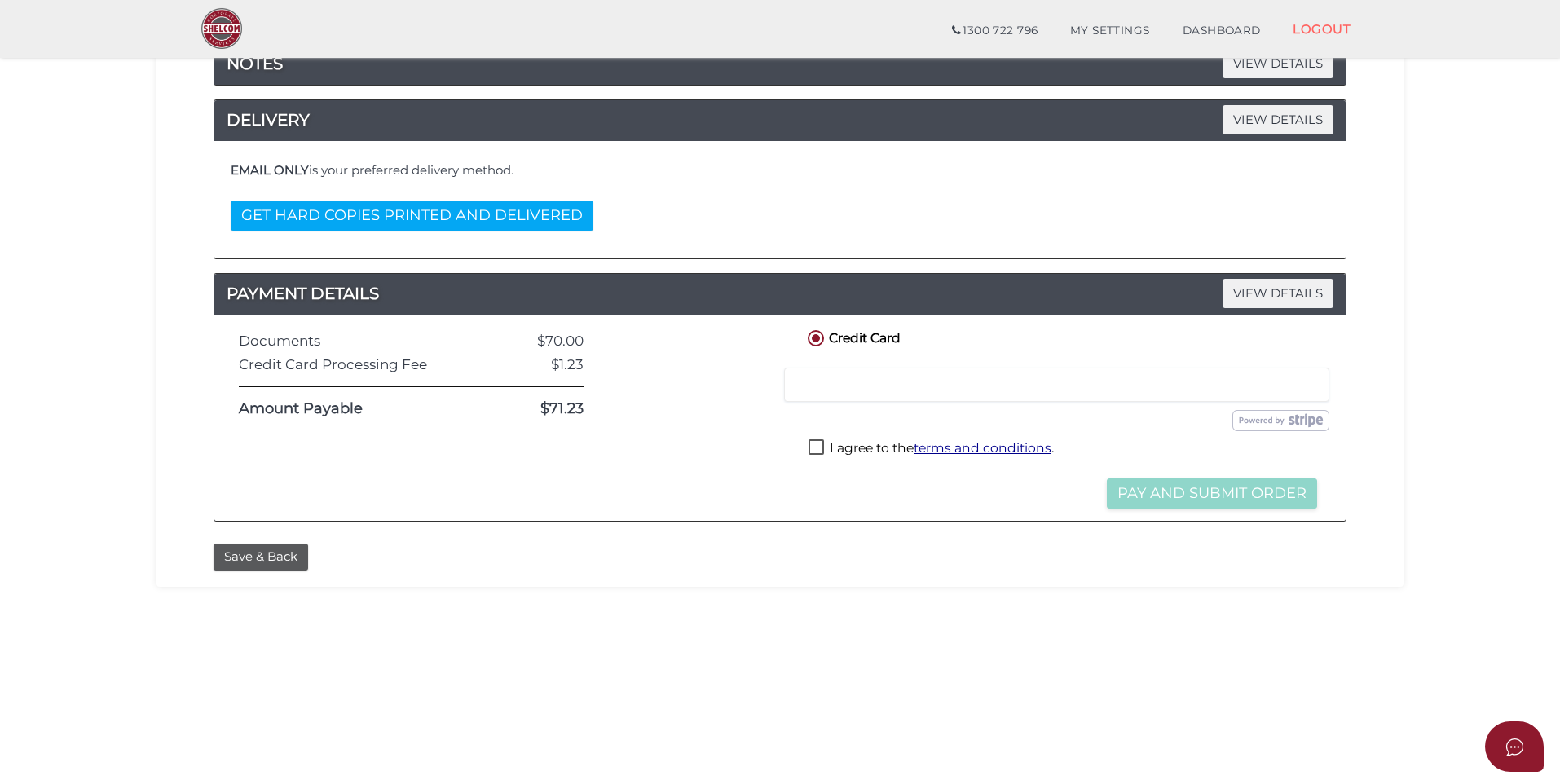
click at [885, 445] on label "I agree to the terms and conditions ." at bounding box center [931, 449] width 245 height 20
checkbox input "true"
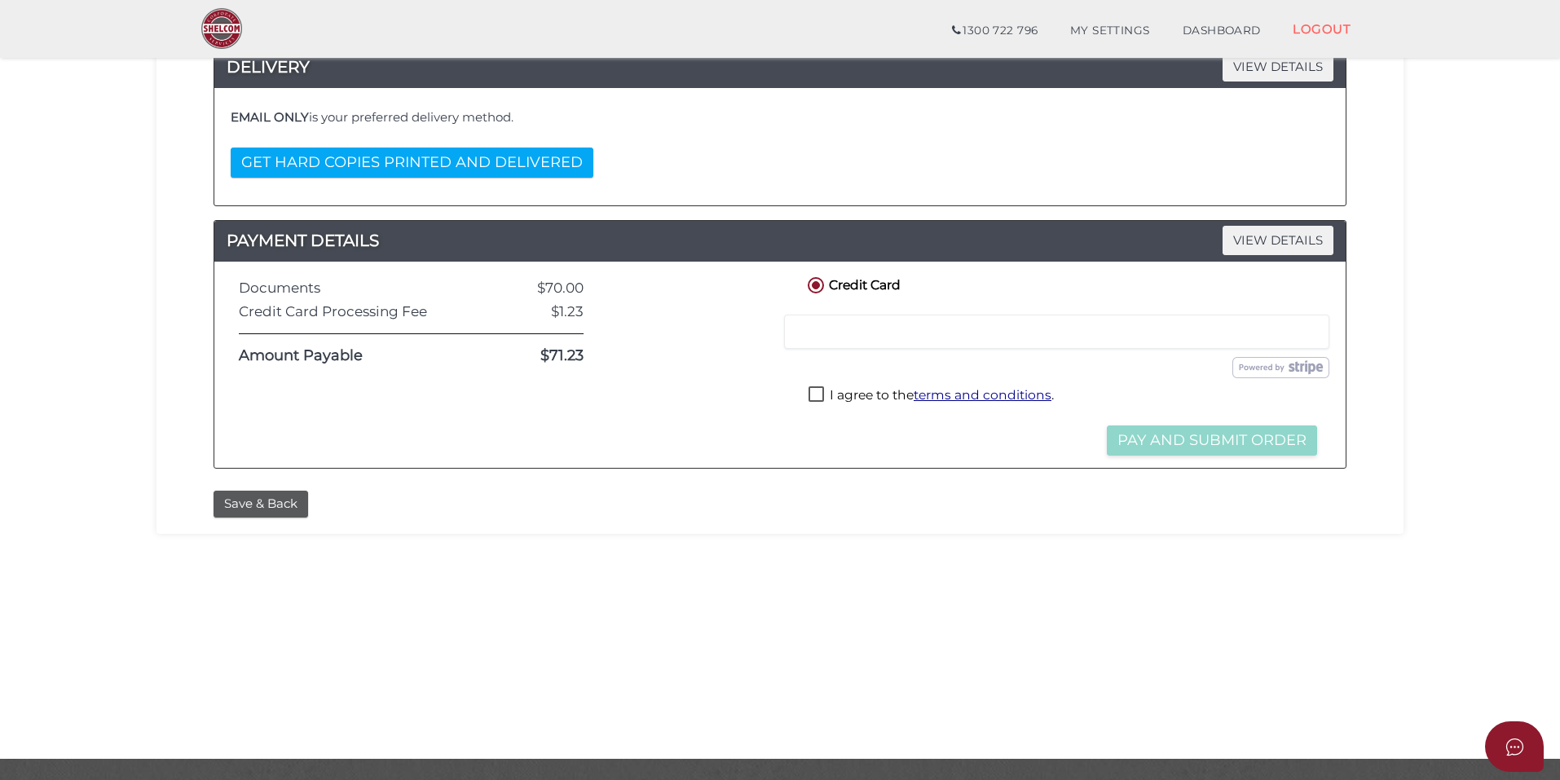
scroll to position [339, 0]
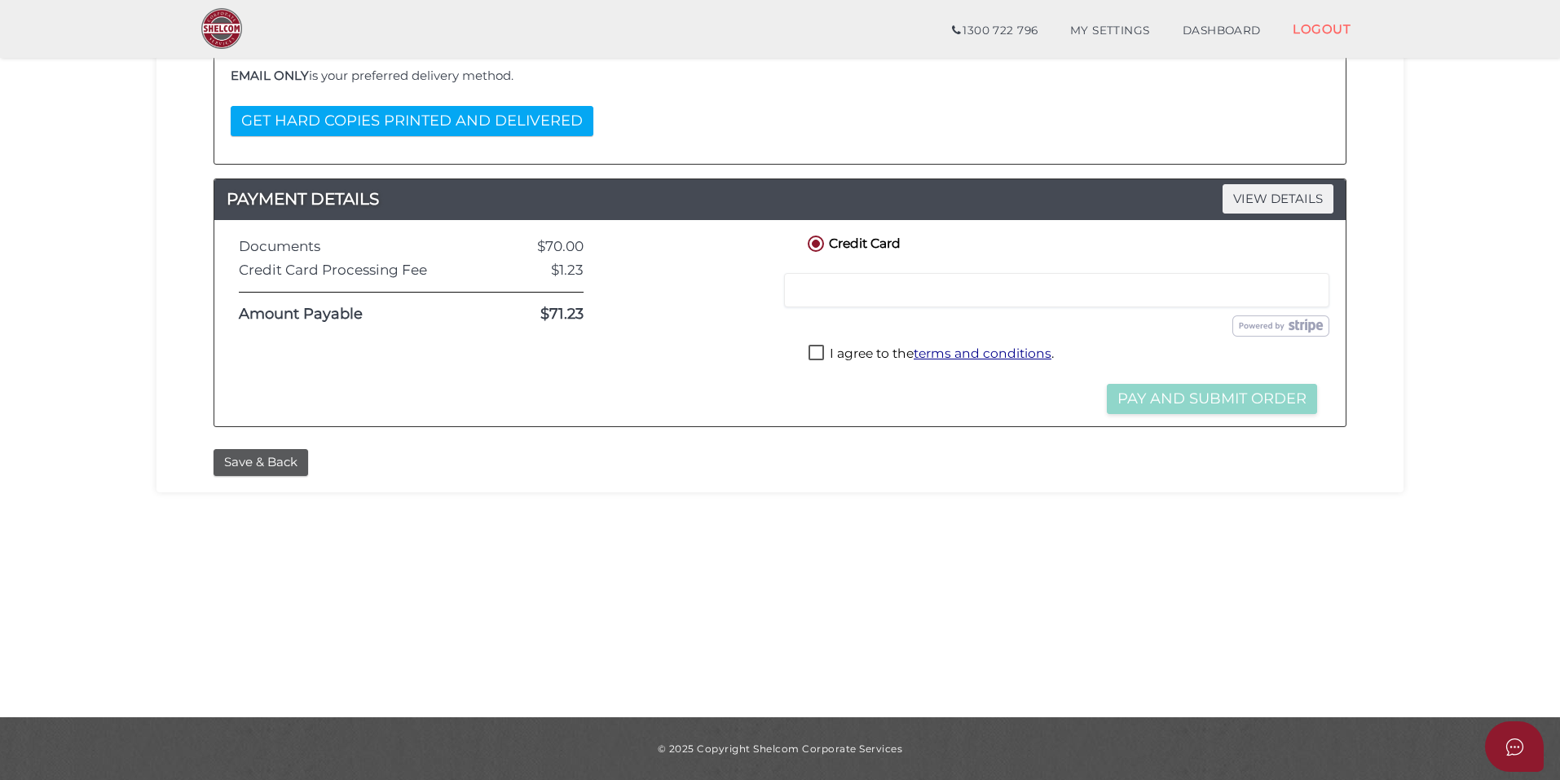
click at [977, 281] on div at bounding box center [1056, 290] width 545 height 34
click at [889, 351] on label "I agree to the terms and conditions ." at bounding box center [931, 355] width 245 height 20
checkbox input "true"
click at [1188, 404] on button "Pay and Submit Order" at bounding box center [1212, 399] width 210 height 30
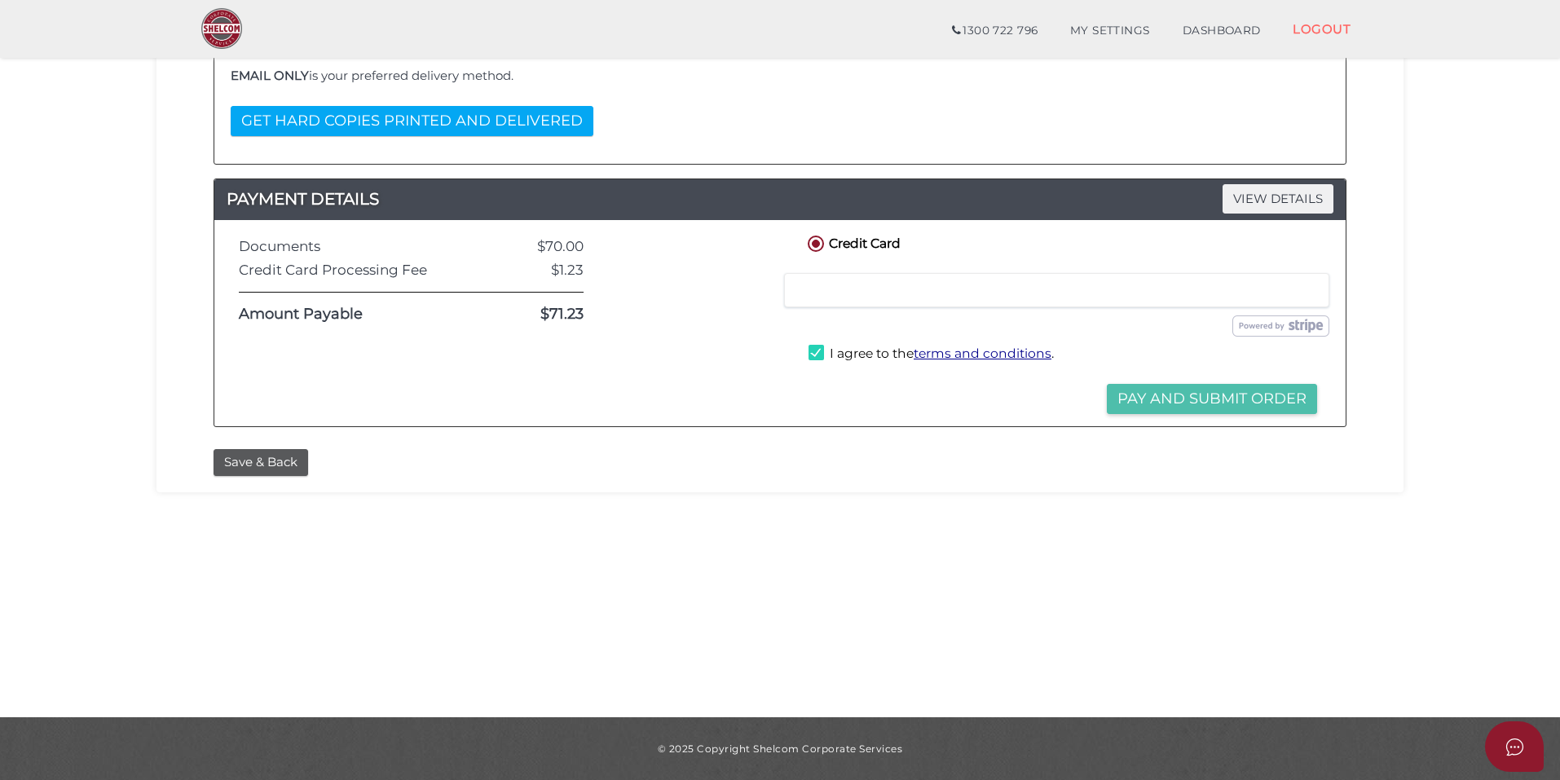
click at [1238, 401] on button "Pay and Submit Order" at bounding box center [1212, 399] width 210 height 30
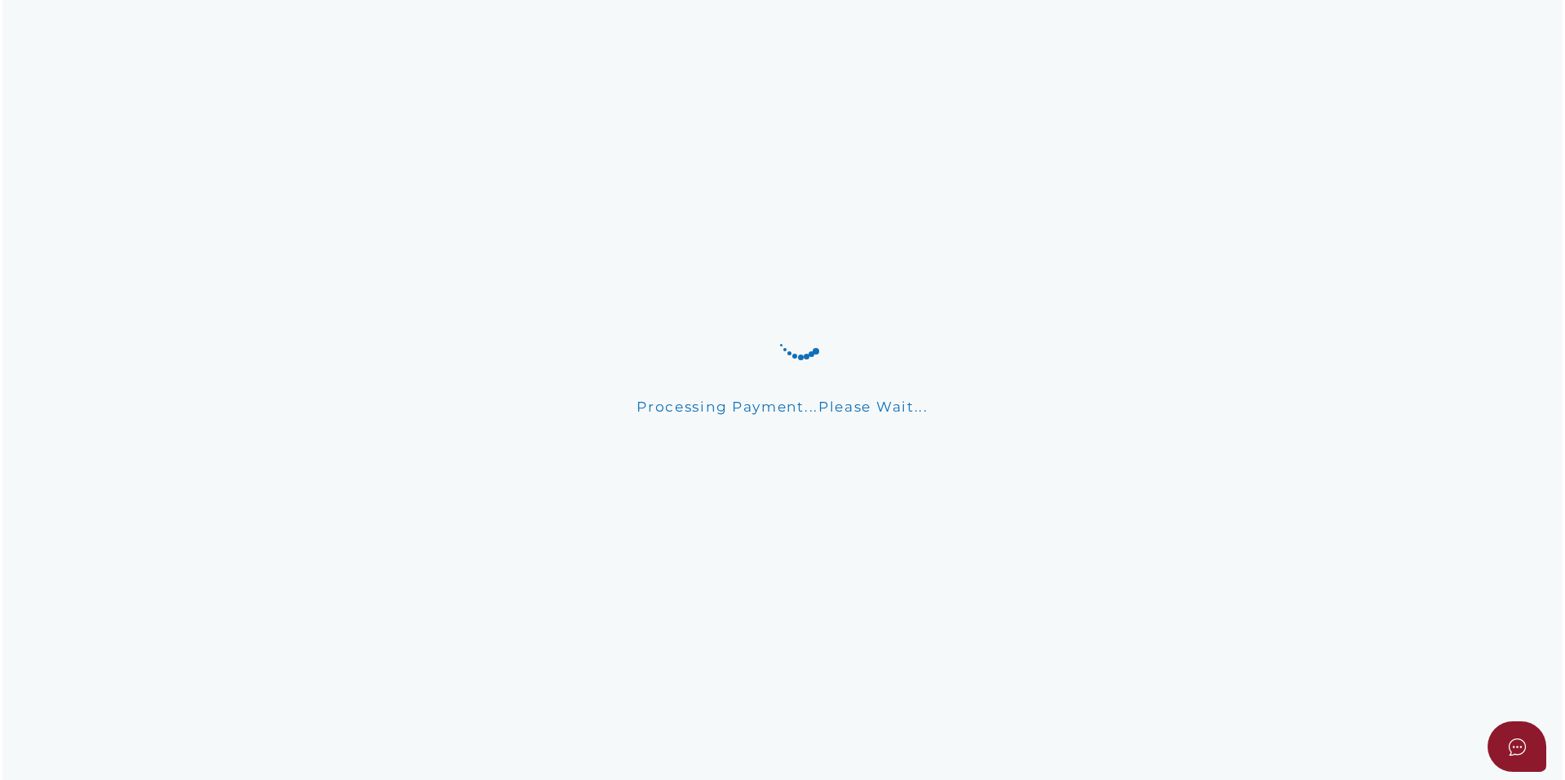
scroll to position [0, 0]
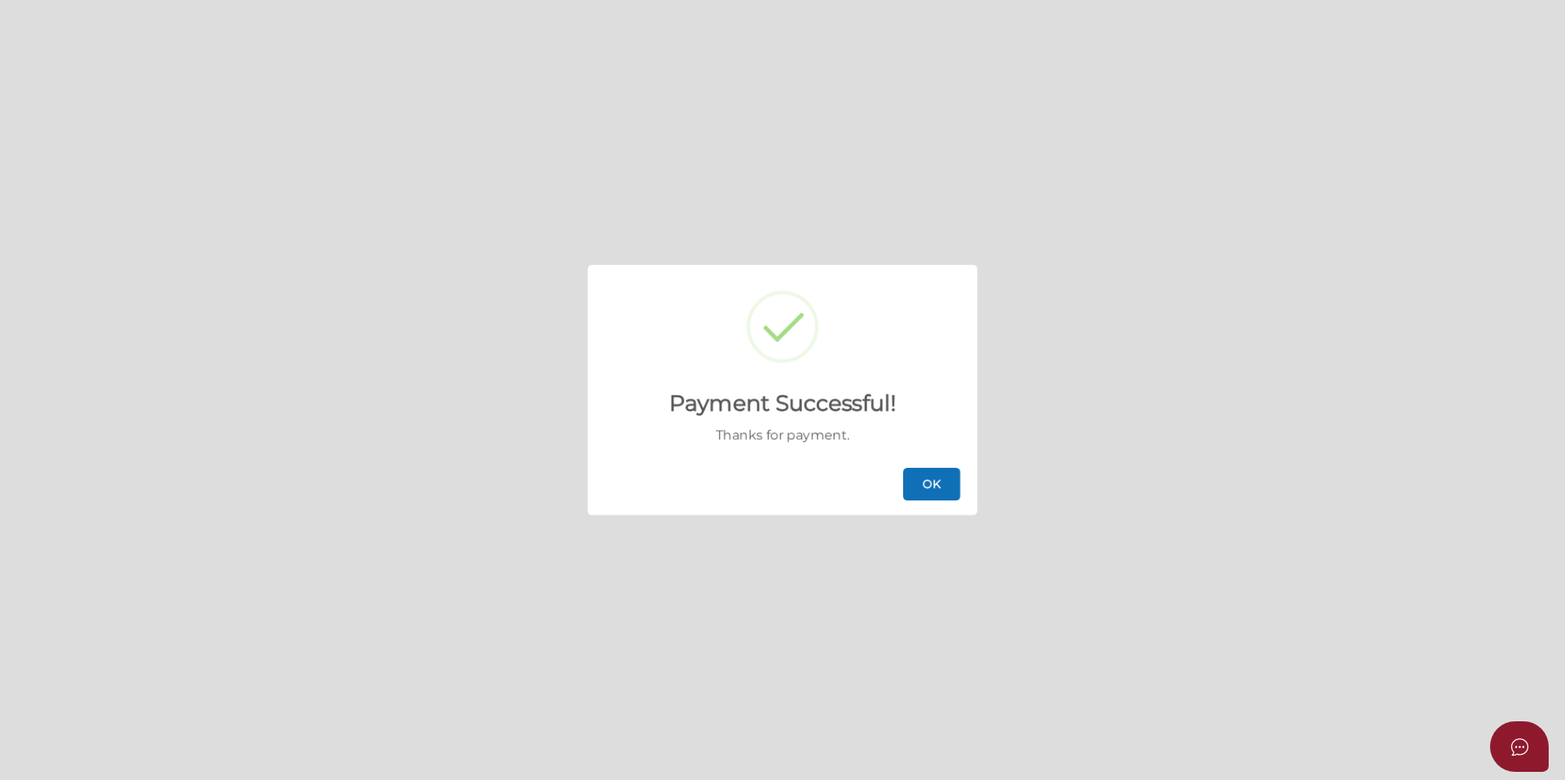
click at [938, 479] on button "OK" at bounding box center [931, 484] width 57 height 33
